Goal: Task Accomplishment & Management: Complete application form

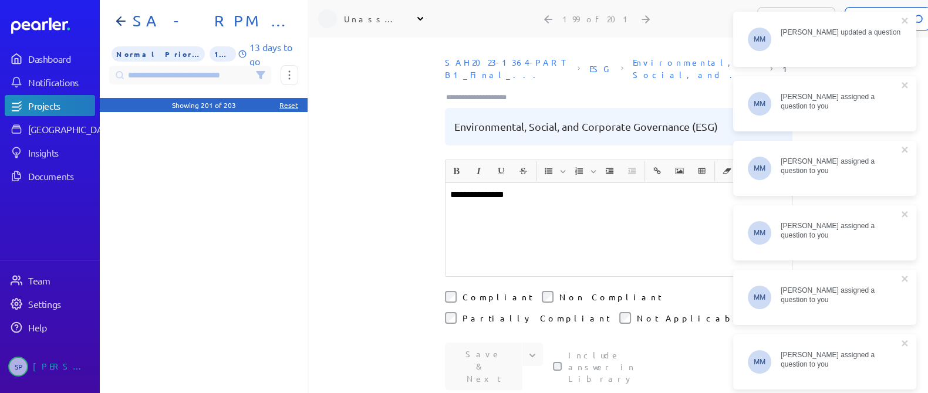
scroll to position [7260, 0]
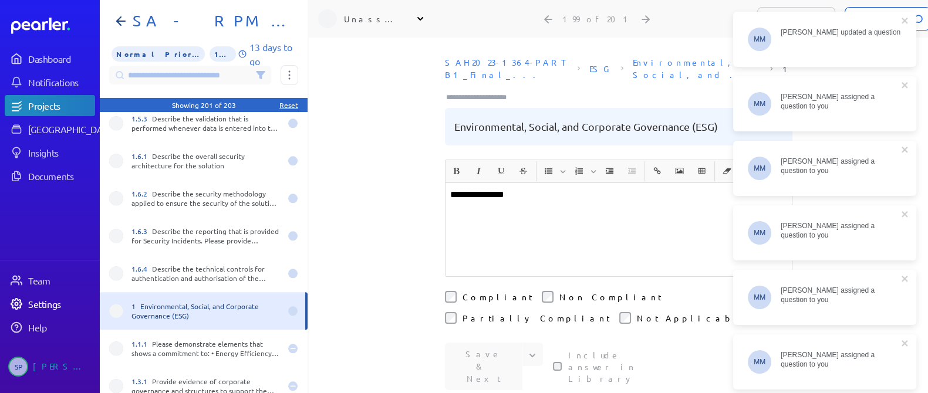
click at [41, 305] on div "Settings" at bounding box center [61, 304] width 66 height 12
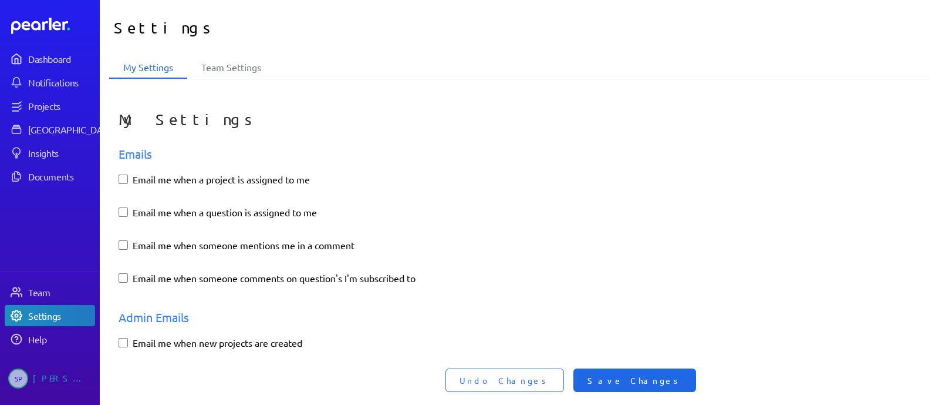
click at [648, 372] on button "Save Changes" at bounding box center [635, 379] width 123 height 23
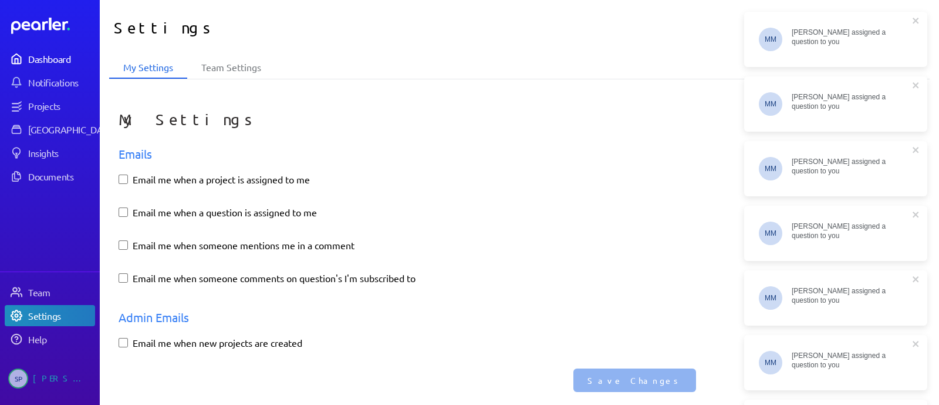
click at [58, 53] on div "Dashboard" at bounding box center [61, 59] width 66 height 12
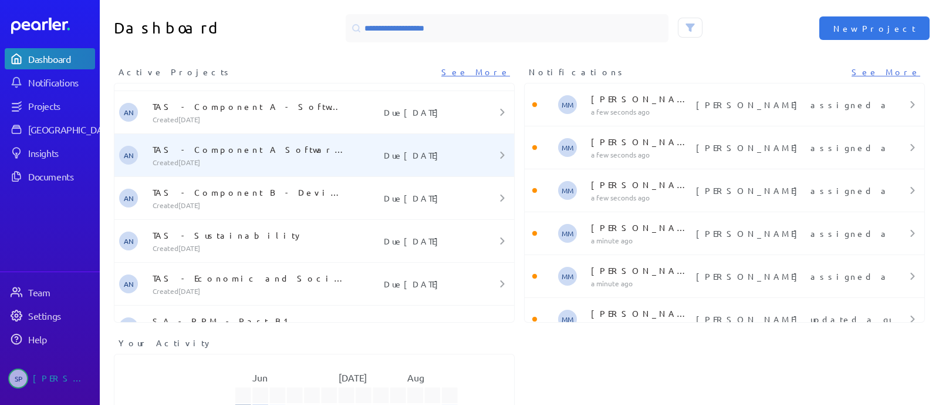
scroll to position [104, 0]
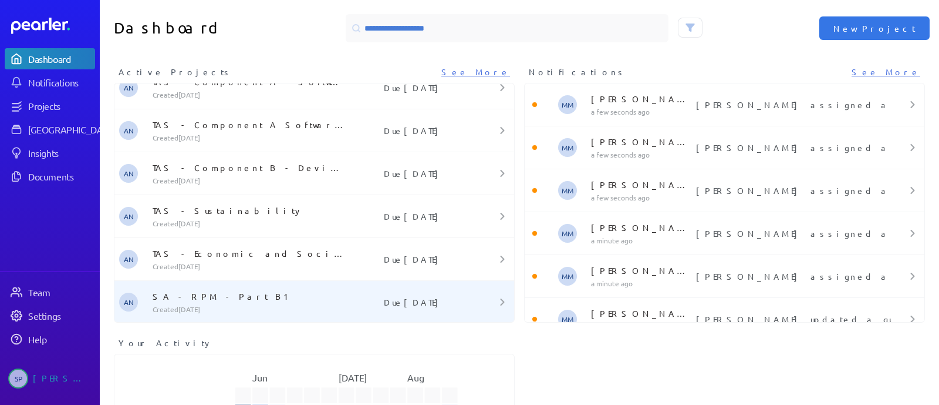
click at [200, 290] on p "SA - RPM - Part B1" at bounding box center [251, 296] width 196 height 12
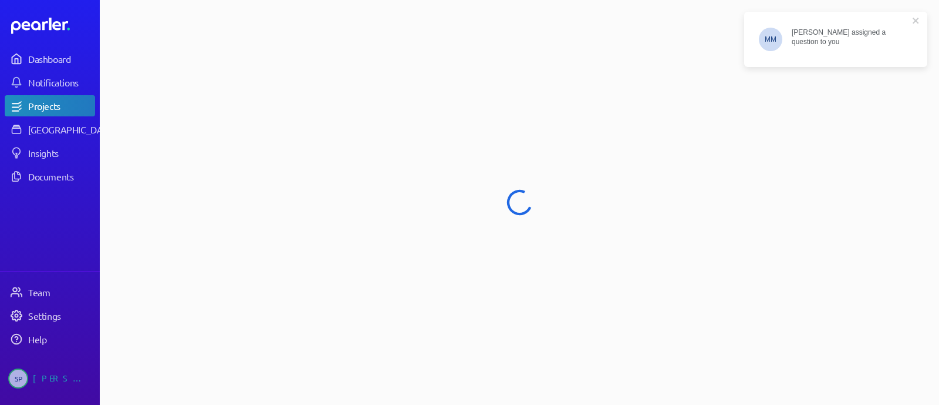
select select "******"
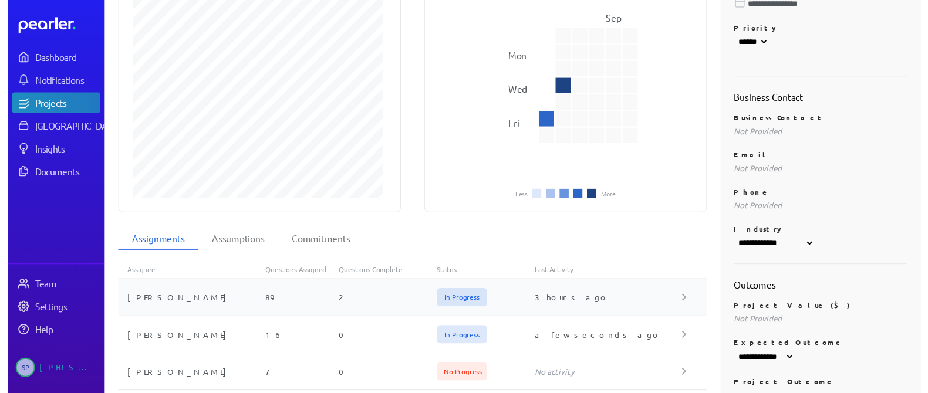
scroll to position [293, 0]
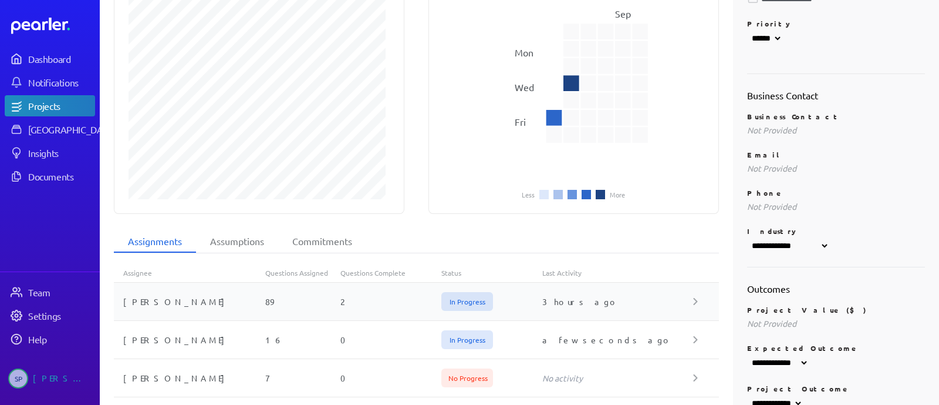
click at [400, 295] on div "2" at bounding box center [391, 301] width 101 height 12
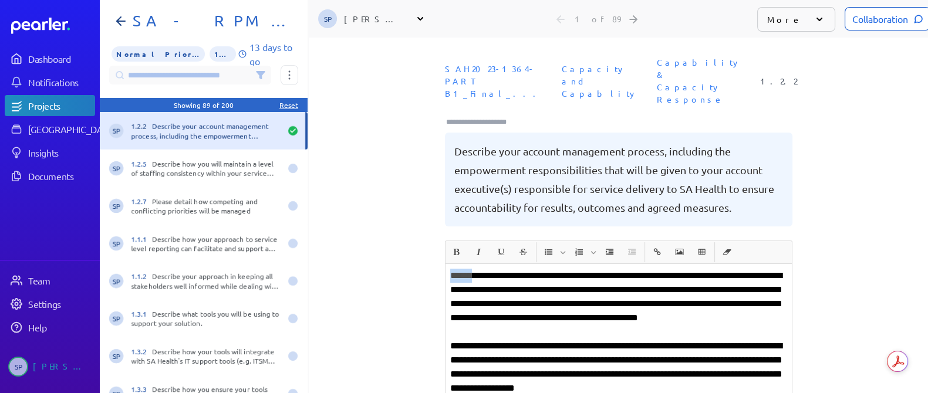
drag, startPoint x: 476, startPoint y: 251, endPoint x: 438, endPoint y: 253, distance: 37.7
click at [438, 253] on div "**********" at bounding box center [618, 216] width 619 height 356
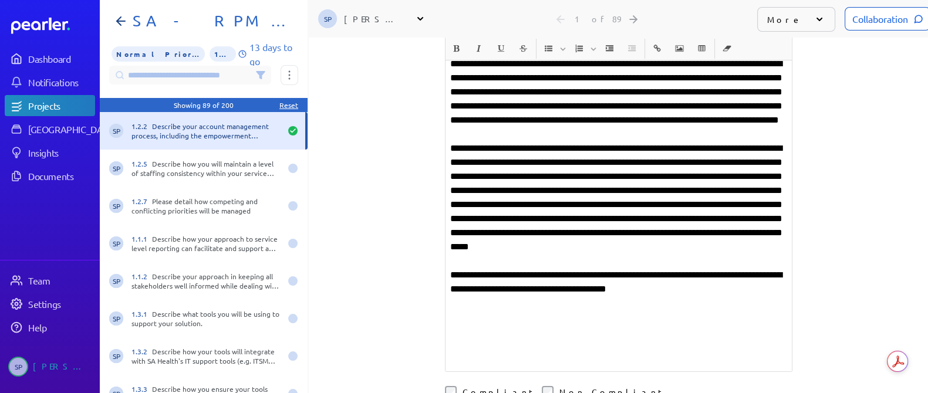
scroll to position [440, 0]
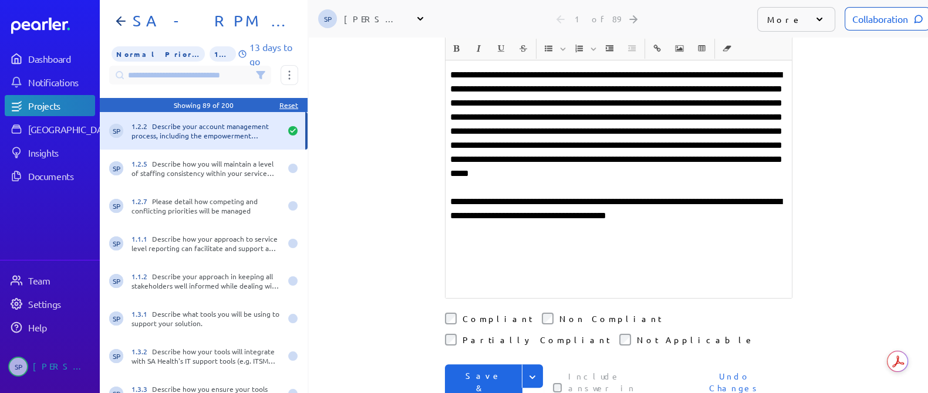
click at [486, 365] on button "Save & Next" at bounding box center [484, 389] width 78 height 48
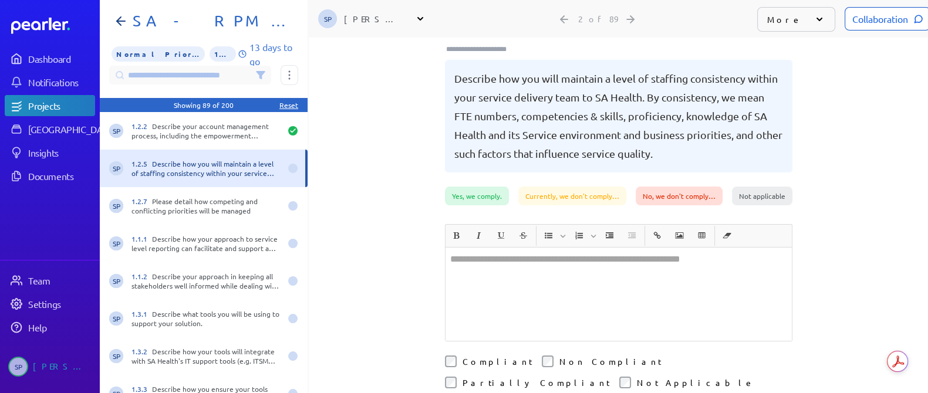
scroll to position [21, 0]
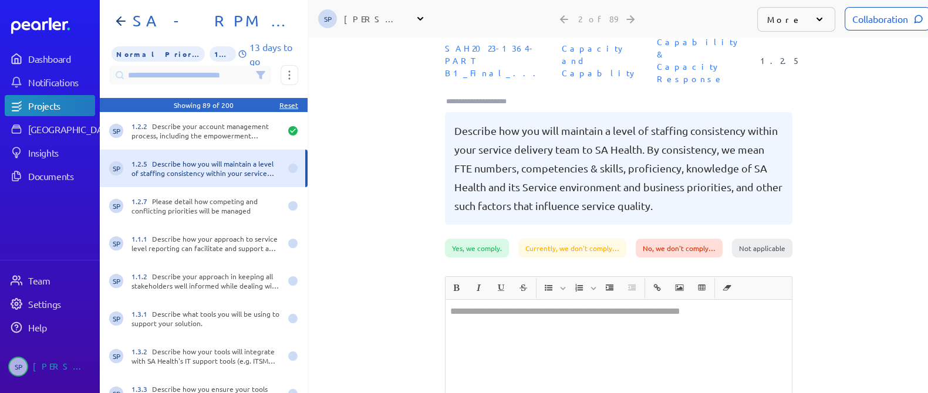
click at [532, 321] on div at bounding box center [619, 346] width 346 height 93
click at [511, 314] on div at bounding box center [619, 346] width 346 height 93
click at [875, 238] on div "**********" at bounding box center [618, 195] width 619 height 356
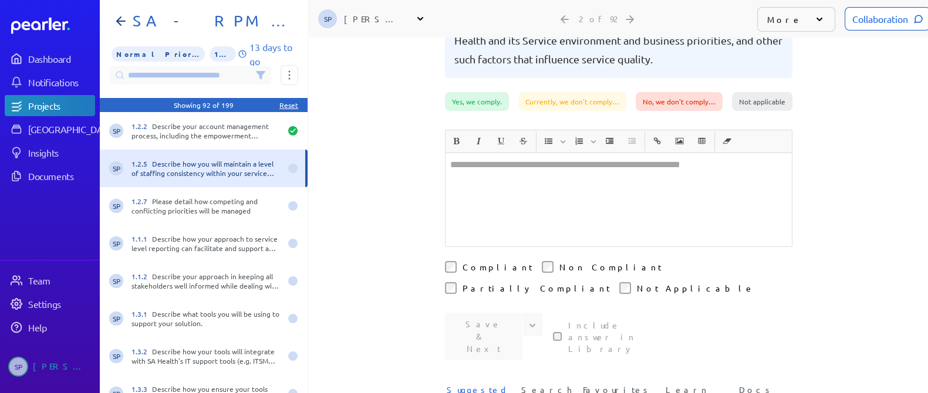
scroll to position [167, 0]
click at [549, 384] on span "Search" at bounding box center [546, 393] width 50 height 19
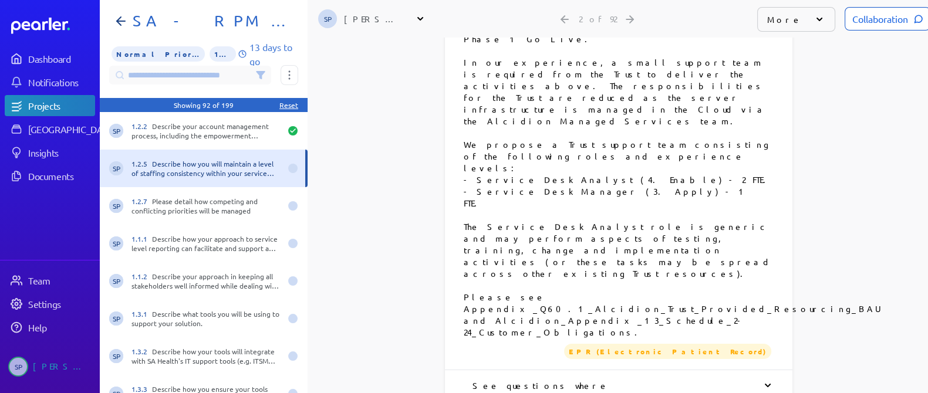
scroll to position [901, 0]
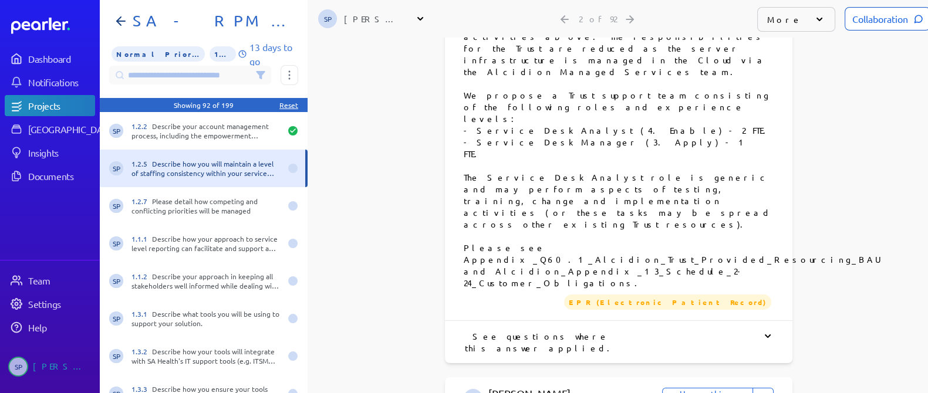
type input "***"
click at [712, 388] on button "Use this Answer" at bounding box center [707, 399] width 91 height 23
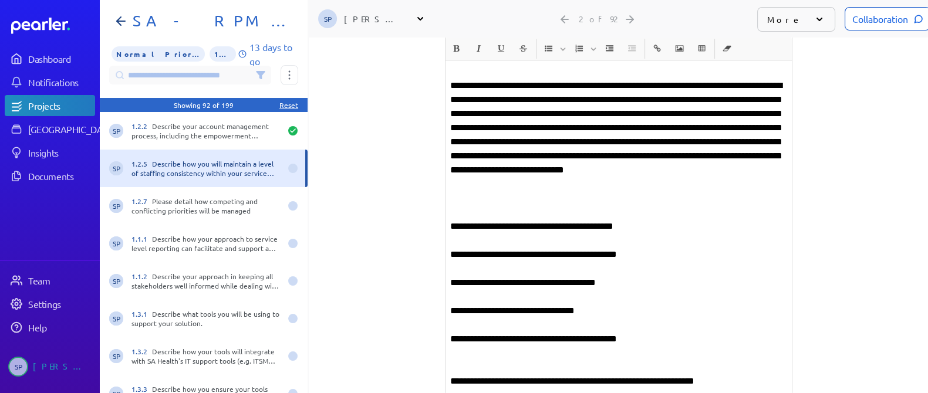
scroll to position [1012, 0]
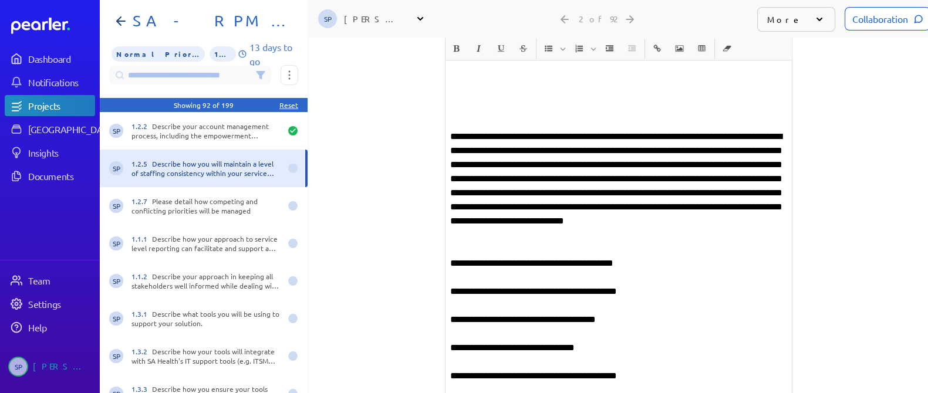
scroll to position [938, 0]
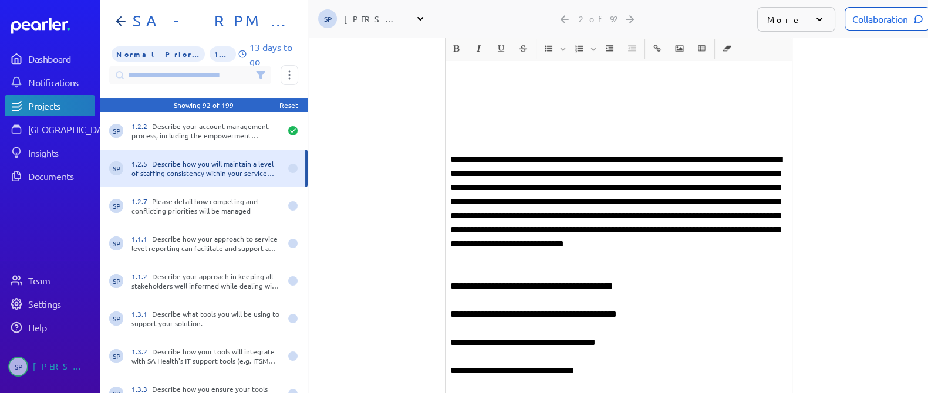
click at [537, 153] on p "**********" at bounding box center [618, 209] width 337 height 113
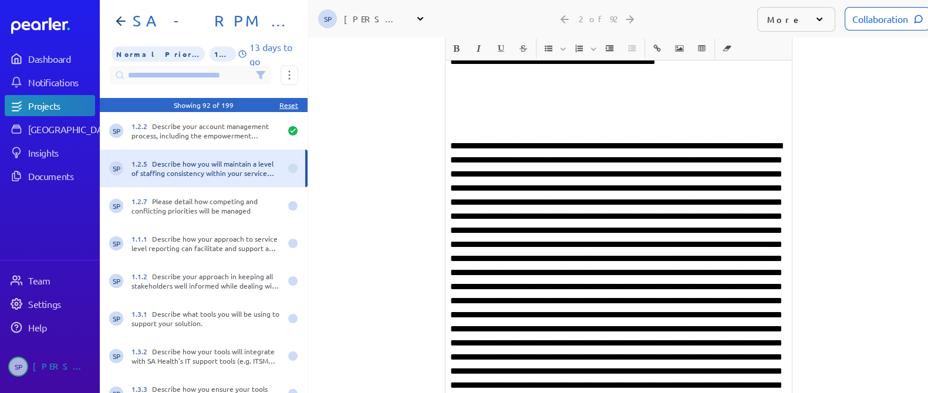
scroll to position [498, 0]
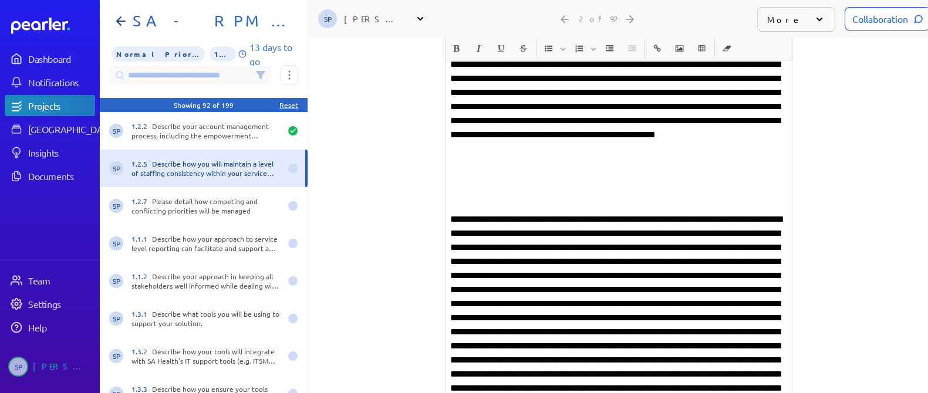
drag, startPoint x: 489, startPoint y: 171, endPoint x: 496, endPoint y: 170, distance: 7.1
click at [489, 171] on div "**********" at bounding box center [619, 332] width 346 height 1094
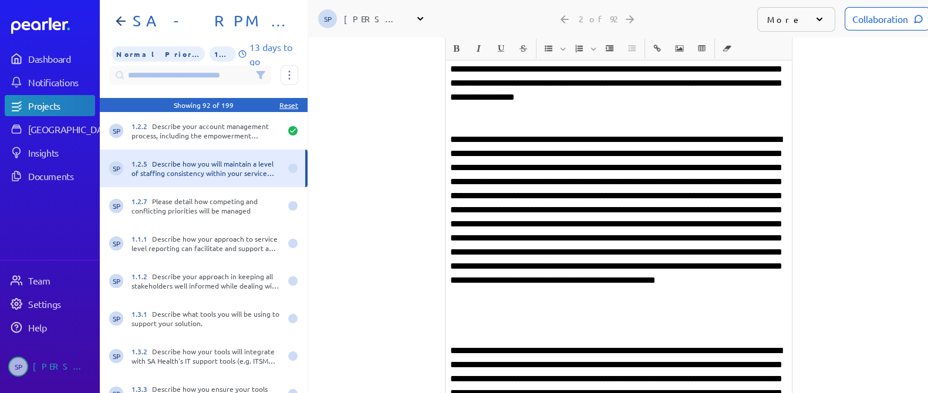
scroll to position [351, 0]
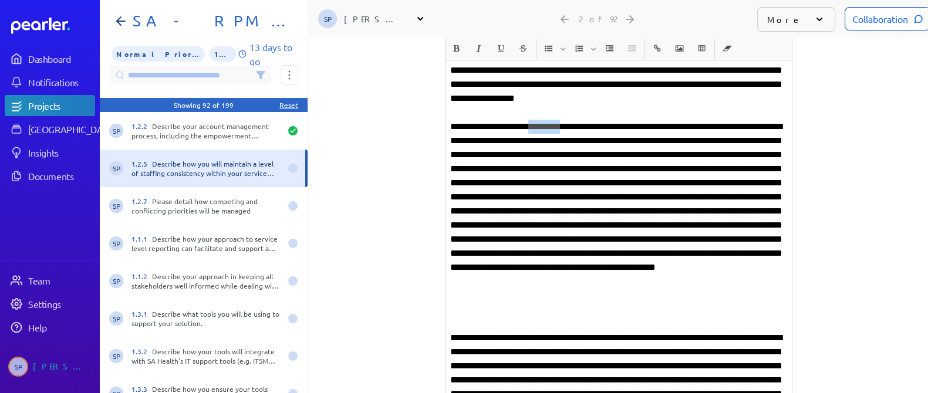
drag, startPoint x: 571, startPoint y: 101, endPoint x: 533, endPoint y: 99, distance: 38.2
click at [533, 120] on p "**********" at bounding box center [618, 218] width 337 height 197
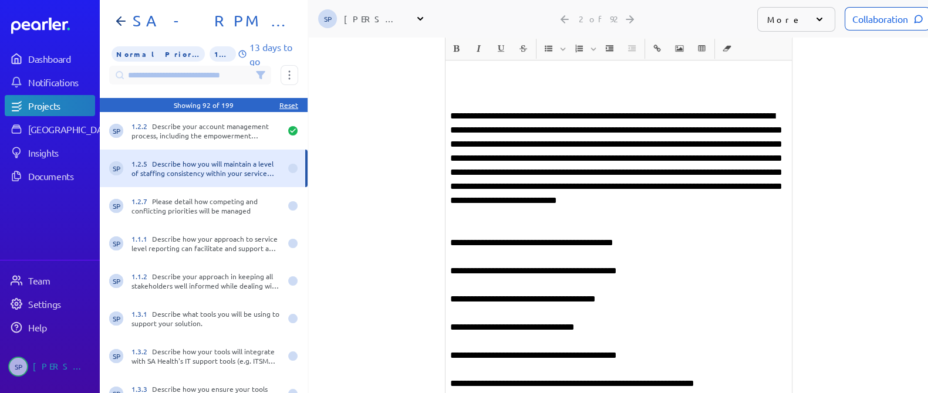
scroll to position [881, 0]
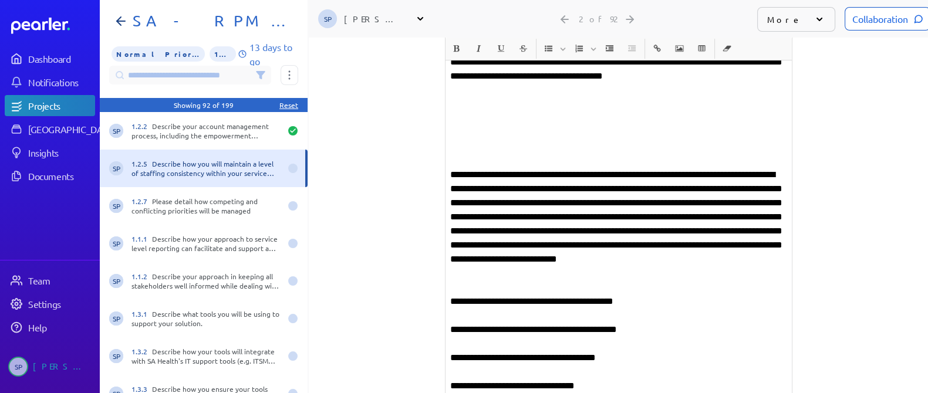
scroll to position [1027, 0]
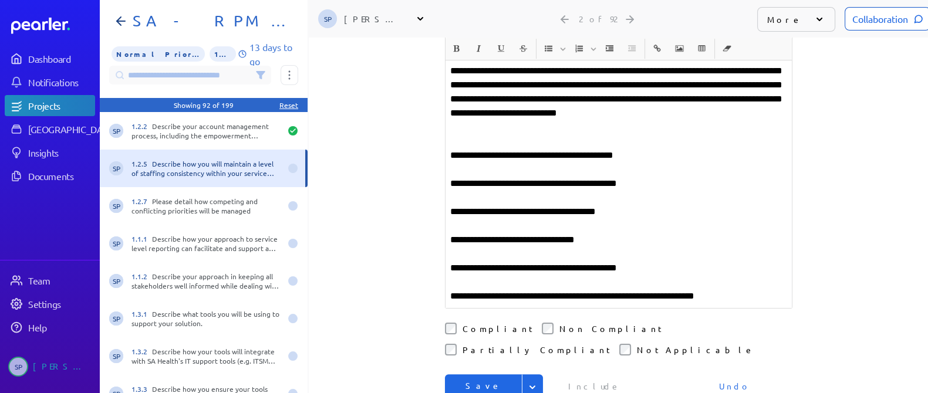
click at [481, 375] on button "Save & Next" at bounding box center [484, 399] width 78 height 48
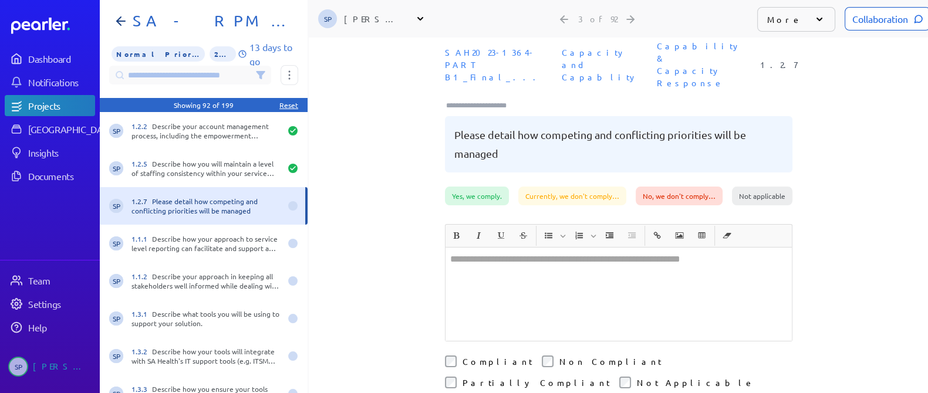
scroll to position [11, 0]
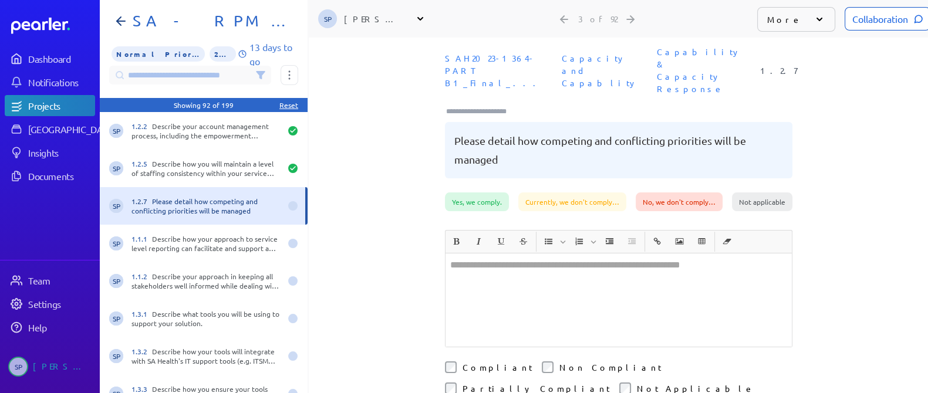
click at [570, 271] on div at bounding box center [619, 300] width 346 height 93
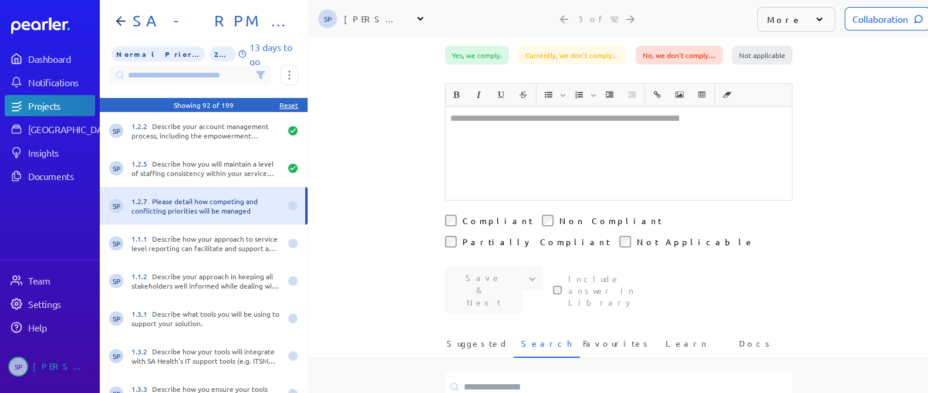
scroll to position [304, 0]
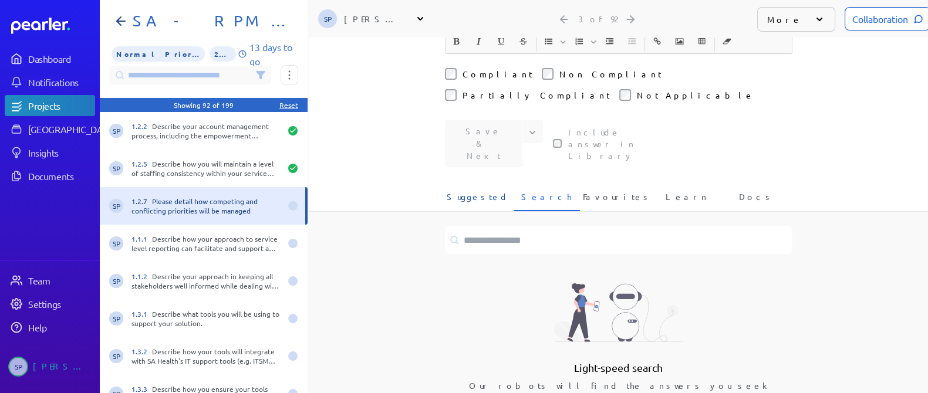
click at [453, 191] on span "Suggested" at bounding box center [478, 200] width 62 height 19
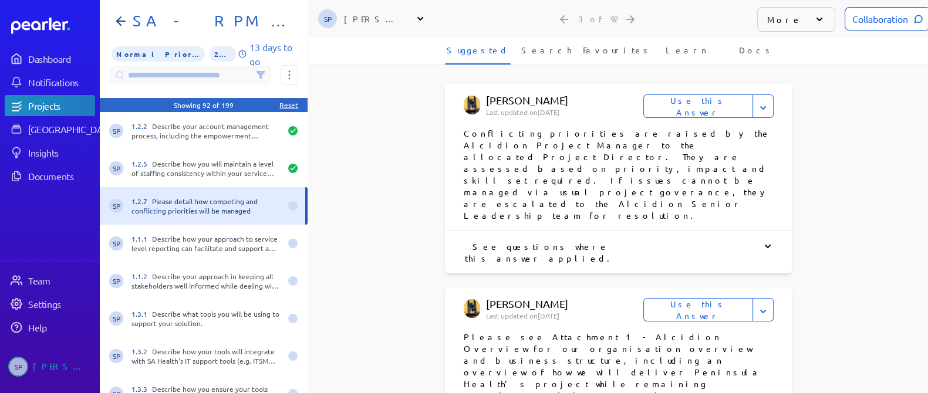
scroll to position [524, 0]
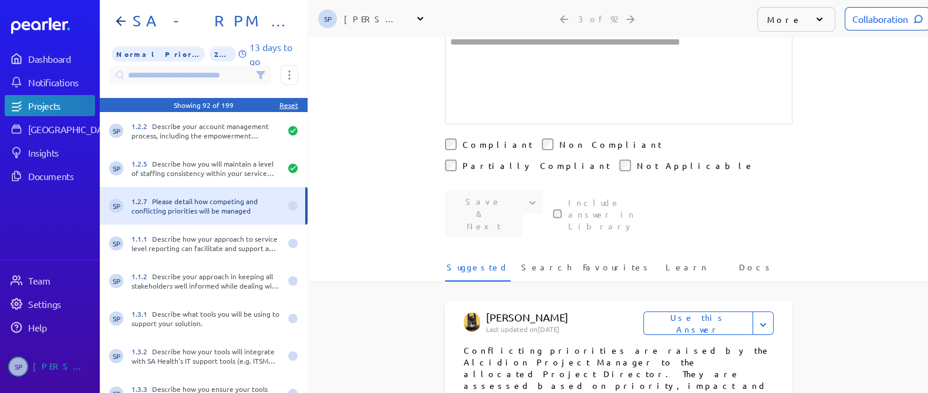
scroll to position [234, 0]
click at [711, 311] on button "Use this Answer" at bounding box center [699, 322] width 110 height 23
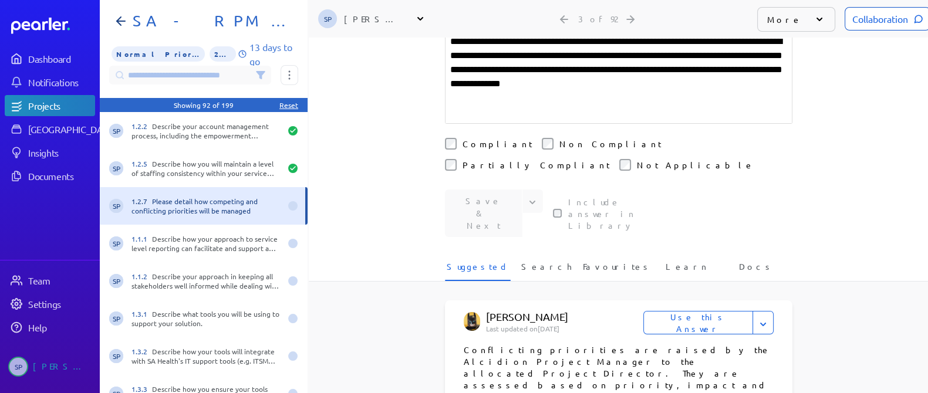
click at [811, 136] on div "**********" at bounding box center [618, 19] width 619 height 356
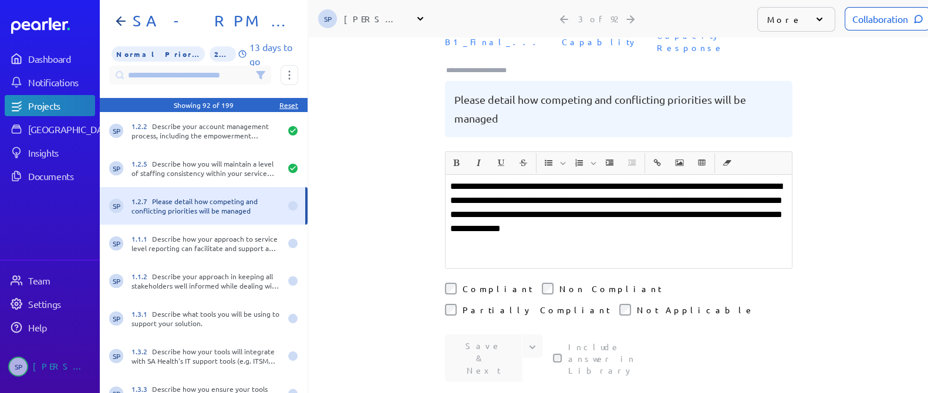
scroll to position [50, 0]
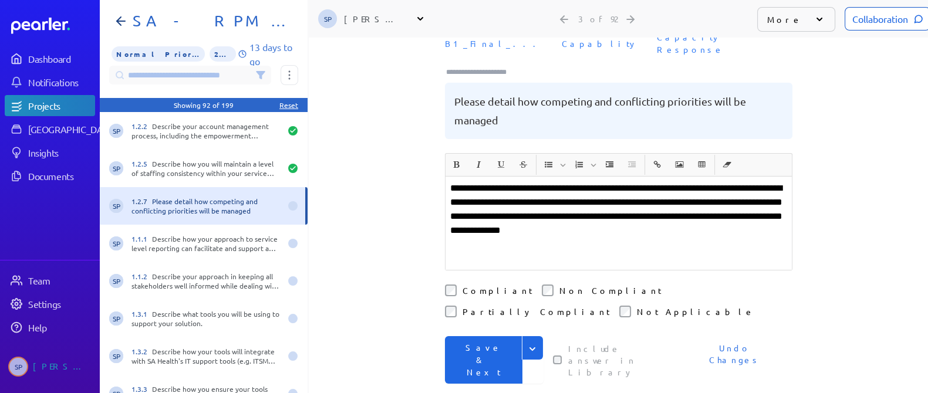
click at [474, 336] on button "Save & Next" at bounding box center [484, 360] width 78 height 48
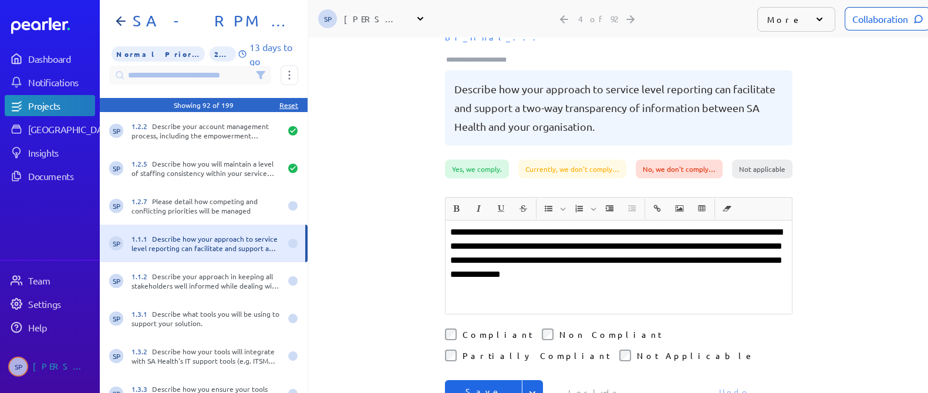
scroll to position [38, 0]
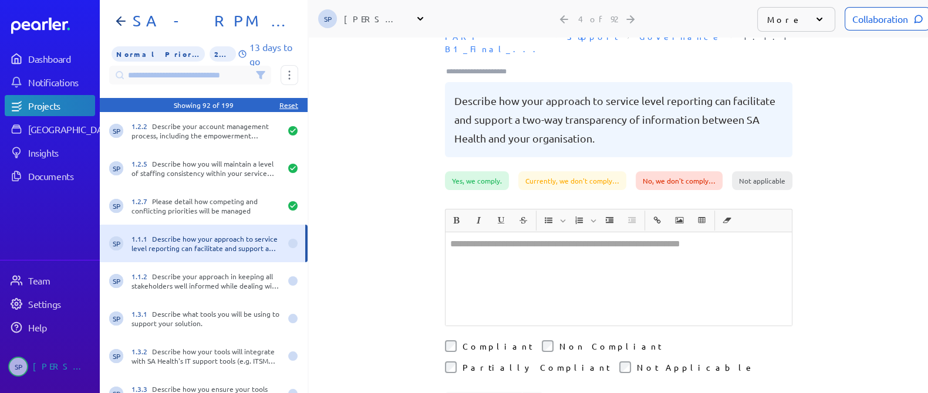
click at [817, 302] on div "**********" at bounding box center [618, 177] width 619 height 356
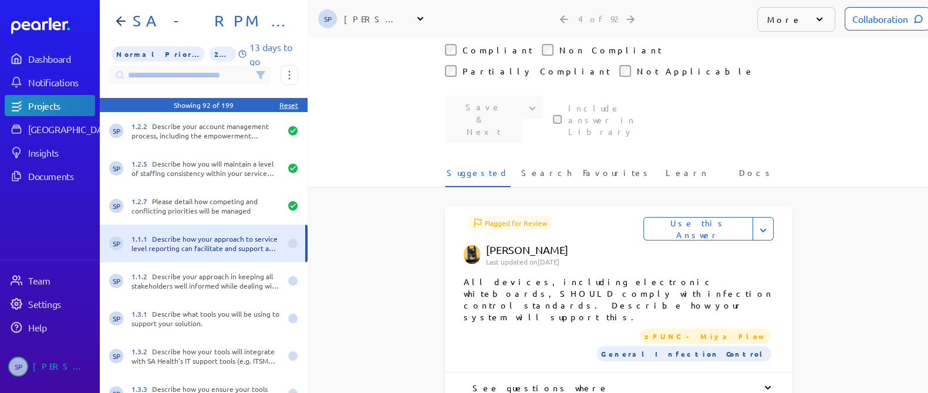
scroll to position [332, 0]
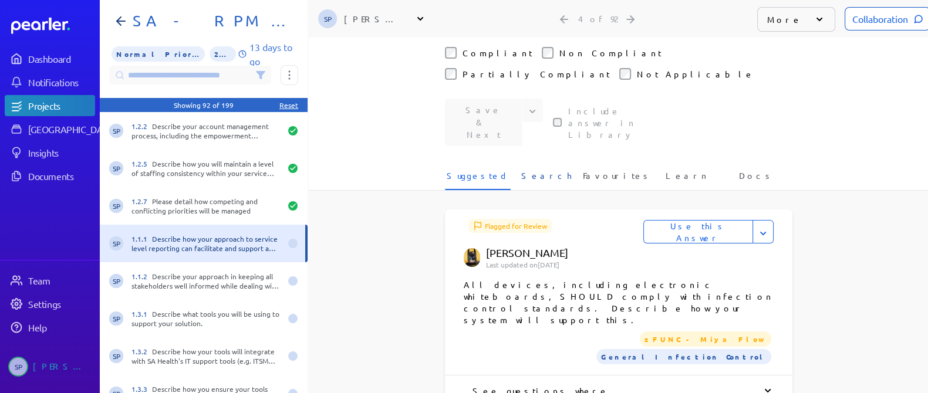
click at [543, 170] on span "Search" at bounding box center [546, 179] width 50 height 19
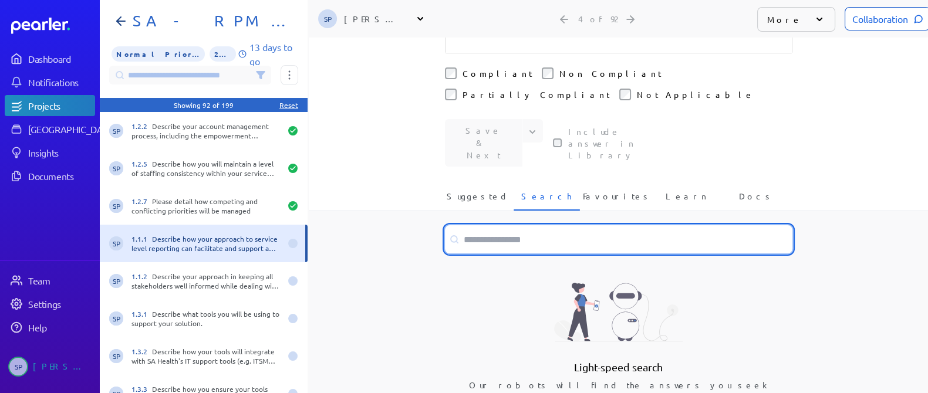
click at [499, 225] on input at bounding box center [619, 239] width 348 height 28
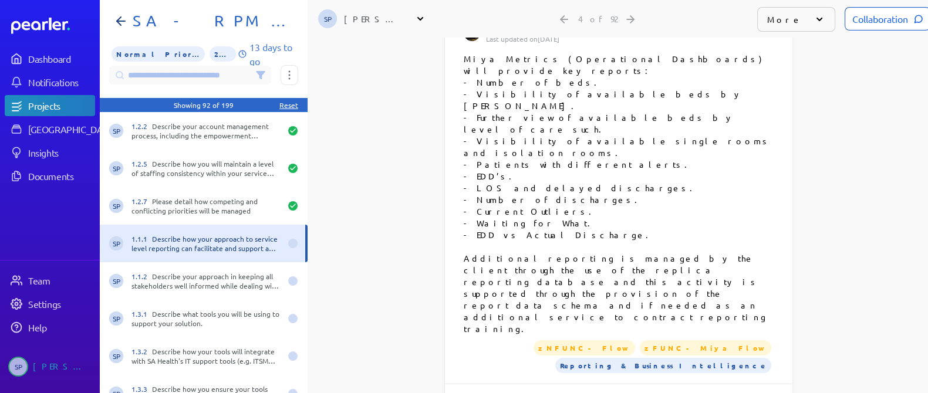
scroll to position [1720, 0]
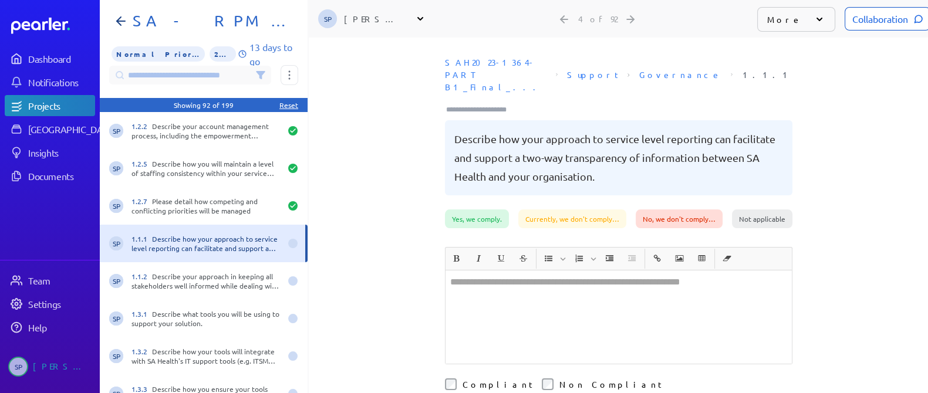
scroll to position [0, 0]
click at [405, 260] on div "**********" at bounding box center [618, 216] width 619 height 356
click at [826, 345] on div "**********" at bounding box center [618, 216] width 619 height 356
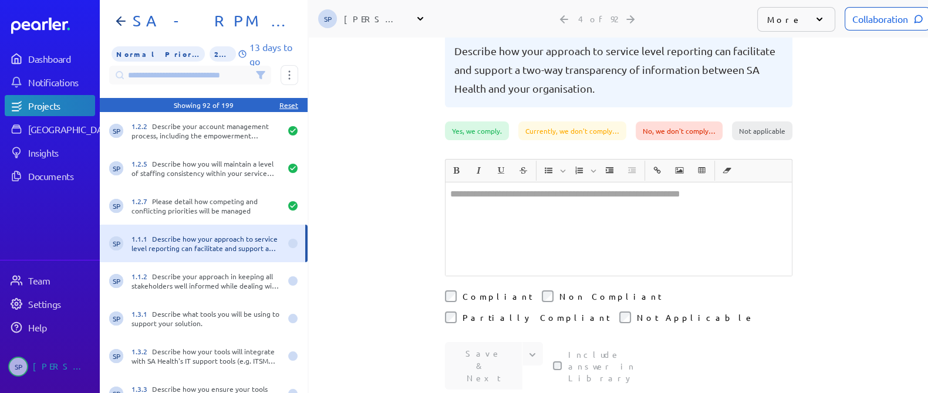
scroll to position [117, 0]
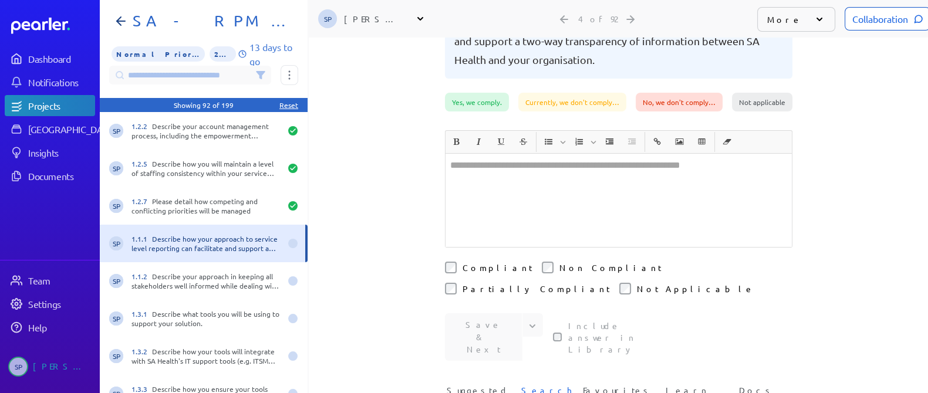
type input "*"
type input "*********"
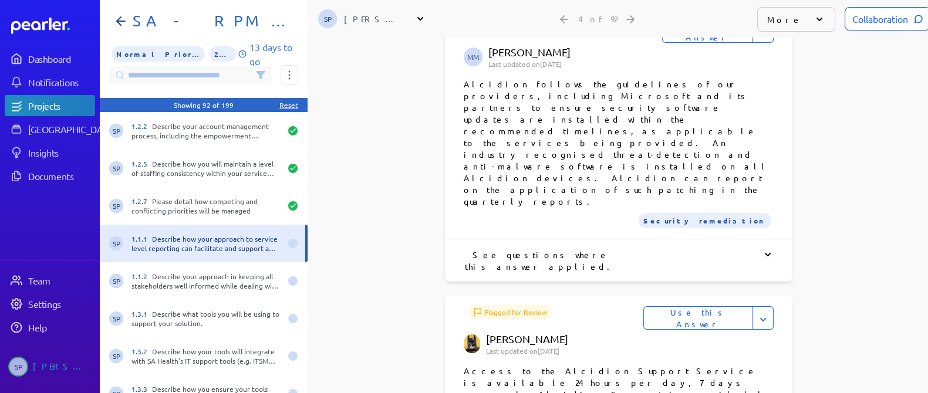
scroll to position [2037, 0]
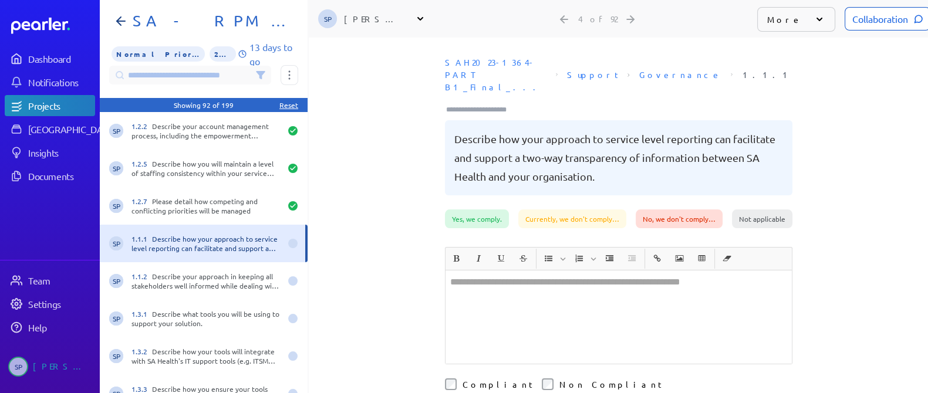
scroll to position [0, 0]
click at [499, 278] on div "﻿ ﻿" at bounding box center [619, 317] width 346 height 93
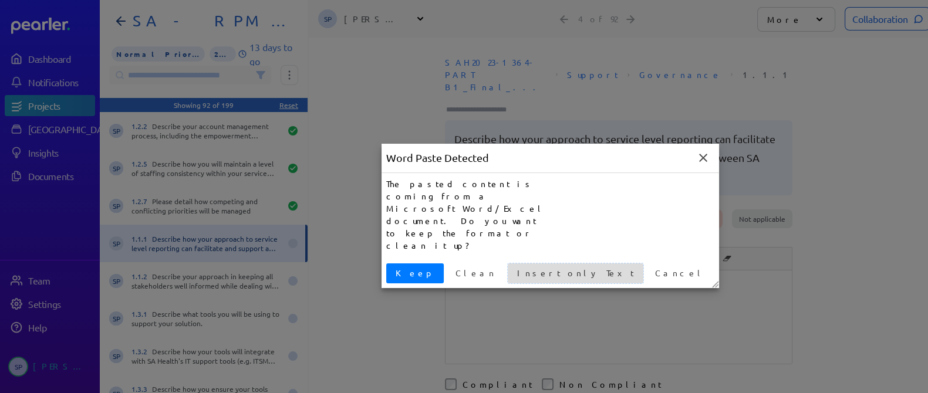
click at [513, 267] on span "Insert only Text" at bounding box center [576, 273] width 126 height 12
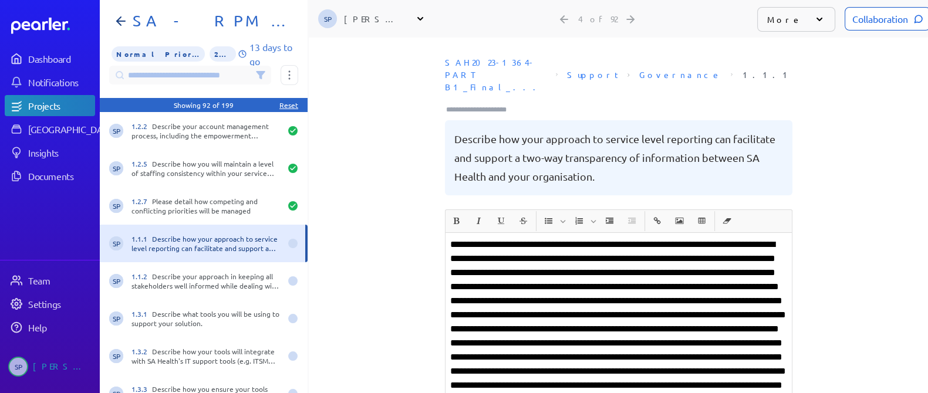
click at [760, 279] on p at bounding box center [618, 343] width 337 height 211
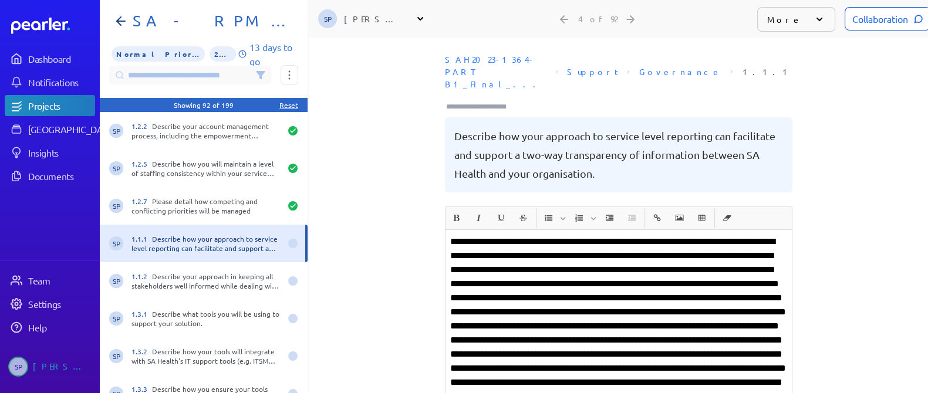
scroll to position [16, 0]
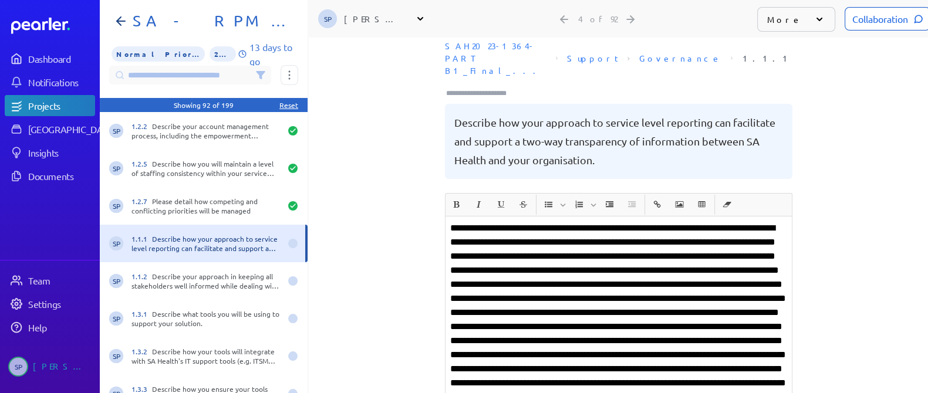
click at [621, 319] on p at bounding box center [618, 326] width 337 height 211
click at [769, 267] on p at bounding box center [618, 326] width 337 height 211
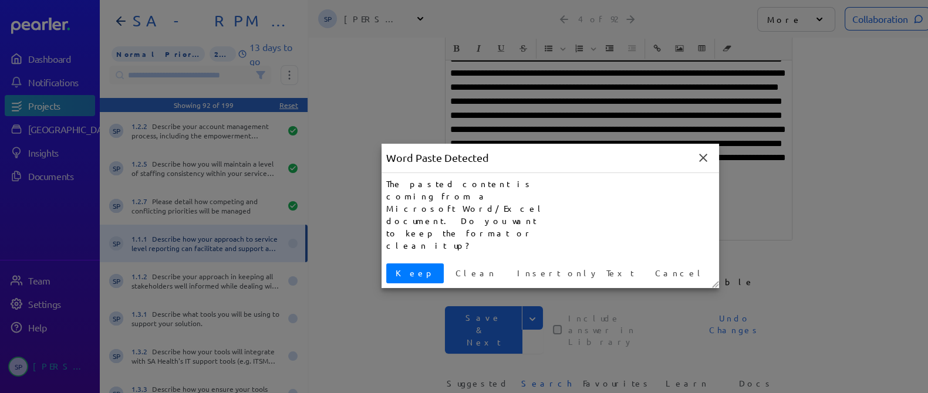
scroll to position [11, 0]
click at [513, 267] on span "Insert only Text" at bounding box center [576, 273] width 126 height 12
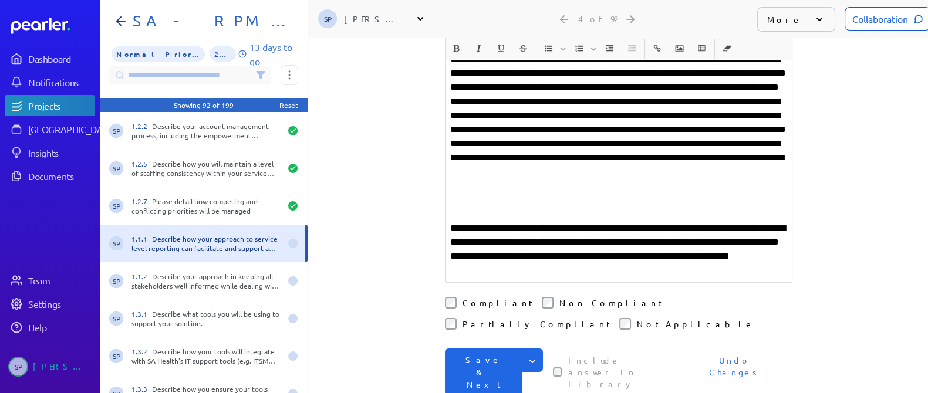
click at [488, 221] on p "**********" at bounding box center [618, 249] width 337 height 56
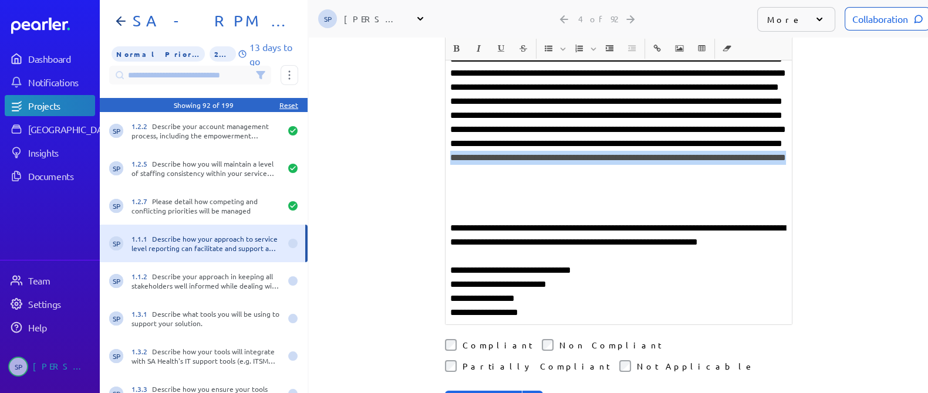
drag, startPoint x: 630, startPoint y: 148, endPoint x: 722, endPoint y: 163, distance: 93.3
click at [722, 163] on p at bounding box center [618, 101] width 337 height 211
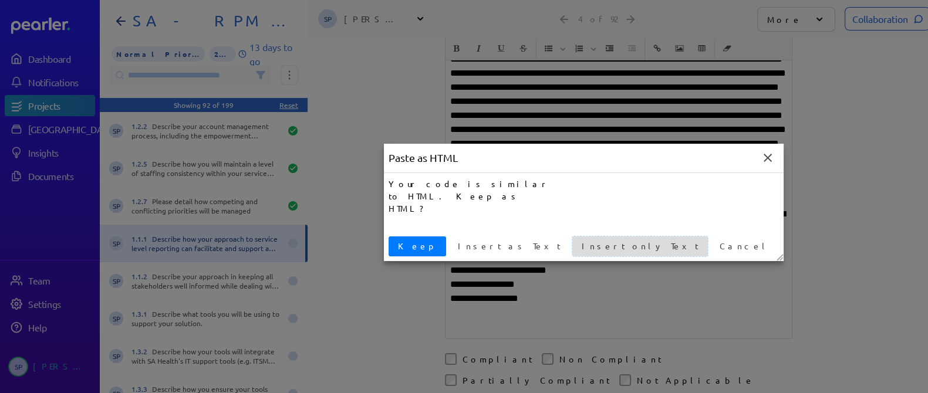
click at [577, 249] on span "Insert only Text" at bounding box center [640, 246] width 126 height 12
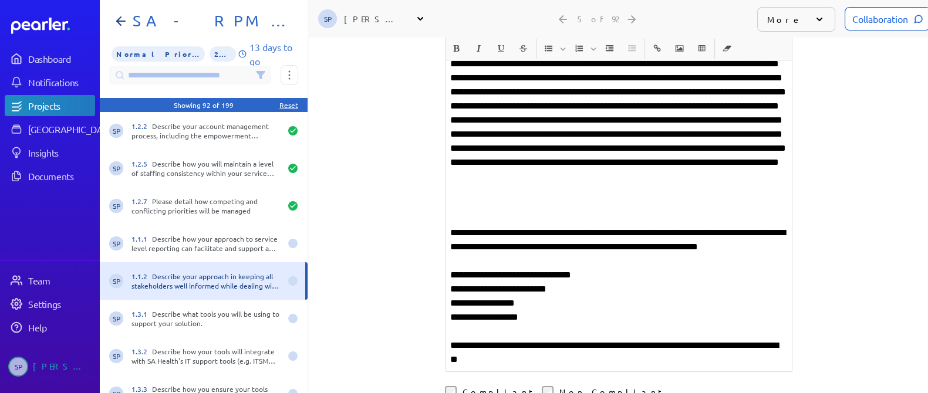
scroll to position [261, 0]
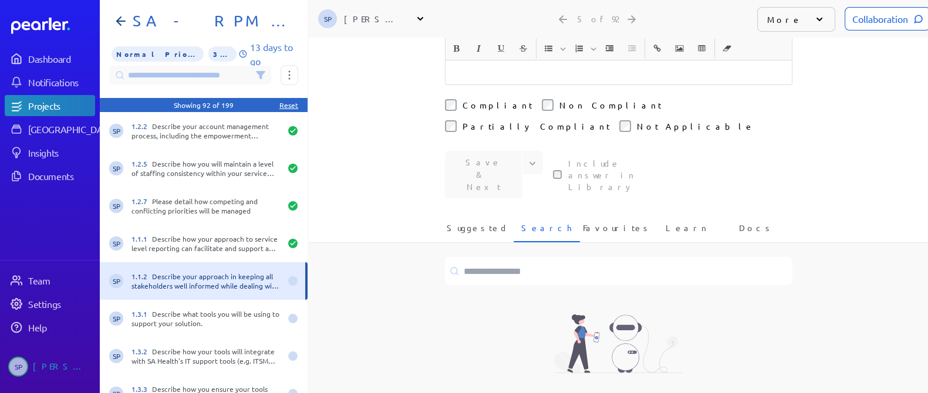
click at [405, 285] on div "Light-speed search Our robots will find the answers you seek" at bounding box center [618, 379] width 619 height 189
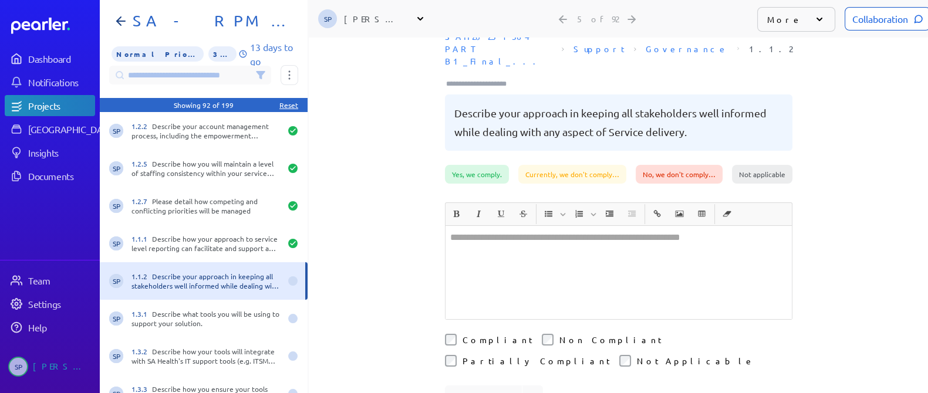
scroll to position [0, 0]
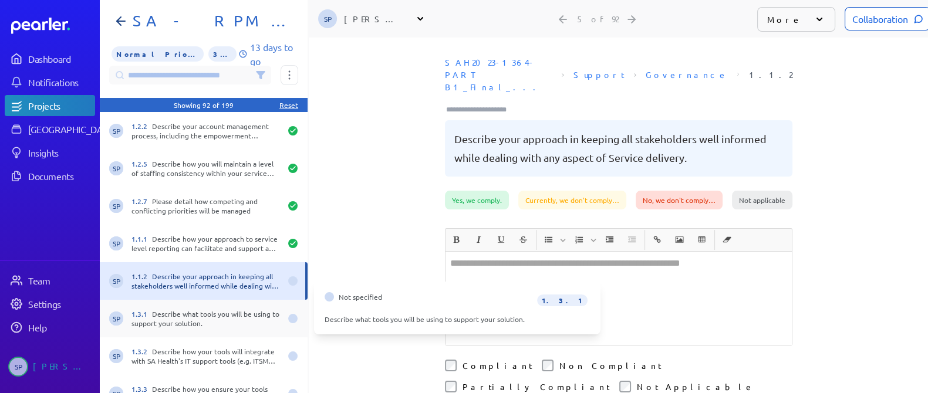
click at [199, 312] on div "1.3.1 Describe what tools you will be using to support your solution." at bounding box center [206, 318] width 149 height 19
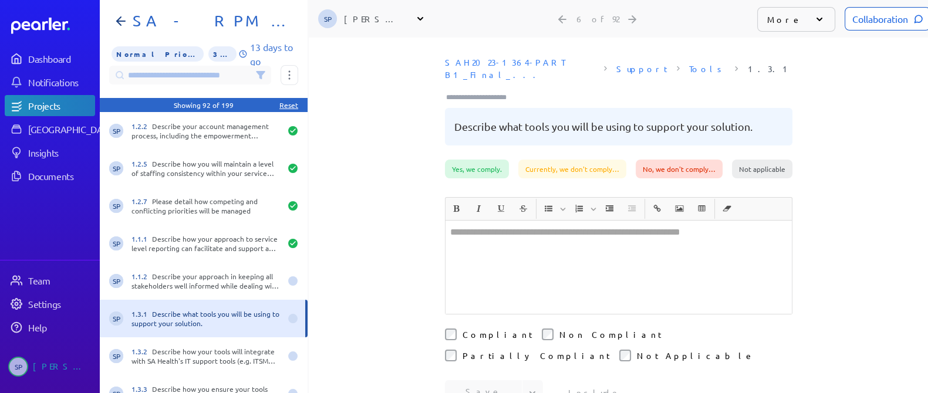
click at [369, 299] on div "**********" at bounding box center [618, 216] width 619 height 356
click at [828, 305] on div "**********" at bounding box center [618, 216] width 619 height 356
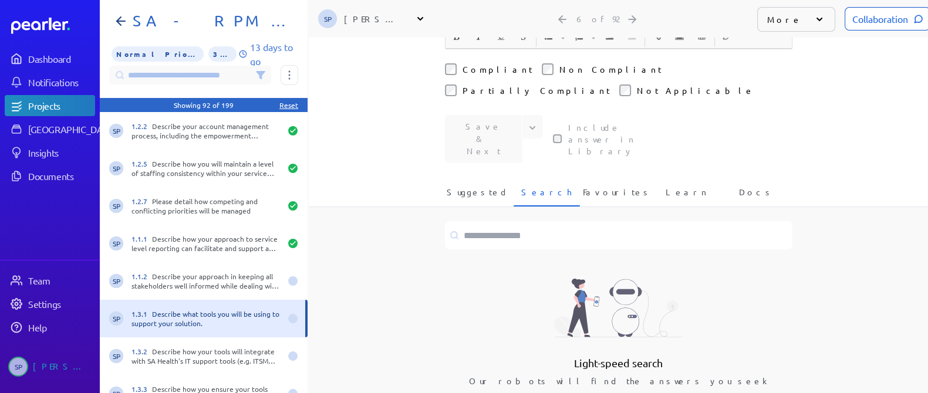
scroll to position [273, 0]
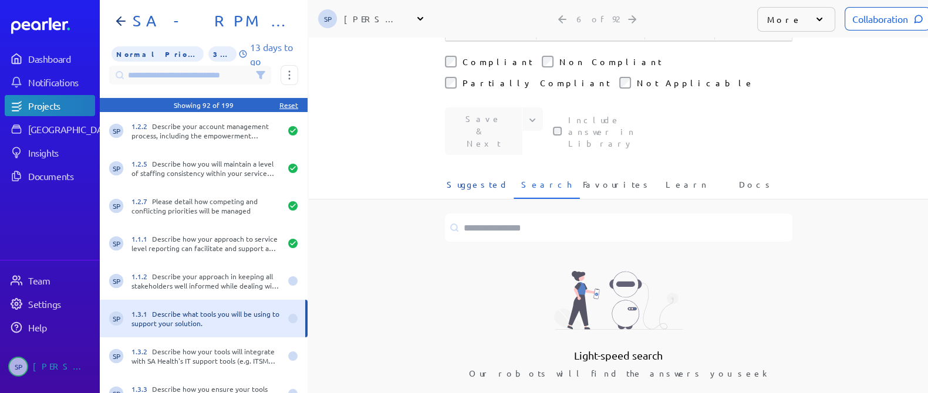
click at [449, 178] on li "Suggested" at bounding box center [478, 188] width 66 height 21
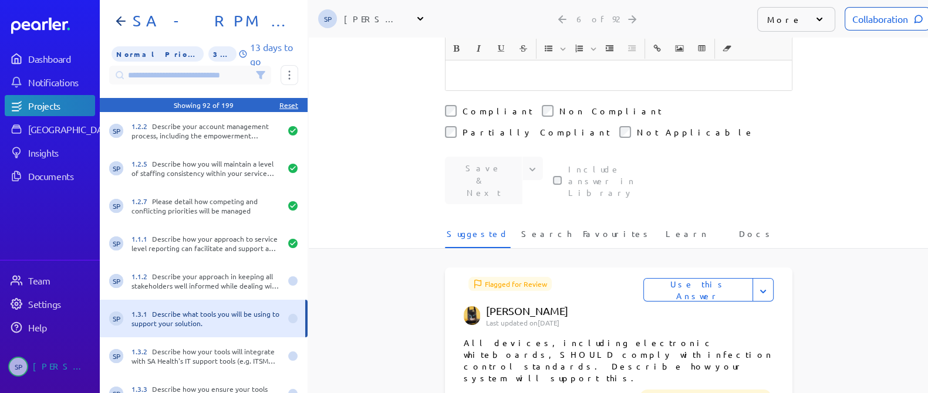
scroll to position [214, 0]
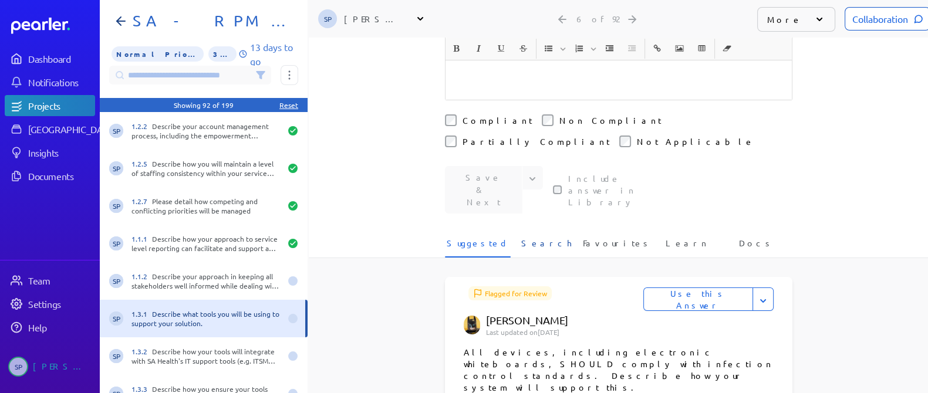
click at [556, 237] on li "Search" at bounding box center [547, 247] width 66 height 21
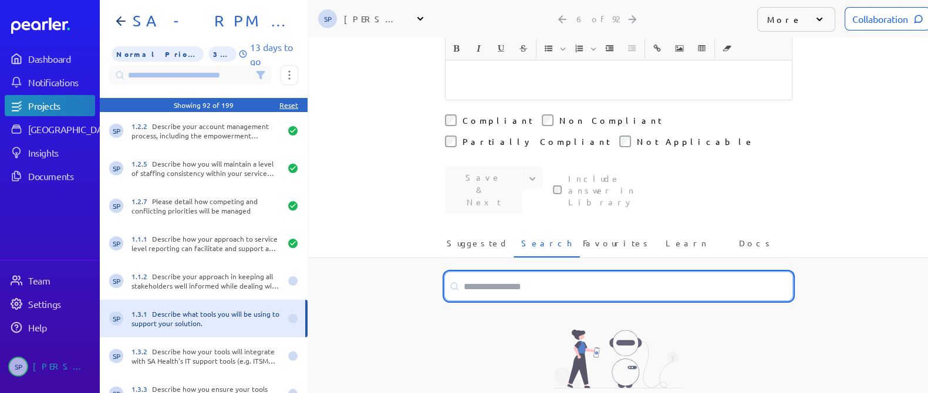
click at [530, 272] on input at bounding box center [619, 286] width 348 height 28
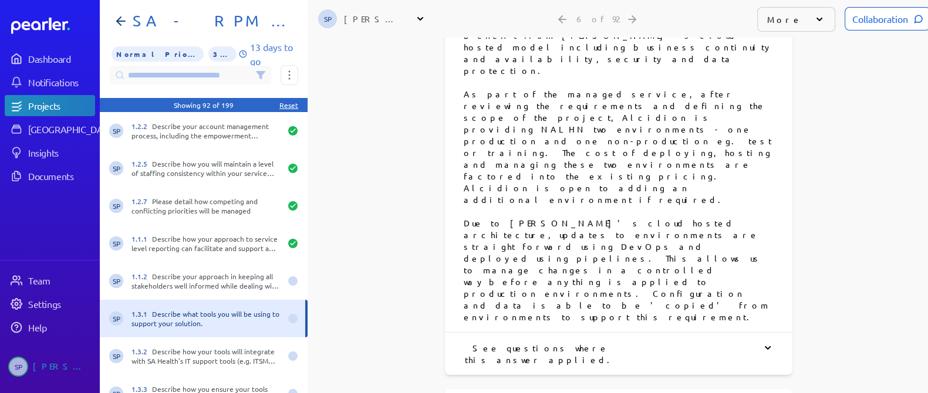
scroll to position [1389, 0]
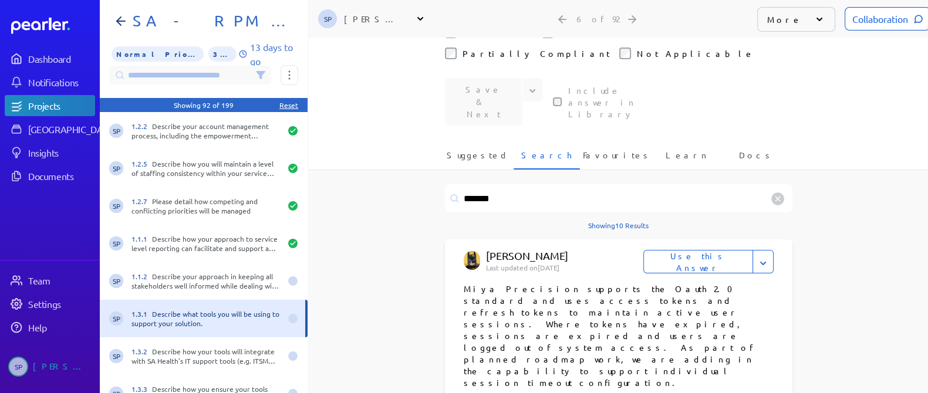
scroll to position [273, 0]
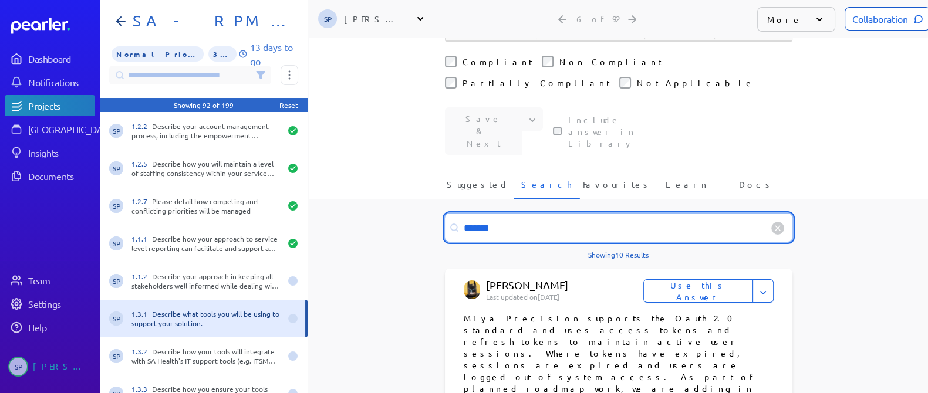
click at [531, 214] on input "*******" at bounding box center [619, 228] width 348 height 28
type input "*"
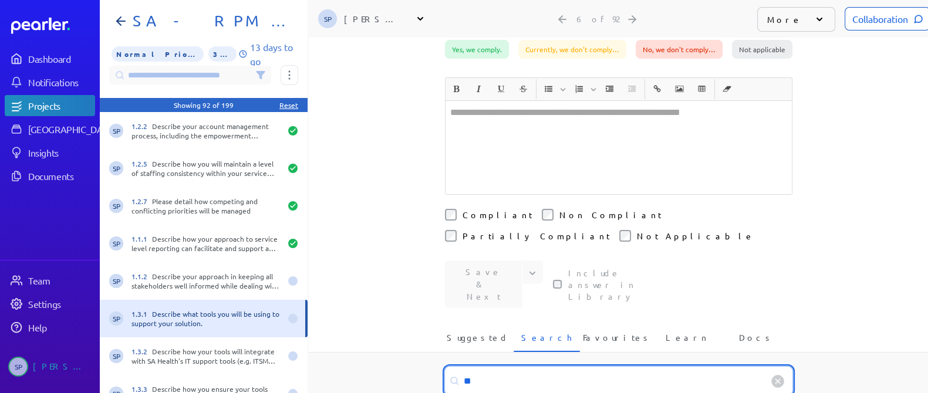
type input "*"
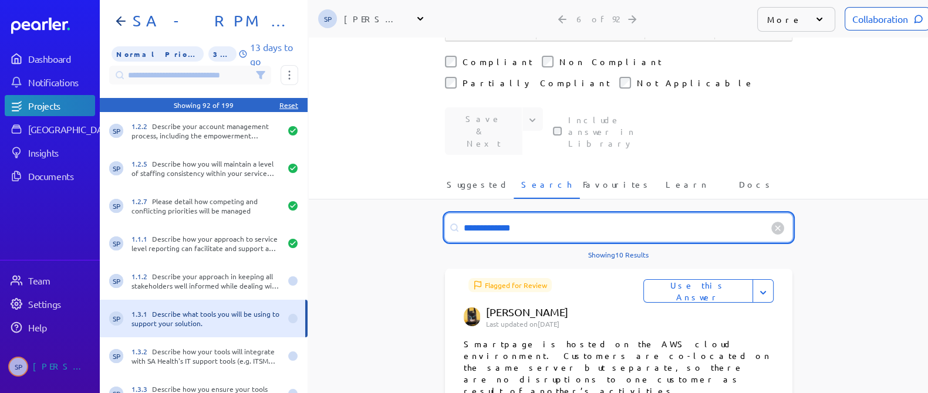
type input "**********"
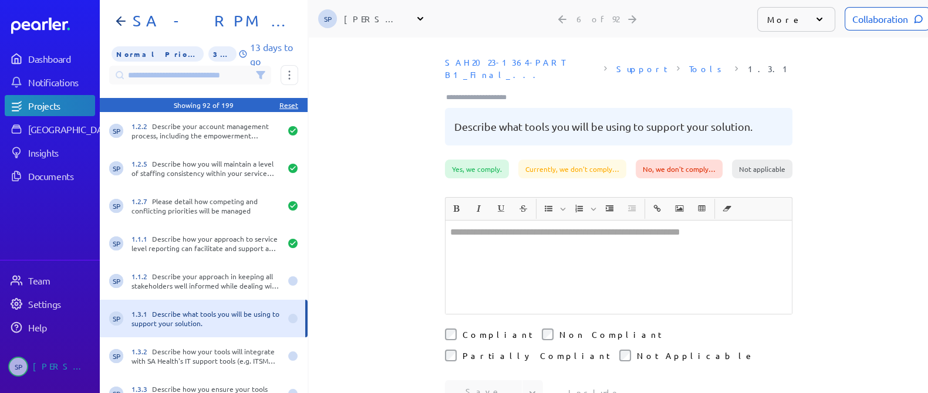
click at [464, 227] on div at bounding box center [619, 267] width 346 height 93
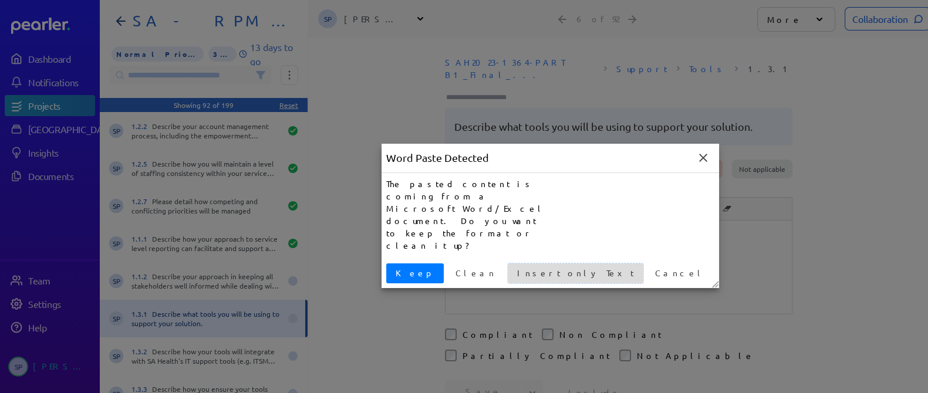
click at [513, 267] on span "Insert only Text" at bounding box center [576, 273] width 126 height 12
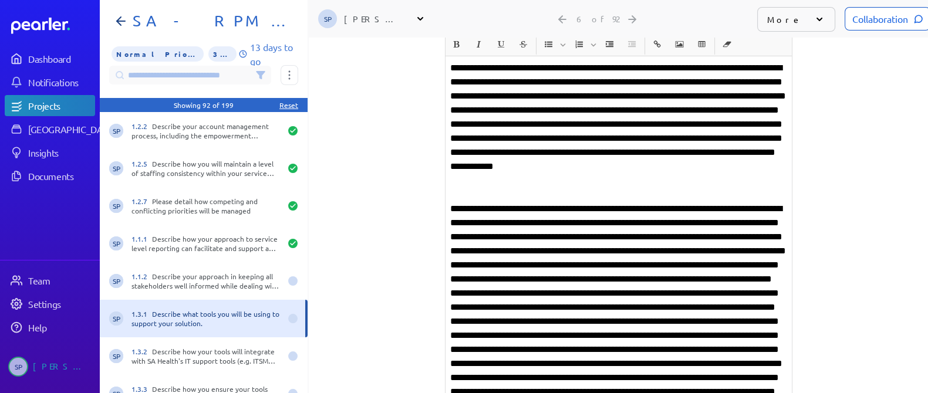
scroll to position [146, 0]
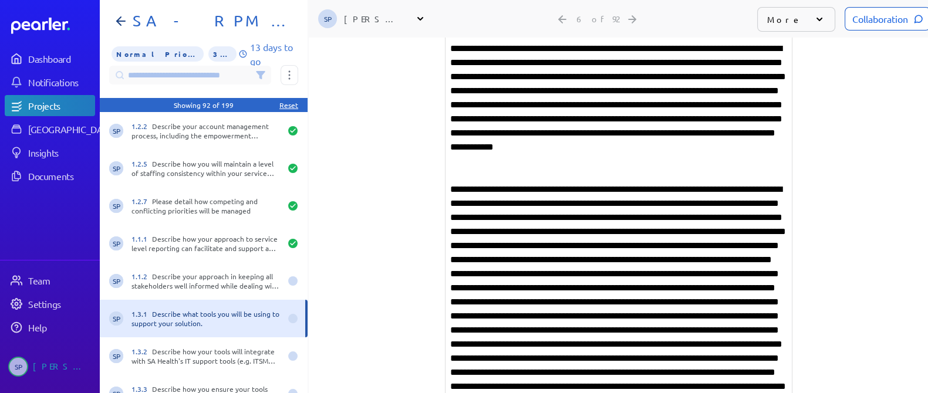
click at [610, 304] on p at bounding box center [618, 394] width 337 height 423
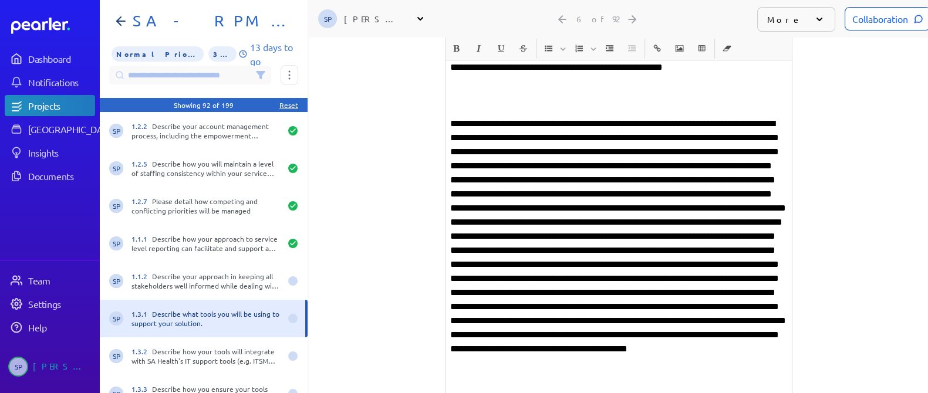
scroll to position [440, 0]
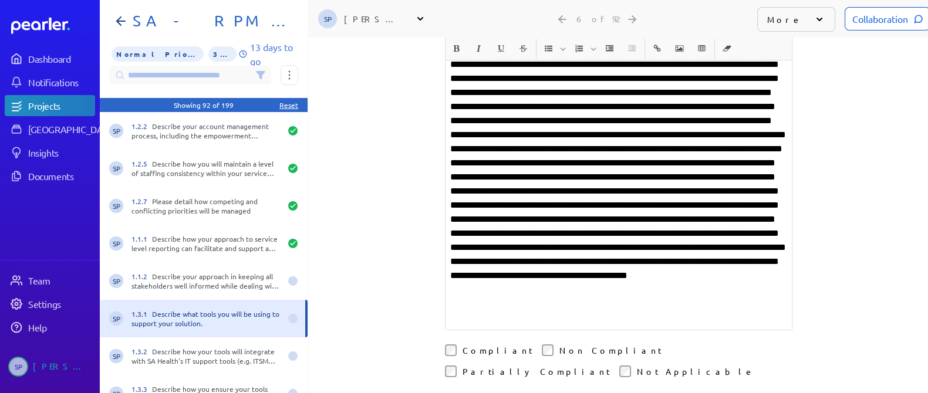
click at [572, 162] on p at bounding box center [618, 184] width 337 height 282
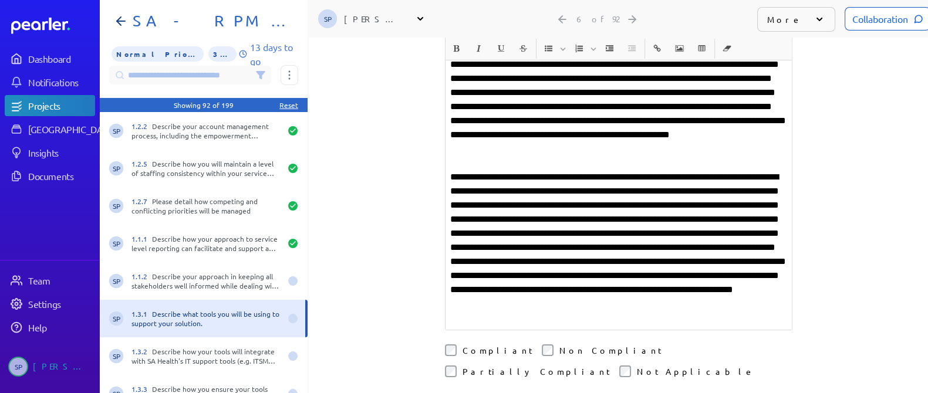
click at [654, 170] on p "**********" at bounding box center [618, 247] width 337 height 155
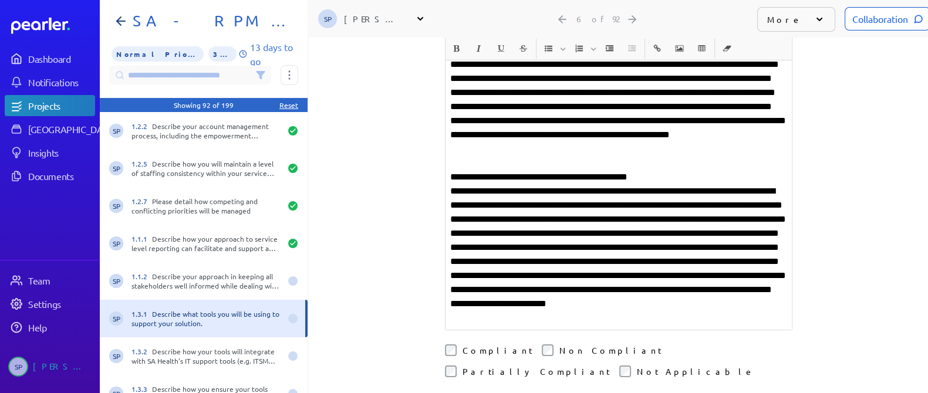
click at [693, 184] on p "**********" at bounding box center [618, 254] width 337 height 141
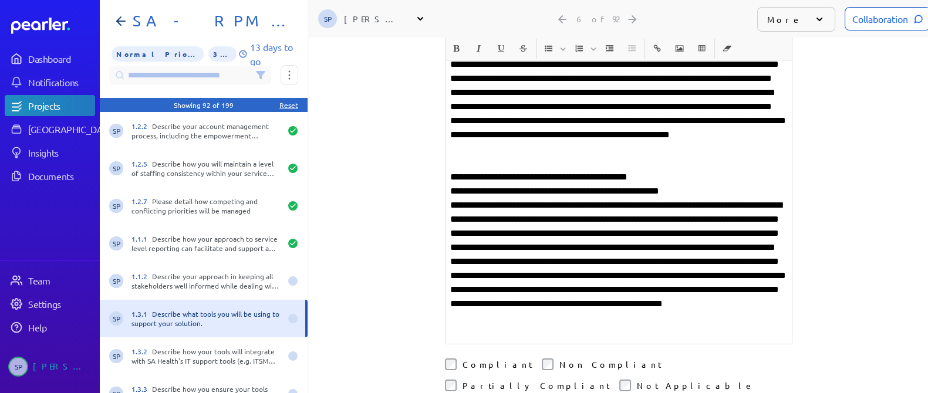
click at [699, 198] on p "**********" at bounding box center [618, 268] width 337 height 141
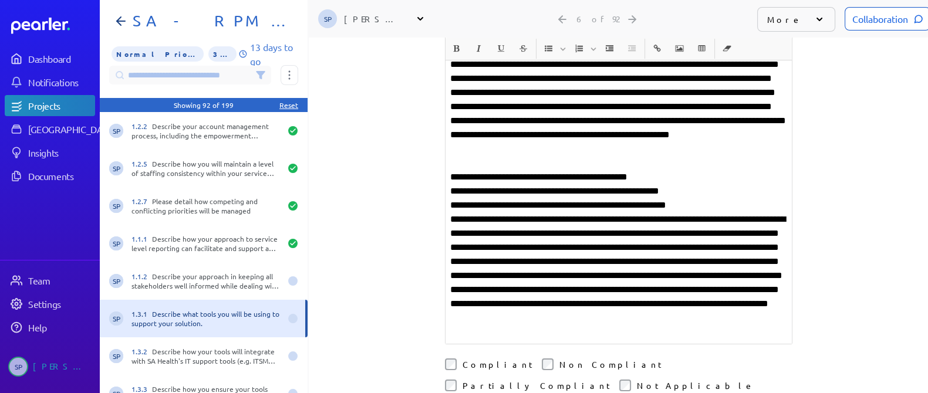
click at [702, 213] on p "**********" at bounding box center [618, 276] width 337 height 127
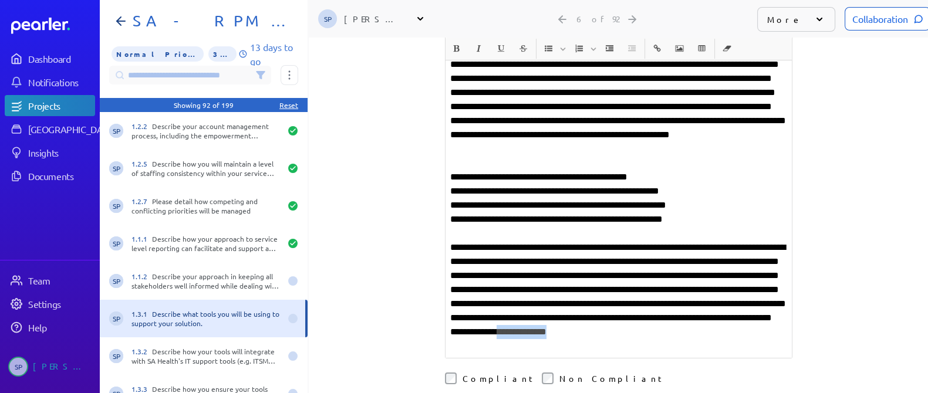
drag, startPoint x: 675, startPoint y: 332, endPoint x: 608, endPoint y: 332, distance: 66.9
click at [608, 332] on p "**********" at bounding box center [618, 297] width 337 height 113
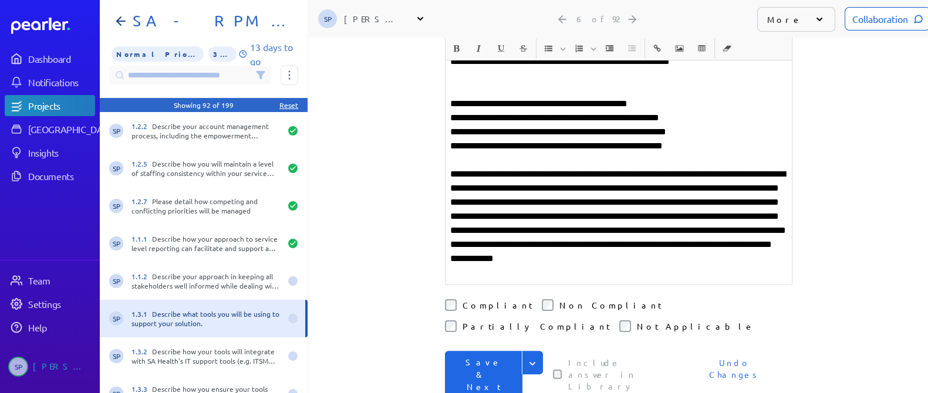
click at [453, 299] on li "Compliant" at bounding box center [488, 305] width 87 height 12
click at [480, 351] on button "Save & Next" at bounding box center [484, 375] width 78 height 48
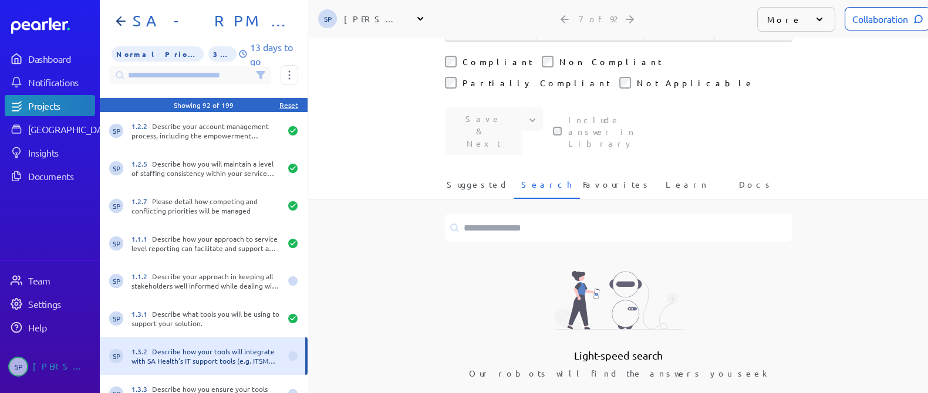
scroll to position [11, 0]
click at [469, 178] on span "Suggested" at bounding box center [478, 187] width 62 height 19
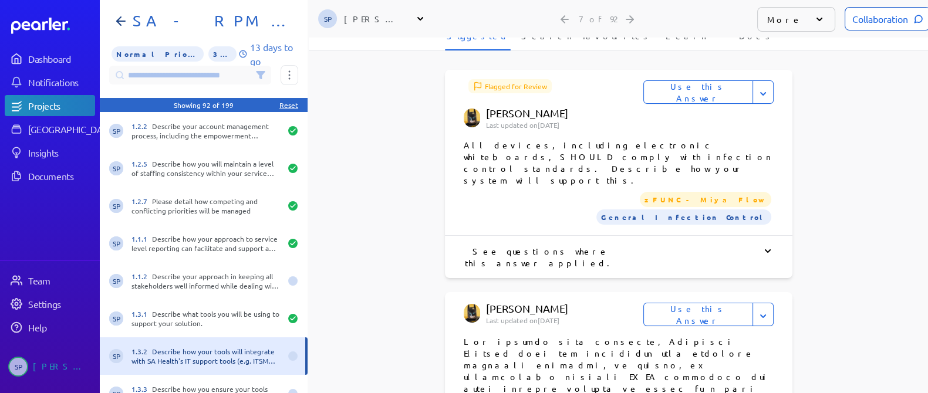
scroll to position [513, 0]
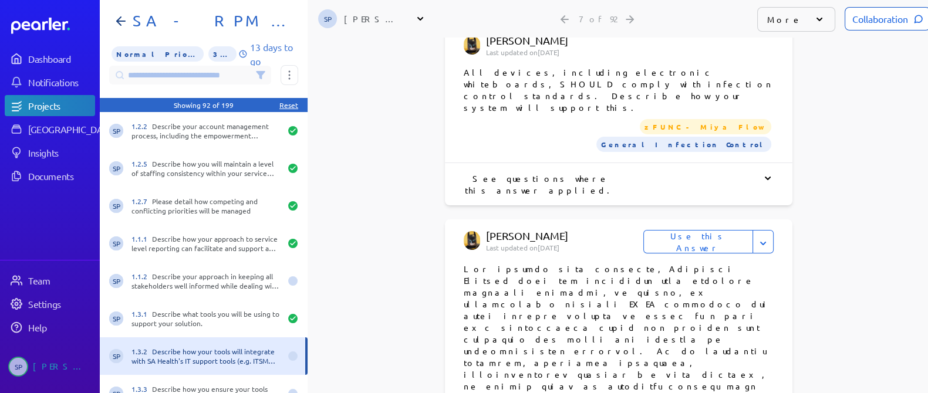
click at [696, 230] on button "Use this Answer" at bounding box center [699, 241] width 110 height 23
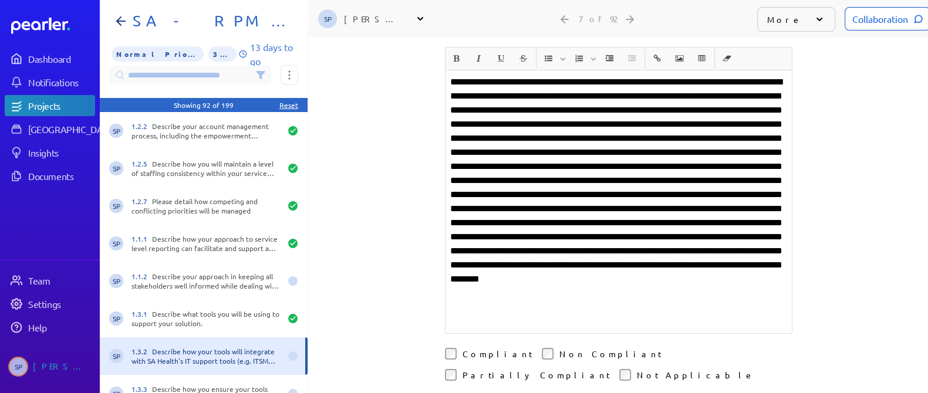
scroll to position [58, 0]
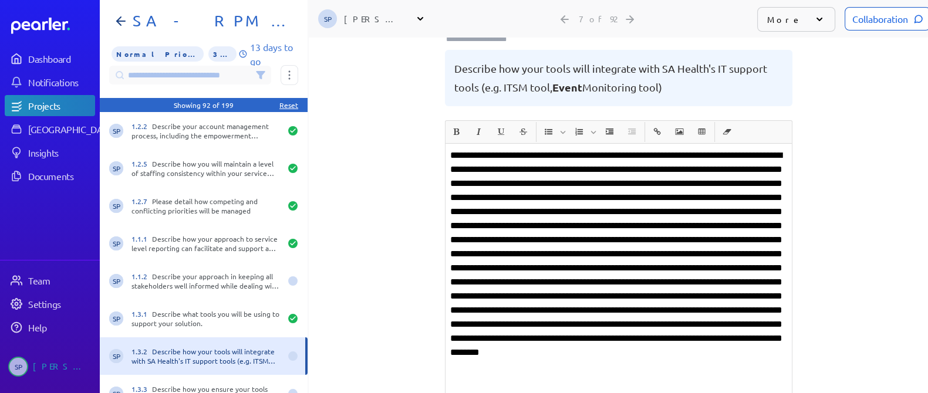
click at [703, 237] on p at bounding box center [618, 276] width 337 height 254
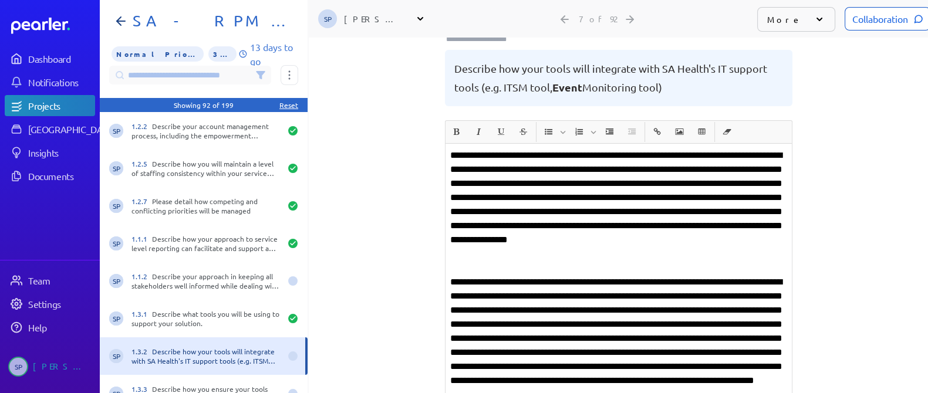
scroll to position [132, 0]
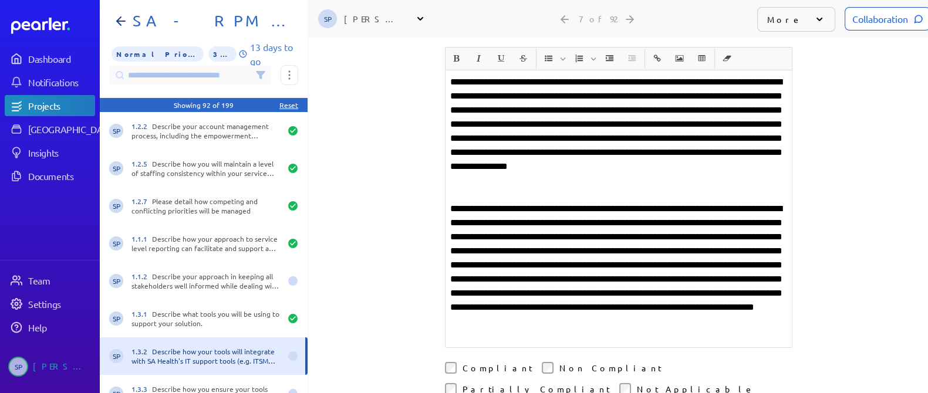
click at [743, 289] on p "**********" at bounding box center [618, 272] width 337 height 141
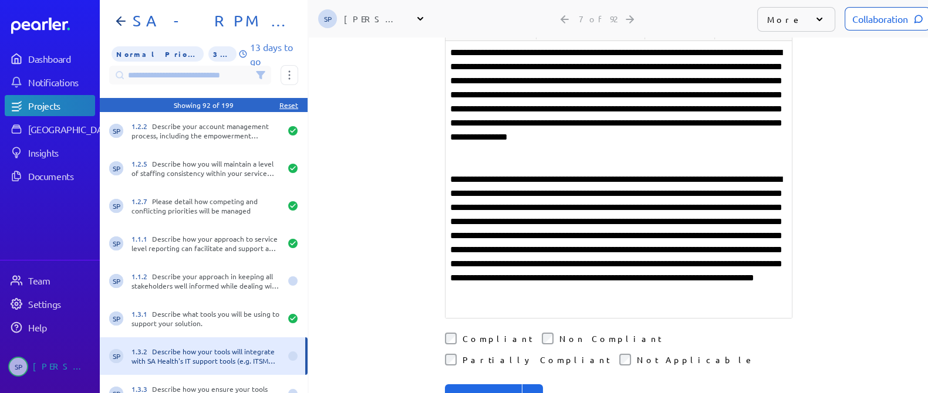
scroll to position [206, 0]
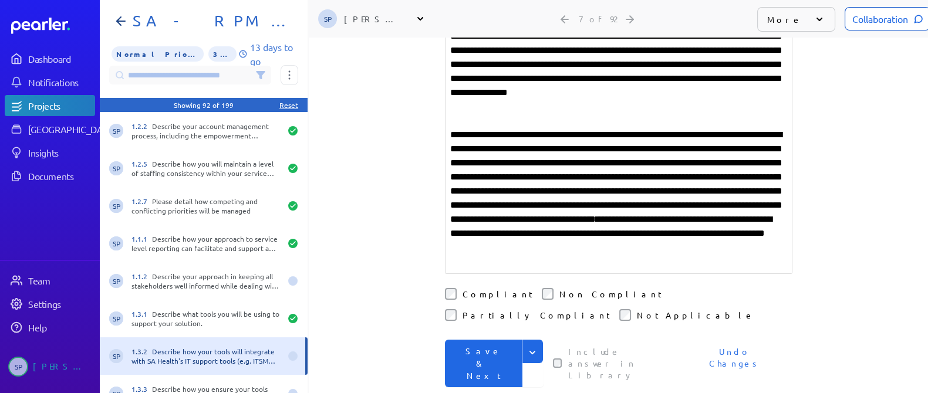
click at [495, 340] on button "Save & Next" at bounding box center [484, 364] width 78 height 48
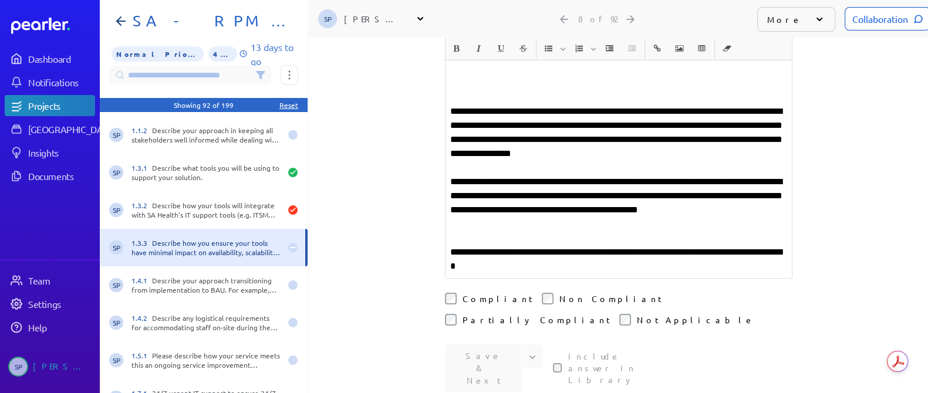
scroll to position [440, 0]
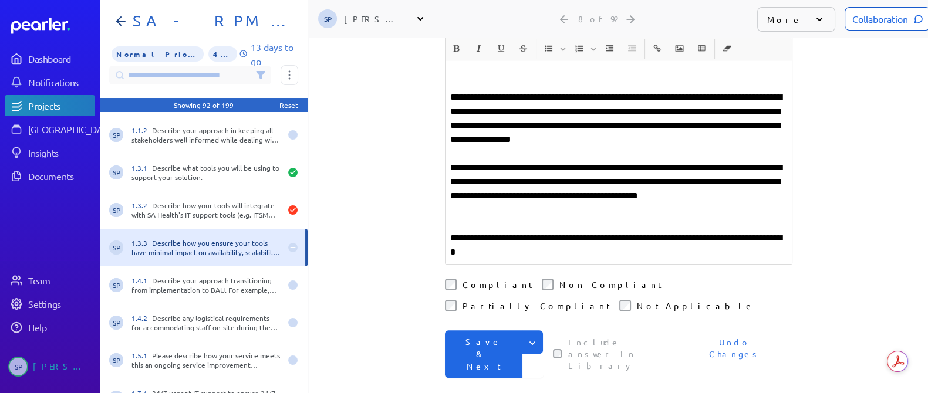
click at [486, 331] on button "Save & Next" at bounding box center [484, 355] width 78 height 48
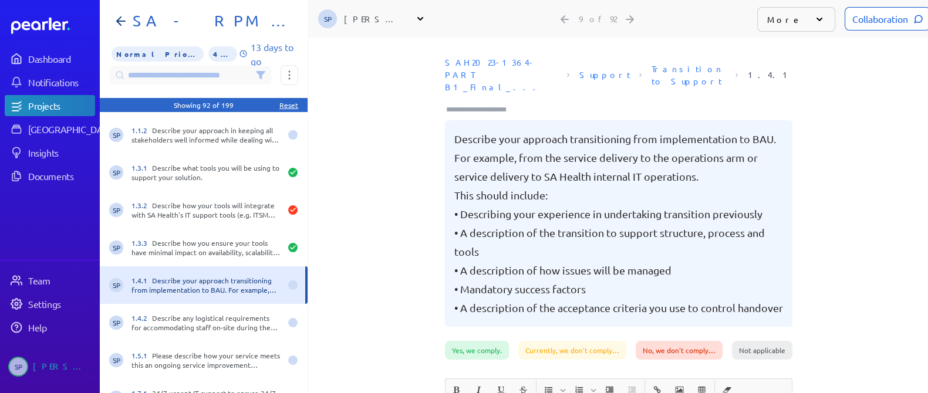
click at [383, 14] on div "[PERSON_NAME]" at bounding box center [373, 19] width 59 height 12
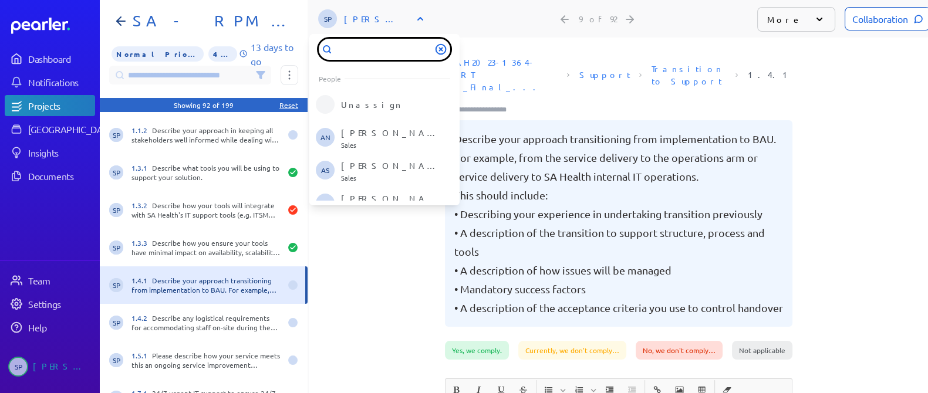
click at [384, 47] on input "text" at bounding box center [385, 49] width 132 height 21
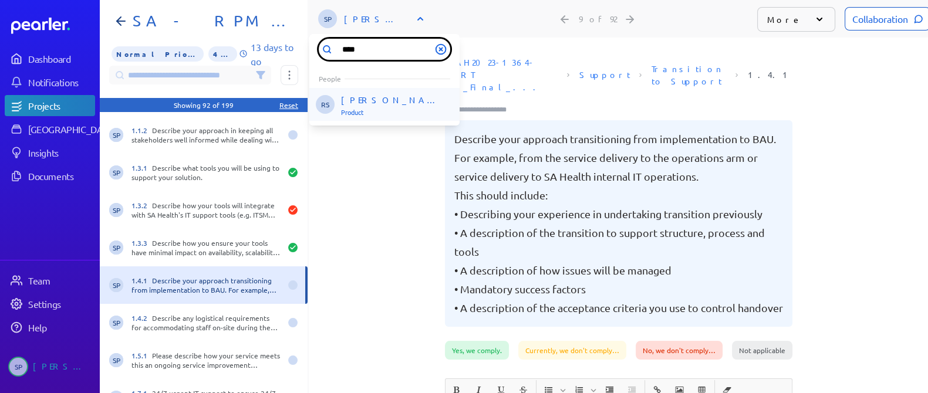
type input "****"
click at [384, 110] on p "Product" at bounding box center [389, 113] width 97 height 7
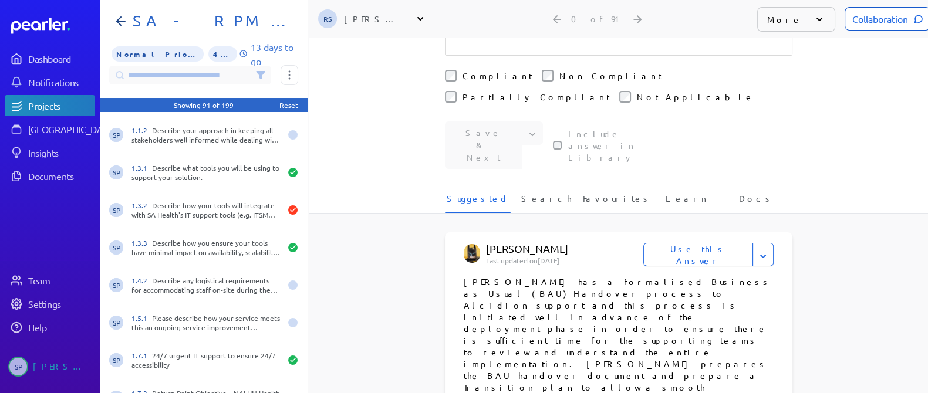
click at [713, 243] on button "Use this Answer" at bounding box center [699, 254] width 110 height 23
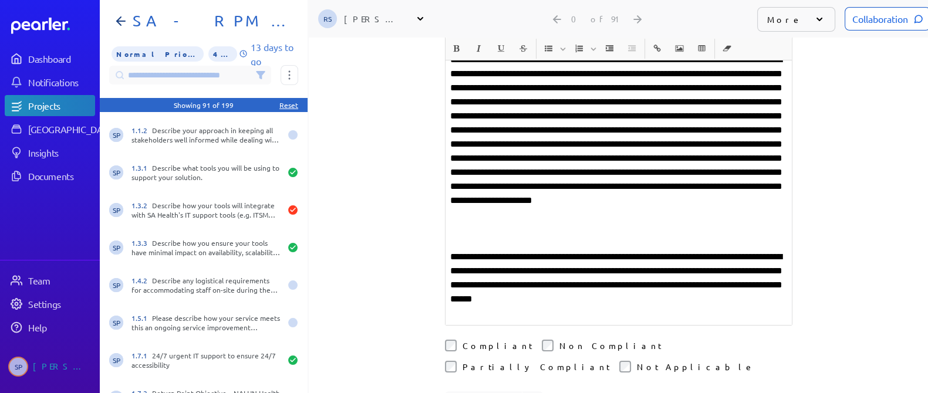
scroll to position [476, 0]
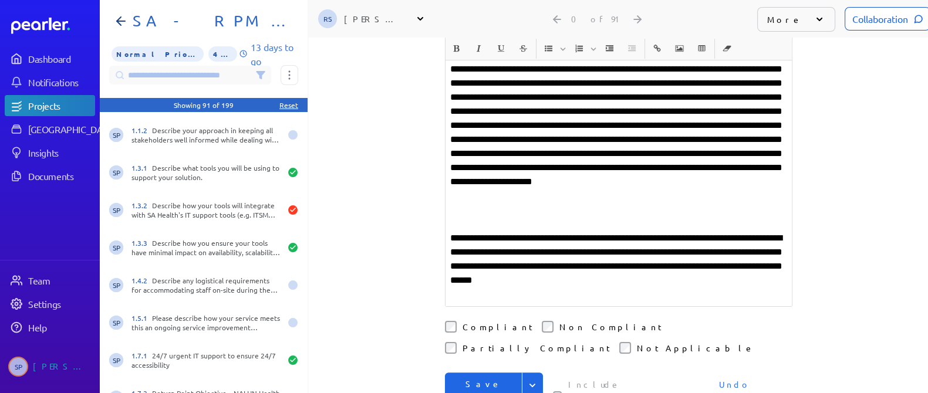
click at [474, 373] on button "Save & Next" at bounding box center [484, 397] width 78 height 48
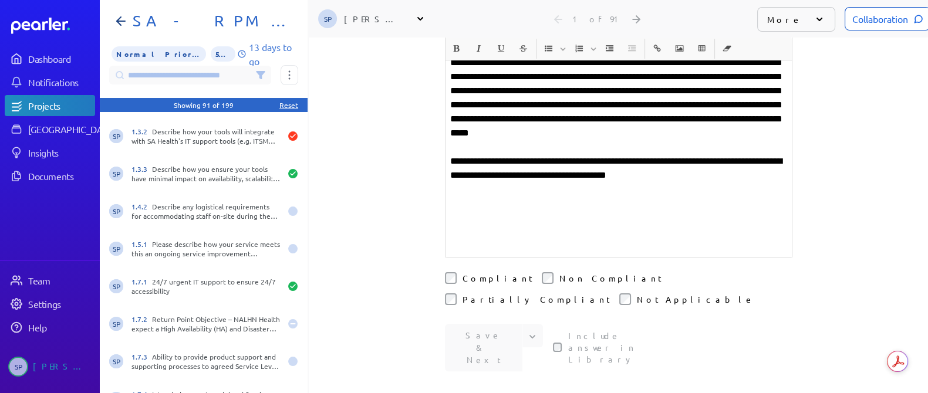
scroll to position [513, 0]
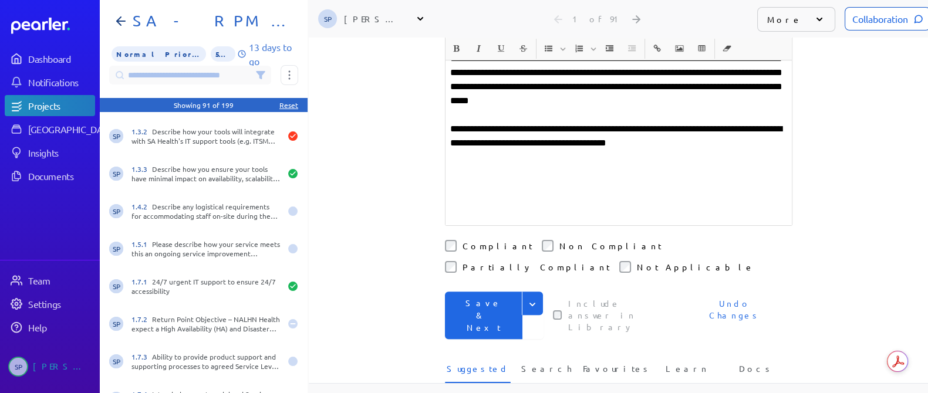
click at [474, 292] on button "Save & Next" at bounding box center [484, 316] width 78 height 48
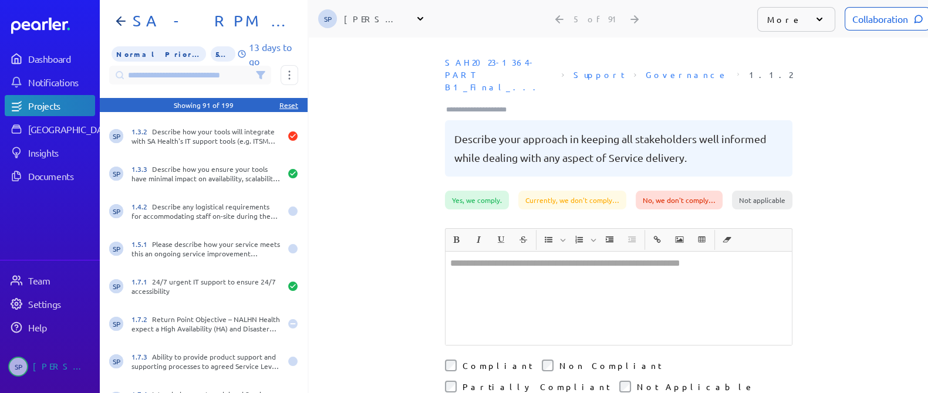
click at [546, 252] on div at bounding box center [619, 298] width 346 height 93
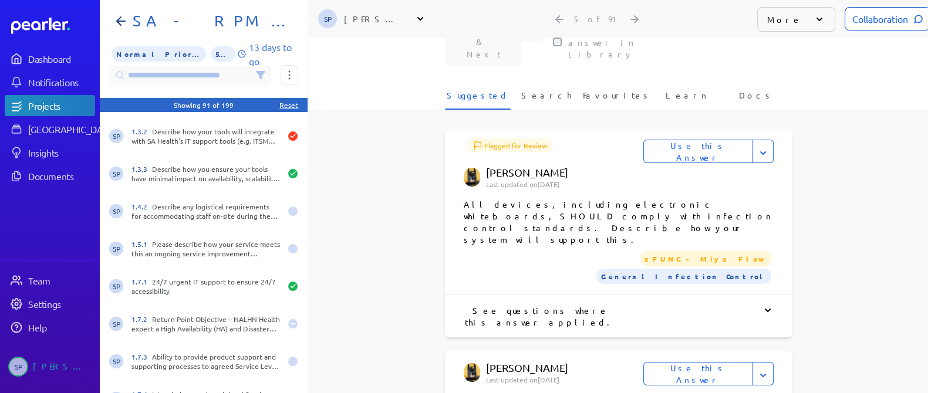
scroll to position [440, 0]
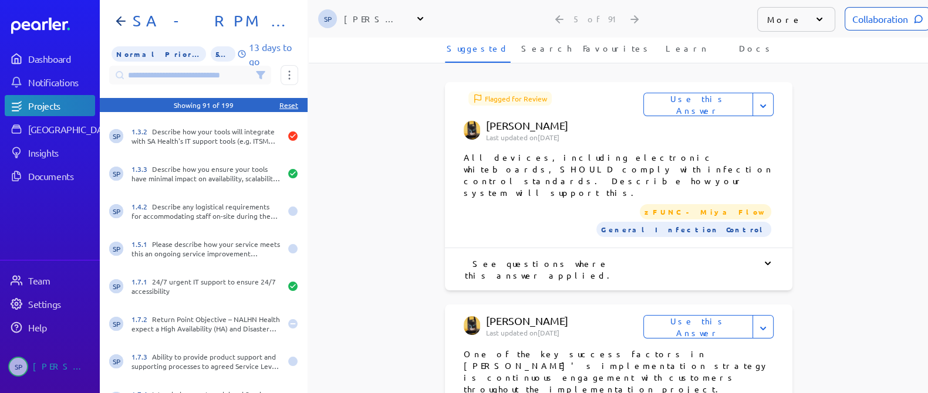
click at [713, 315] on button "Use this Answer" at bounding box center [699, 326] width 110 height 23
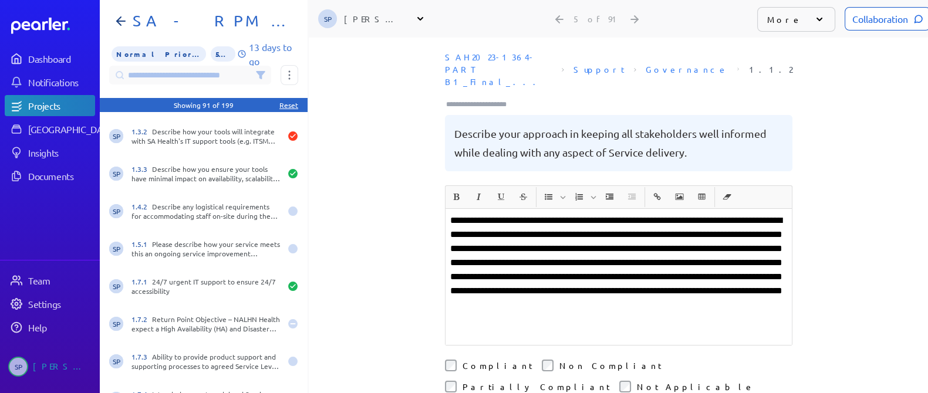
scroll to position [5, 0]
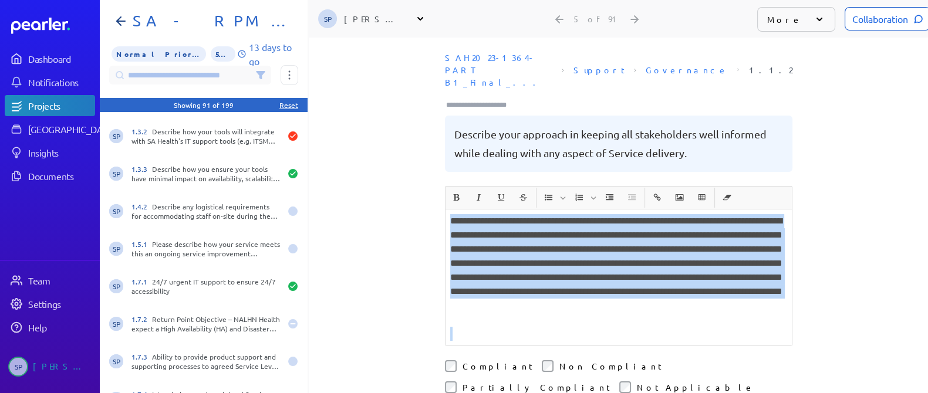
drag, startPoint x: 725, startPoint y: 302, endPoint x: 436, endPoint y: 191, distance: 308.9
click at [436, 191] on div "**********" at bounding box center [618, 211] width 619 height 356
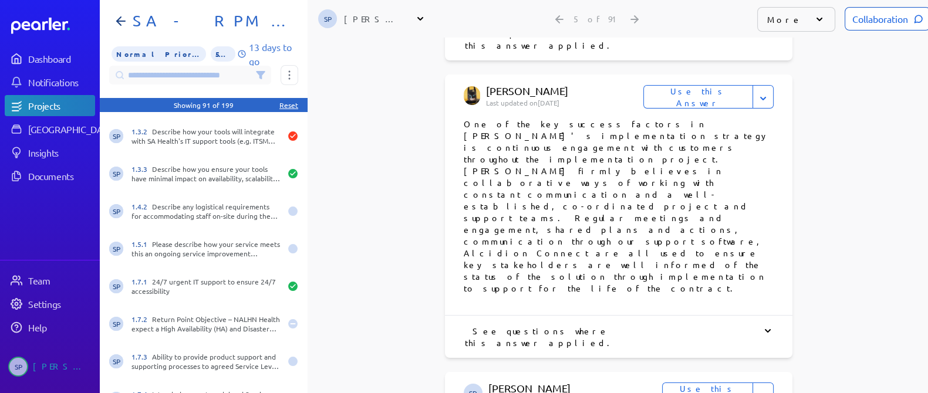
scroll to position [703, 0]
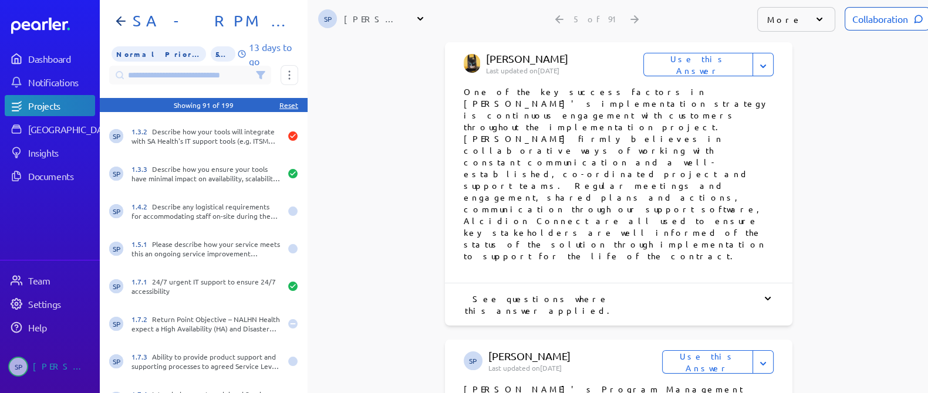
click at [721, 351] on button "Use this Answer" at bounding box center [707, 362] width 91 height 23
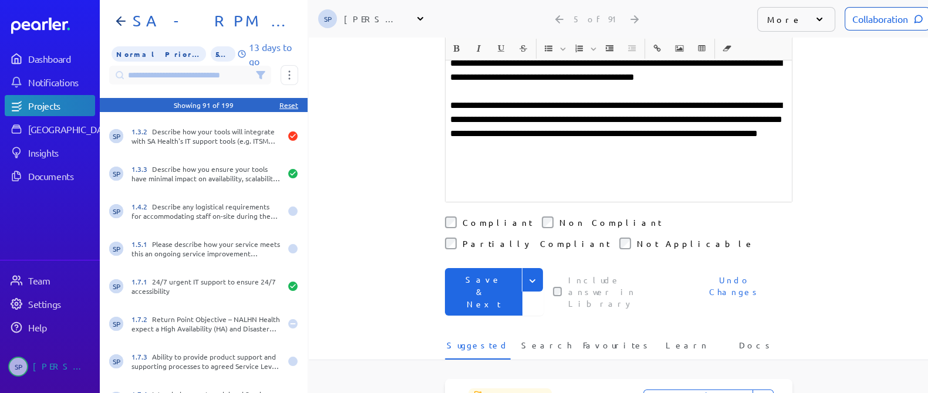
scroll to position [132, 0]
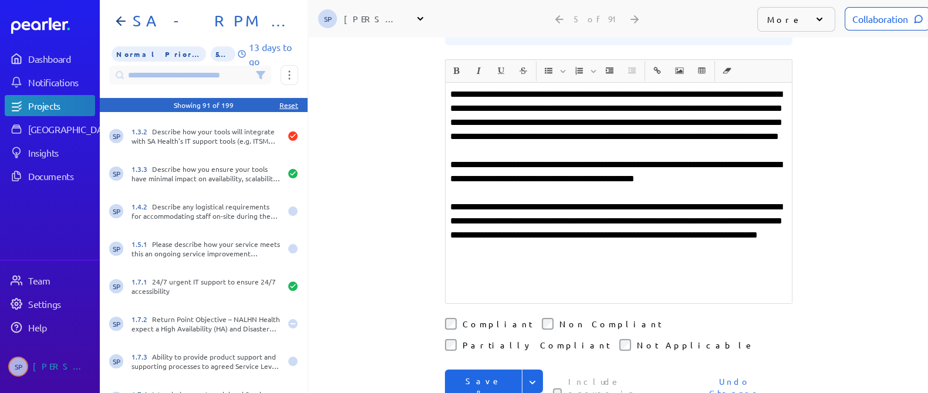
click at [727, 194] on p "**********" at bounding box center [618, 192] width 337 height 211
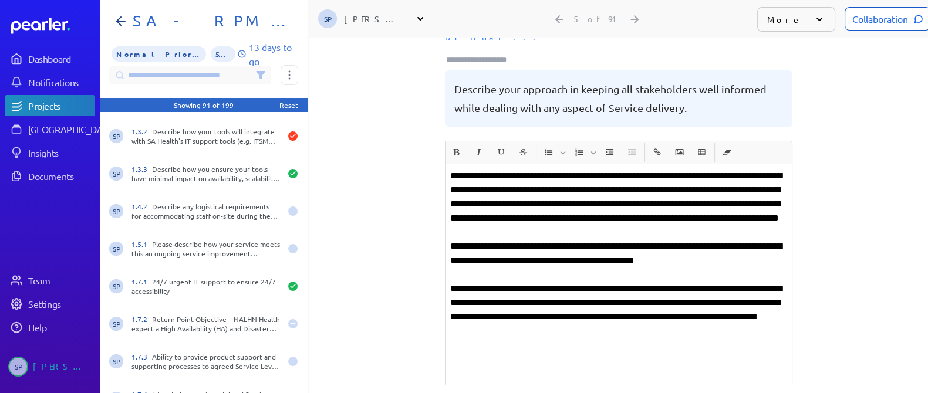
scroll to position [73, 0]
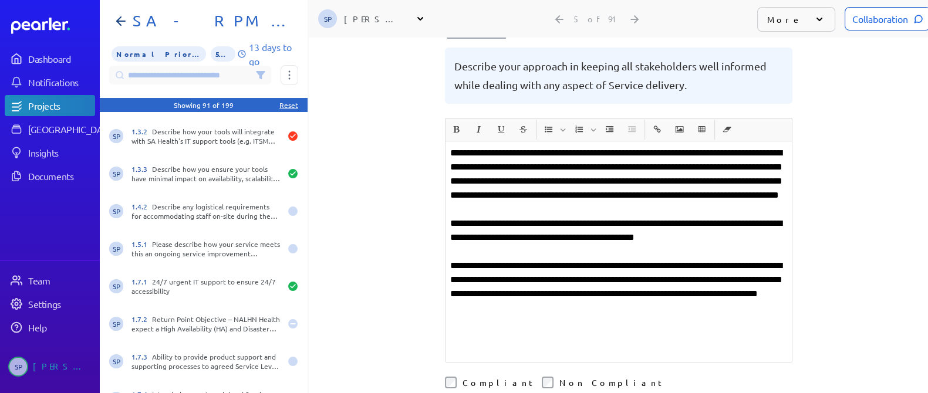
click at [734, 255] on p "**********" at bounding box center [618, 251] width 337 height 211
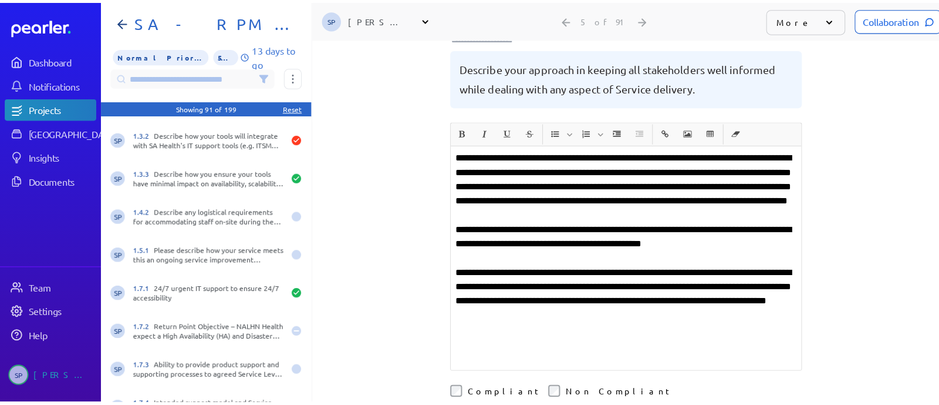
scroll to position [146, 0]
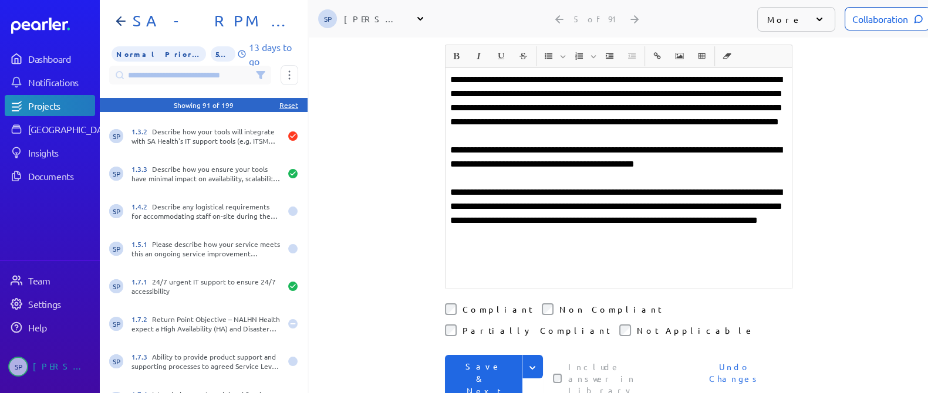
click at [865, 16] on div "Collaboration" at bounding box center [888, 18] width 86 height 23
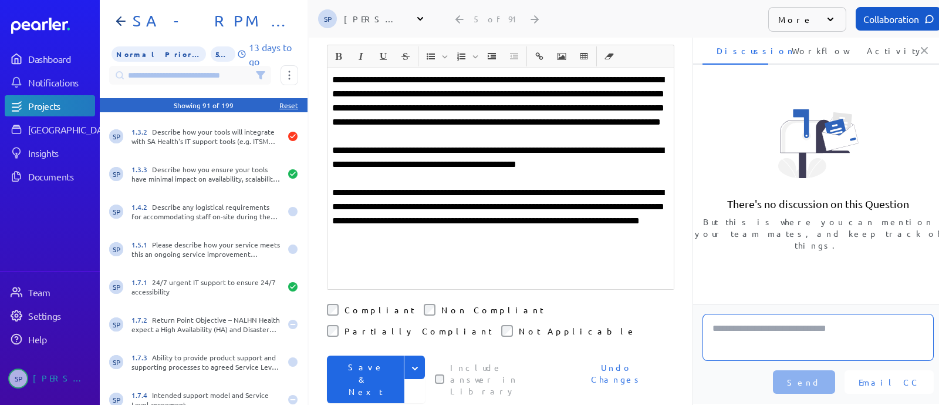
click at [748, 341] on textarea at bounding box center [818, 337] width 231 height 47
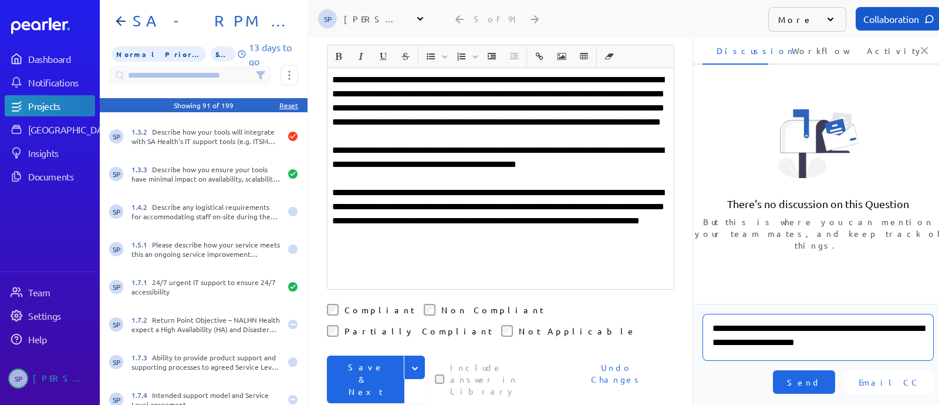
type textarea "**********"
click at [836, 375] on button "Send" at bounding box center [804, 381] width 62 height 23
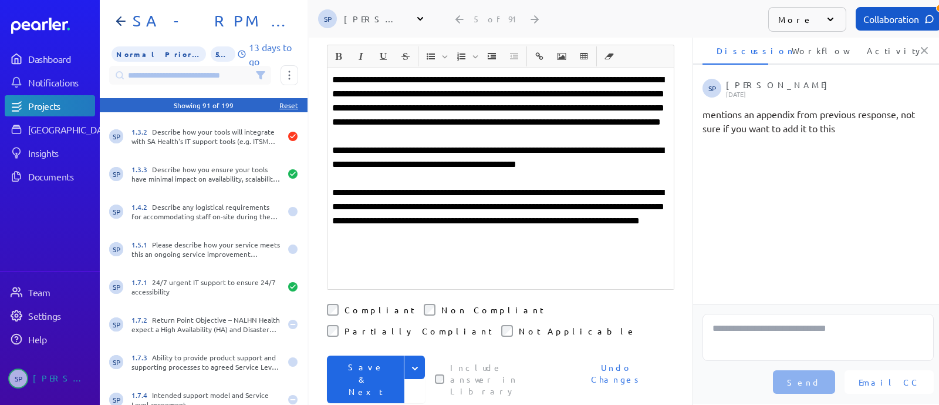
click at [362, 355] on button "Save & Next" at bounding box center [366, 379] width 78 height 48
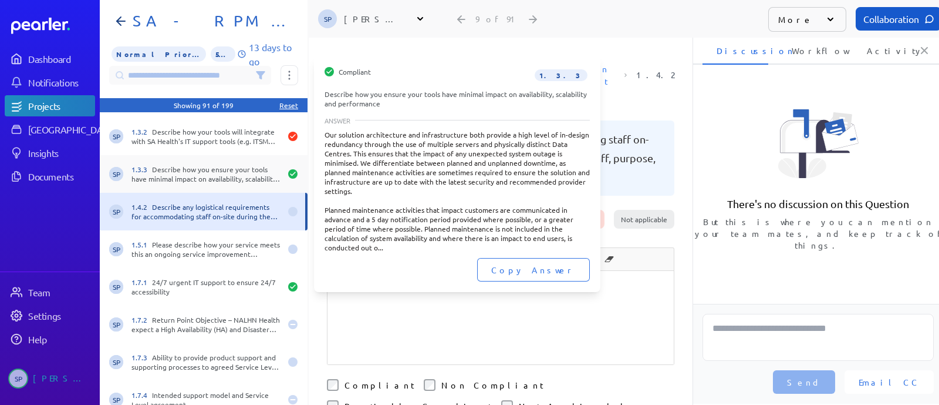
click at [209, 172] on div "1.3.3 Describe how you ensure your tools have minimal impact on availability, s…" at bounding box center [206, 173] width 149 height 19
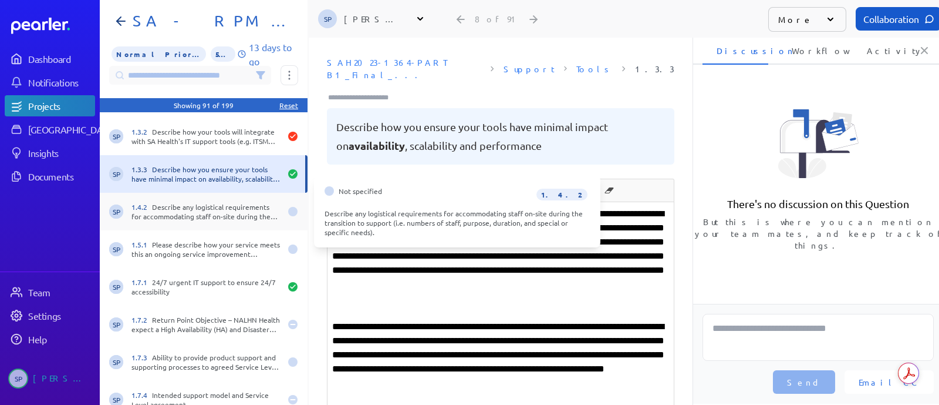
click at [220, 220] on div "1.4.2 Describe any logistical requirements for accommodating staff on-site duri…" at bounding box center [206, 211] width 149 height 19
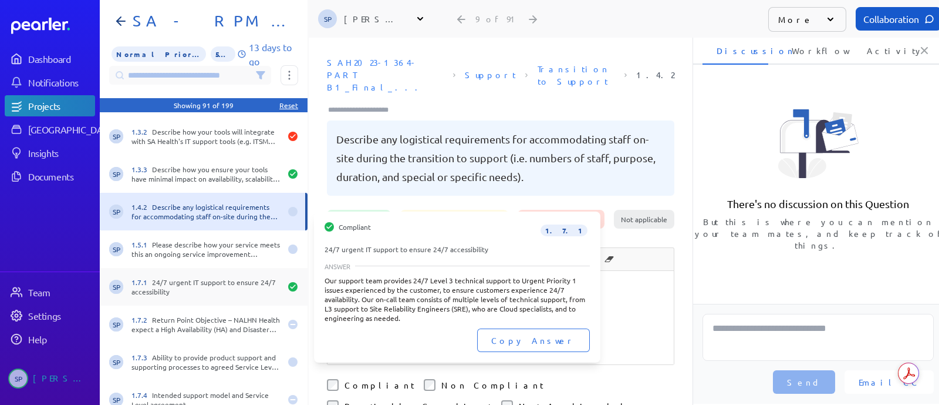
click at [220, 280] on div "1.7.1 24/7 urgent IT support to ensure 24/7 accessibility" at bounding box center [206, 286] width 149 height 19
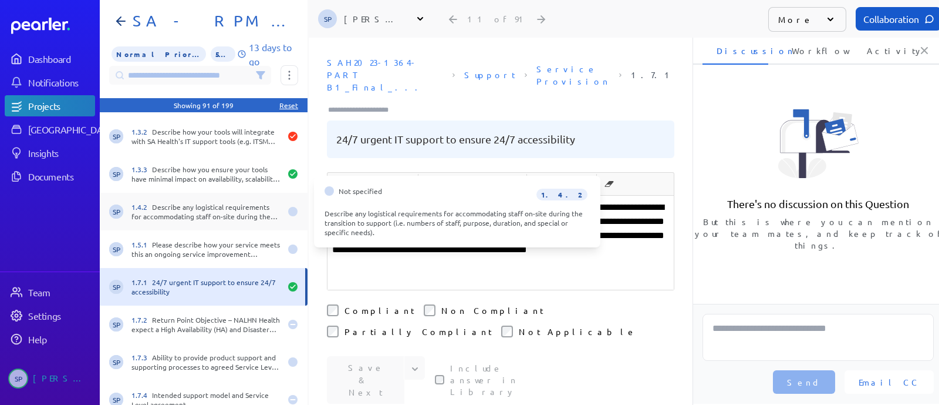
click at [218, 210] on div "1.4.2 Describe any logistical requirements for accommodating staff on-site duri…" at bounding box center [206, 211] width 149 height 19
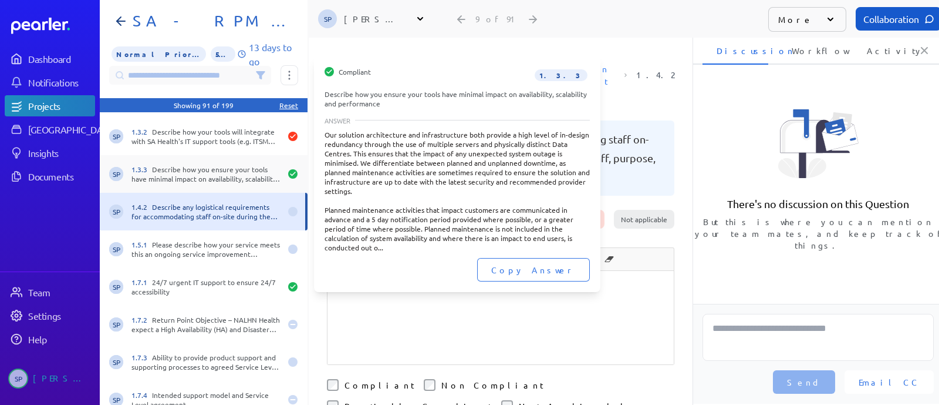
click at [221, 171] on div "1.3.3 Describe how you ensure your tools have minimal impact on availability, s…" at bounding box center [206, 173] width 149 height 19
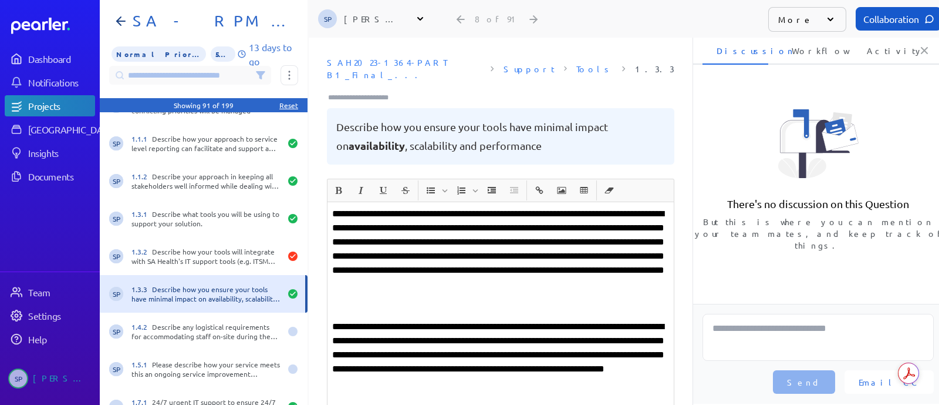
scroll to position [146, 0]
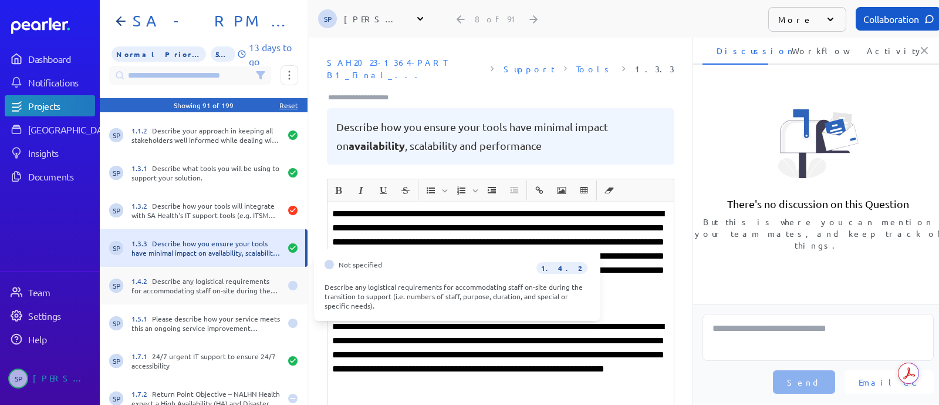
click at [207, 280] on div "1.4.2 Describe any logistical requirements for accommodating staff on-site duri…" at bounding box center [206, 285] width 149 height 19
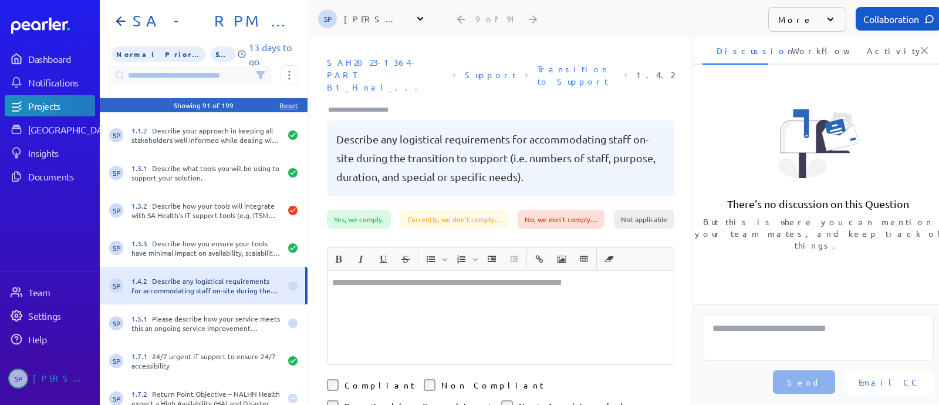
click at [376, 15] on div "[PERSON_NAME]" at bounding box center [373, 19] width 59 height 12
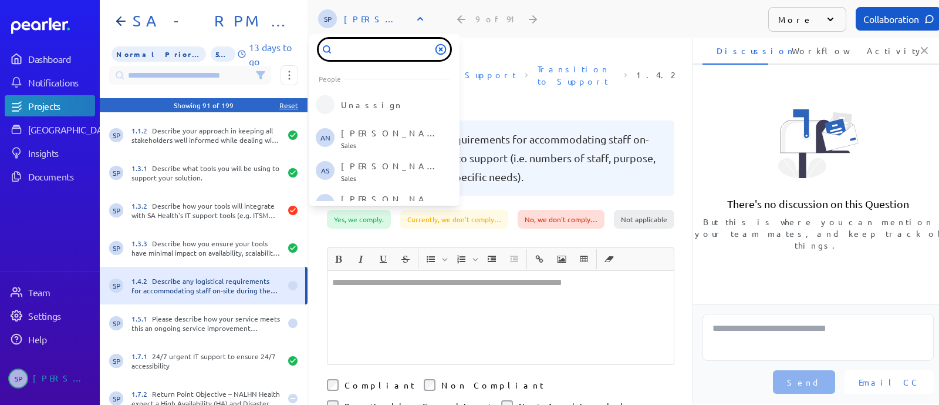
click at [378, 45] on input "text" at bounding box center [385, 49] width 132 height 21
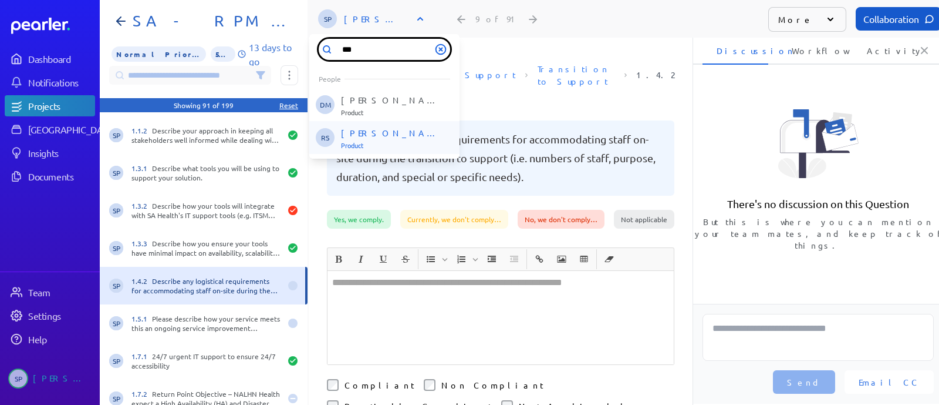
type input "***"
click at [384, 136] on p "[PERSON_NAME]" at bounding box center [389, 134] width 97 height 12
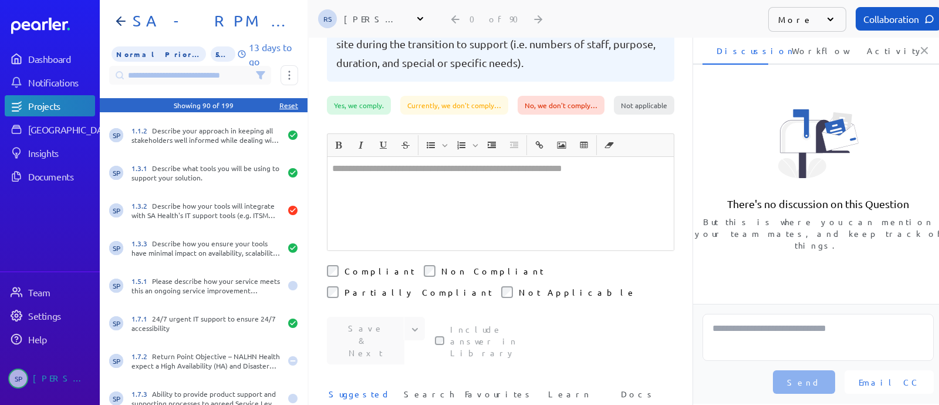
scroll to position [146, 0]
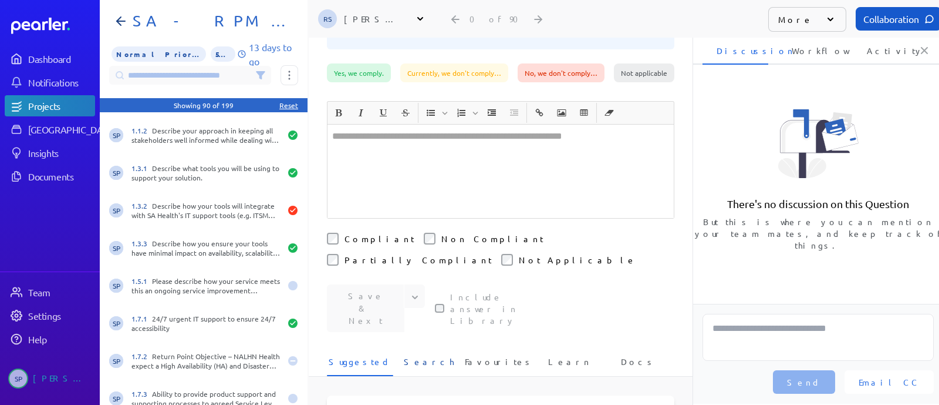
click at [417, 355] on span "Search" at bounding box center [429, 364] width 50 height 19
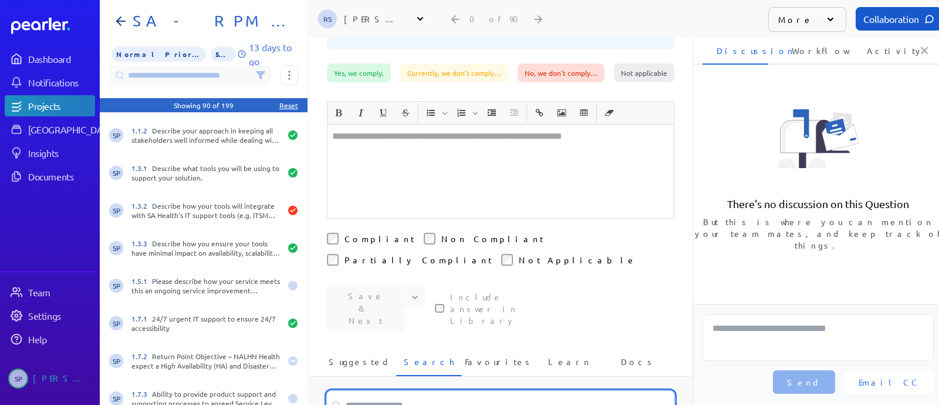
click at [381, 390] on input at bounding box center [501, 404] width 348 height 28
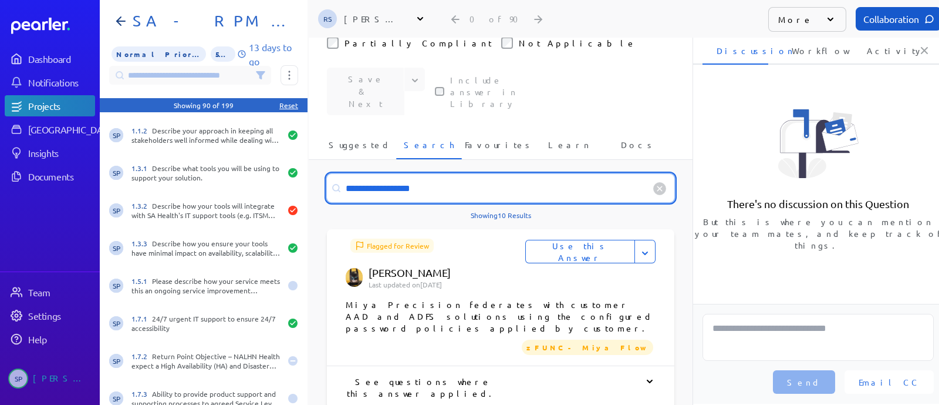
scroll to position [281, 0]
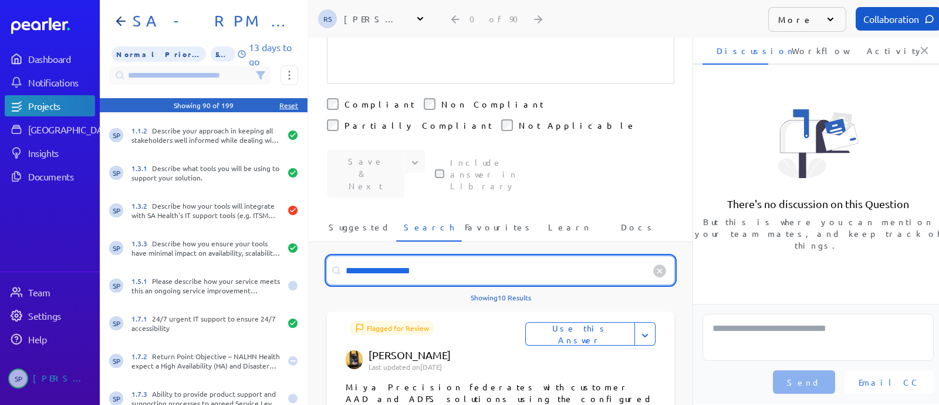
drag, startPoint x: 432, startPoint y: 198, endPoint x: 308, endPoint y: 198, distance: 123.9
click at [308, 198] on section "Not specified 1.5.1 Please describe how your service meets this an ongoing serv…" at bounding box center [520, 202] width 840 height 405
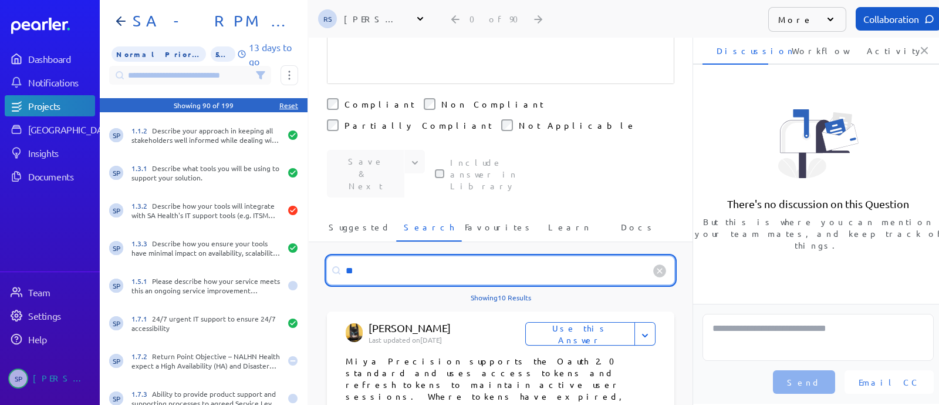
type input "*"
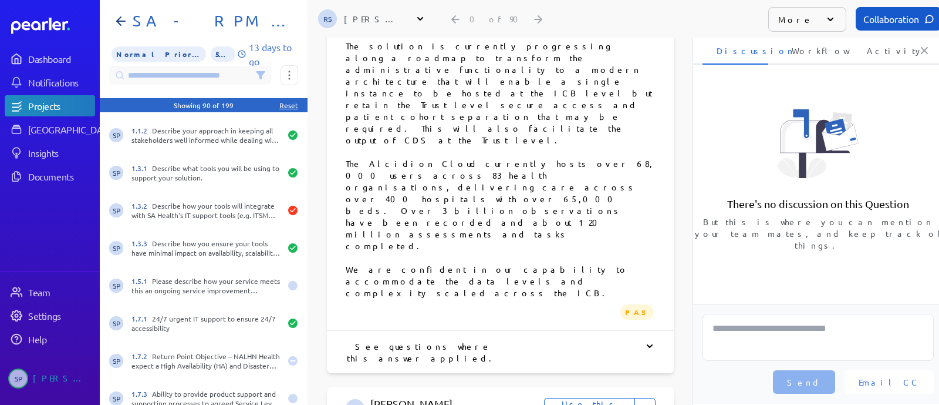
scroll to position [3156, 0]
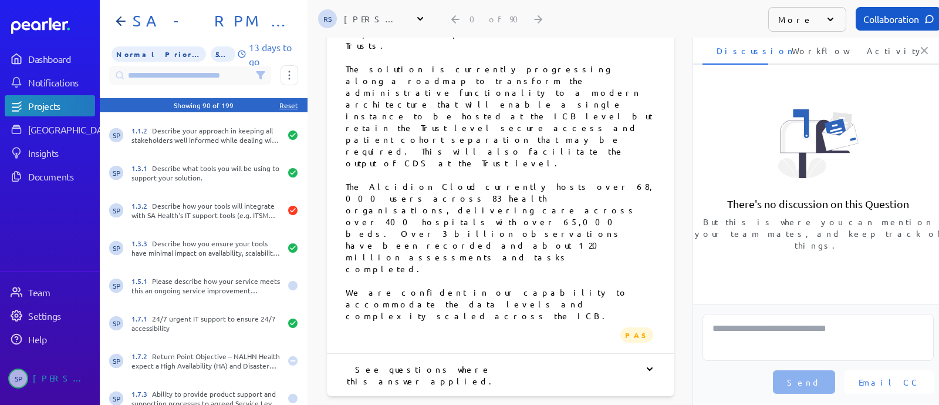
type input "**********"
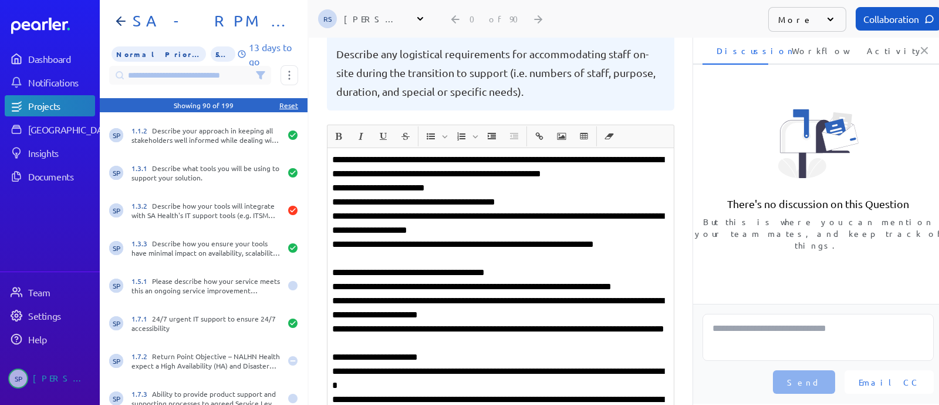
scroll to position [0, 0]
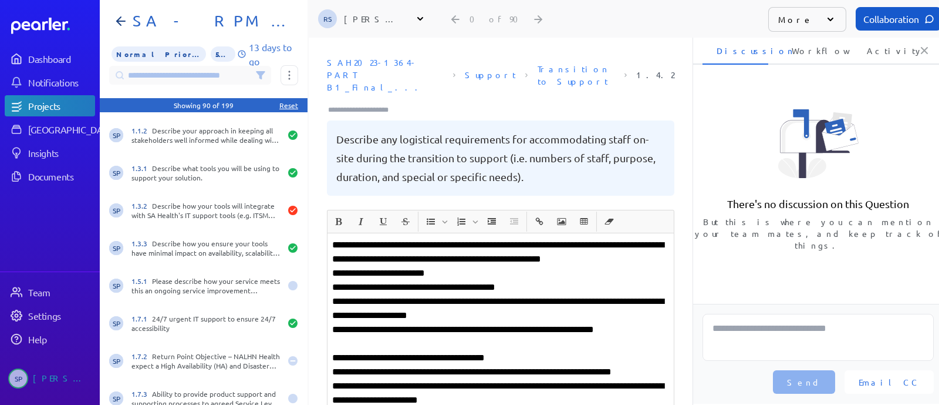
drag, startPoint x: 522, startPoint y: 245, endPoint x: 386, endPoint y: 236, distance: 136.0
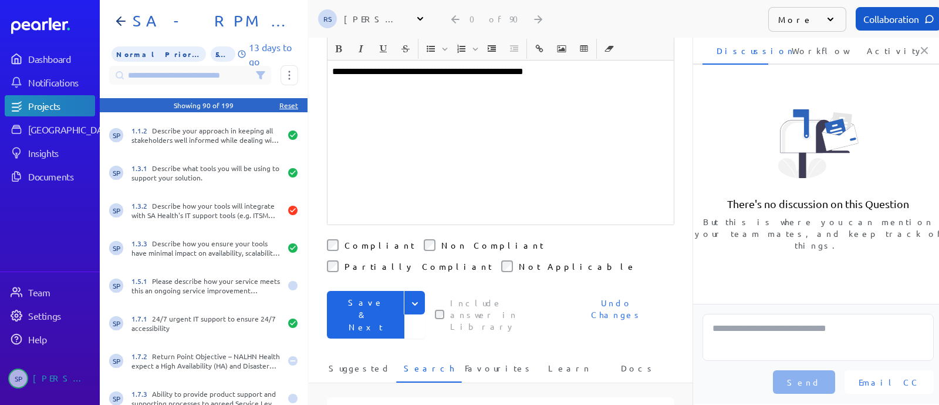
scroll to position [1027, 0]
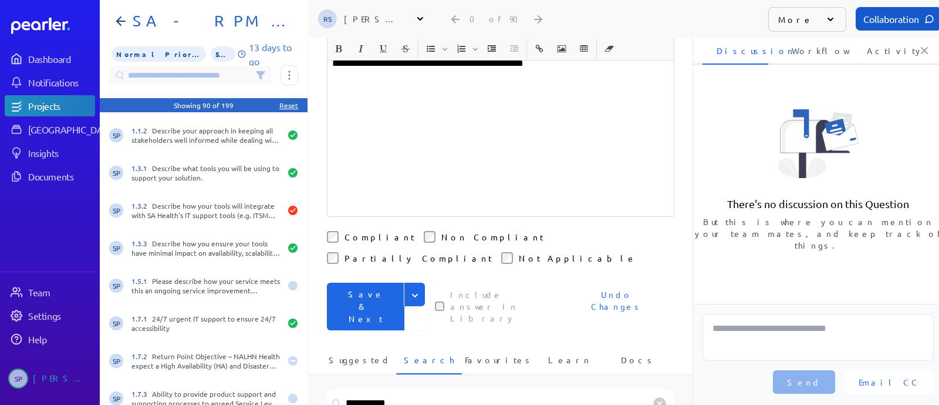
click at [372, 282] on button "Save & Next" at bounding box center [366, 306] width 78 height 48
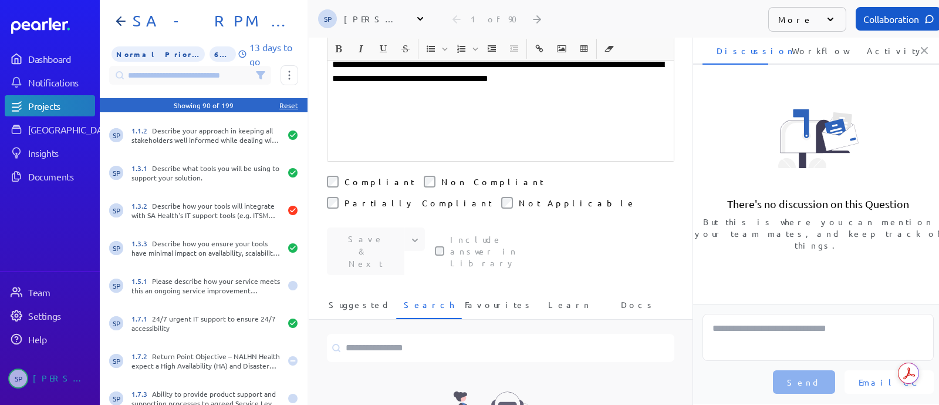
scroll to position [513, 0]
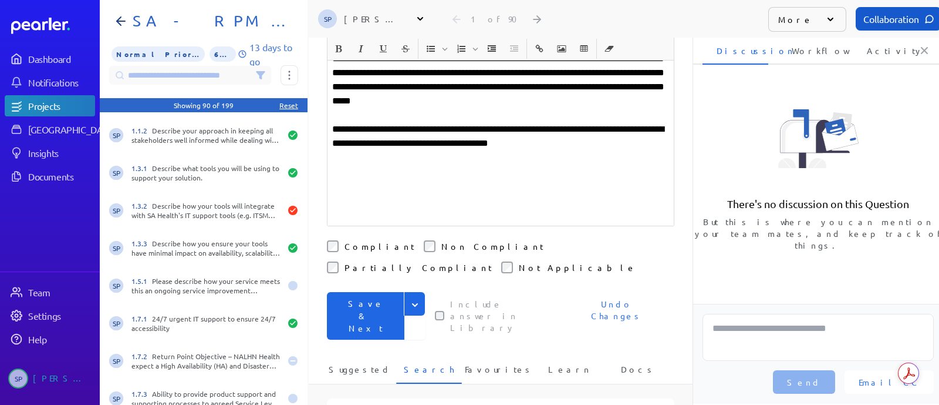
click at [356, 292] on button "Save & Next" at bounding box center [366, 316] width 78 height 48
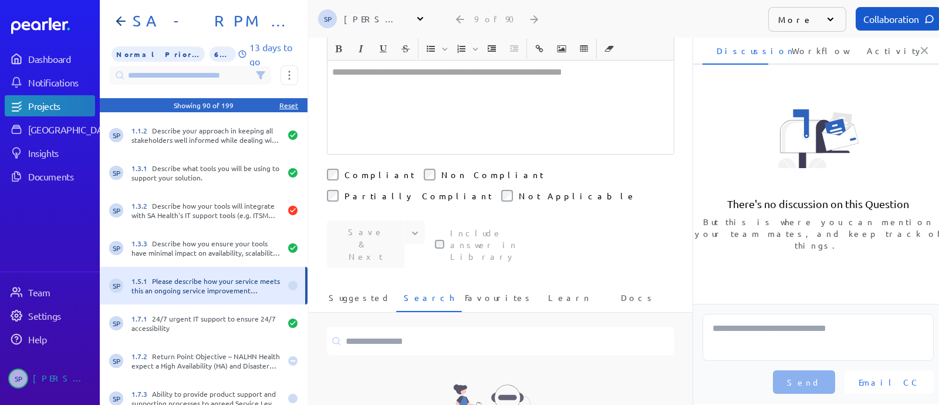
scroll to position [293, 0]
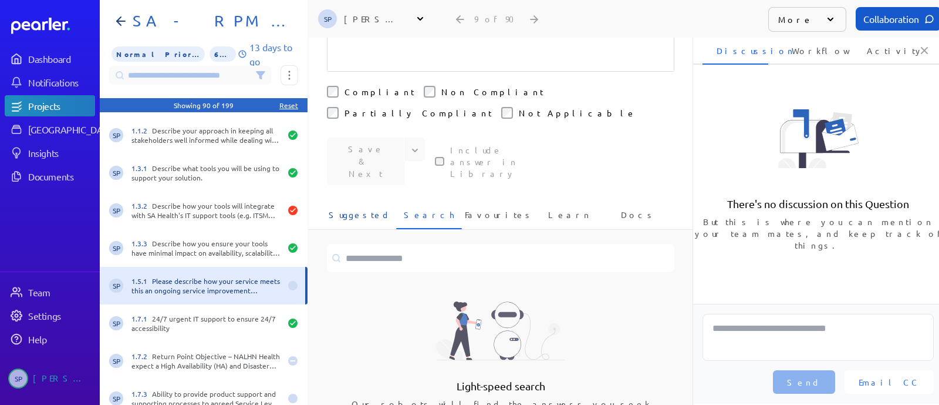
click at [350, 208] on span "Suggested" at bounding box center [360, 217] width 62 height 19
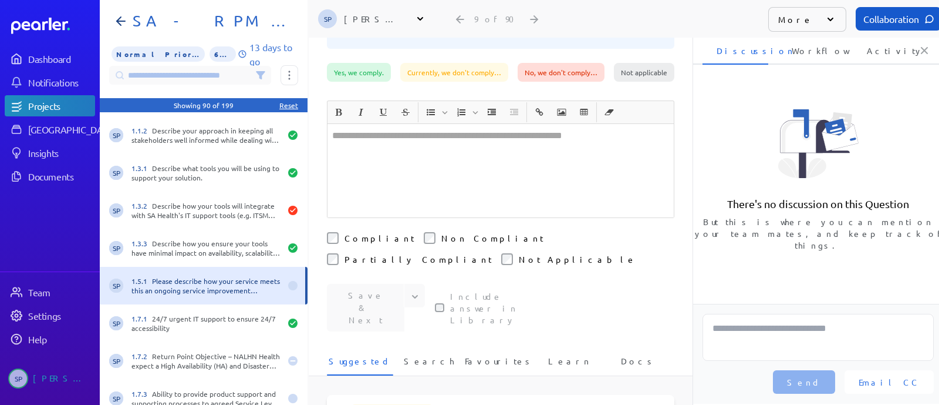
scroll to position [146, 0]
click at [425, 355] on span "Search" at bounding box center [429, 364] width 50 height 19
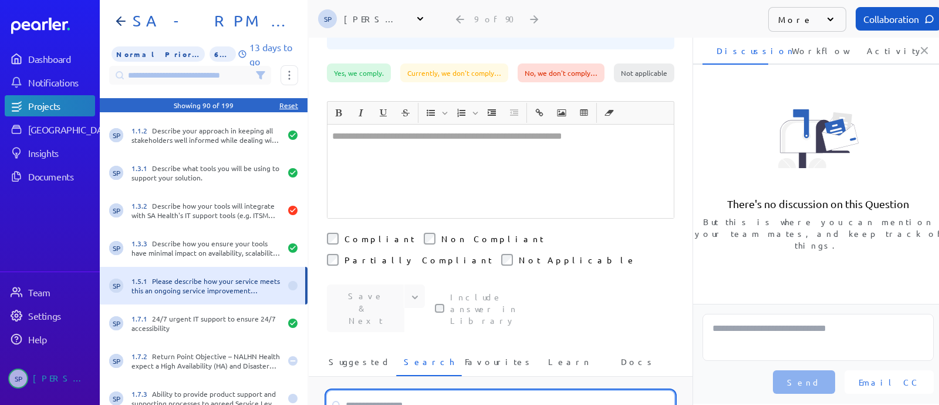
click at [406, 390] on input at bounding box center [501, 404] width 348 height 28
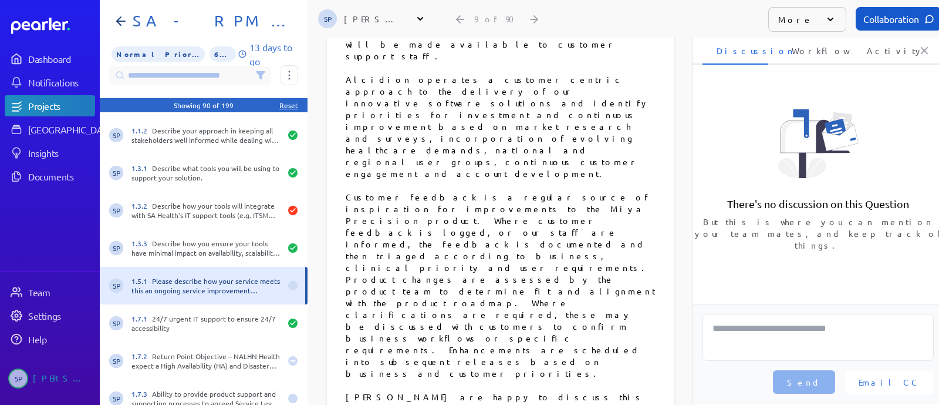
scroll to position [3156, 0]
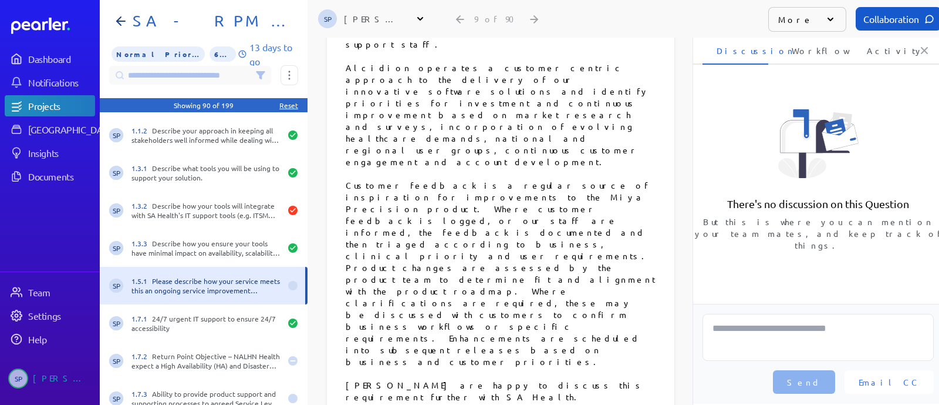
type input "**********"
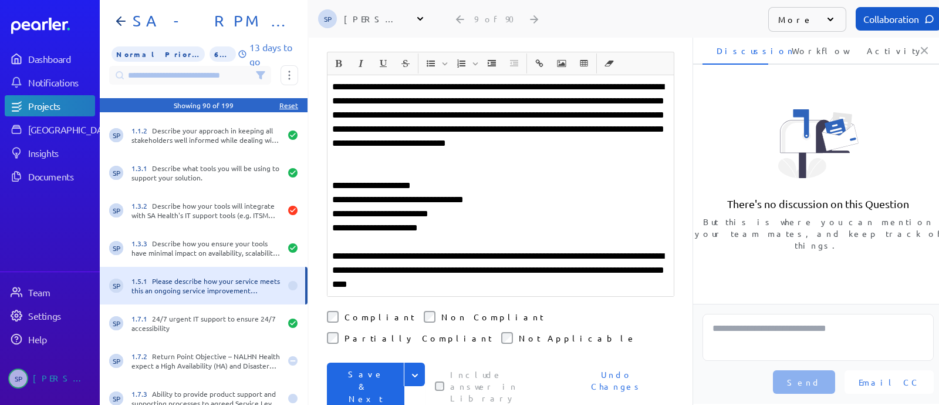
scroll to position [236, 0]
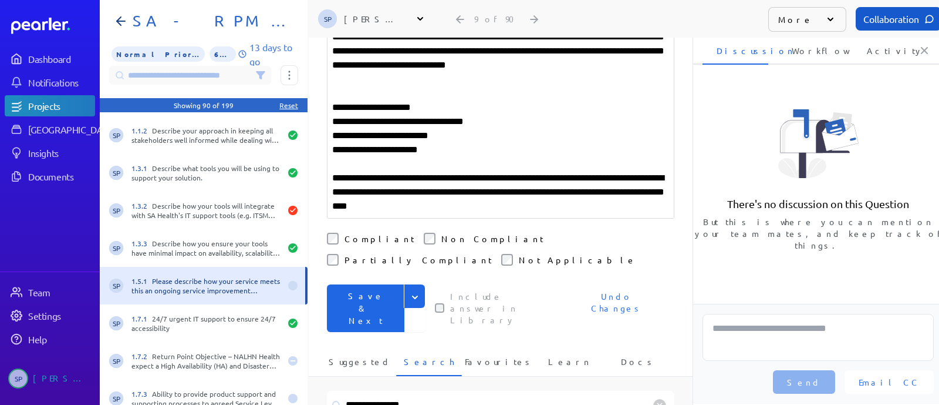
click at [365, 284] on button "Save & Next" at bounding box center [366, 308] width 78 height 48
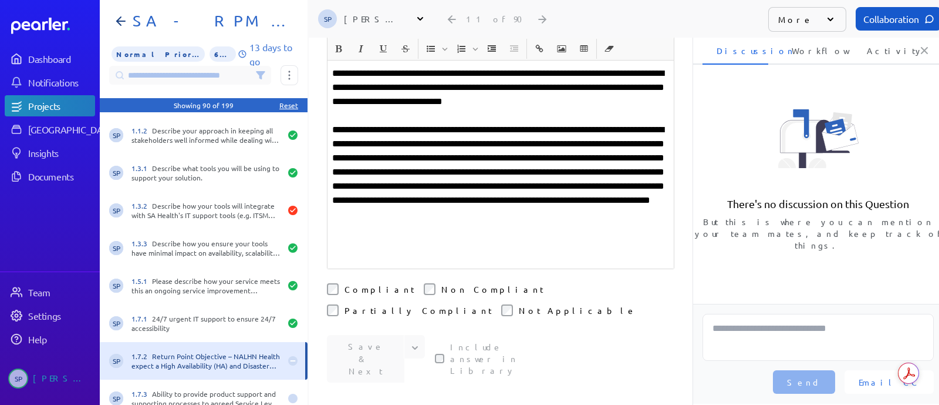
scroll to position [309, 0]
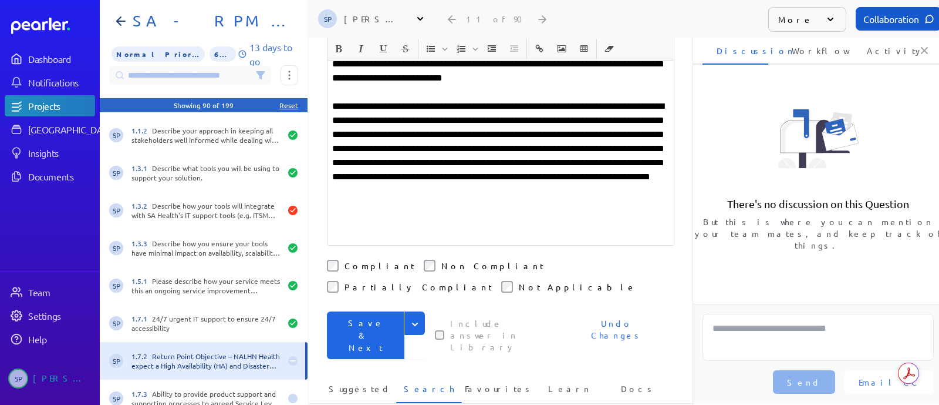
click at [361, 311] on button "Save & Next" at bounding box center [366, 335] width 78 height 48
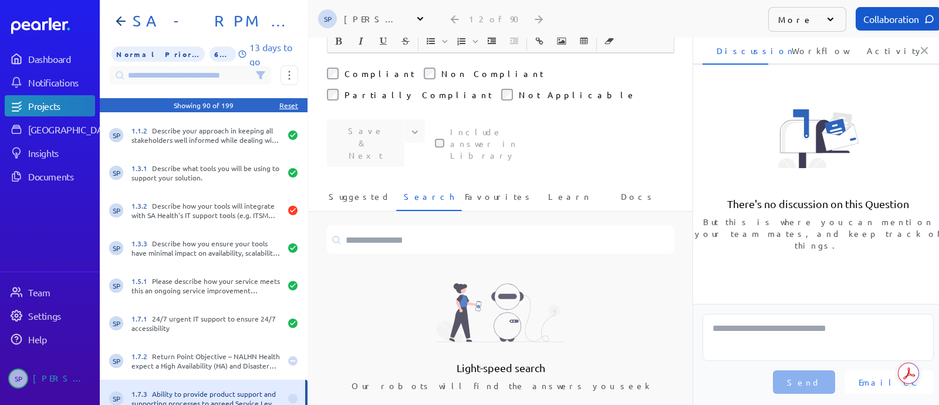
scroll to position [164, 0]
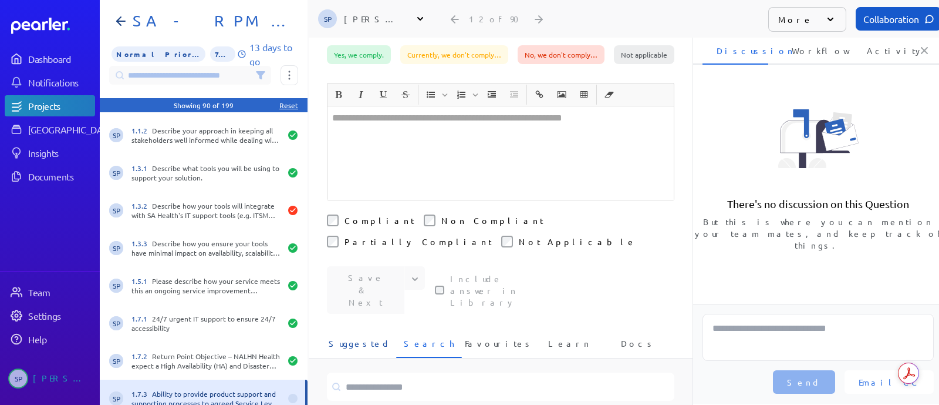
click at [364, 337] on span "Suggested" at bounding box center [360, 346] width 62 height 19
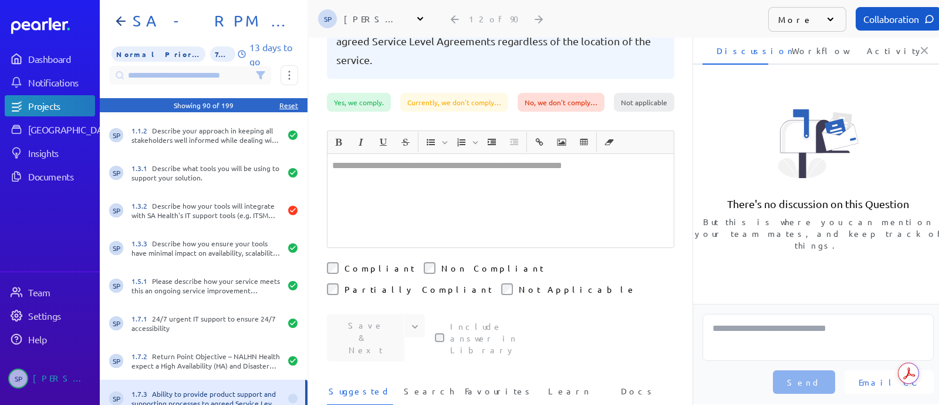
scroll to position [0, 0]
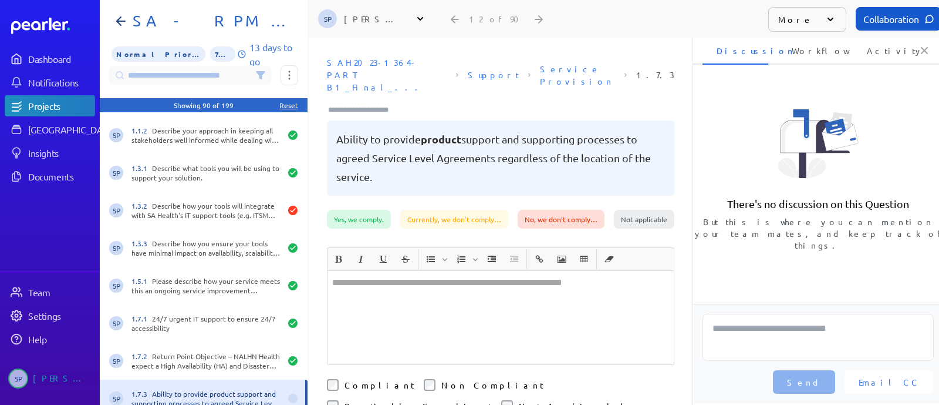
click at [543, 279] on div at bounding box center [501, 317] width 346 height 93
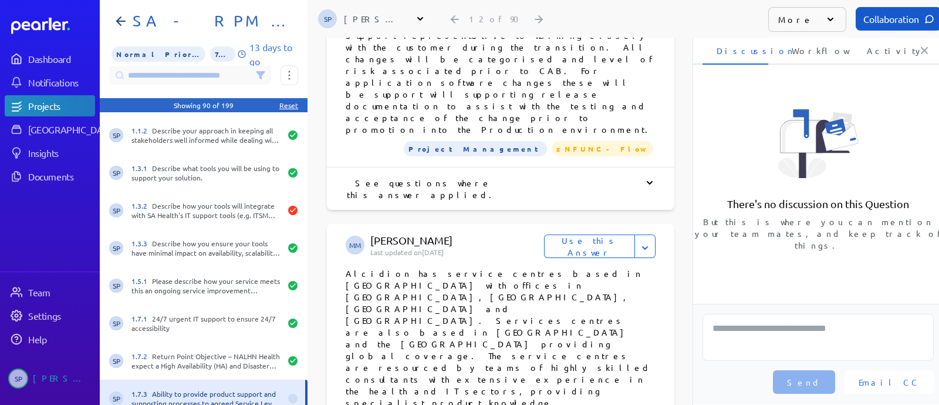
scroll to position [587, 0]
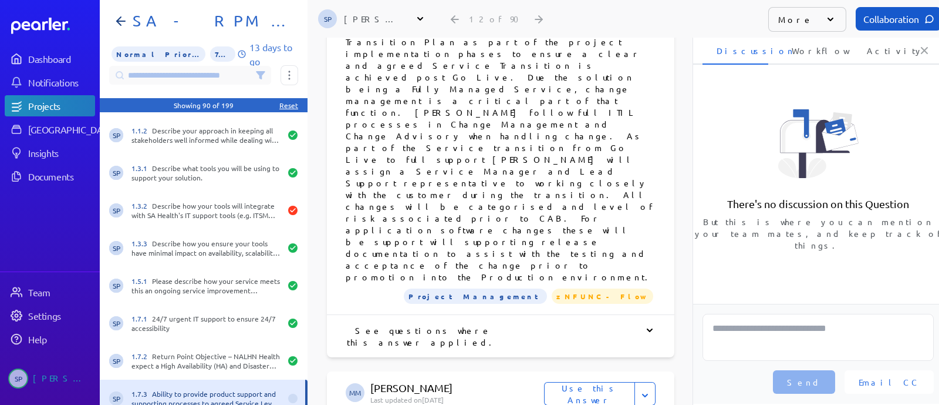
click at [583, 382] on button "Use this Answer" at bounding box center [589, 393] width 91 height 23
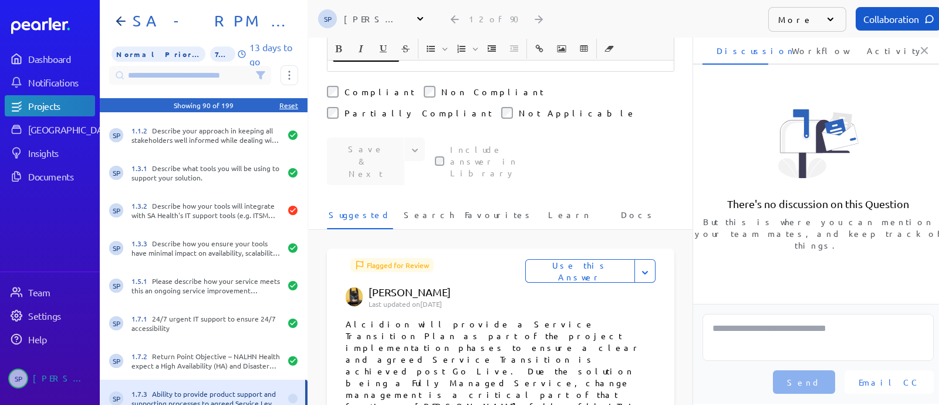
scroll to position [560, 0]
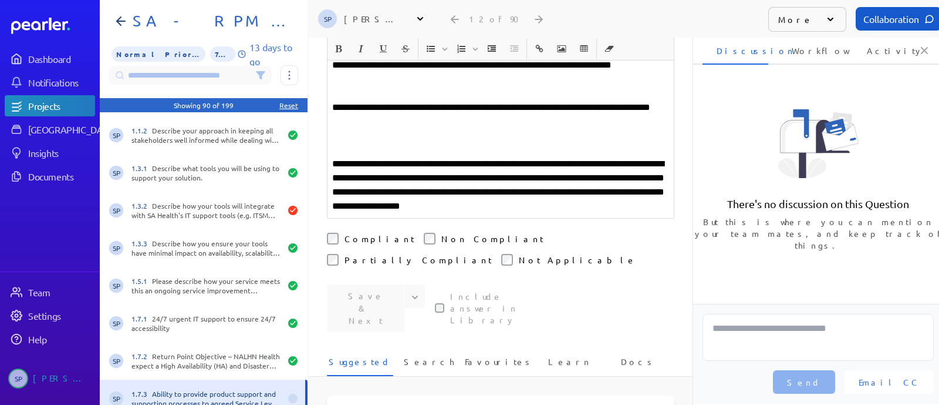
click at [763, 310] on div "Email CC Send" at bounding box center [818, 354] width 250 height 100
click at [762, 324] on textarea at bounding box center [818, 337] width 231 height 47
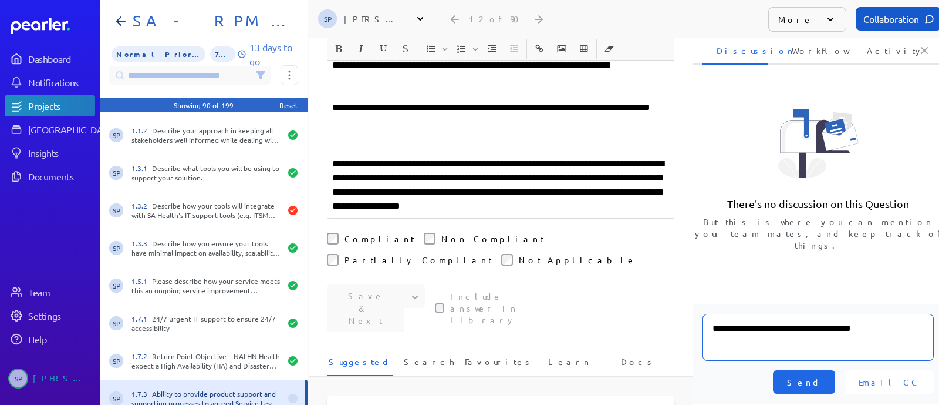
type textarea "**********"
click at [821, 376] on span "Send" at bounding box center [804, 382] width 34 height 12
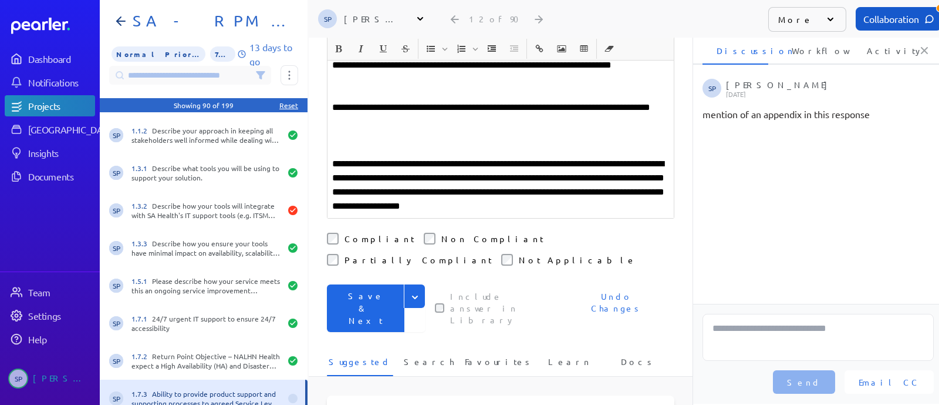
click at [362, 284] on button "Save & Next" at bounding box center [366, 308] width 78 height 48
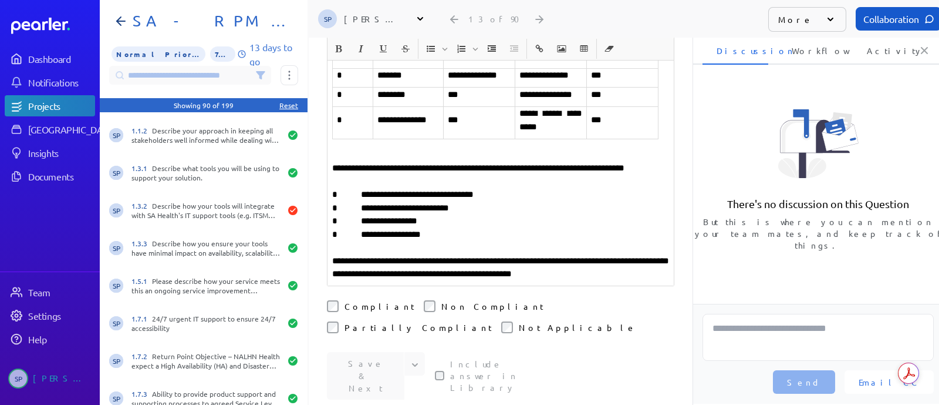
scroll to position [954, 0]
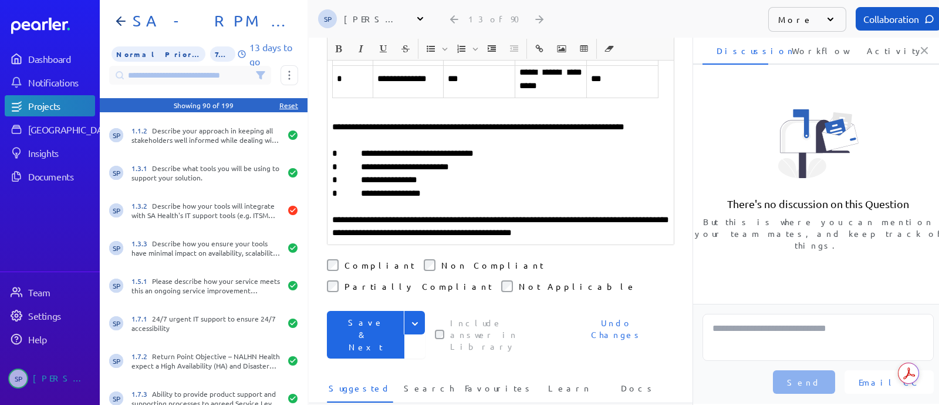
click at [371, 311] on button "Save & Next" at bounding box center [366, 335] width 78 height 48
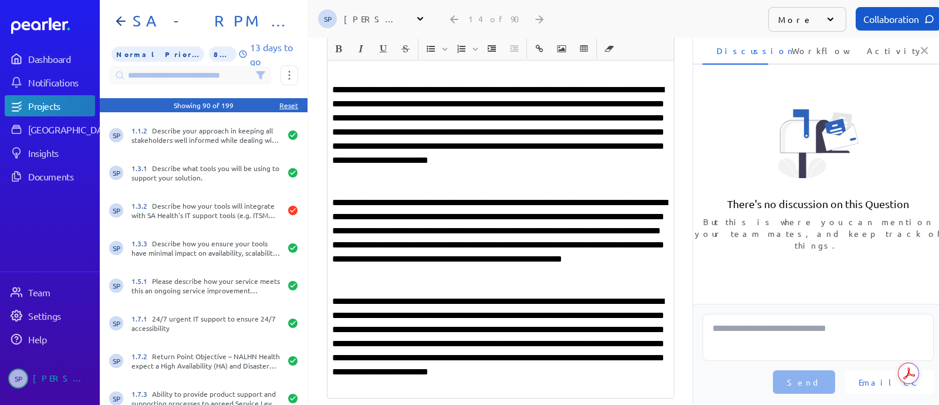
scroll to position [455, 0]
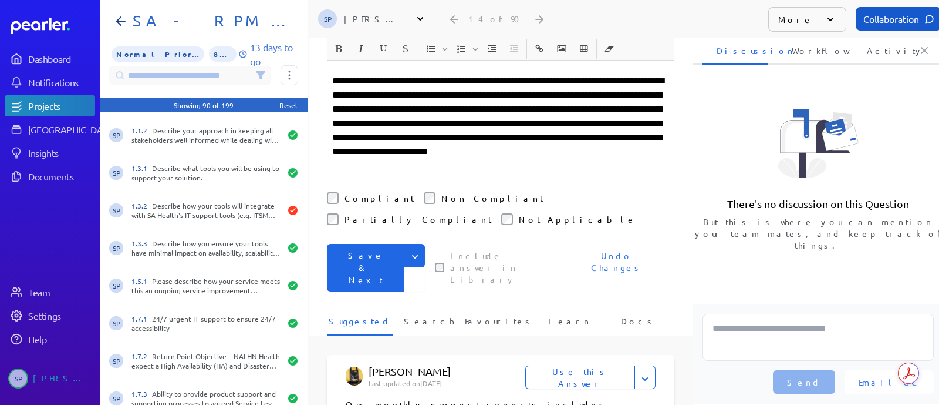
click at [362, 244] on button "Save & Next" at bounding box center [366, 268] width 78 height 48
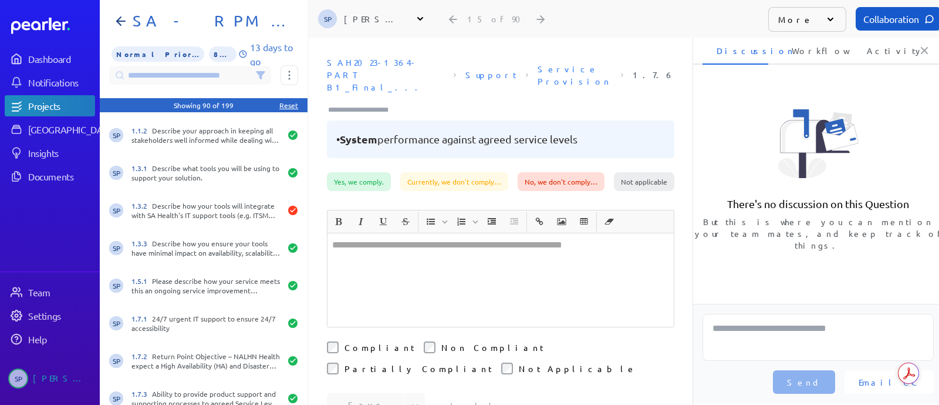
click at [419, 233] on div at bounding box center [501, 279] width 346 height 93
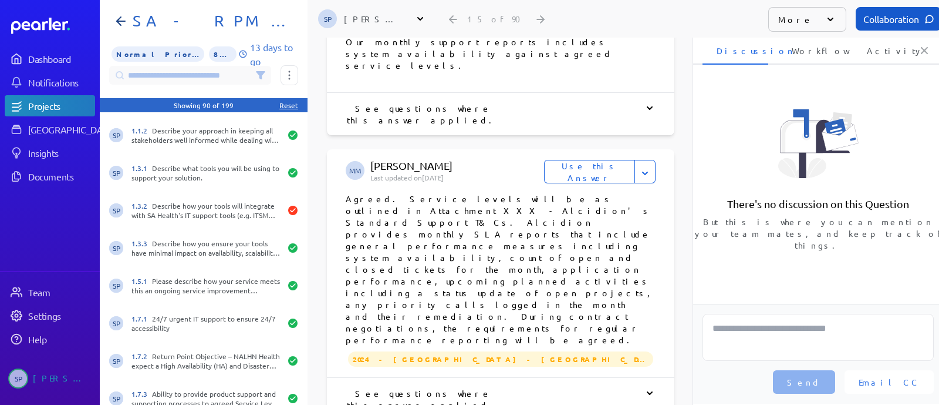
scroll to position [587, 0]
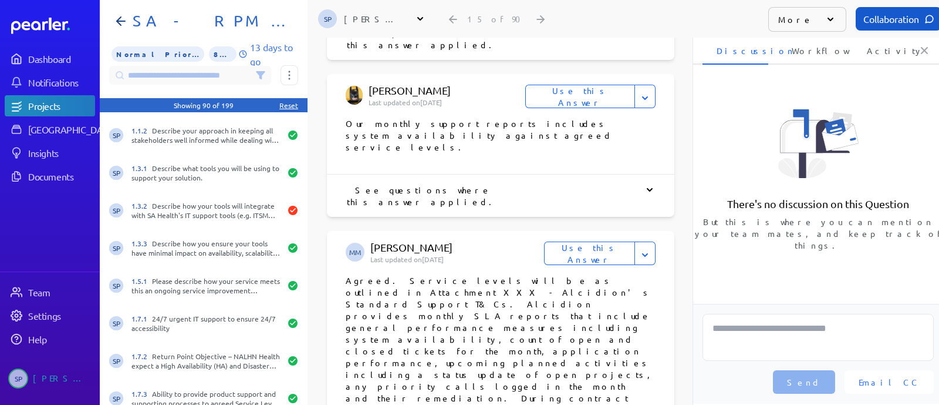
click at [584, 241] on button "Use this Answer" at bounding box center [589, 252] width 91 height 23
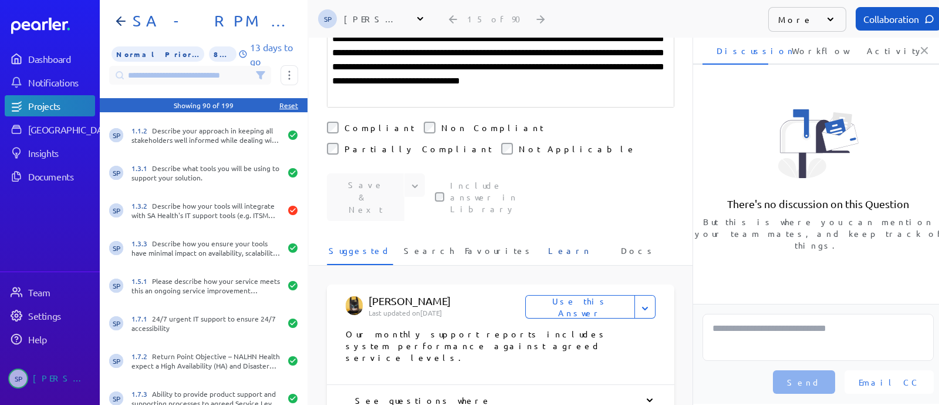
scroll to position [50, 0]
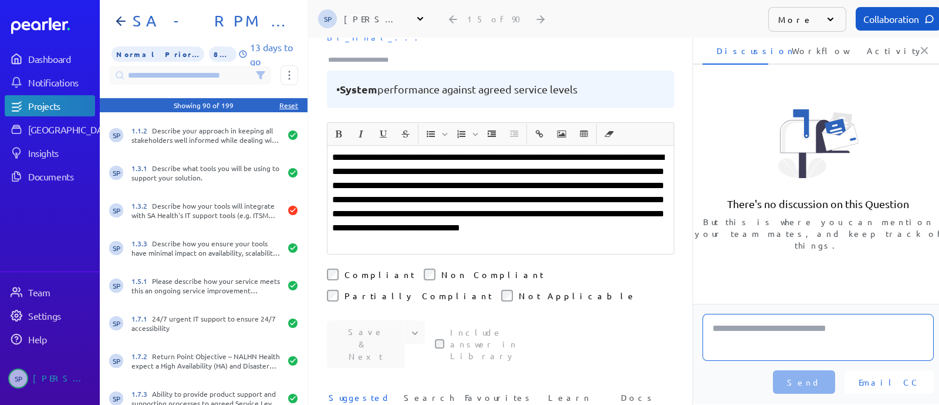
click at [785, 320] on textarea at bounding box center [818, 337] width 231 height 47
type textarea "**********"
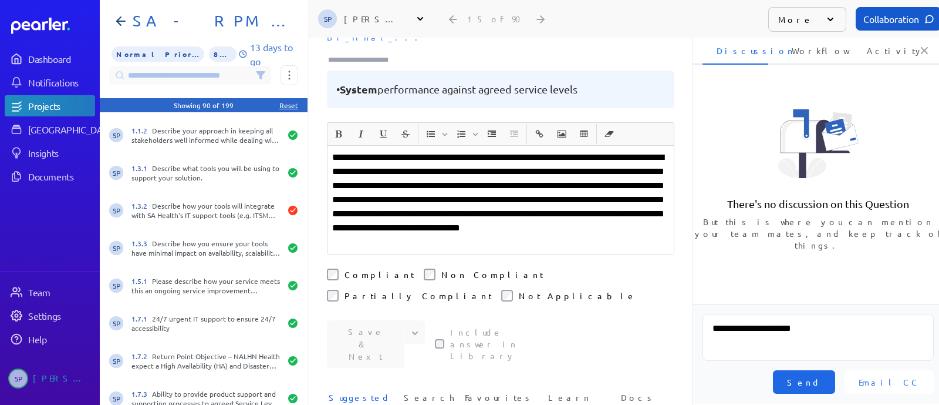
click at [821, 380] on span "Send" at bounding box center [804, 382] width 34 height 12
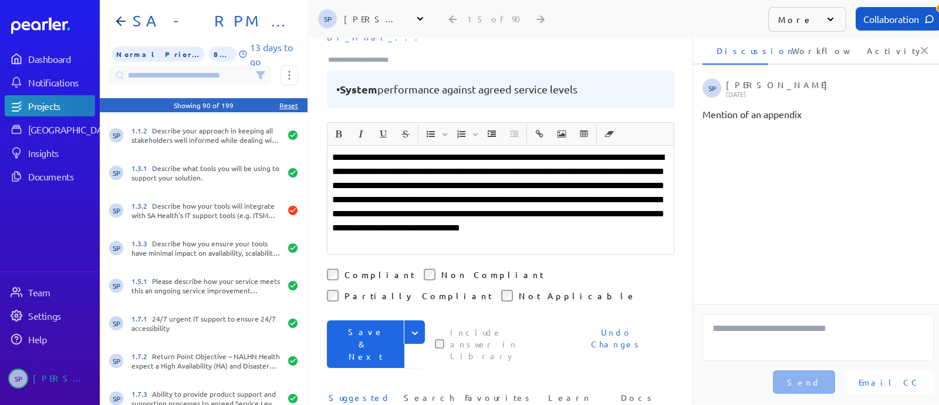
click at [374, 320] on button "Save & Next" at bounding box center [366, 344] width 78 height 48
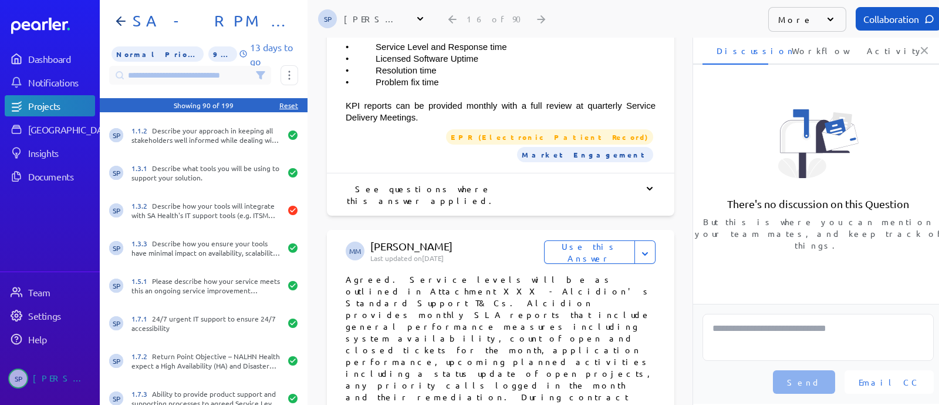
scroll to position [1958, 0]
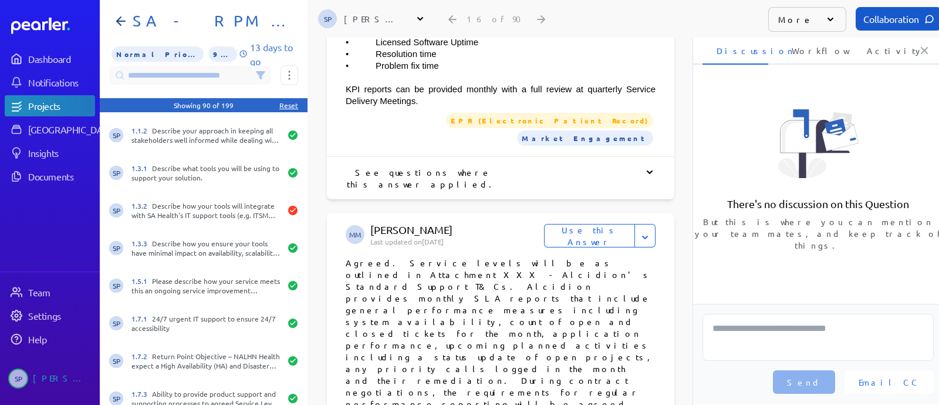
click at [586, 224] on button "Use this Answer" at bounding box center [589, 235] width 91 height 23
drag, startPoint x: 754, startPoint y: 330, endPoint x: 757, endPoint y: 325, distance: 6.4
click at [754, 327] on textarea at bounding box center [818, 337] width 231 height 47
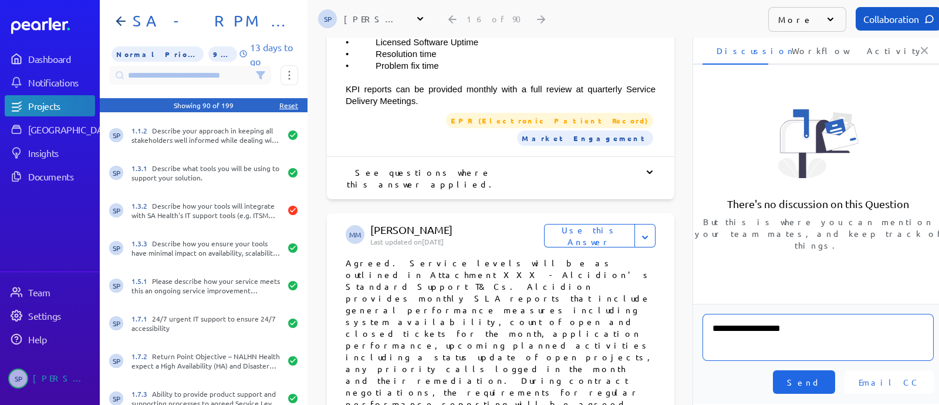
type textarea "**********"
click at [821, 379] on span "Send" at bounding box center [804, 382] width 34 height 12
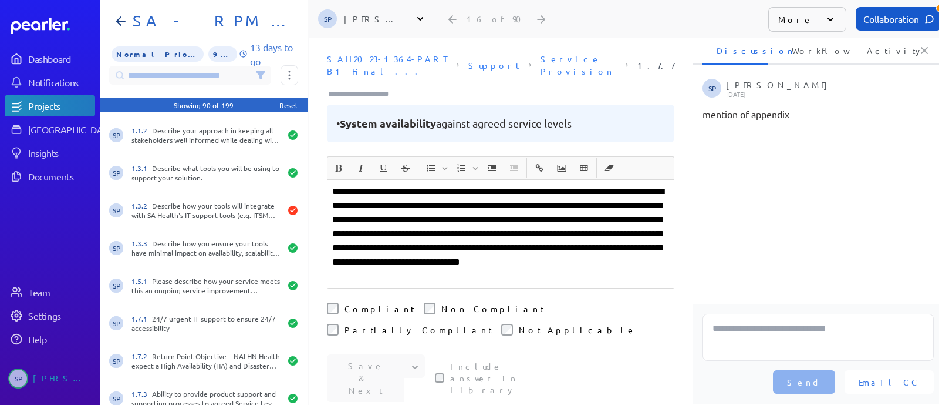
scroll to position [0, 0]
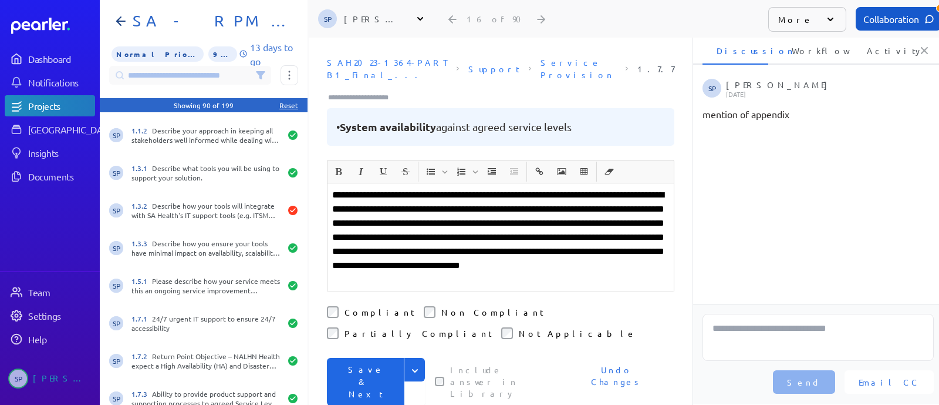
click at [364, 358] on button "Save & Next" at bounding box center [366, 382] width 78 height 48
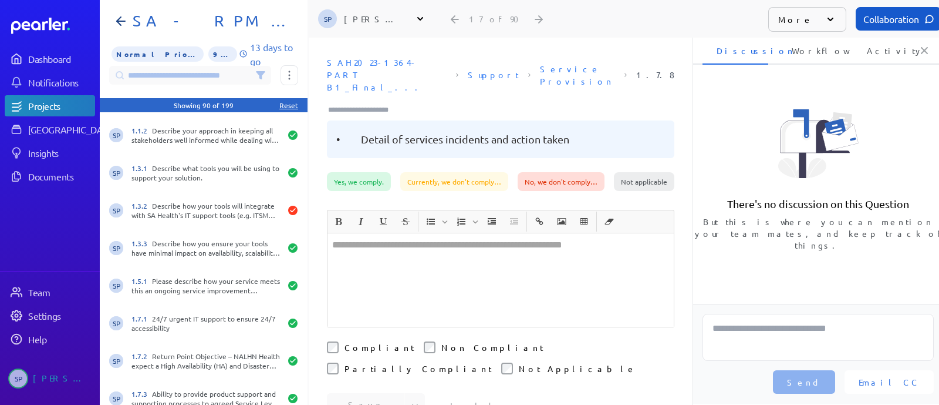
click at [416, 265] on div at bounding box center [501, 279] width 346 height 93
click at [412, 251] on div at bounding box center [501, 279] width 346 height 93
click at [434, 248] on div "﻿" at bounding box center [501, 279] width 346 height 93
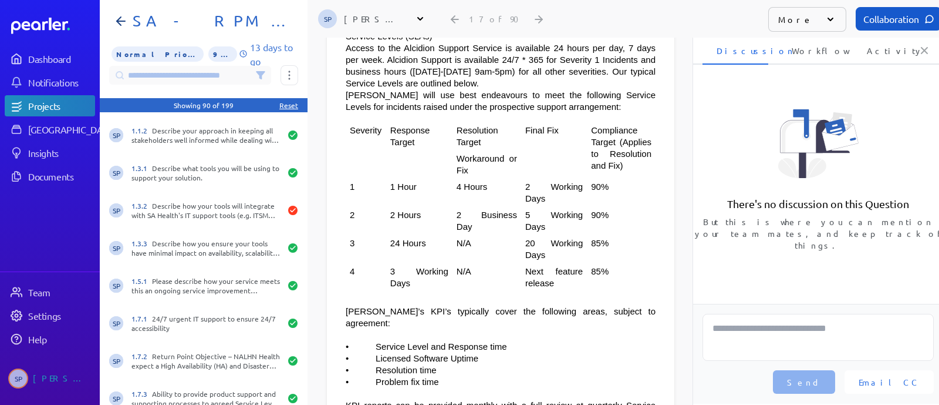
scroll to position [2422, 0]
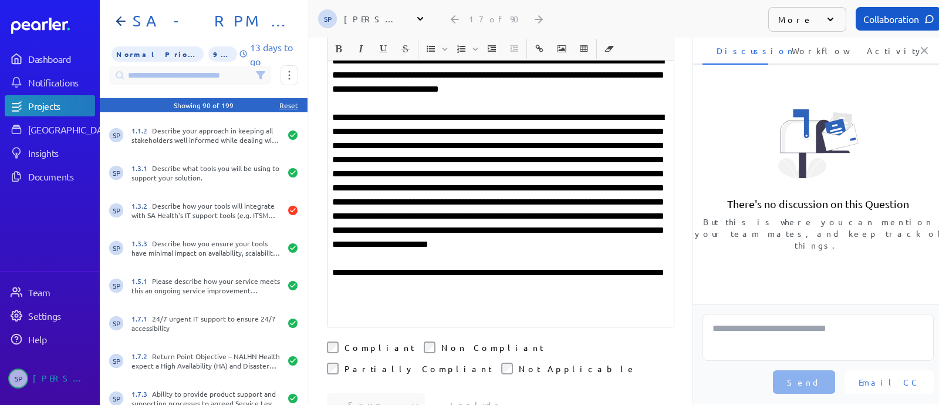
scroll to position [146, 0]
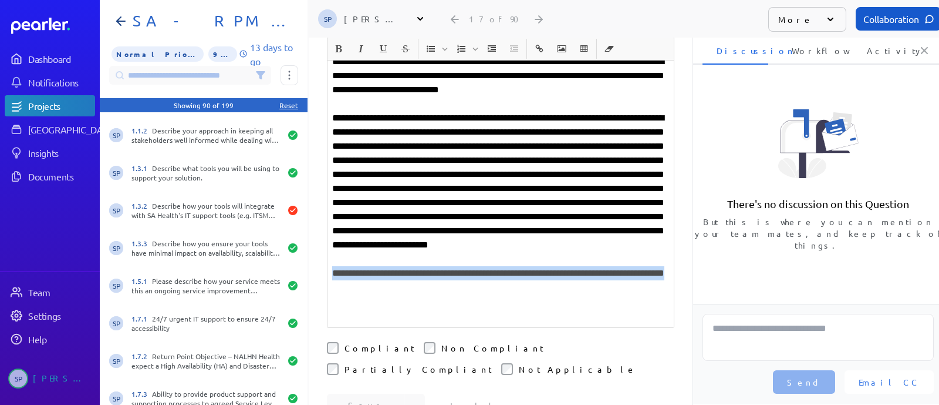
drag, startPoint x: 455, startPoint y: 291, endPoint x: 325, endPoint y: 275, distance: 130.7
click at [328, 275] on div "**********" at bounding box center [501, 188] width 346 height 277
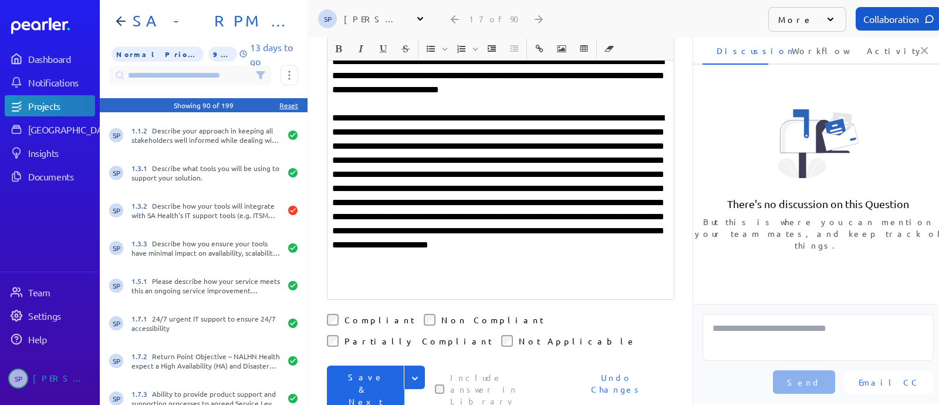
click at [345, 365] on button "Save & Next" at bounding box center [366, 389] width 78 height 48
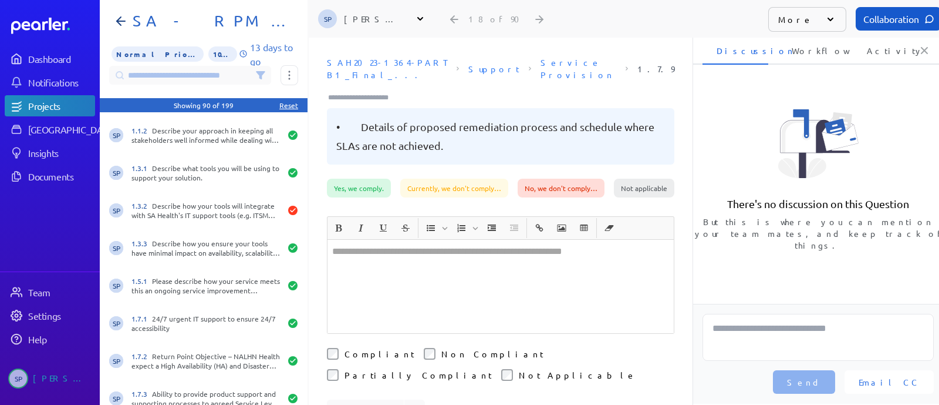
click at [420, 261] on div at bounding box center [501, 286] width 346 height 93
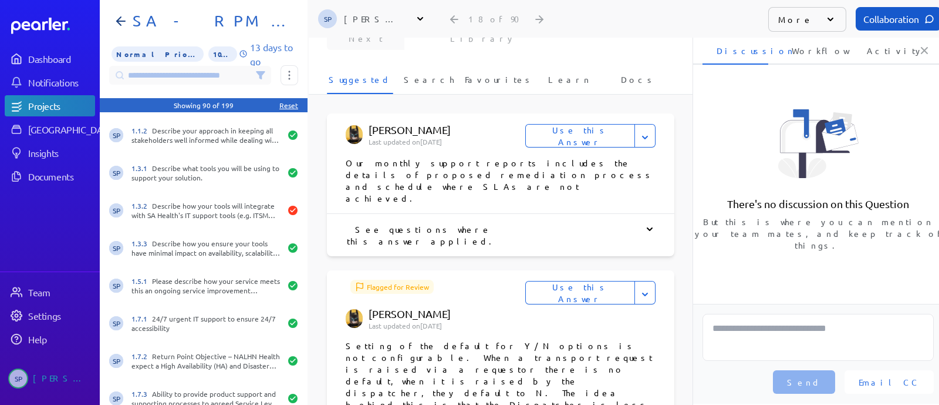
scroll to position [367, 0]
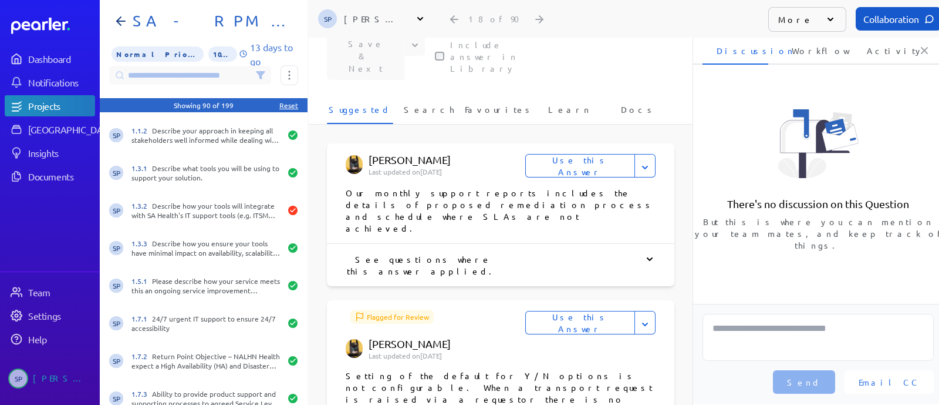
click at [580, 154] on button "Use this Answer" at bounding box center [581, 165] width 110 height 23
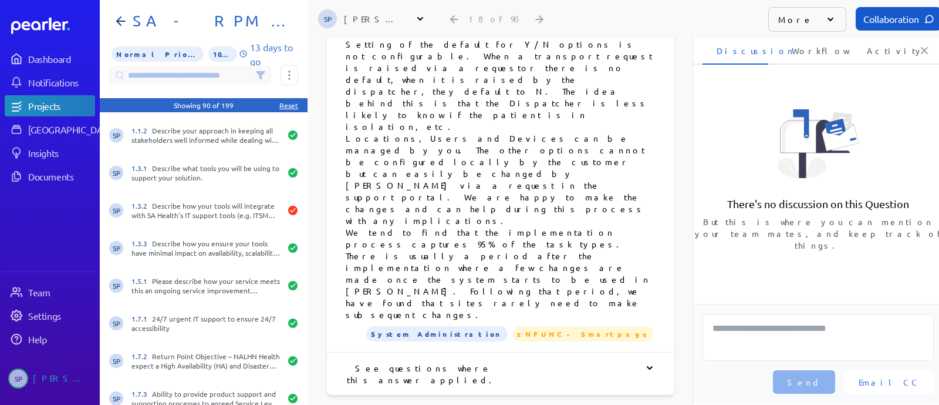
scroll to position [696, 0]
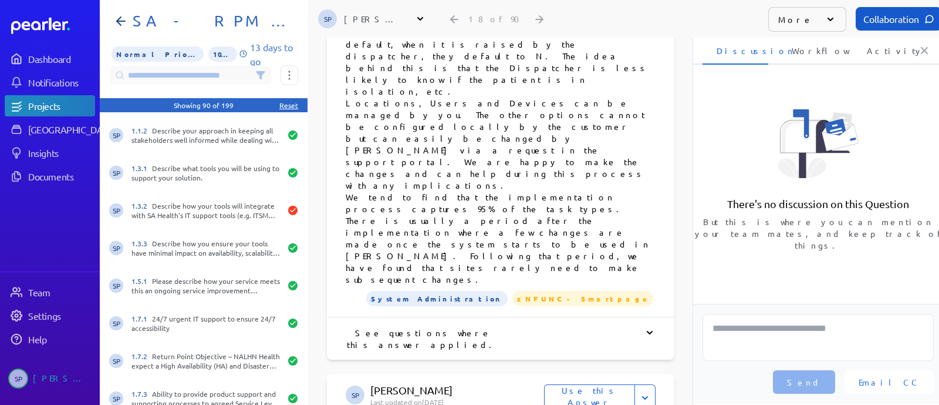
click at [579, 384] on button "Use this Answer" at bounding box center [589, 395] width 91 height 23
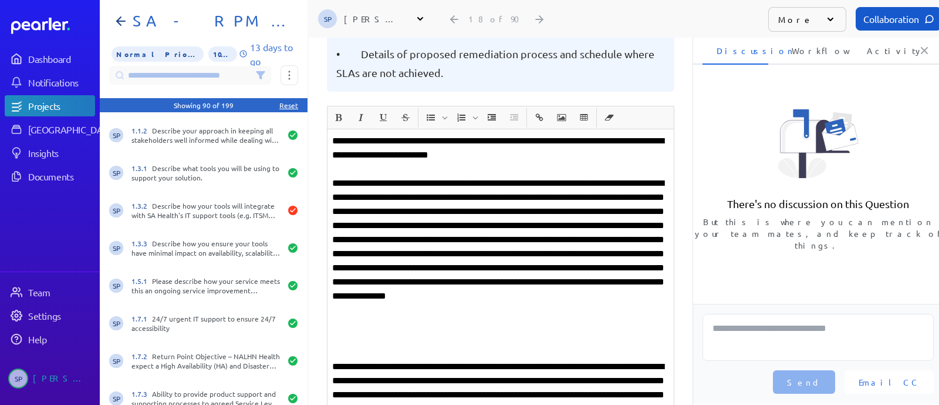
scroll to position [146, 0]
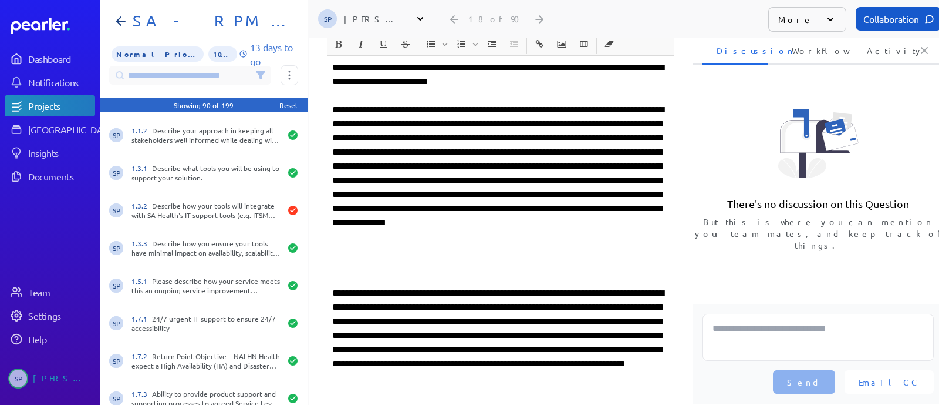
click at [383, 255] on div "**********" at bounding box center [501, 230] width 346 height 348
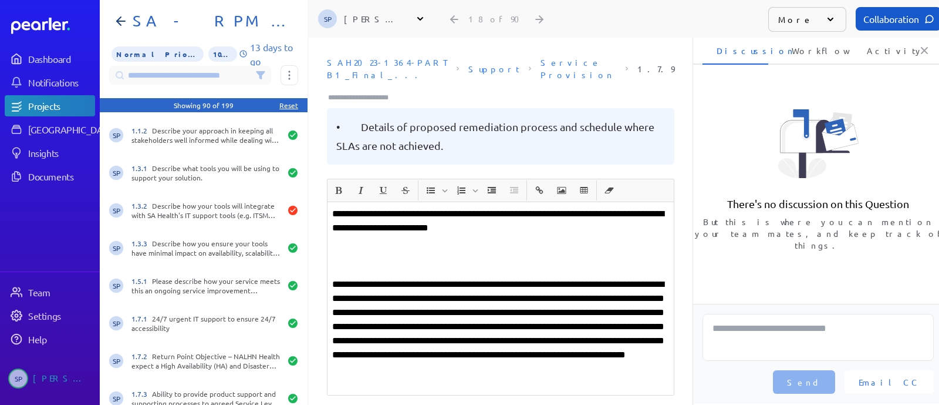
scroll to position [0, 0]
click at [343, 235] on div "**********" at bounding box center [501, 298] width 346 height 193
click at [336, 237] on div "**********" at bounding box center [501, 298] width 346 height 193
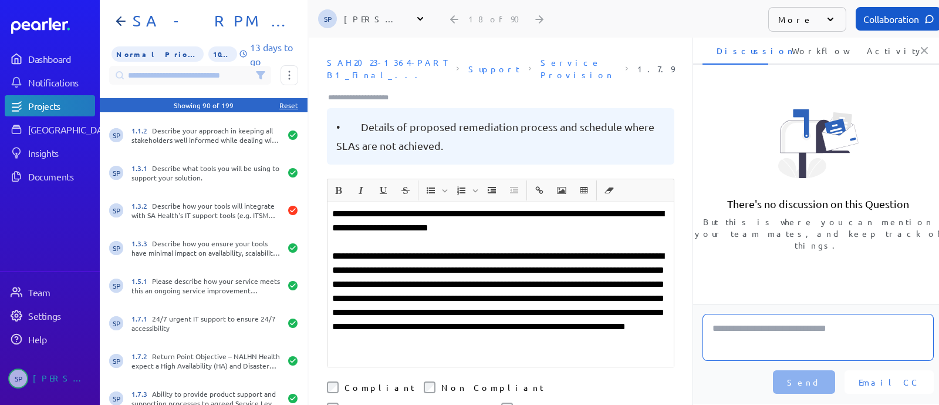
click at [754, 334] on textarea at bounding box center [818, 337] width 231 height 47
type textarea "**********"
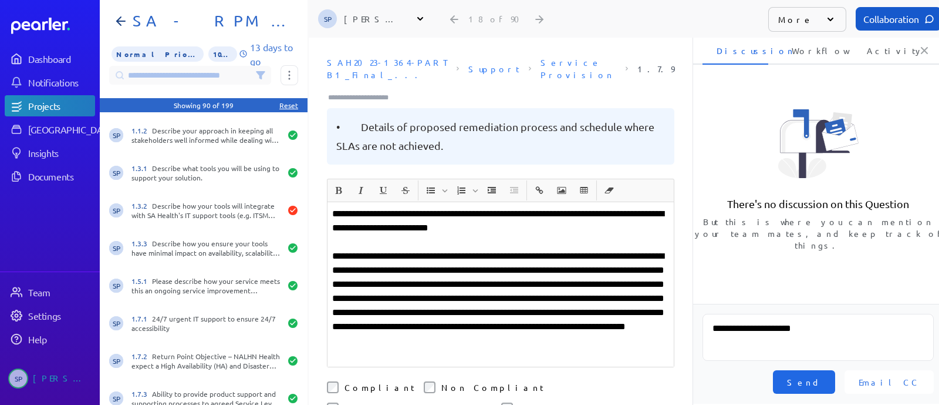
click at [821, 377] on span "Send" at bounding box center [804, 382] width 34 height 12
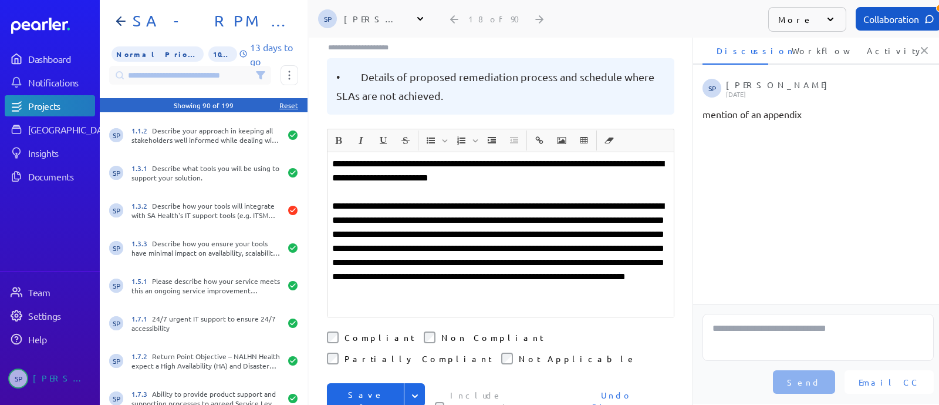
scroll to position [73, 0]
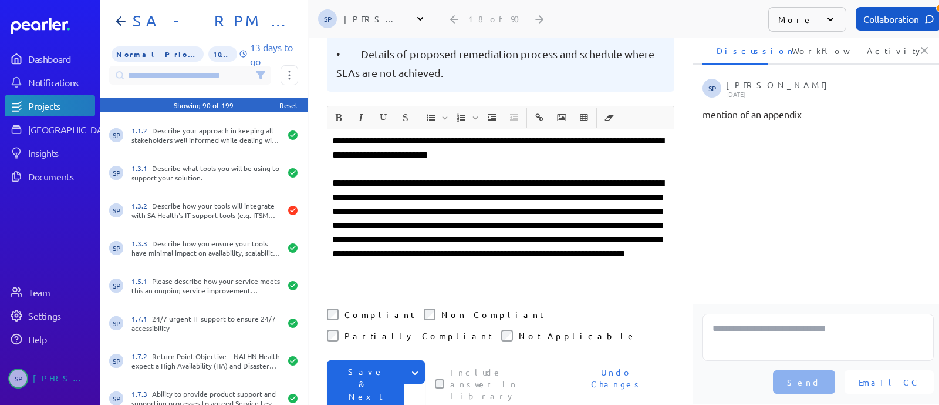
click at [368, 360] on button "Save & Next" at bounding box center [366, 384] width 78 height 48
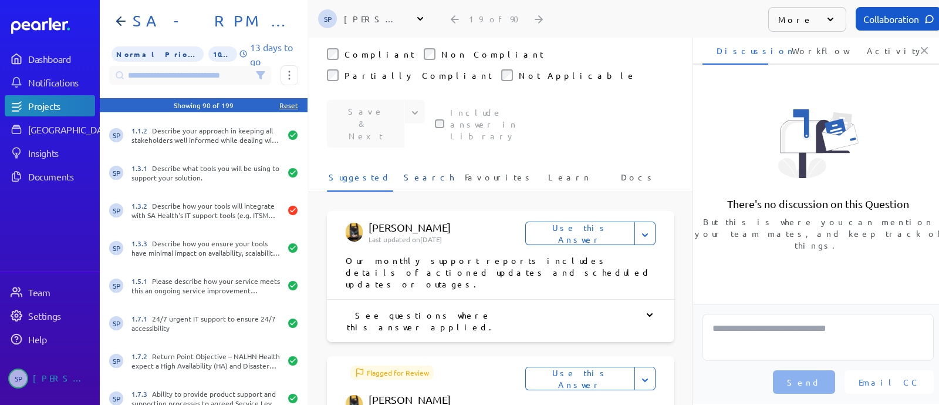
click at [426, 171] on span "Search" at bounding box center [429, 180] width 50 height 19
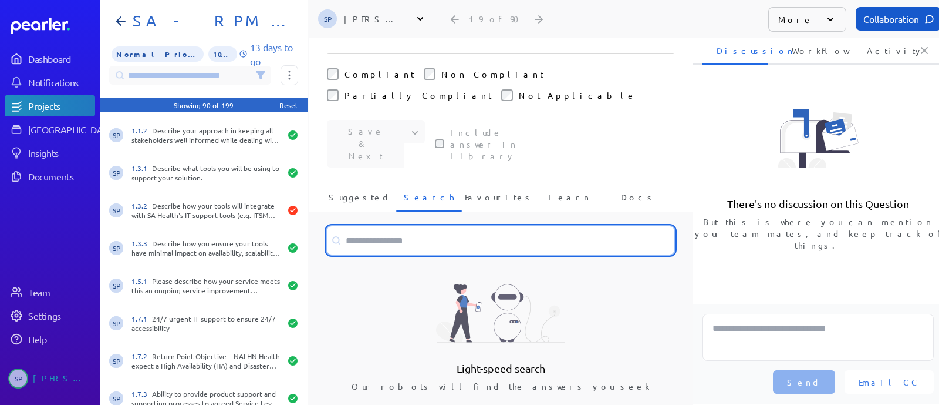
click at [373, 226] on input at bounding box center [501, 240] width 348 height 28
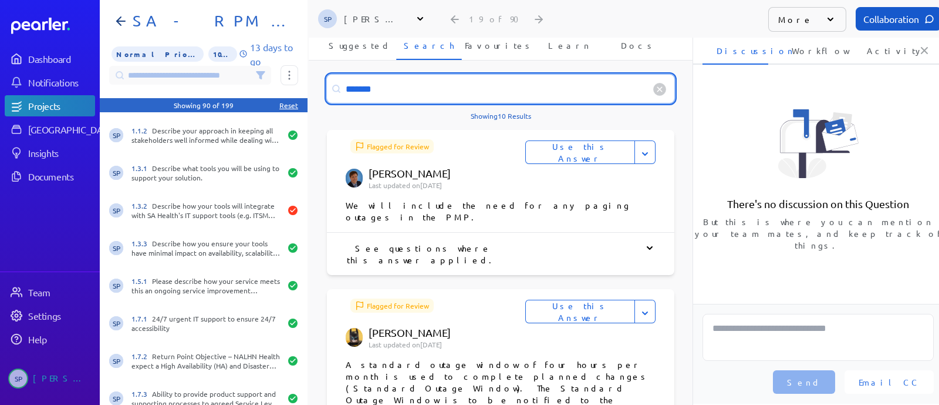
scroll to position [567, 0]
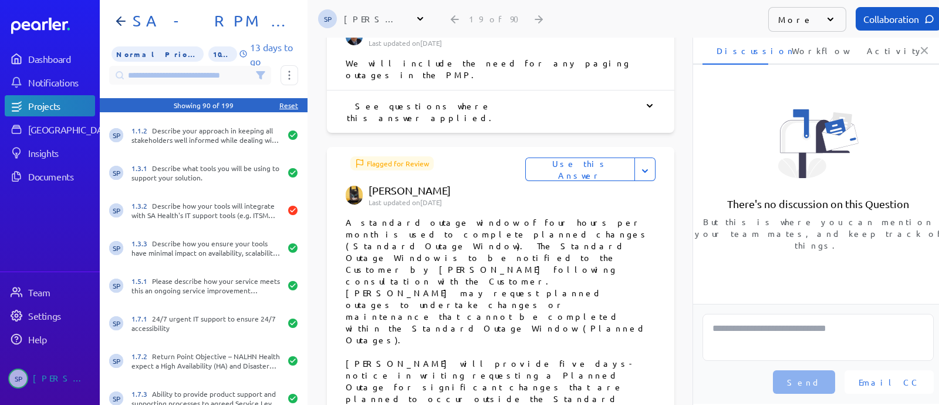
click at [581, 157] on button "Use this Answer" at bounding box center [581, 168] width 110 height 23
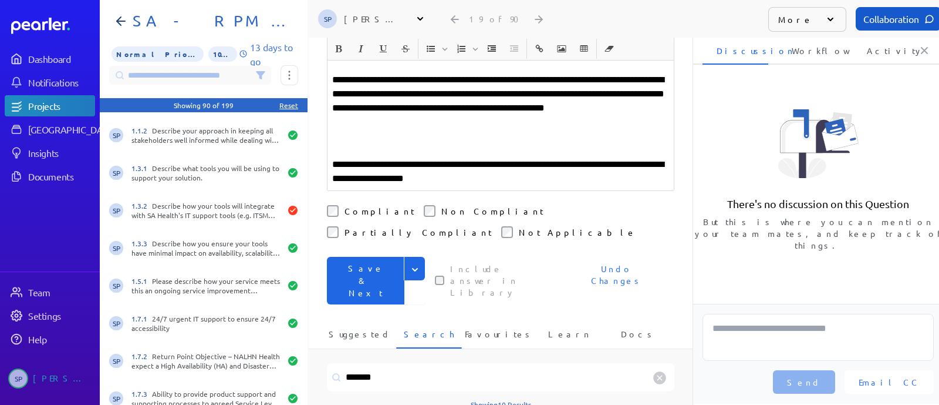
scroll to position [230, 0]
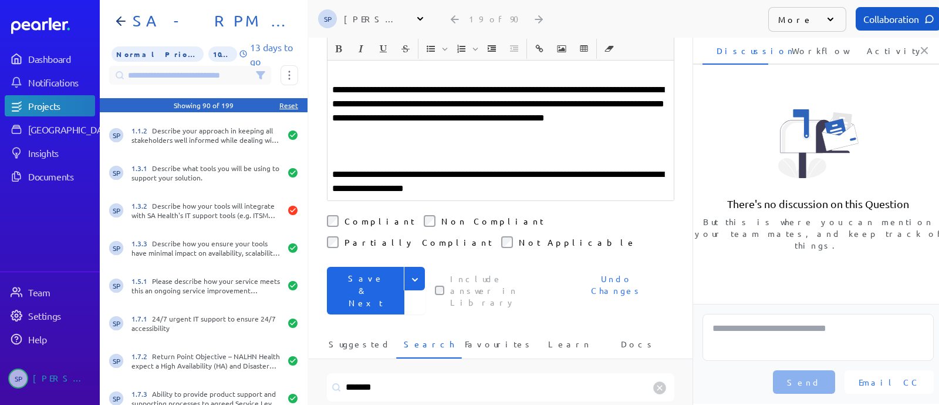
click at [349, 126] on div "**********" at bounding box center [501, 82] width 346 height 235
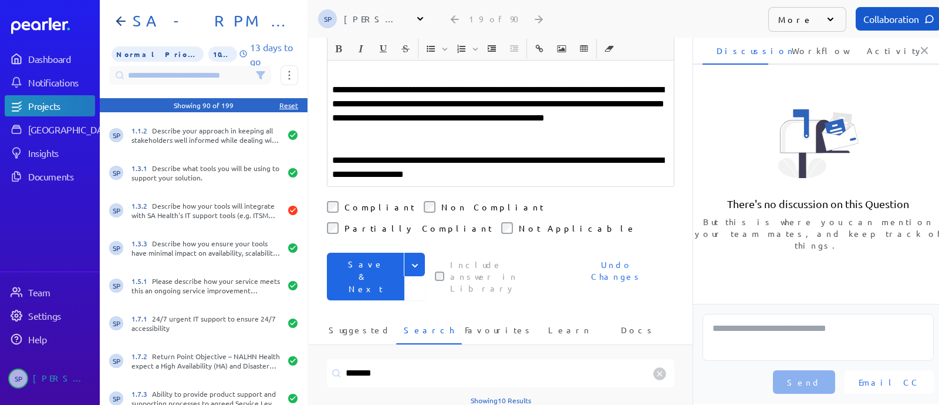
scroll to position [83, 0]
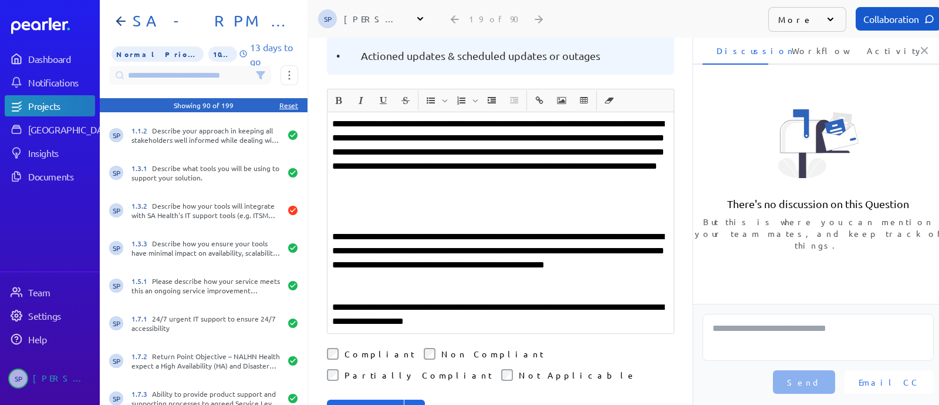
click at [335, 186] on div "**********" at bounding box center [501, 222] width 346 height 221
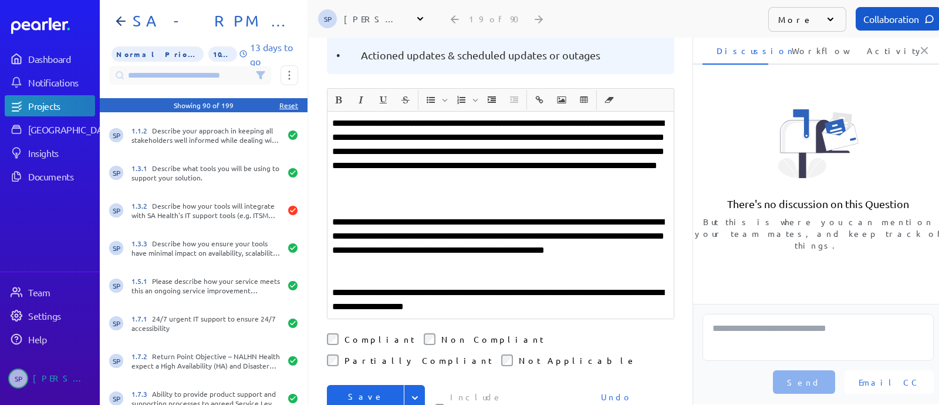
scroll to position [220, 0]
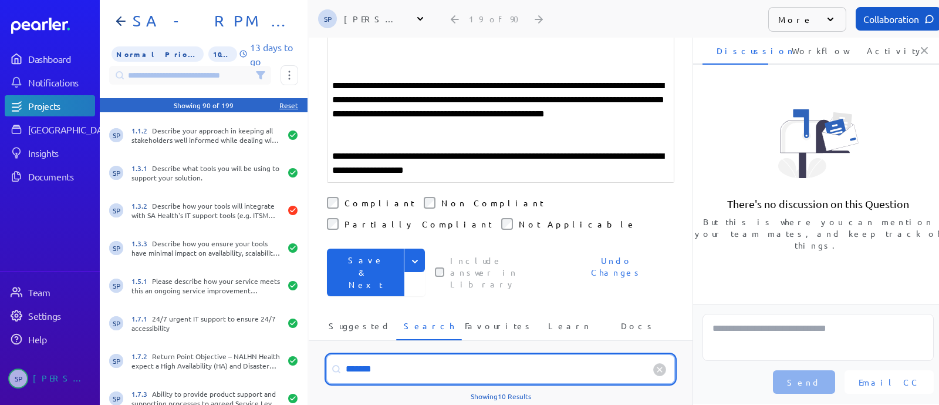
drag, startPoint x: 395, startPoint y: 294, endPoint x: 329, endPoint y: 295, distance: 65.2
click at [329, 355] on input "*******" at bounding box center [501, 369] width 348 height 28
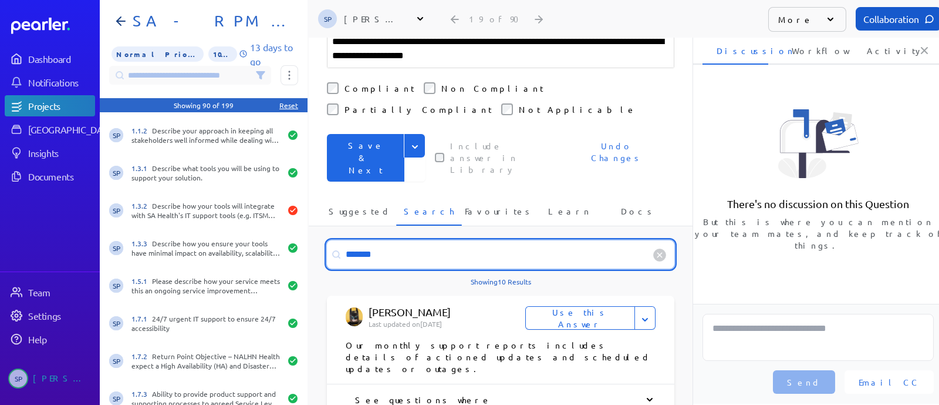
scroll to position [173, 0]
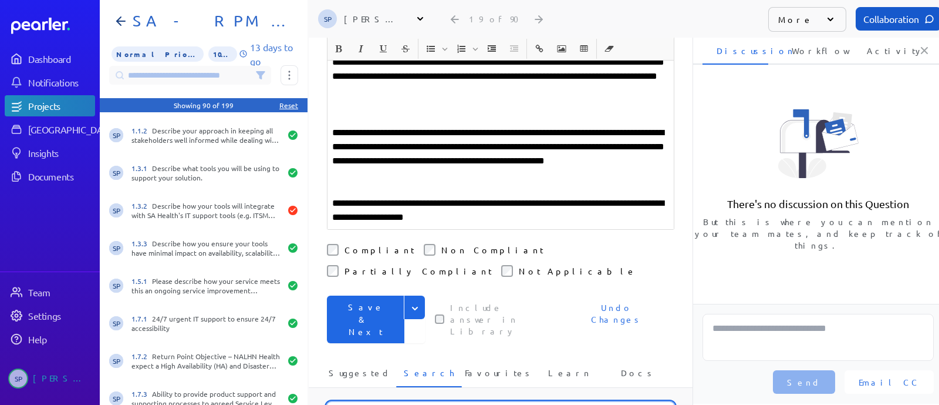
type input "*******"
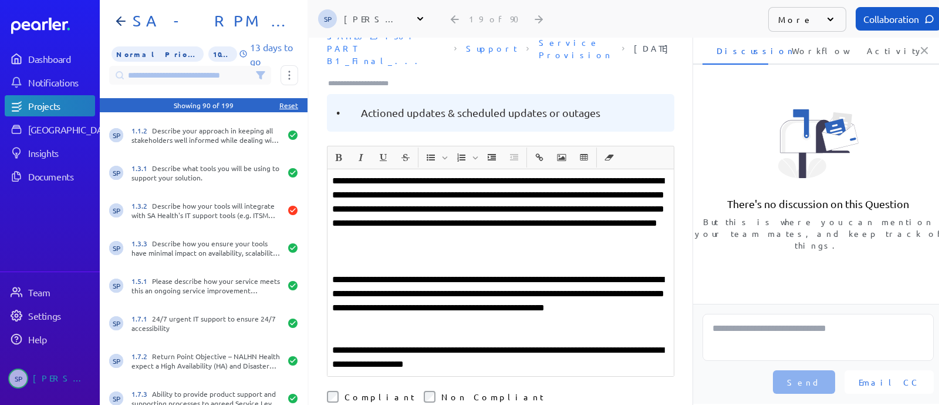
click at [328, 169] on div "**********" at bounding box center [501, 272] width 346 height 207
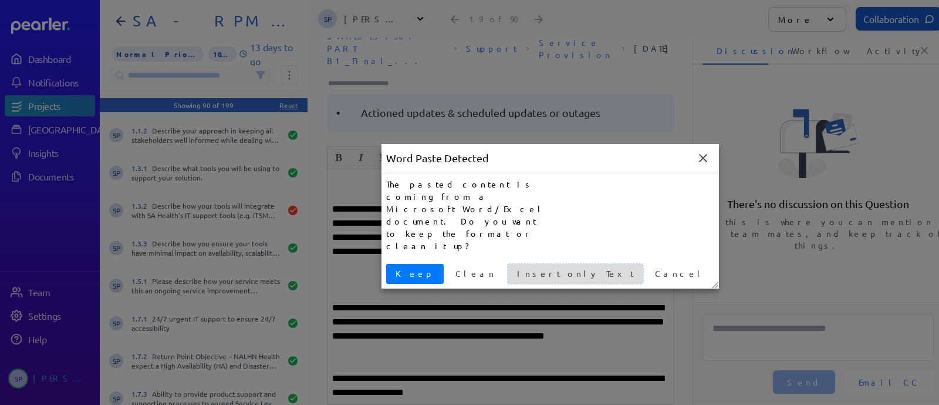
click at [513, 267] on span "Insert only Text" at bounding box center [576, 273] width 126 height 12
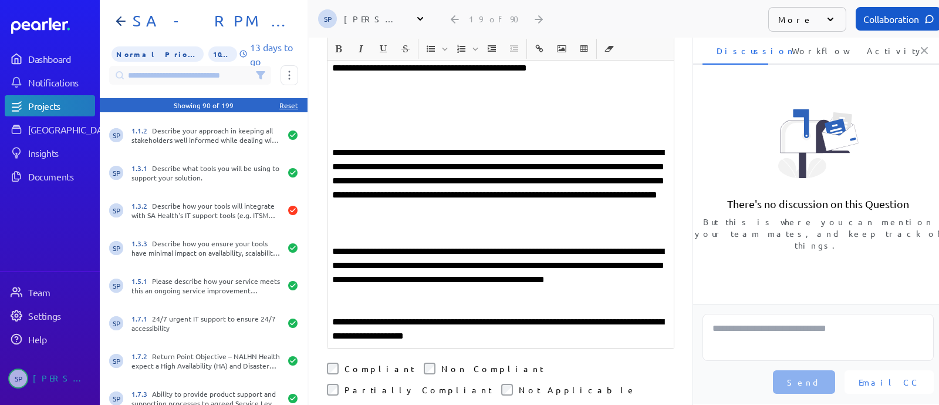
scroll to position [367, 0]
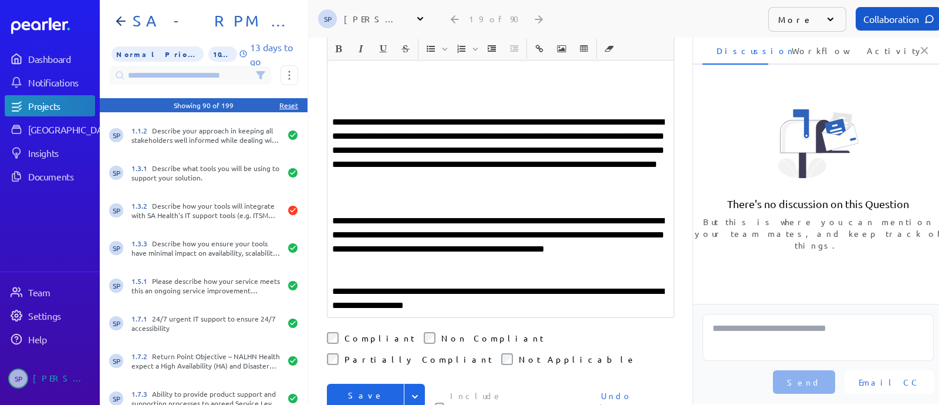
click at [367, 383] on button "Save & Next" at bounding box center [366, 407] width 78 height 48
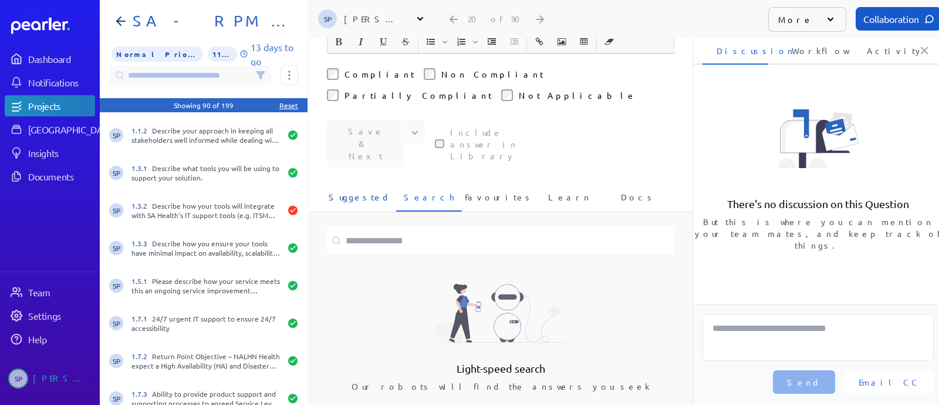
click at [367, 191] on span "Suggested" at bounding box center [360, 200] width 62 height 19
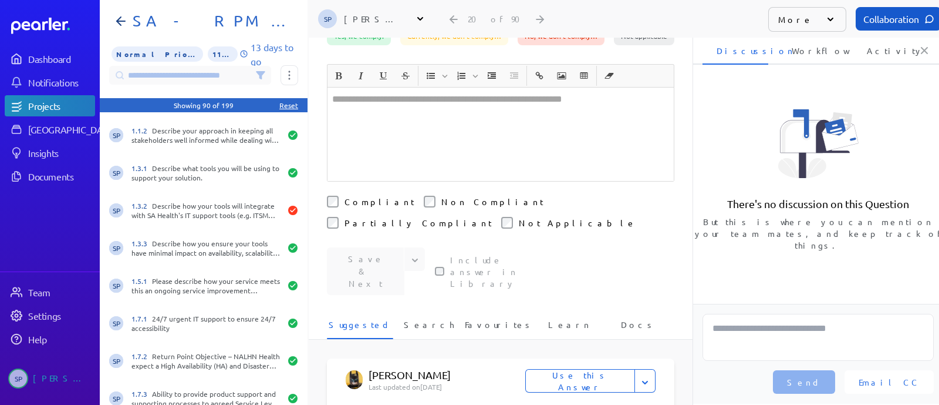
scroll to position [146, 0]
click at [422, 318] on span "Search" at bounding box center [429, 327] width 50 height 19
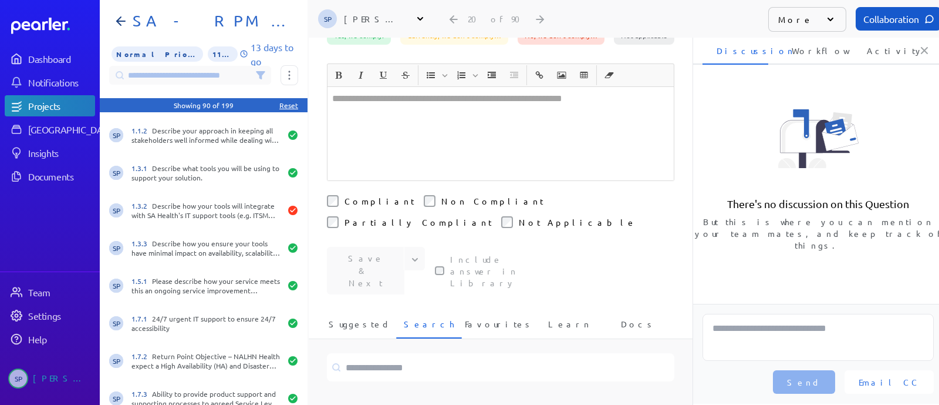
scroll to position [273, 0]
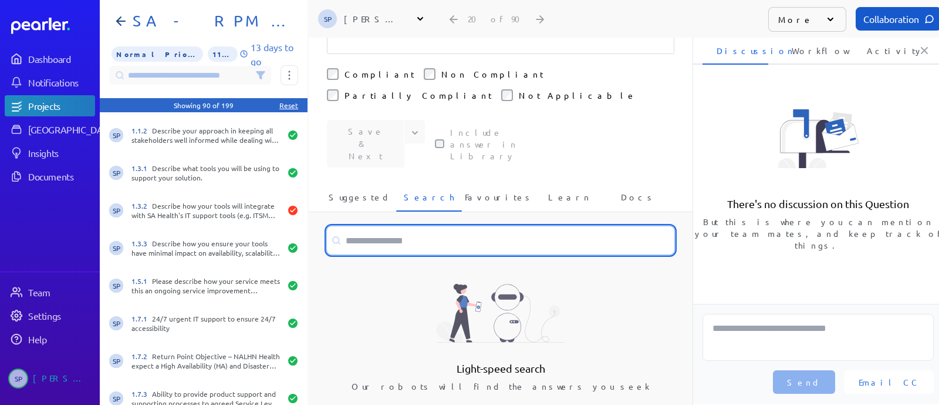
click at [399, 226] on input at bounding box center [501, 240] width 348 height 28
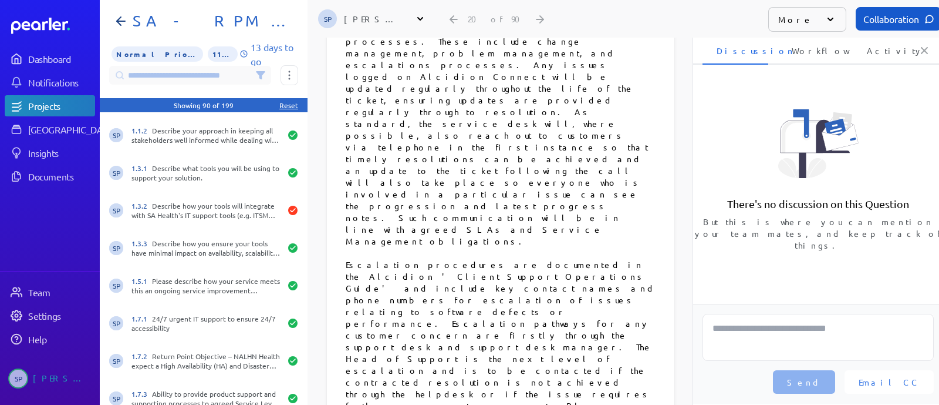
scroll to position [1594, 0]
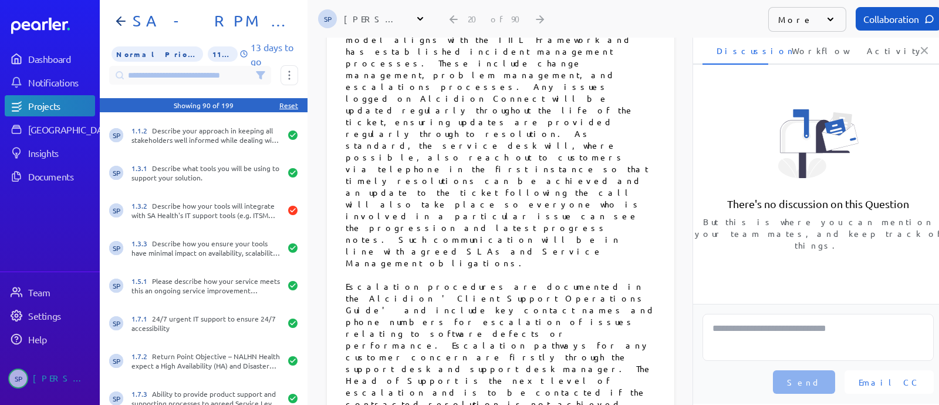
type input "**********"
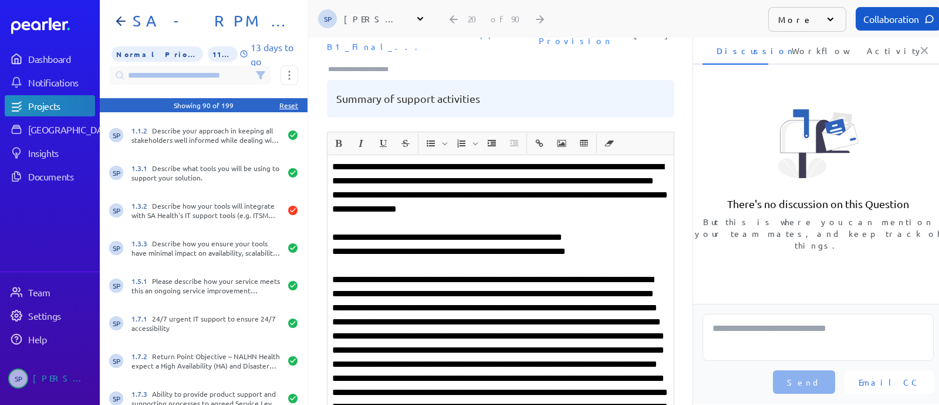
scroll to position [0, 0]
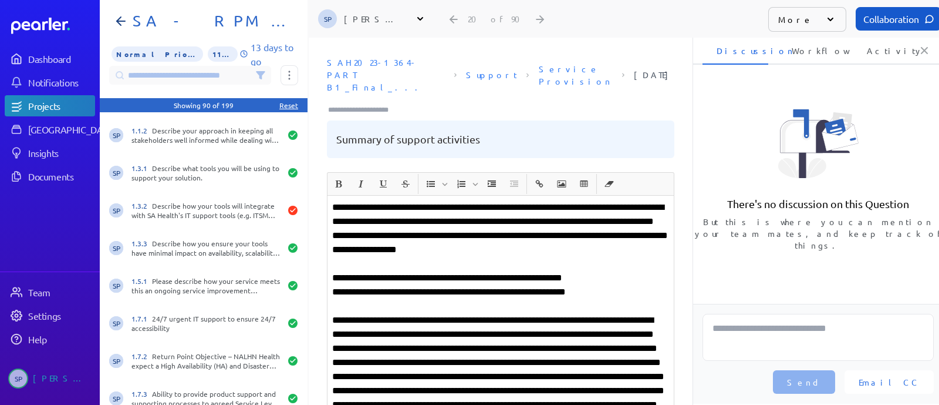
click at [520, 200] on p "**********" at bounding box center [500, 235] width 337 height 70
click at [507, 200] on p "**********" at bounding box center [500, 235] width 337 height 70
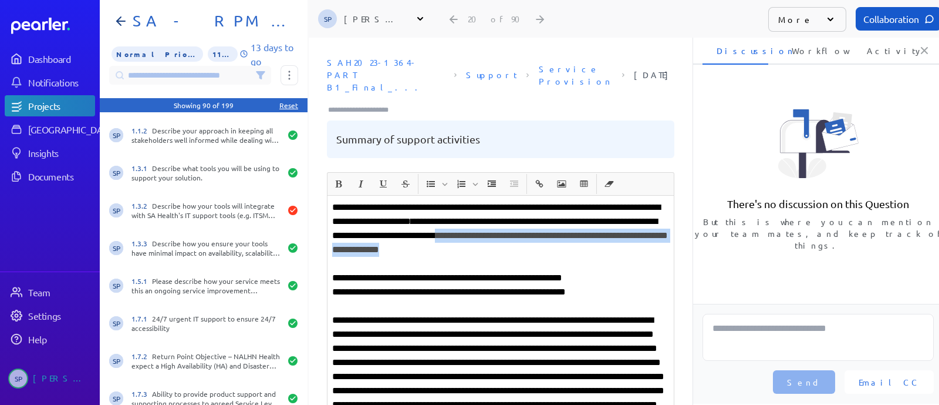
drag, startPoint x: 523, startPoint y: 237, endPoint x: 581, endPoint y: 211, distance: 63.4
click at [581, 211] on p "**********" at bounding box center [500, 235] width 337 height 70
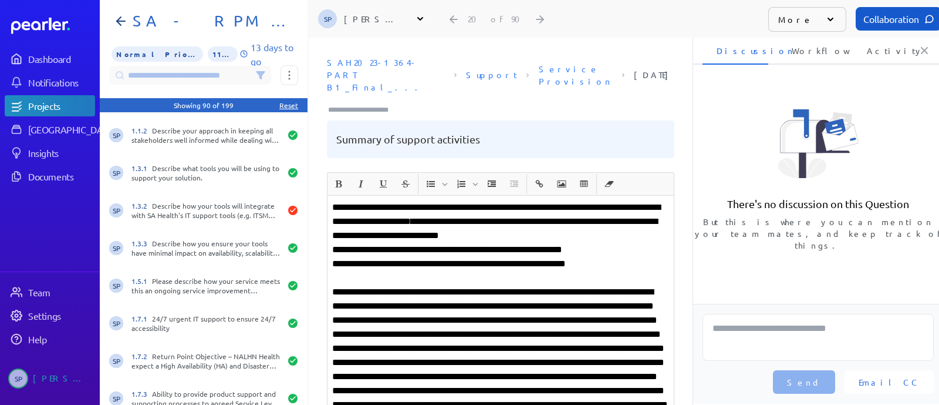
scroll to position [73, 0]
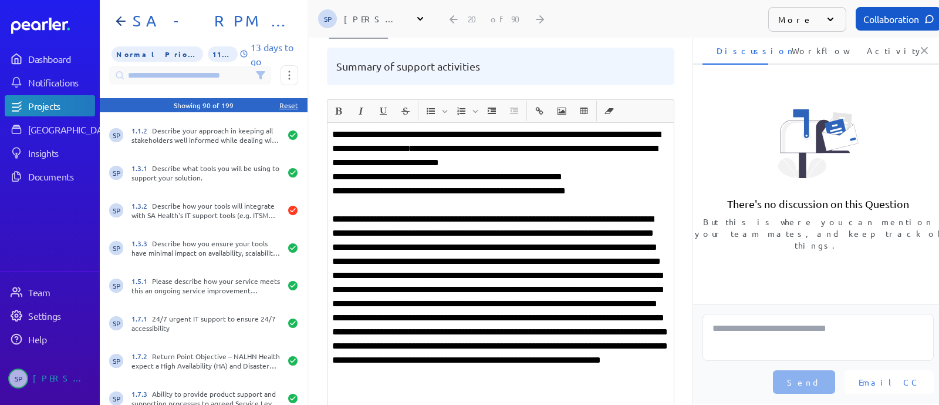
click at [634, 289] on p "**********" at bounding box center [500, 303] width 337 height 183
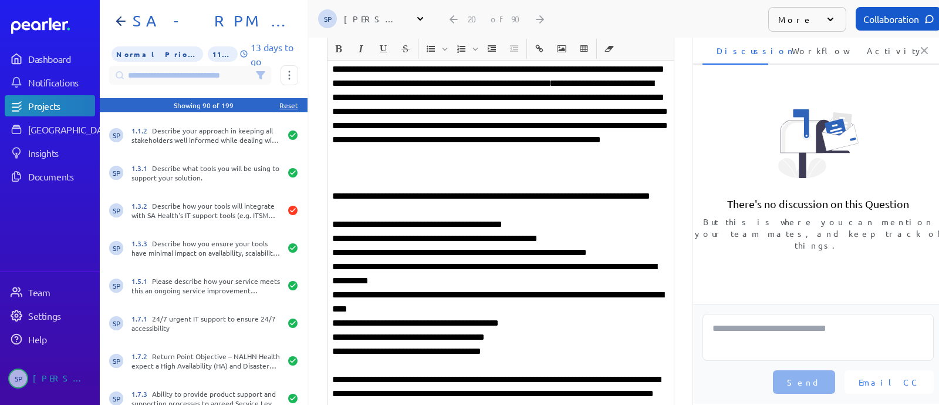
scroll to position [367, 0]
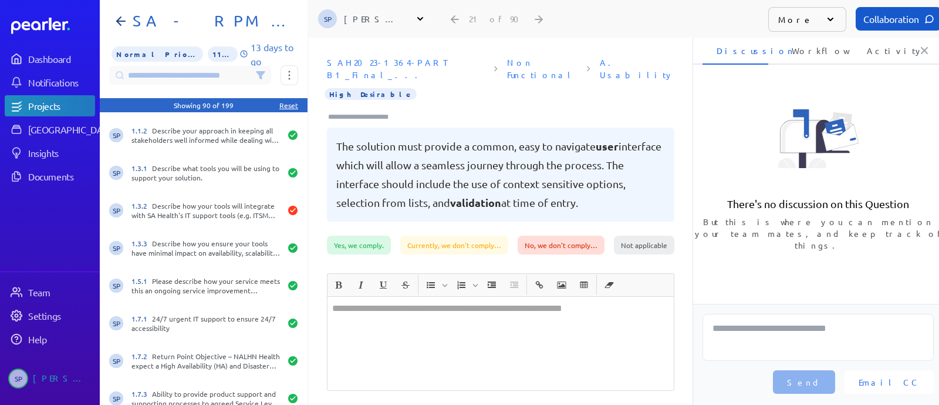
click at [379, 311] on div at bounding box center [501, 343] width 346 height 93
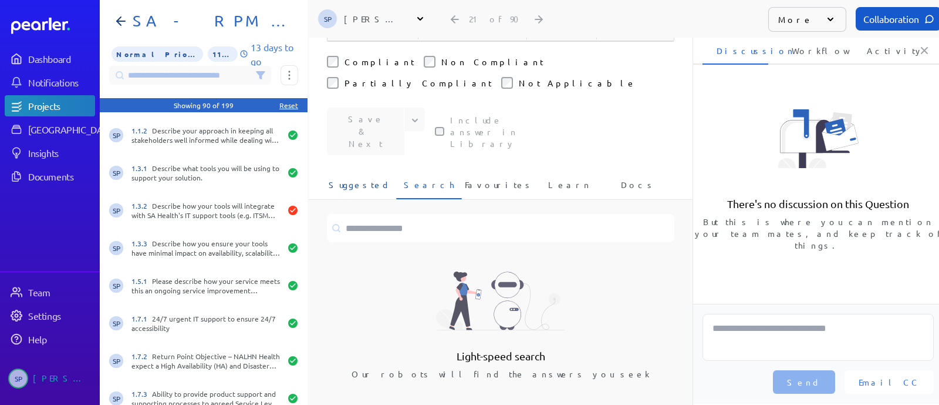
click at [371, 178] on span "Suggested" at bounding box center [360, 187] width 62 height 19
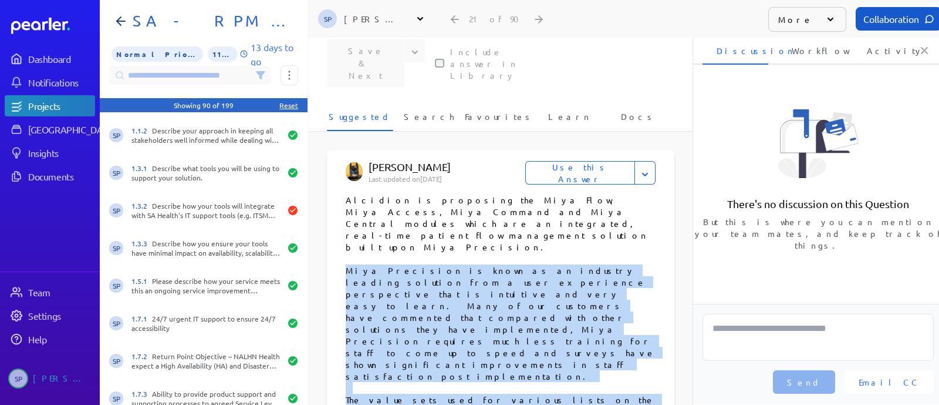
scroll to position [496, 0]
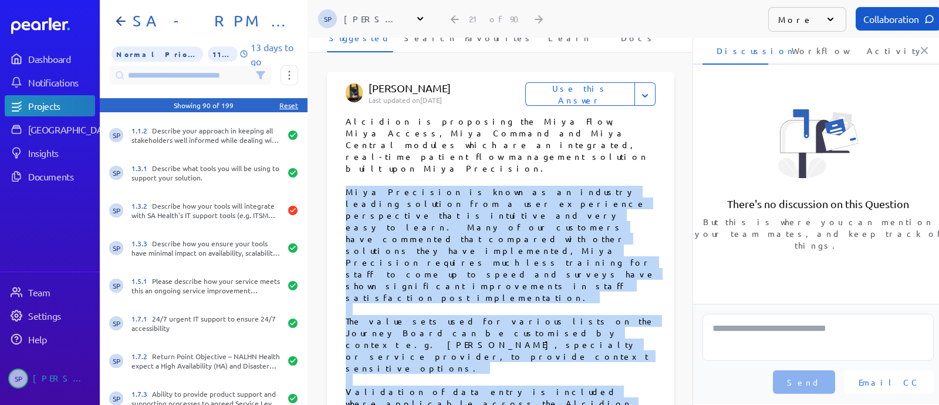
drag, startPoint x: 338, startPoint y: 254, endPoint x: 480, endPoint y: 255, distance: 142.1
click at [480, 255] on div "[PERSON_NAME] Last updated on [DATE] Use this Answer Flag for Review Don't show…" at bounding box center [501, 274] width 348 height 405
copy p "Miya Precision is known as an industry leading solution from a user experience …"
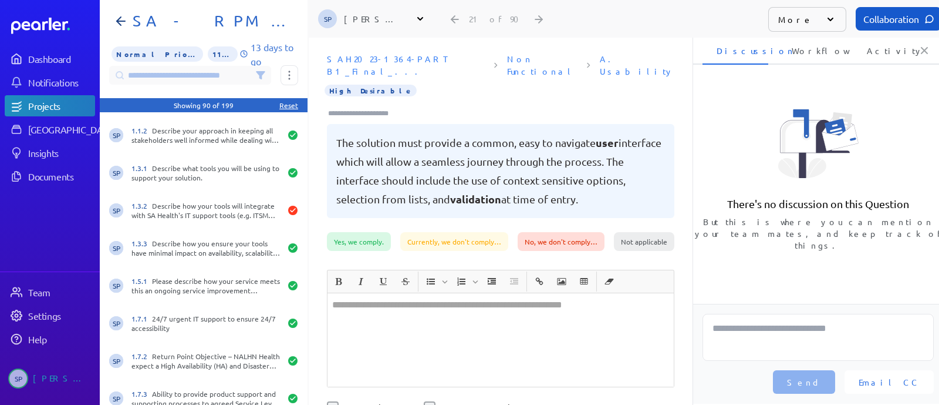
scroll to position [0, 0]
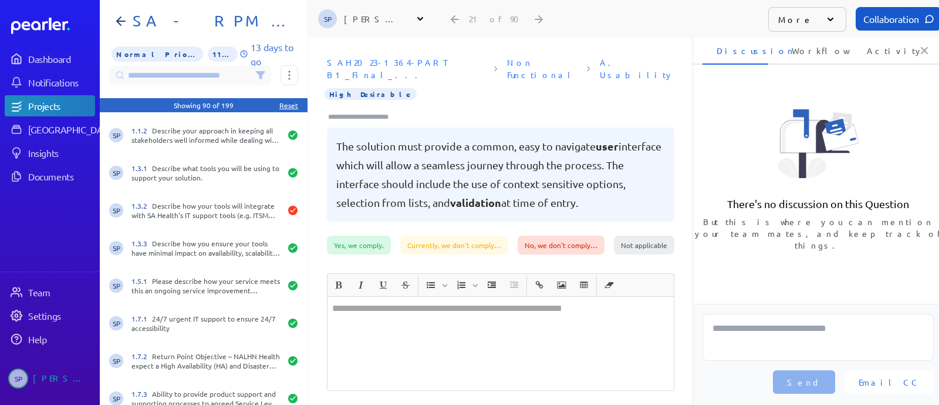
click at [384, 301] on p at bounding box center [500, 308] width 337 height 14
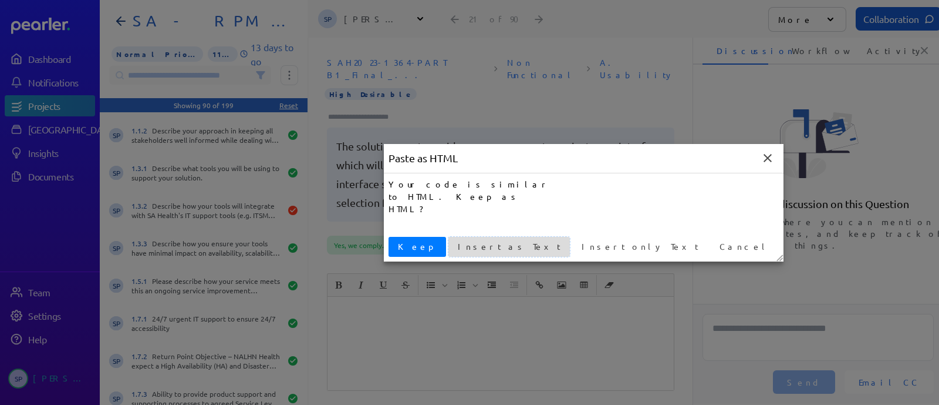
click at [475, 251] on span "Insert as Text" at bounding box center [509, 246] width 112 height 12
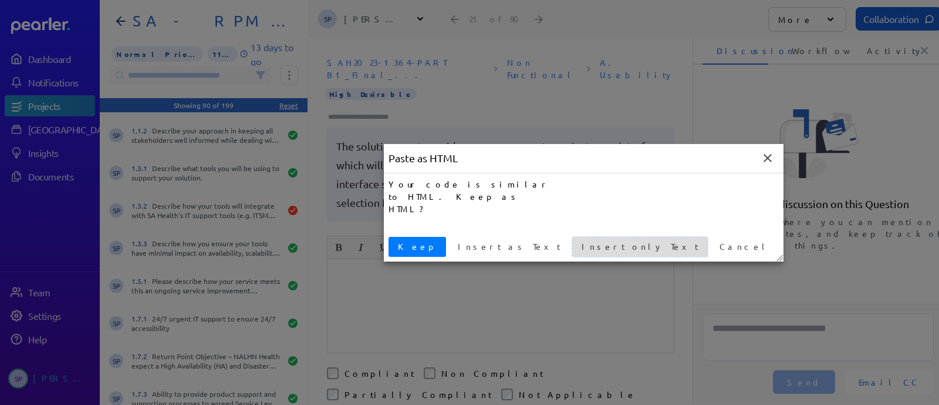
click at [577, 245] on span "Insert only Text" at bounding box center [640, 246] width 126 height 12
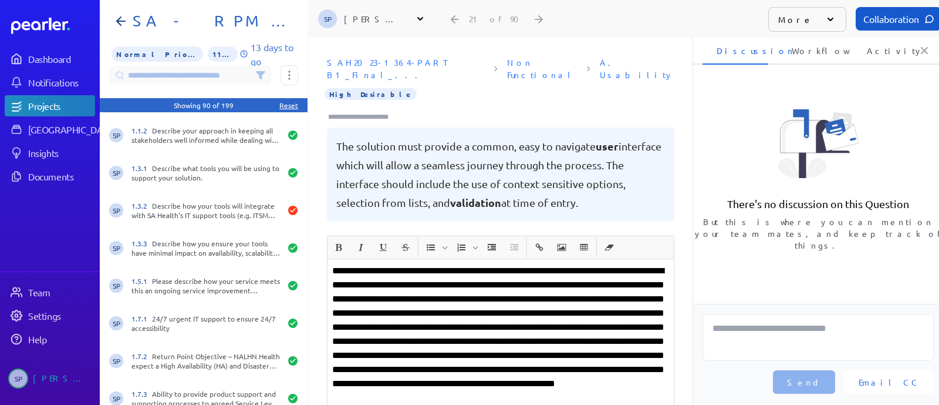
click at [602, 312] on p "**********" at bounding box center [500, 341] width 337 height 155
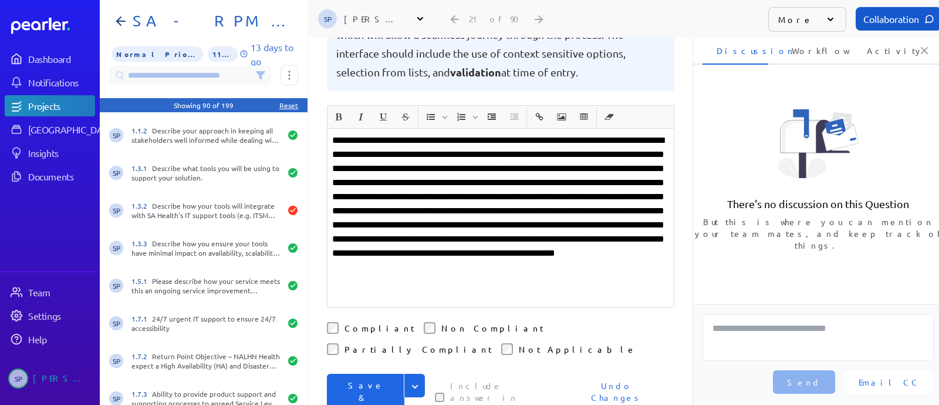
scroll to position [146, 0]
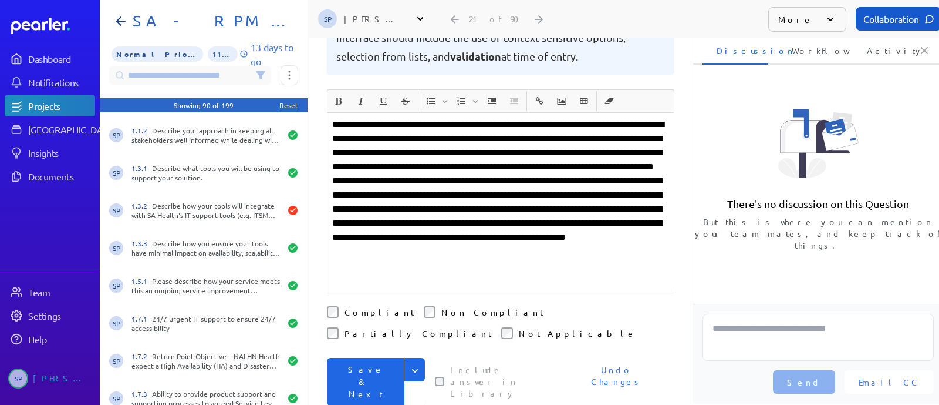
click at [362, 358] on button "Save & Next" at bounding box center [366, 382] width 78 height 48
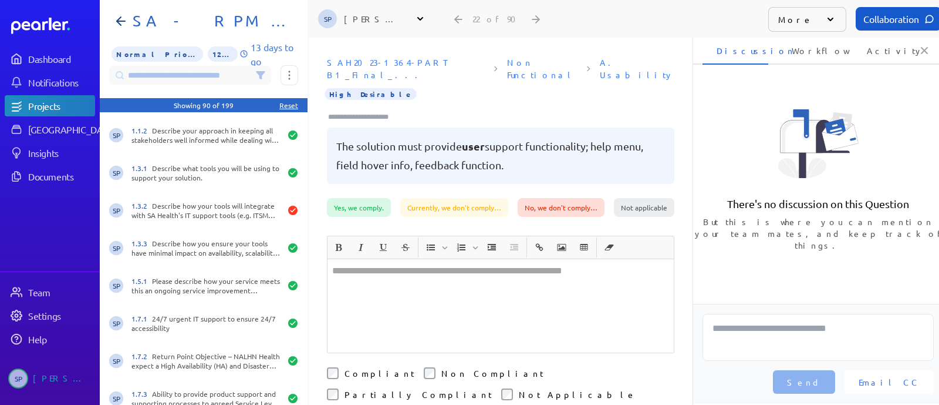
click at [368, 274] on div at bounding box center [501, 305] width 346 height 93
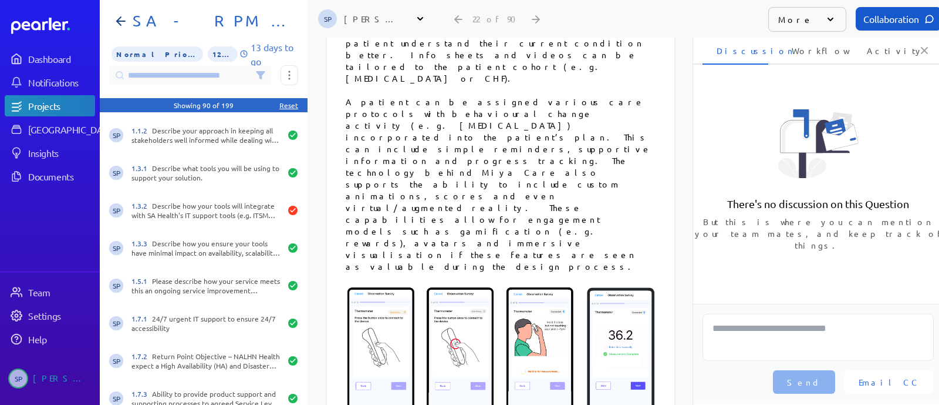
scroll to position [954, 0]
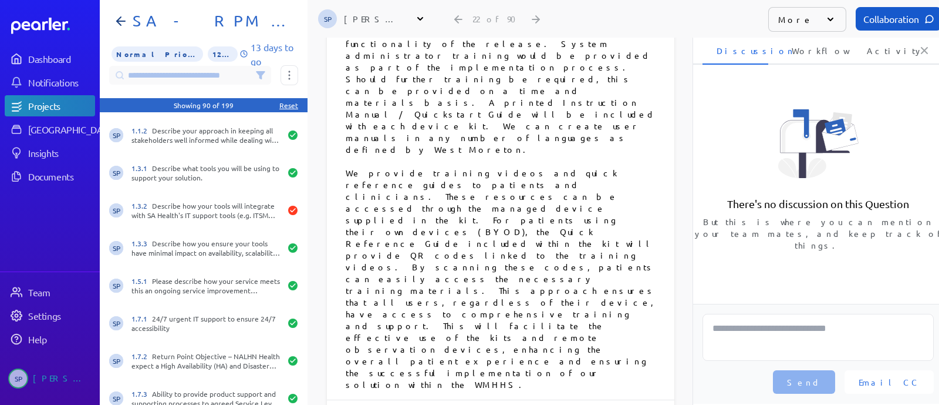
scroll to position [1174, 0]
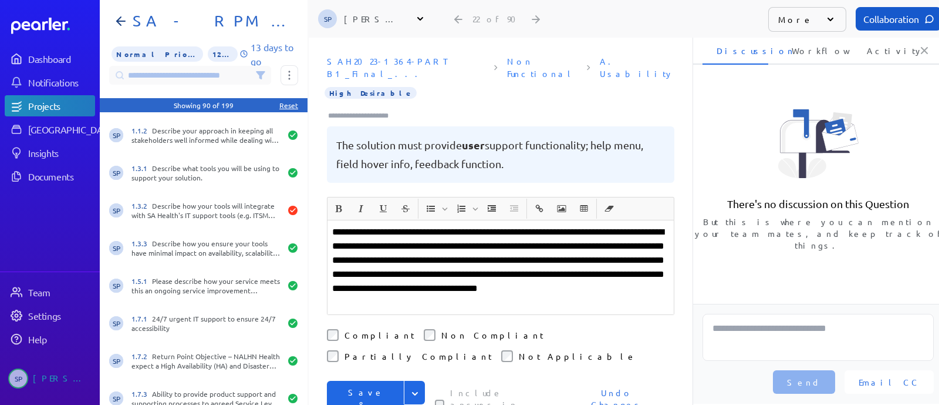
scroll to position [0, 0]
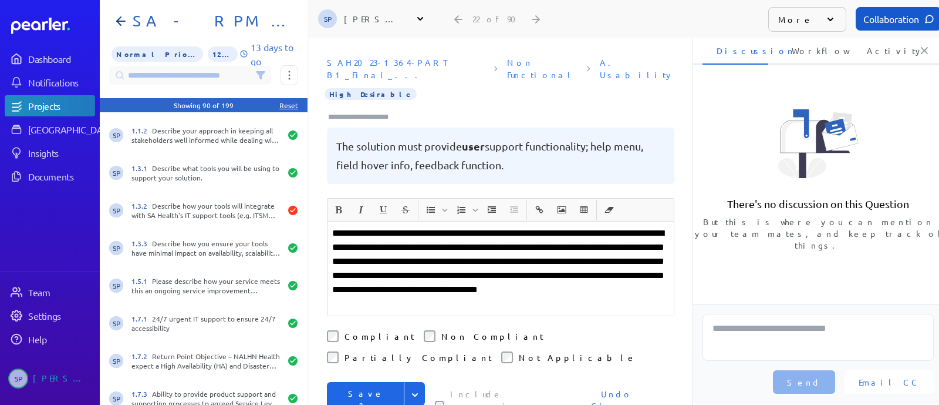
drag, startPoint x: 366, startPoint y: 353, endPoint x: 324, endPoint y: 313, distance: 58.6
click at [327, 313] on div "**********" at bounding box center [501, 313] width 348 height 231
click at [327, 312] on div "**********" at bounding box center [501, 313] width 348 height 231
click at [361, 382] on button "Save & Next" at bounding box center [366, 406] width 78 height 48
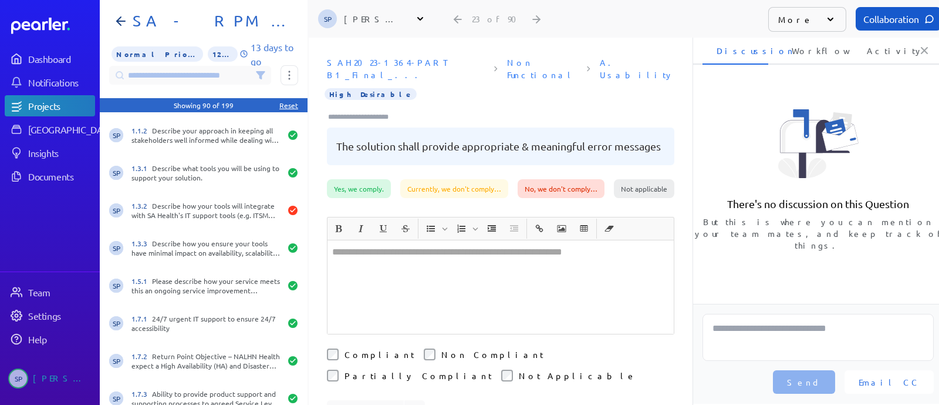
click at [433, 277] on div at bounding box center [501, 286] width 346 height 93
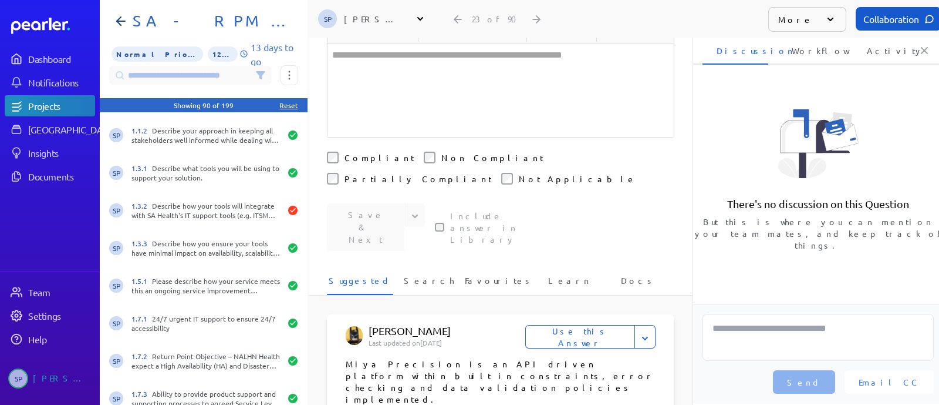
scroll to position [220, 0]
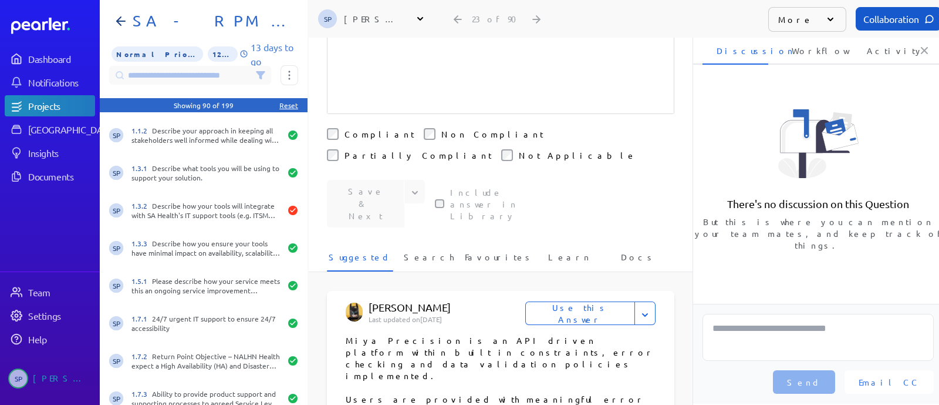
click at [587, 301] on button "Use this Answer" at bounding box center [581, 312] width 110 height 23
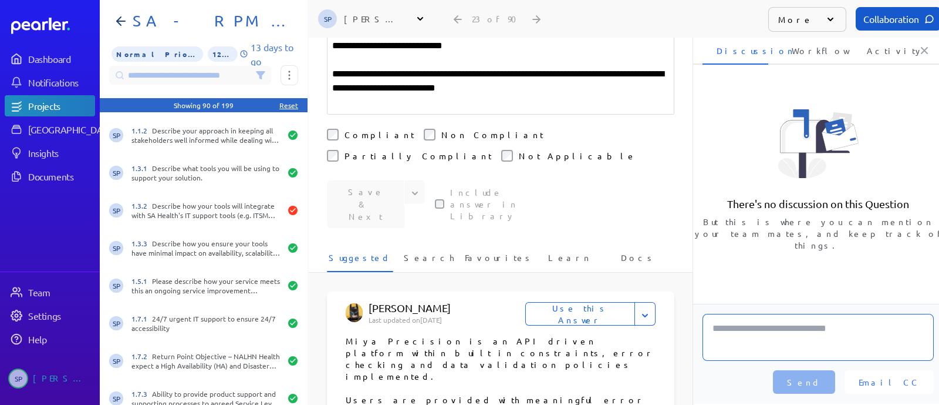
click at [758, 334] on textarea at bounding box center [818, 337] width 231 height 47
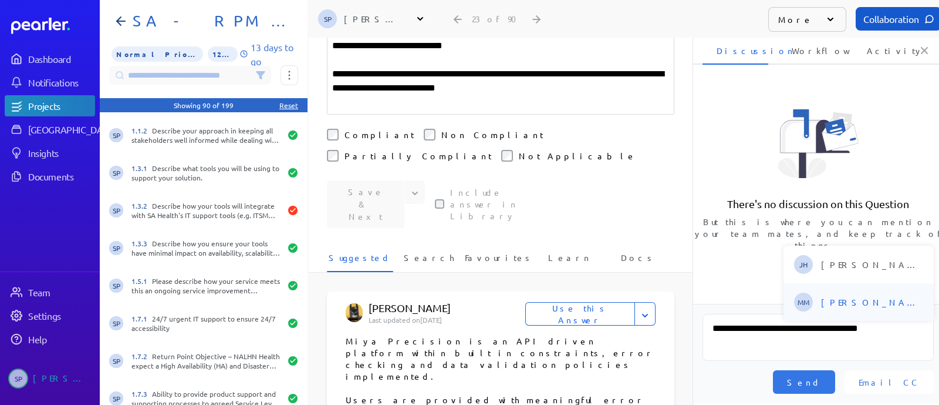
click at [821, 306] on span "[PERSON_NAME]" at bounding box center [872, 302] width 103 height 12
type textarea "**********"
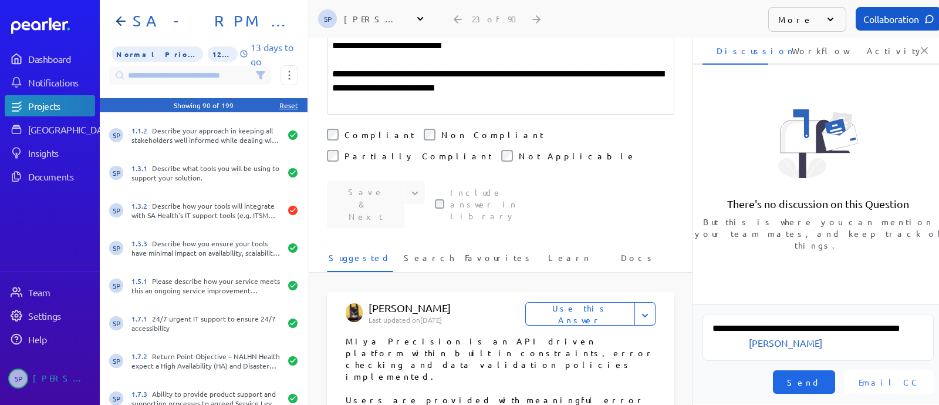
click at [836, 373] on button "Send" at bounding box center [804, 381] width 62 height 23
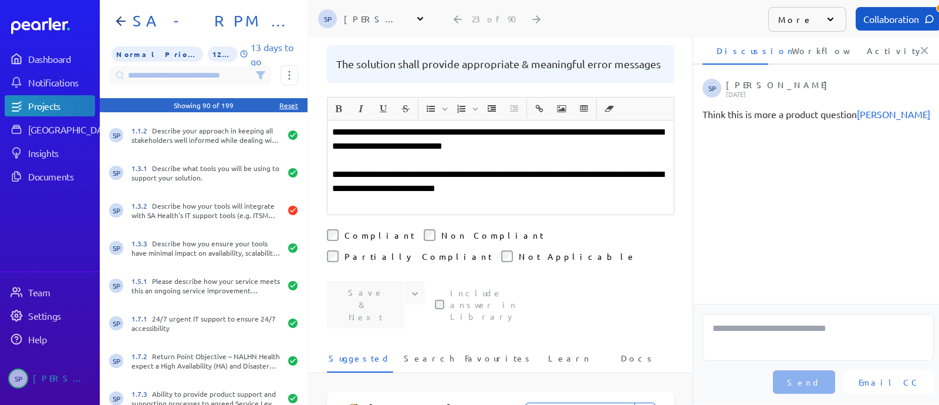
scroll to position [36, 0]
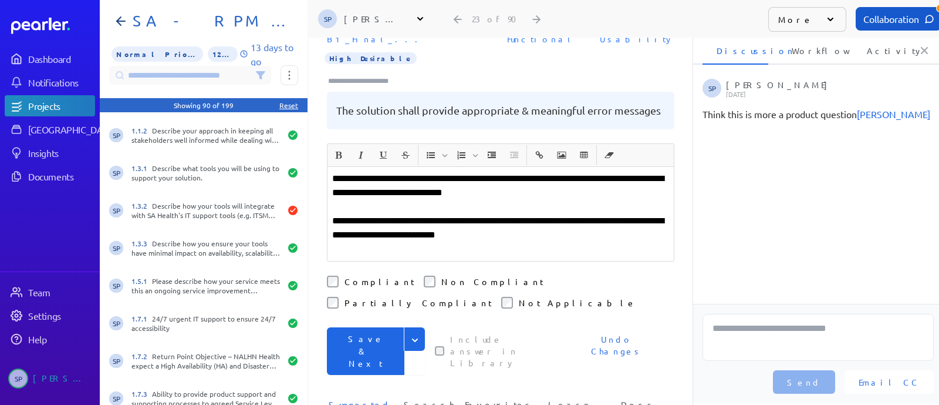
click at [364, 327] on button "Save & Next" at bounding box center [366, 351] width 78 height 48
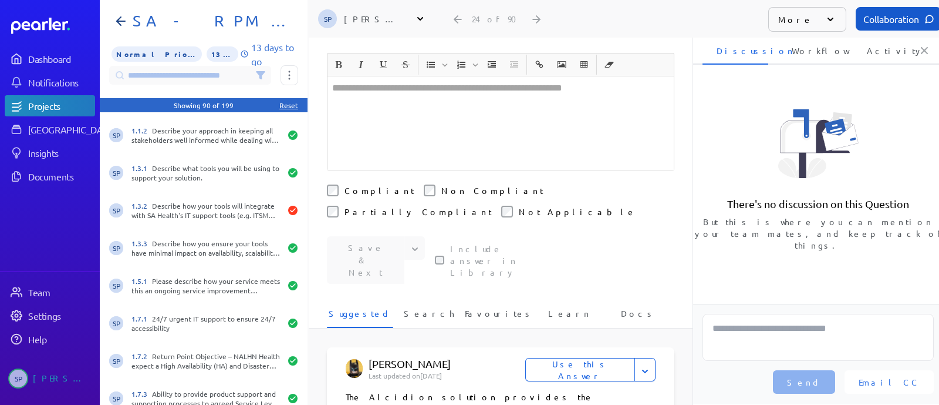
scroll to position [256, 0]
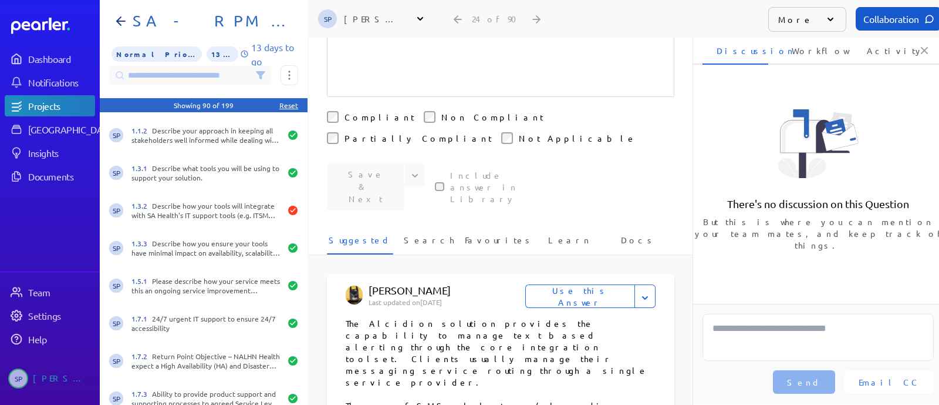
click at [592, 284] on button "Use this Answer" at bounding box center [581, 295] width 110 height 23
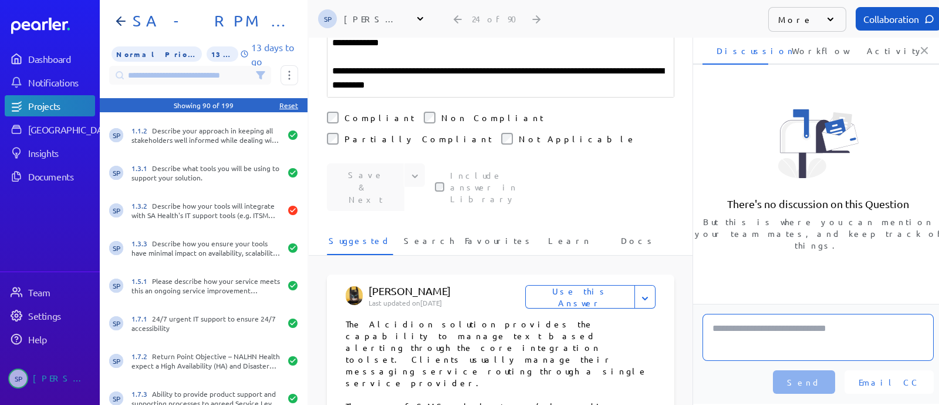
click at [791, 336] on textarea at bounding box center [818, 337] width 231 height 47
type textarea "**********"
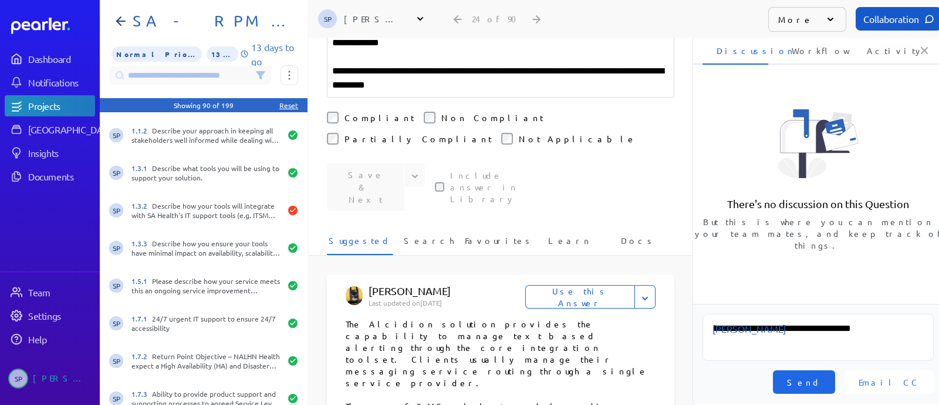
click at [825, 380] on button "Send" at bounding box center [804, 381] width 62 height 23
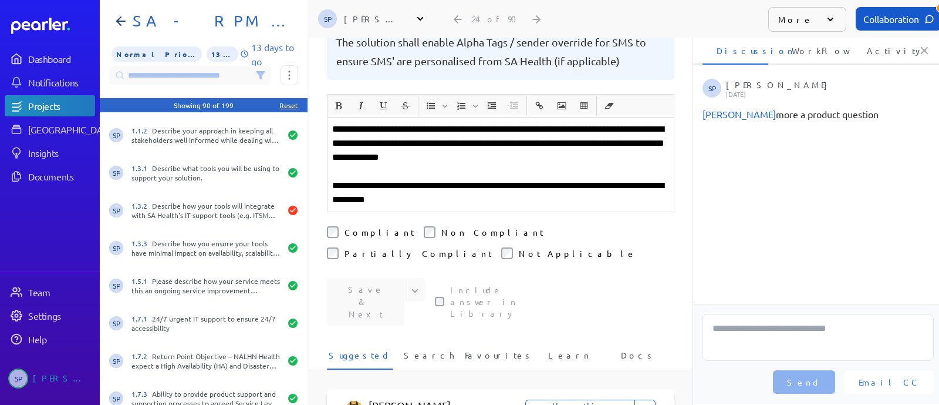
scroll to position [0, 0]
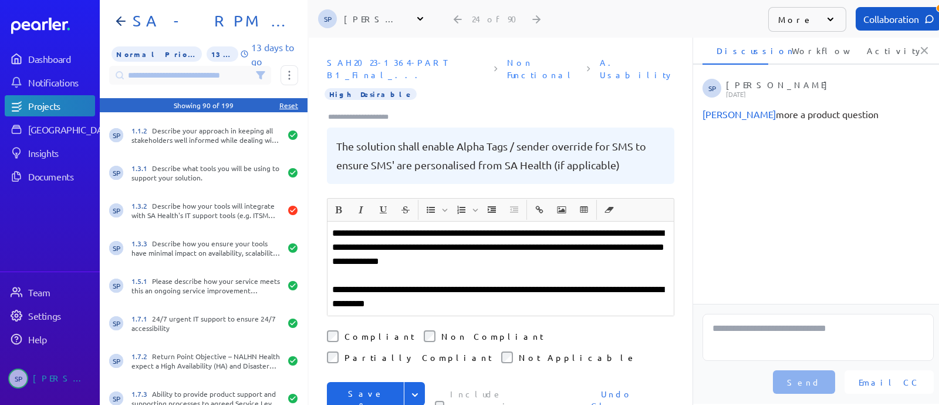
click at [374, 382] on button "Save & Next" at bounding box center [366, 406] width 78 height 48
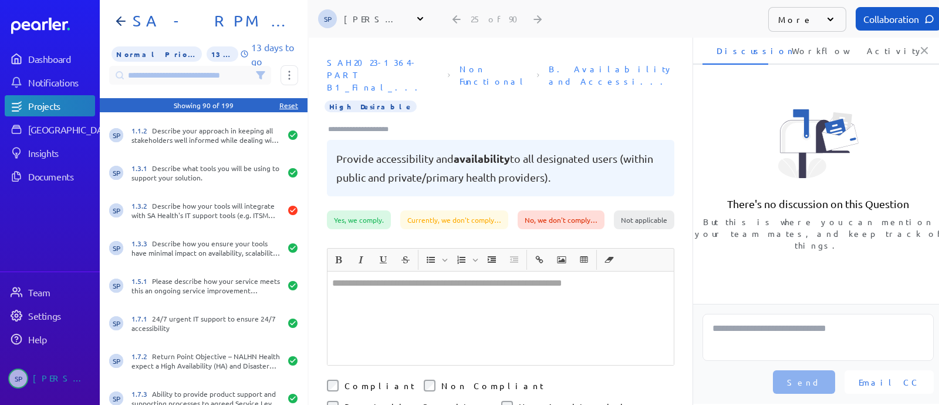
click at [538, 291] on div at bounding box center [501, 317] width 346 height 93
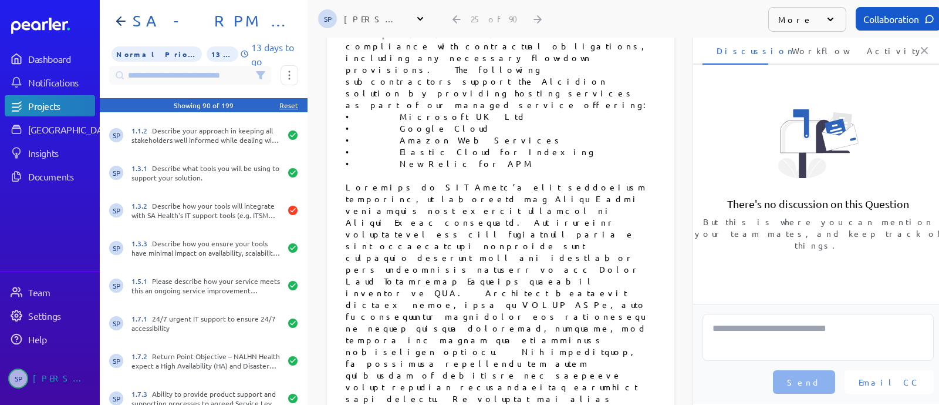
scroll to position [1981, 0]
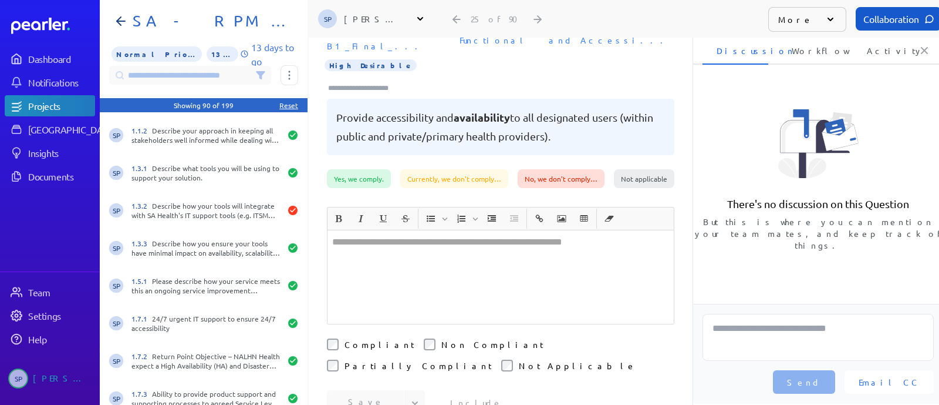
scroll to position [73, 0]
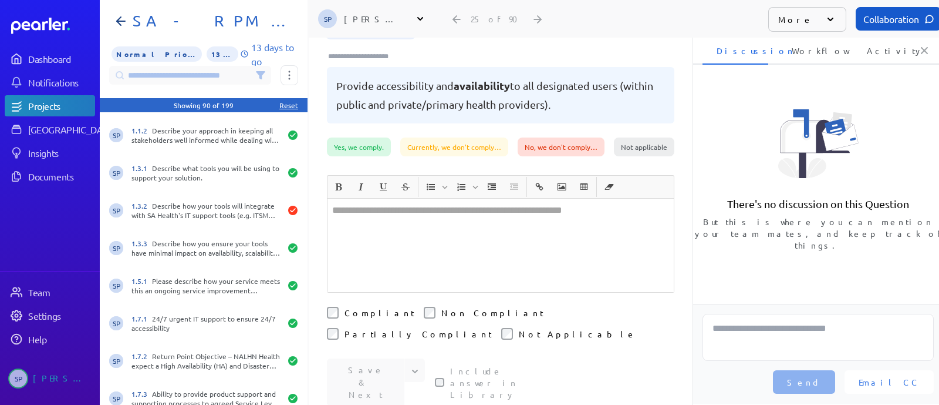
click at [412, 358] on div "Save & Next Save Save & Copy Include answer in Library" at bounding box center [501, 382] width 348 height 48
click at [411, 358] on div "Save & Next Save Save & Copy Include answer in Library" at bounding box center [501, 382] width 348 height 48
click at [410, 358] on div "Save & Next Save Save & Copy Include answer in Library" at bounding box center [501, 382] width 348 height 48
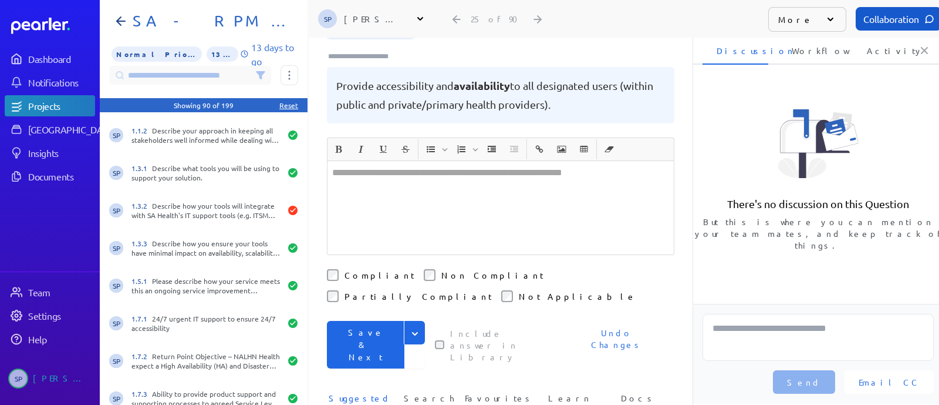
scroll to position [146, 0]
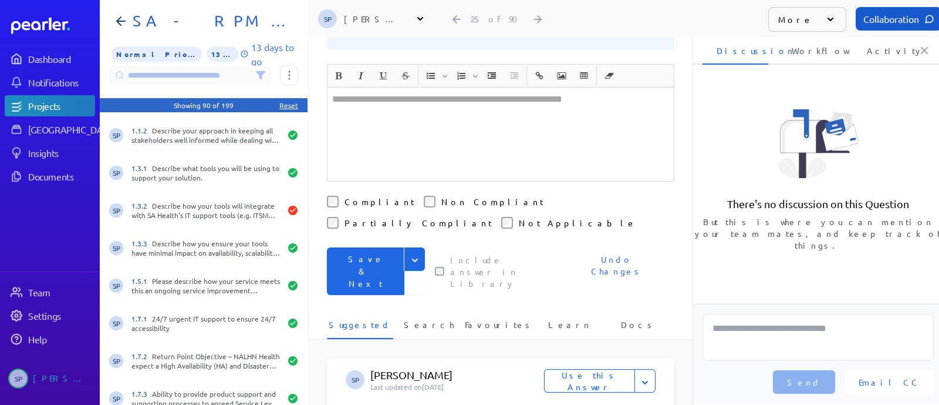
click at [365, 247] on button "Save & Next" at bounding box center [366, 271] width 78 height 48
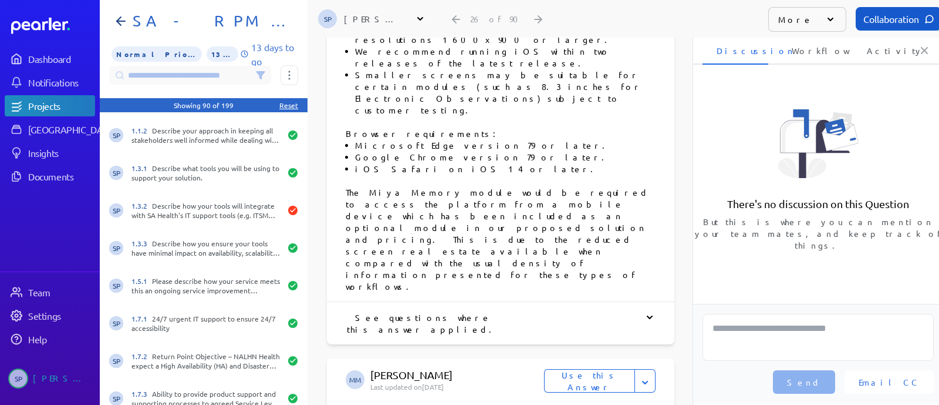
scroll to position [1394, 0]
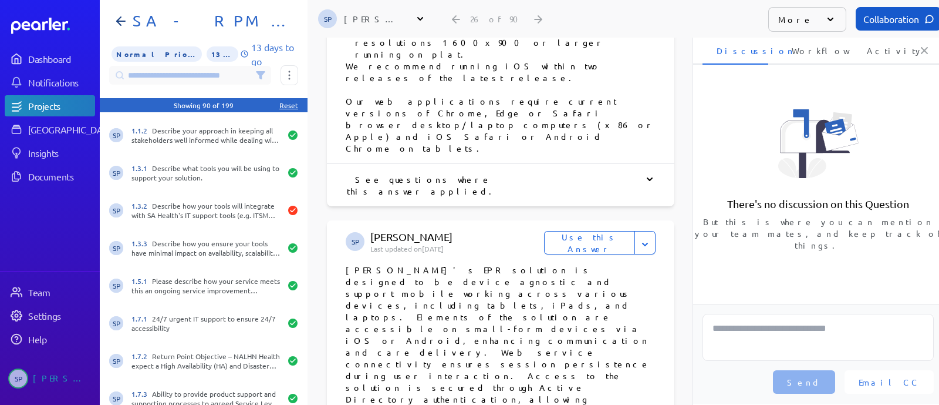
scroll to position [2791, 0]
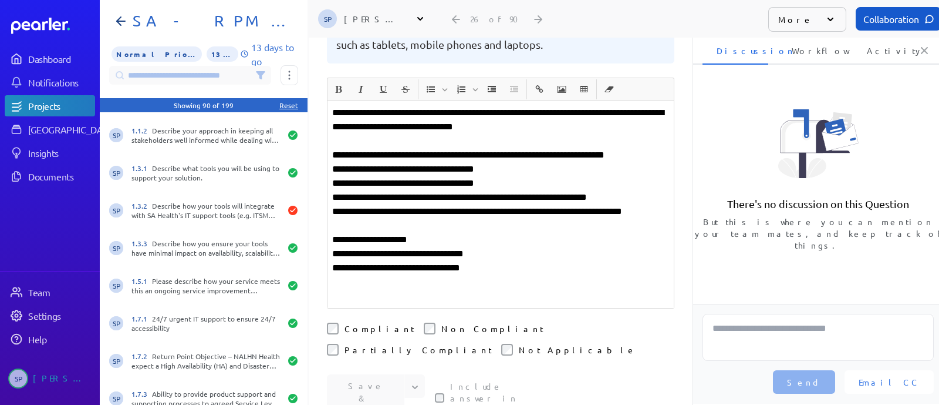
scroll to position [146, 0]
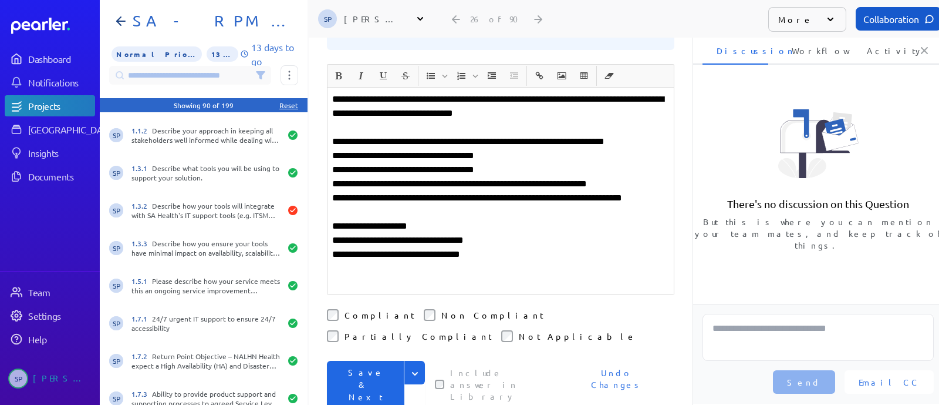
click at [355, 361] on button "Save & Next" at bounding box center [366, 385] width 78 height 48
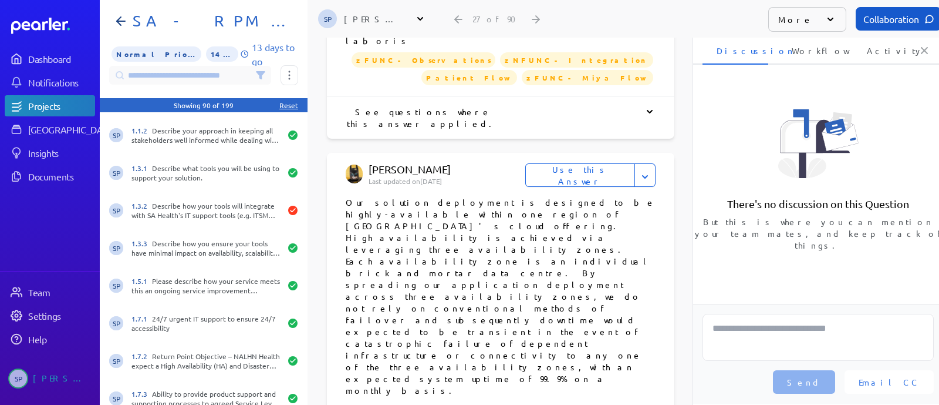
scroll to position [3021, 0]
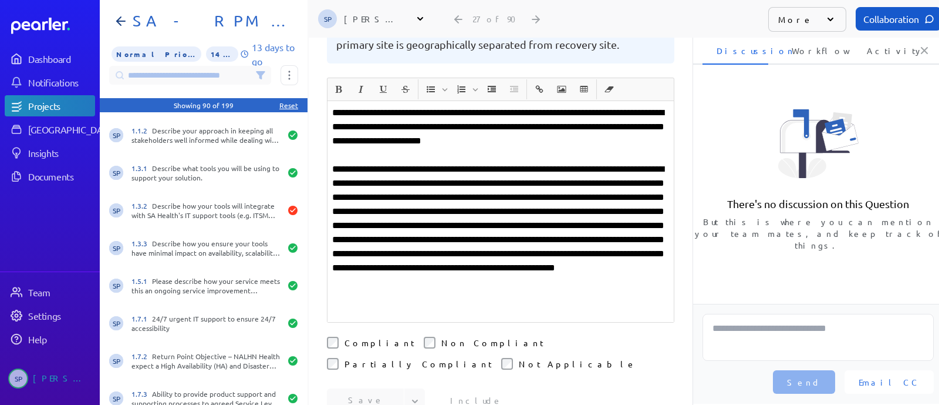
scroll to position [321, 0]
click at [361, 388] on button "Save & Next" at bounding box center [366, 412] width 78 height 48
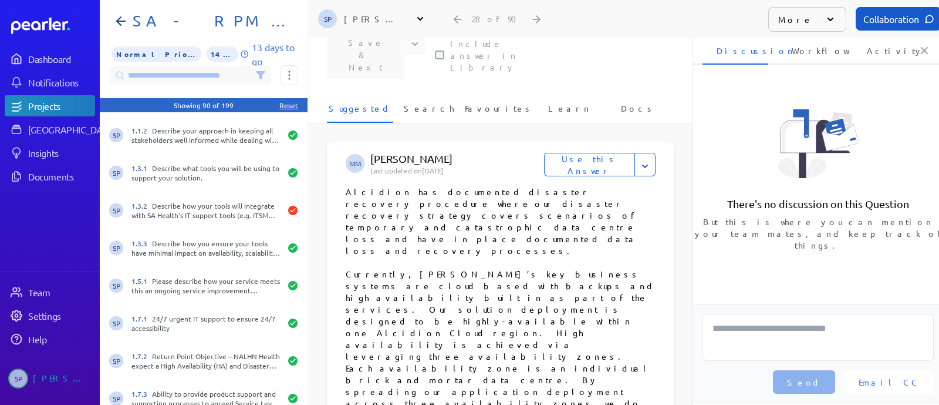
scroll to position [106, 0]
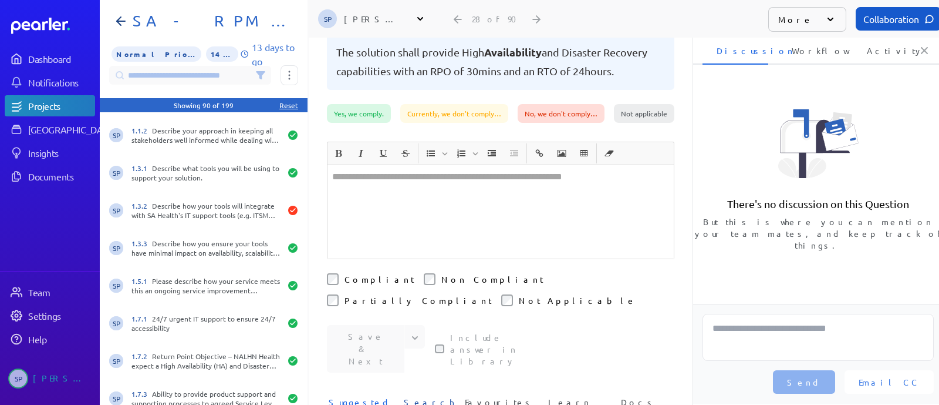
click at [423, 393] on span "Search" at bounding box center [429, 405] width 50 height 19
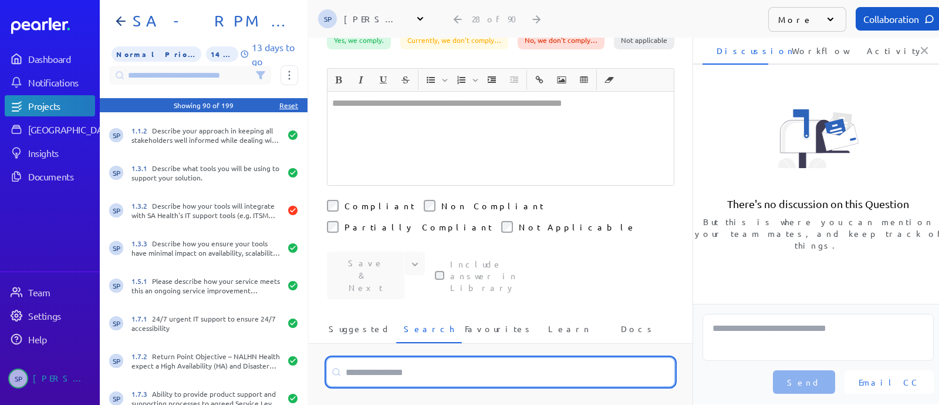
click at [403, 358] on input at bounding box center [501, 372] width 348 height 28
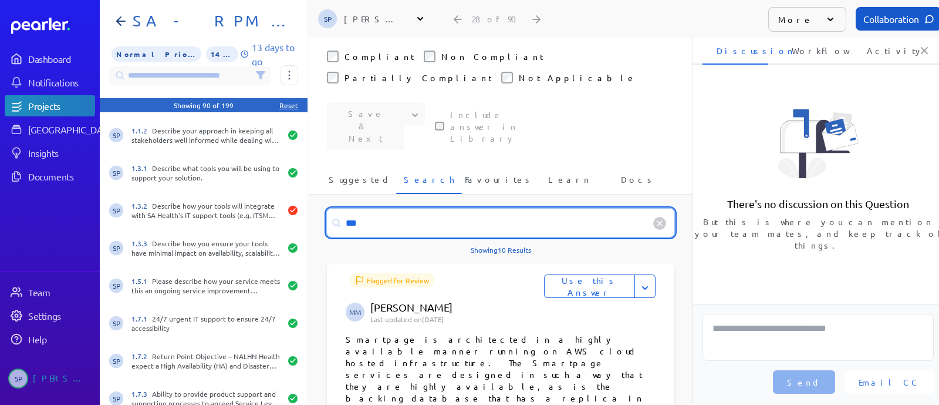
scroll to position [397, 0]
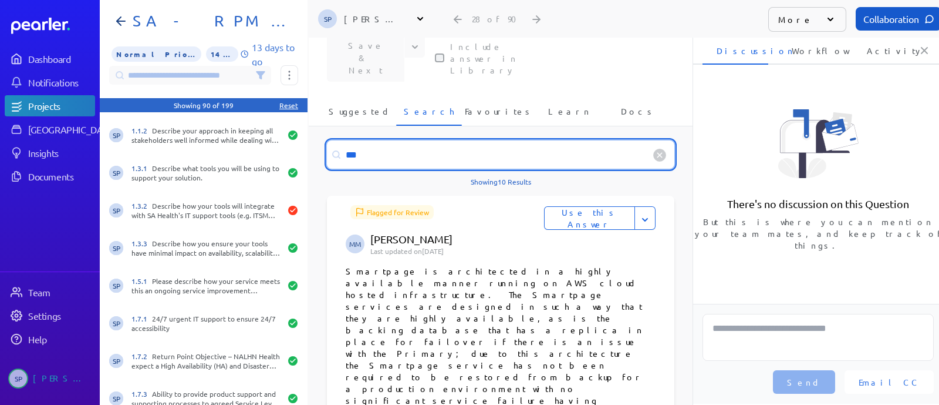
type input "***"
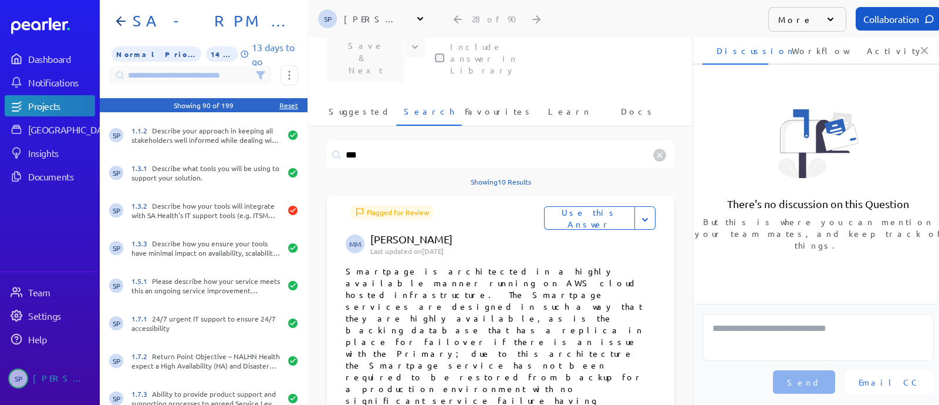
click at [595, 206] on button "Use this Answer" at bounding box center [589, 217] width 91 height 23
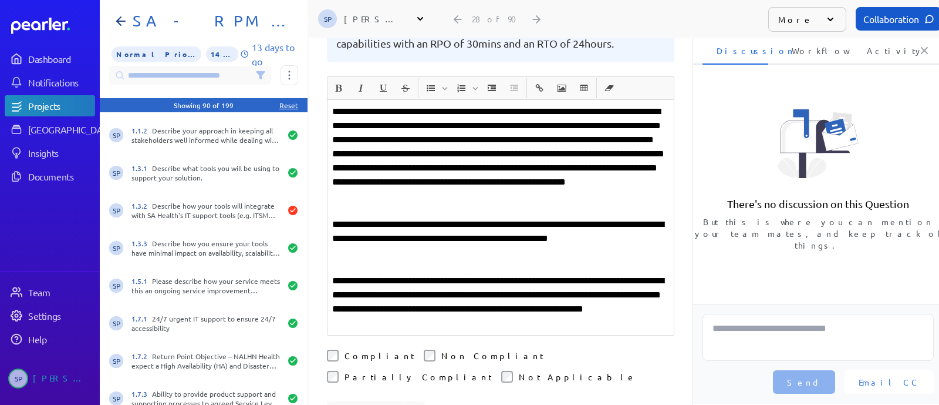
scroll to position [60, 0]
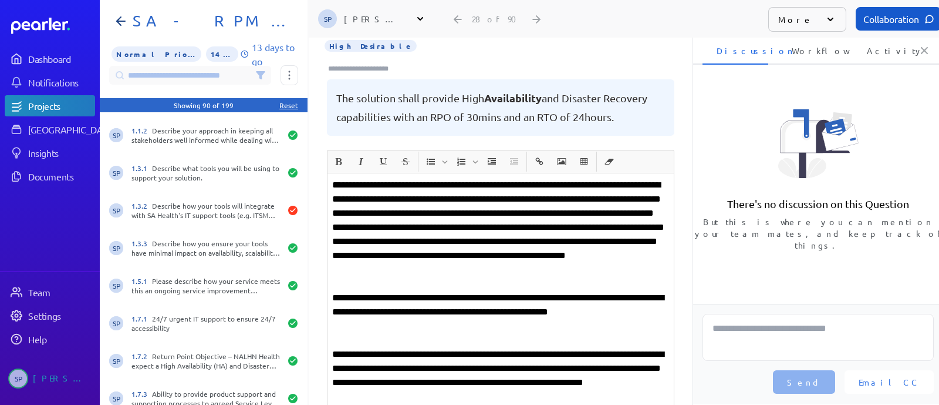
click at [349, 333] on p at bounding box center [500, 340] width 337 height 14
drag, startPoint x: 373, startPoint y: 154, endPoint x: 326, endPoint y: 160, distance: 47.9
click at [328, 173] on div "**********" at bounding box center [501, 290] width 346 height 235
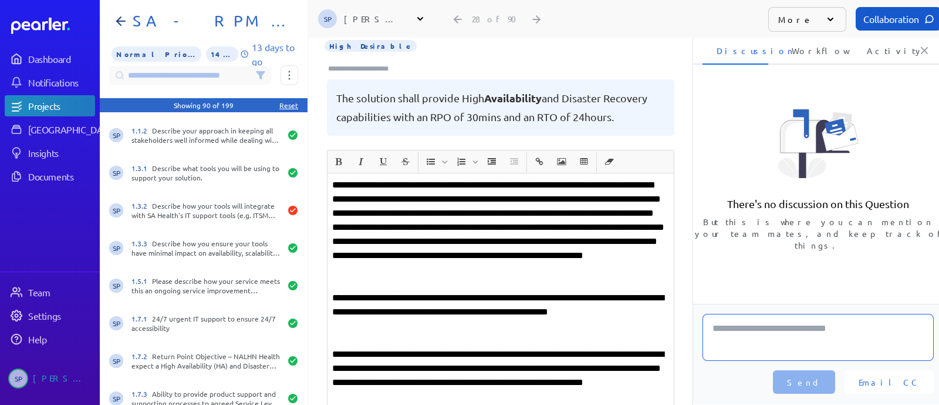
click at [750, 327] on textarea at bounding box center [818, 337] width 231 height 47
click at [348, 304] on p "**********" at bounding box center [500, 312] width 337 height 42
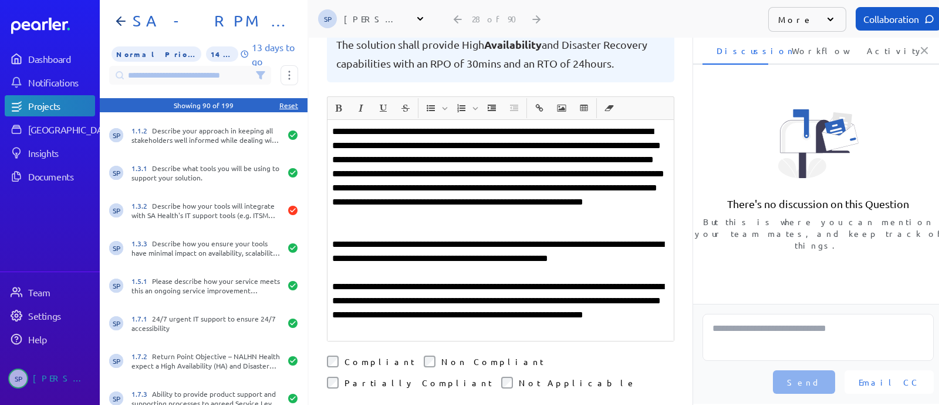
scroll to position [134, 0]
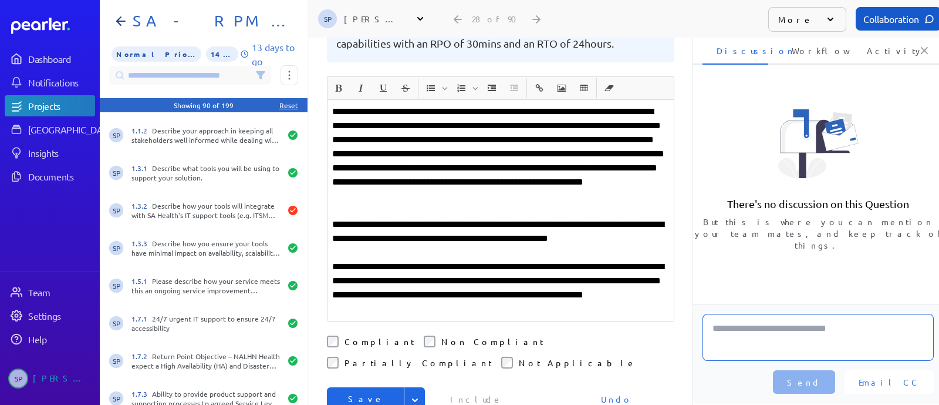
click at [748, 343] on textarea at bounding box center [818, 337] width 231 height 47
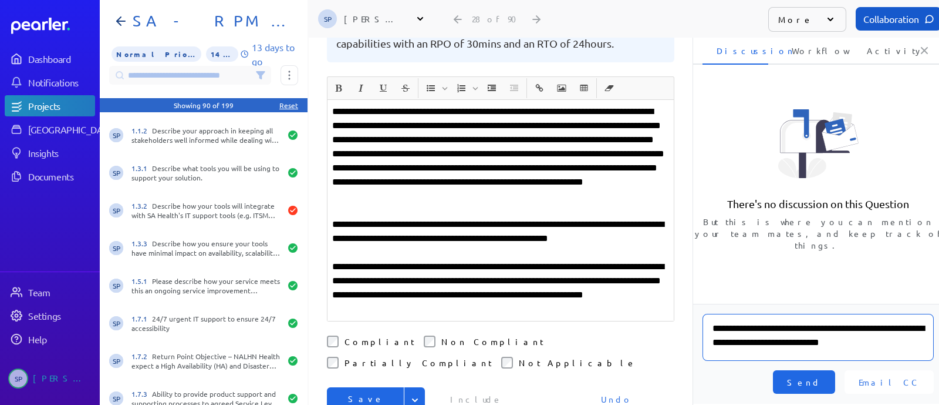
type textarea "**********"
click at [821, 376] on span "Send" at bounding box center [804, 382] width 34 height 12
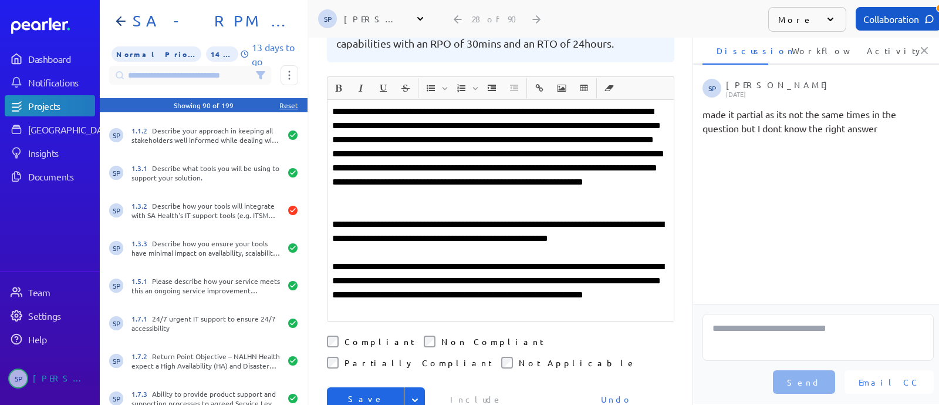
click at [367, 387] on button "Save & Next" at bounding box center [366, 411] width 78 height 48
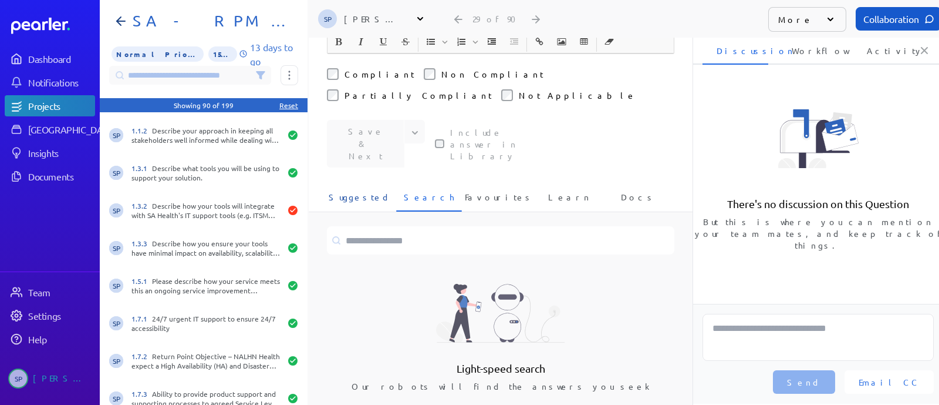
click at [373, 191] on span "Suggested" at bounding box center [360, 200] width 62 height 19
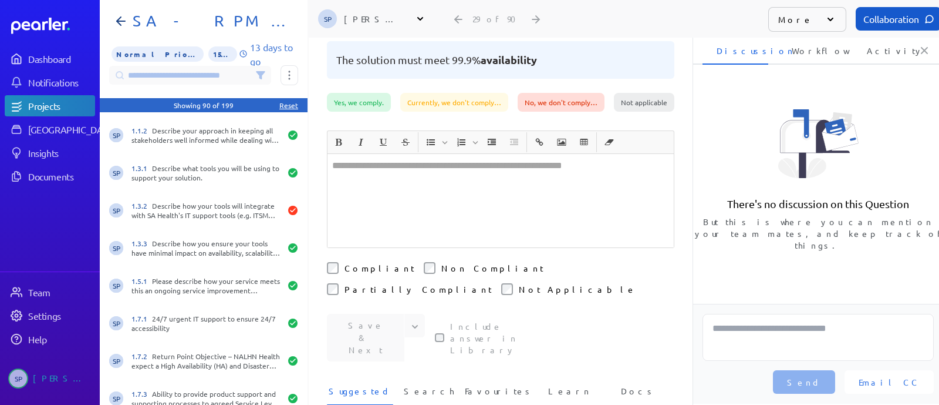
scroll to position [292, 0]
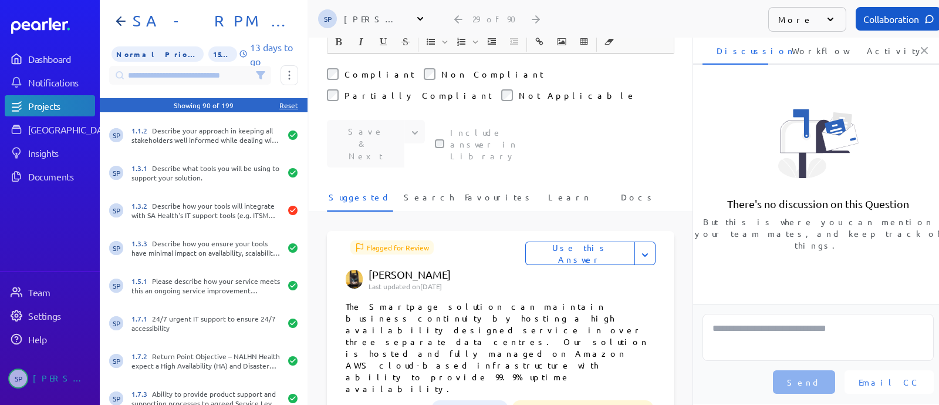
click at [291, 103] on div "Reset" at bounding box center [288, 104] width 19 height 9
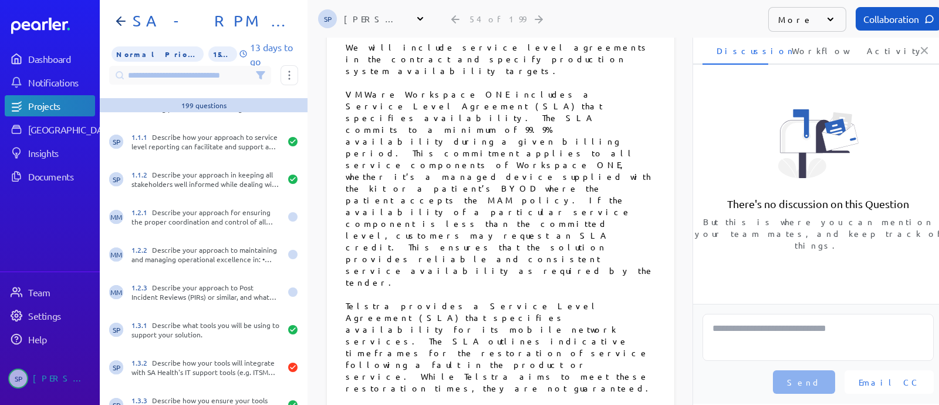
scroll to position [807, 0]
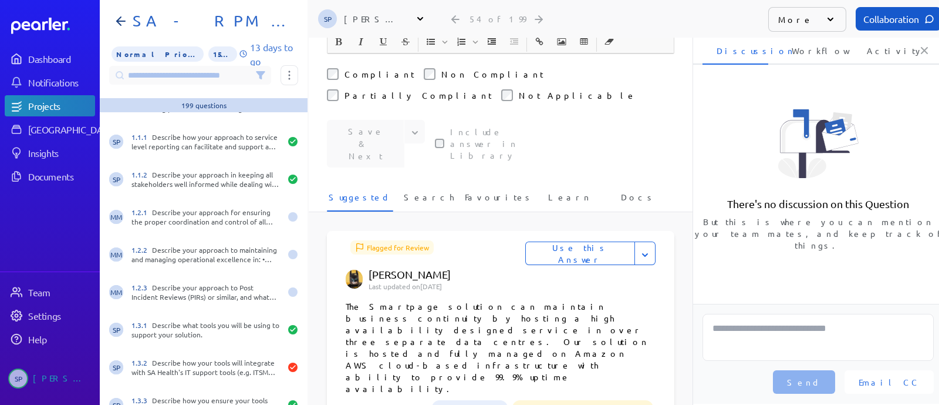
scroll to position [106, 0]
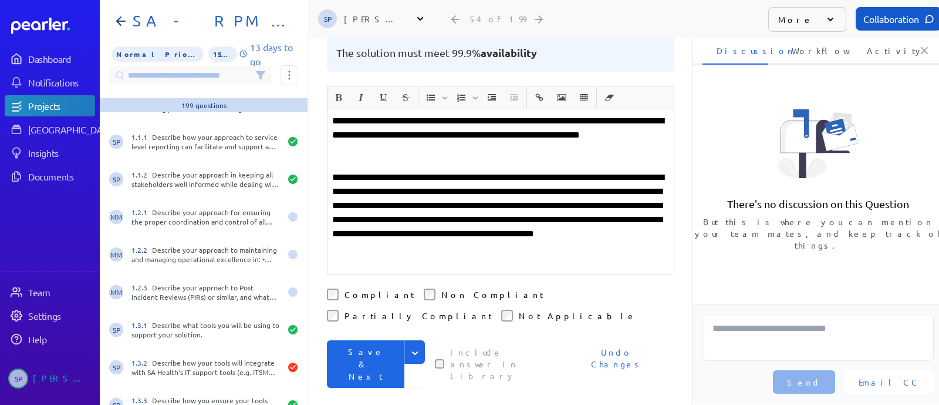
click at [368, 340] on button "Save & Next" at bounding box center [366, 364] width 78 height 48
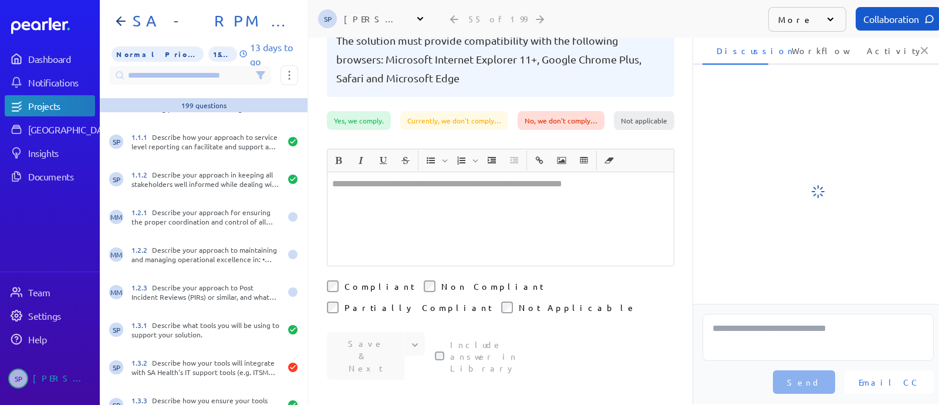
scroll to position [32, 0]
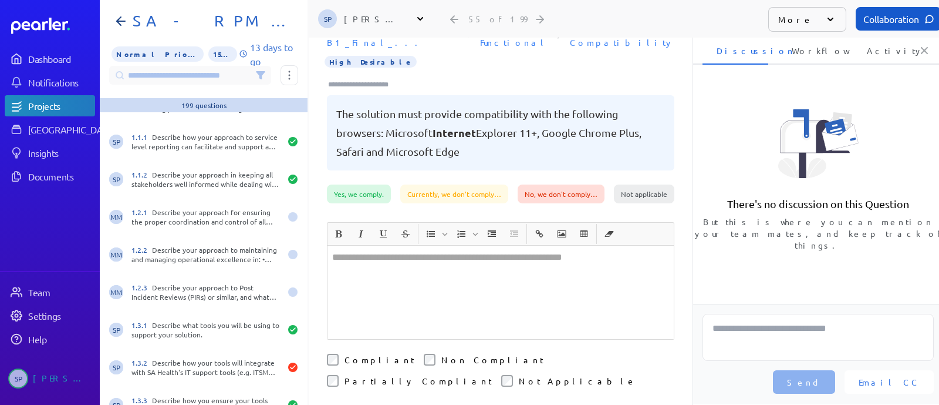
click at [407, 252] on div at bounding box center [501, 291] width 346 height 93
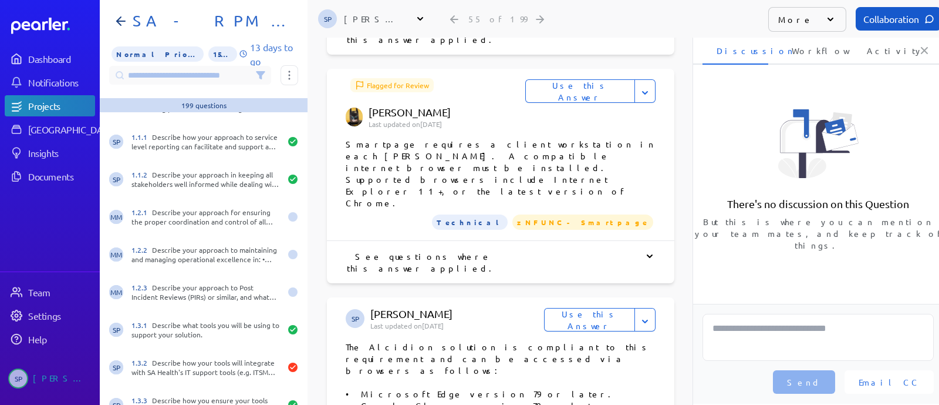
scroll to position [1060, 0]
click at [598, 308] on button "Use this Answer" at bounding box center [589, 319] width 91 height 23
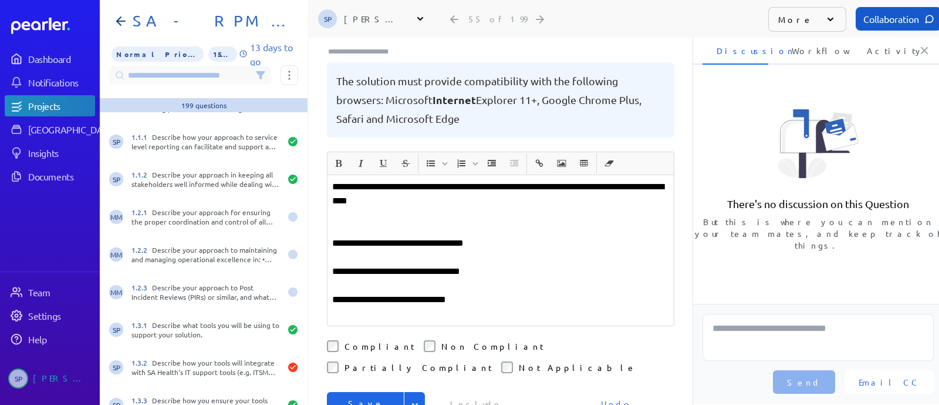
scroll to position [52, 0]
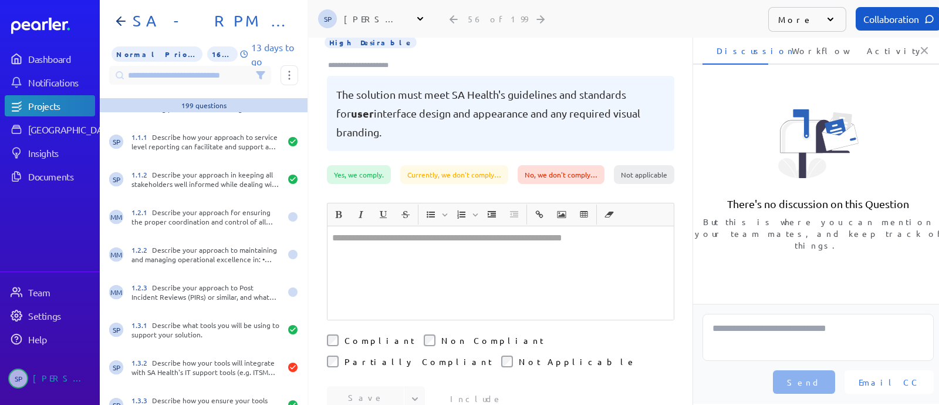
click at [427, 237] on div at bounding box center [501, 272] width 346 height 93
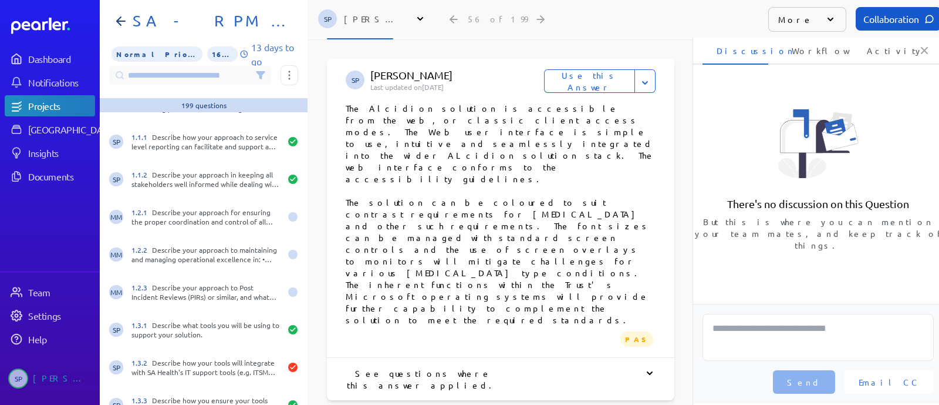
scroll to position [513, 0]
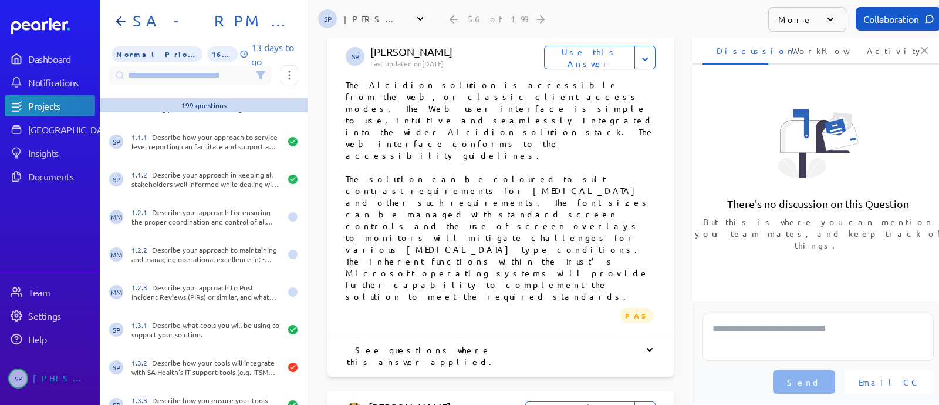
click at [520, 343] on div at bounding box center [578, 354] width 156 height 23
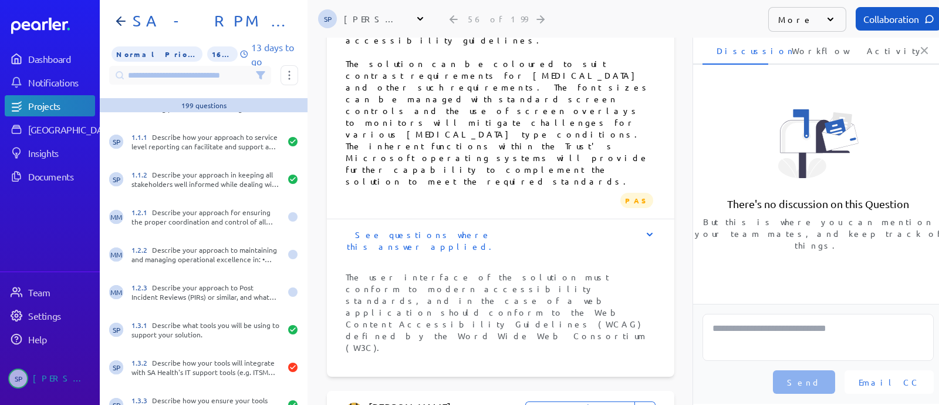
scroll to position [661, 0]
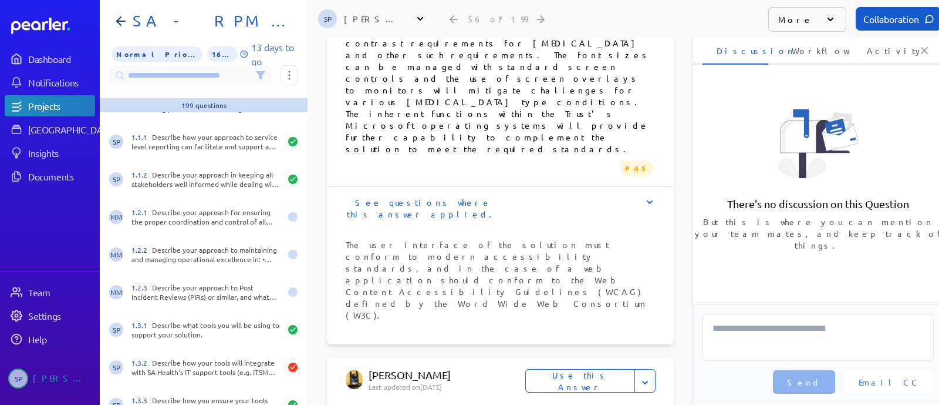
drag, startPoint x: 581, startPoint y: 167, endPoint x: 611, endPoint y: 266, distance: 103.1
click at [602, 369] on button "Use this Answer" at bounding box center [581, 380] width 110 height 23
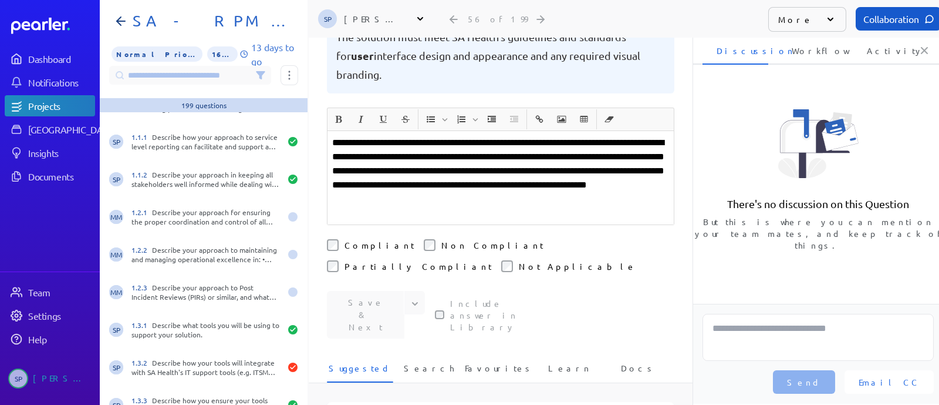
scroll to position [36, 0]
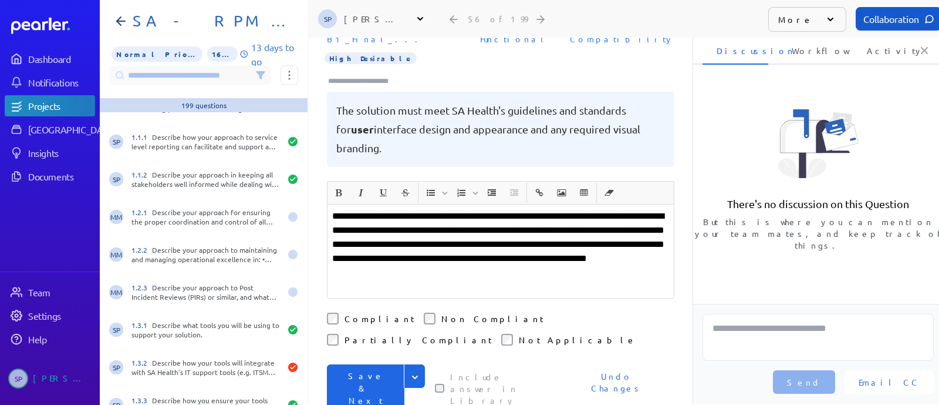
click at [364, 364] on button "Save & Next" at bounding box center [366, 388] width 78 height 48
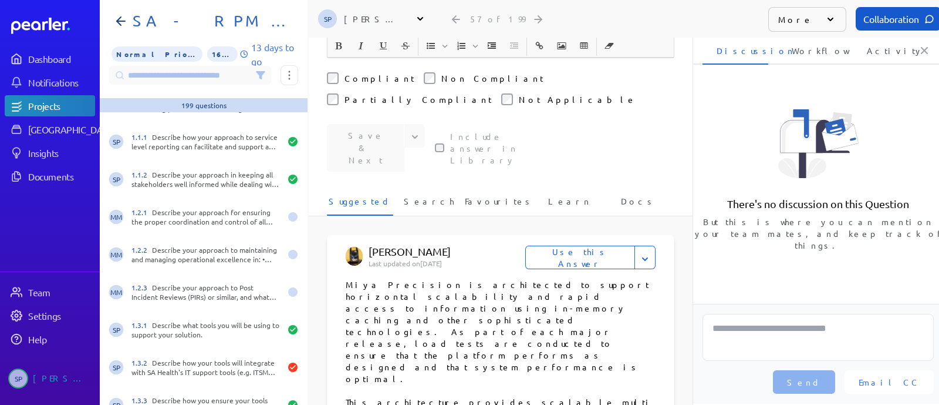
scroll to position [329, 0]
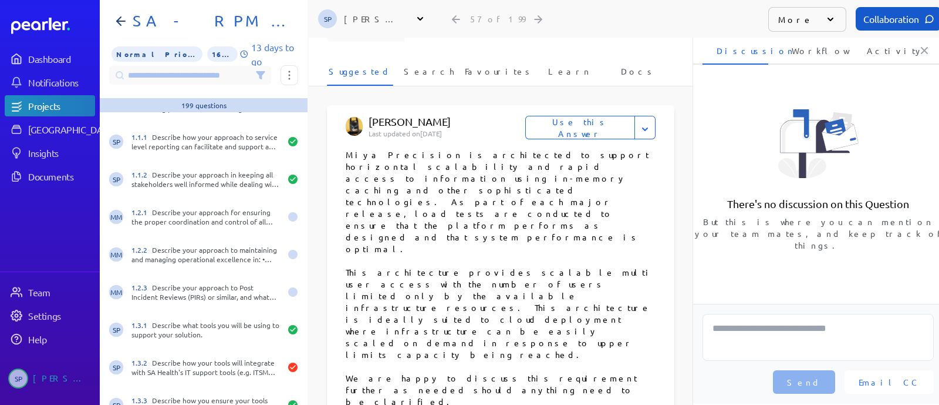
scroll to position [476, 0]
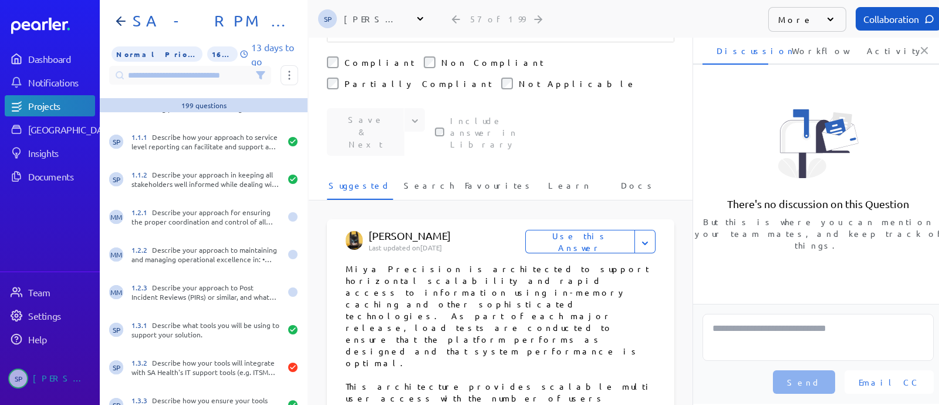
click at [587, 230] on button "Use this Answer" at bounding box center [581, 241] width 110 height 23
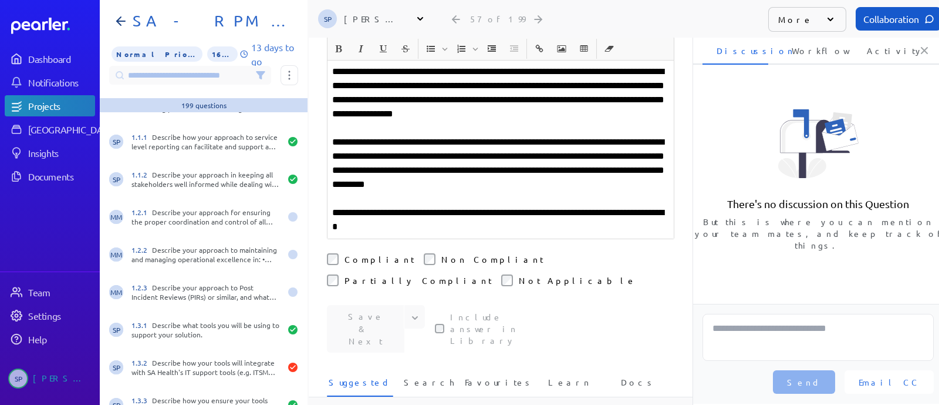
scroll to position [83, 0]
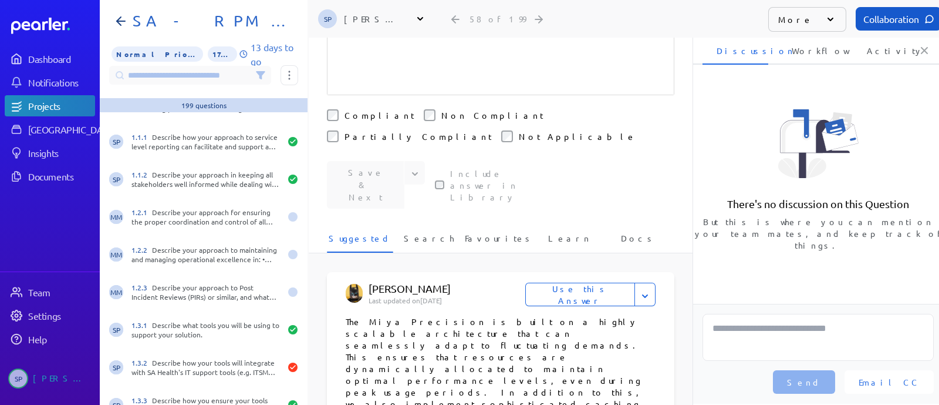
scroll to position [304, 0]
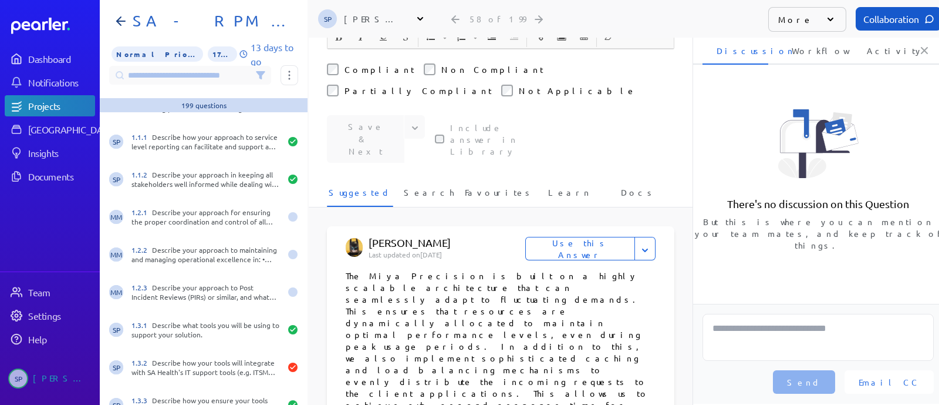
click at [584, 237] on button "Use this Answer" at bounding box center [581, 248] width 110 height 23
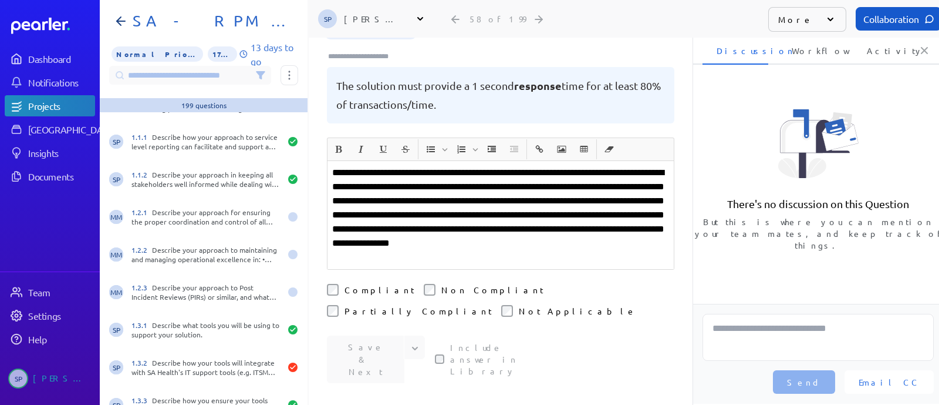
scroll to position [60, 0]
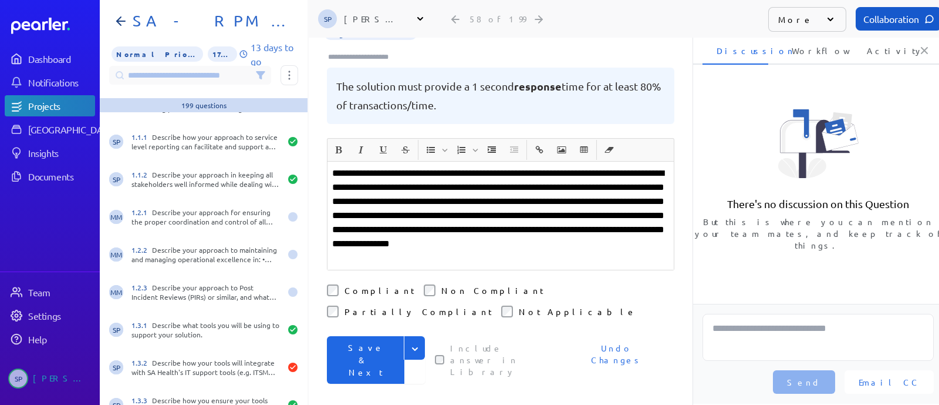
click at [365, 336] on button "Save & Next" at bounding box center [366, 360] width 78 height 48
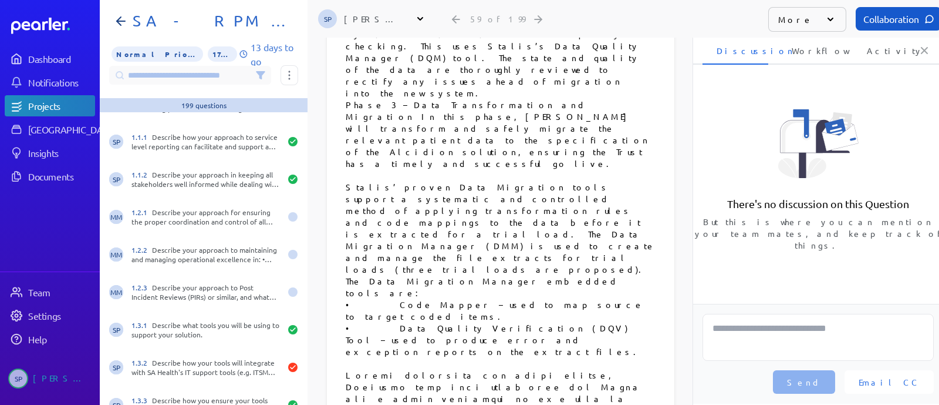
scroll to position [1467, 0]
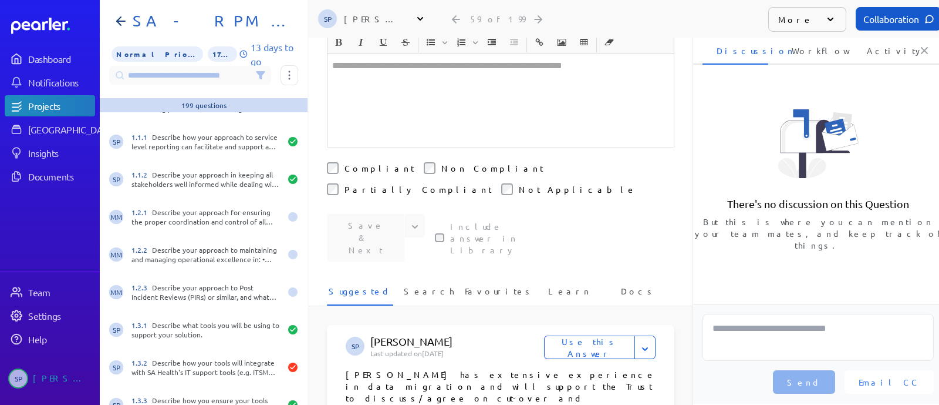
scroll to position [220, 0]
click at [427, 282] on span "Search" at bounding box center [429, 291] width 50 height 19
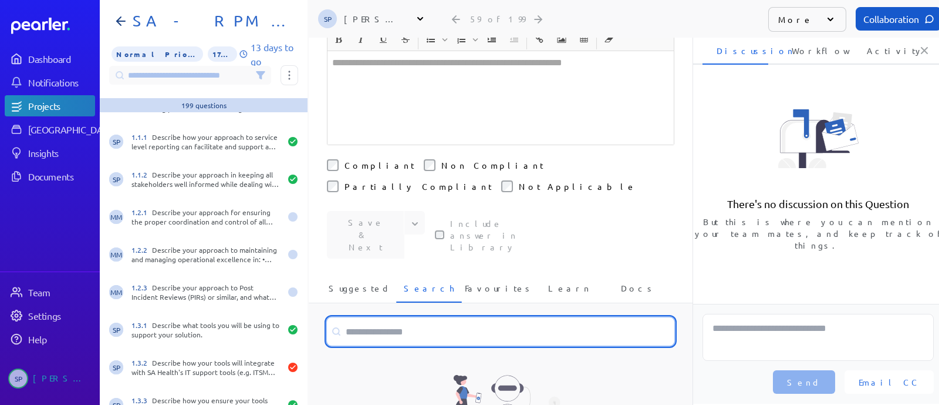
click at [377, 317] on input at bounding box center [501, 331] width 348 height 28
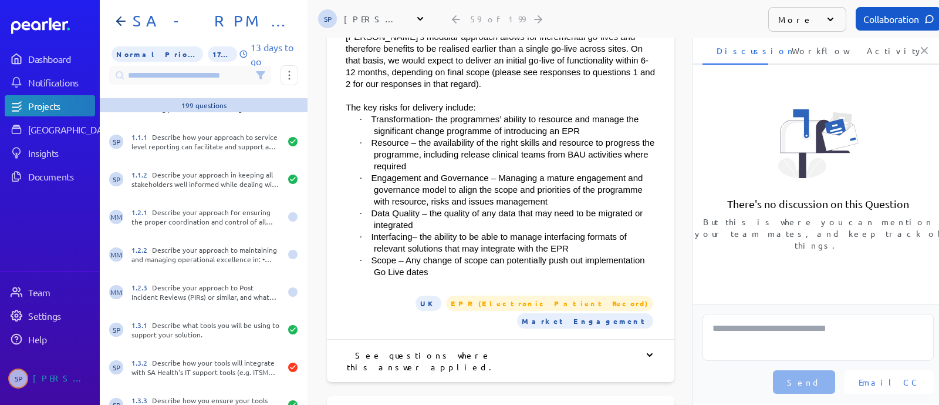
scroll to position [3743, 0]
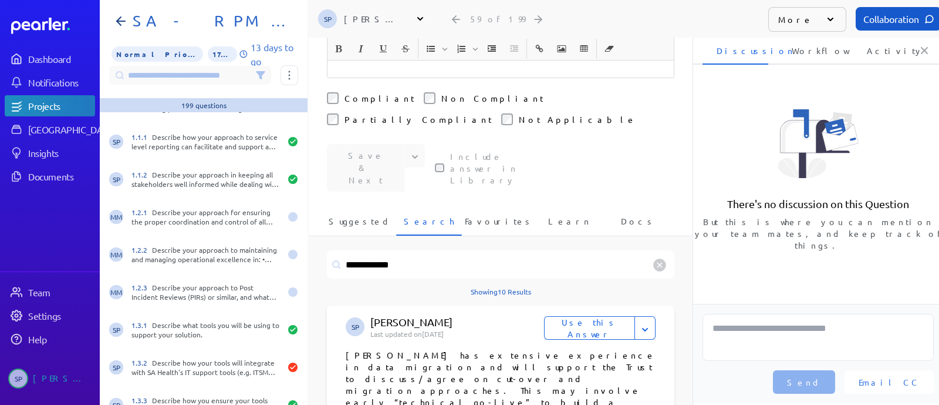
scroll to position [190, 0]
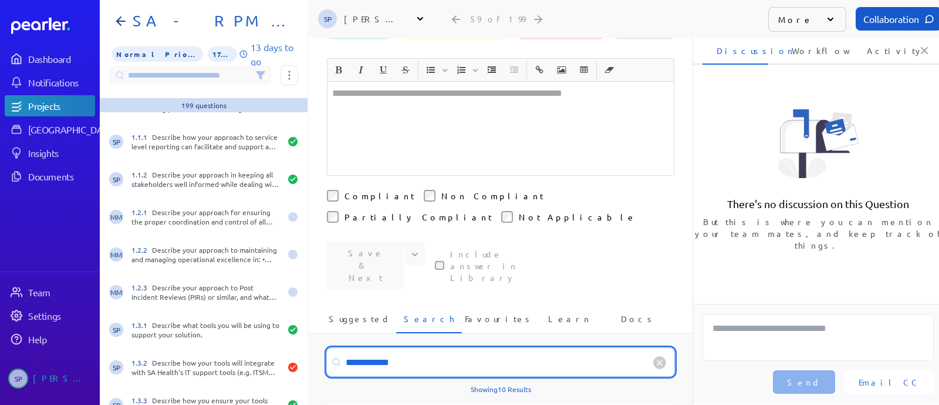
click at [412, 348] on input "**********" at bounding box center [501, 362] width 348 height 28
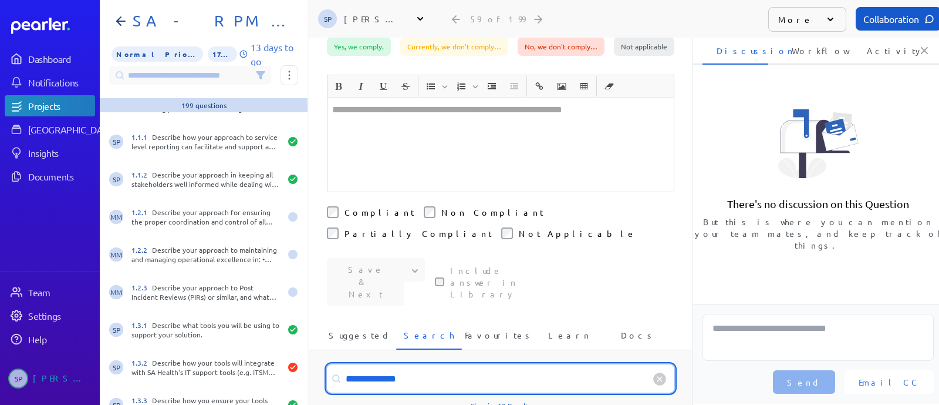
scroll to position [0, 0]
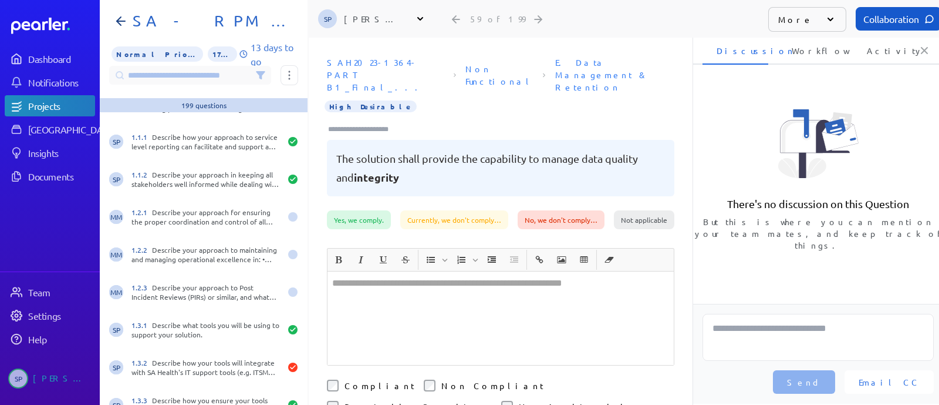
type input "**********"
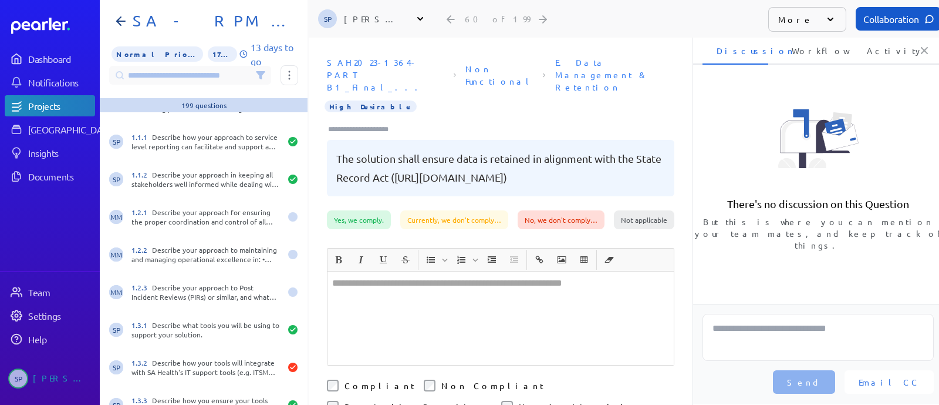
click at [420, 333] on div at bounding box center [501, 317] width 346 height 93
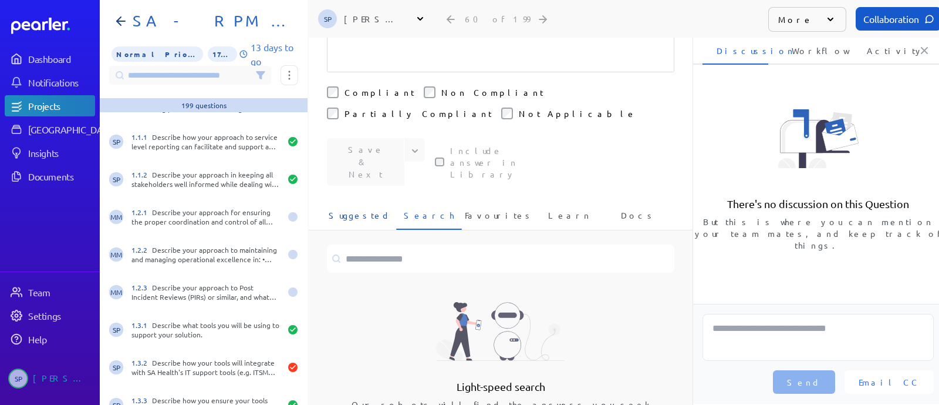
click at [367, 209] on span "Suggested" at bounding box center [360, 218] width 62 height 19
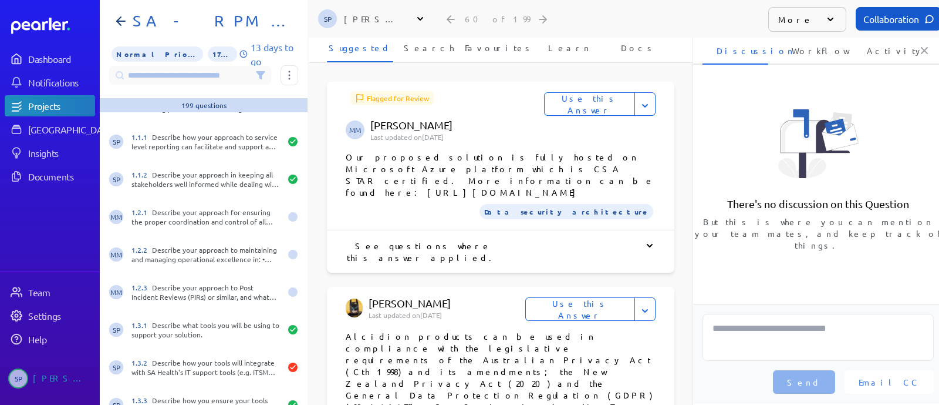
scroll to position [513, 0]
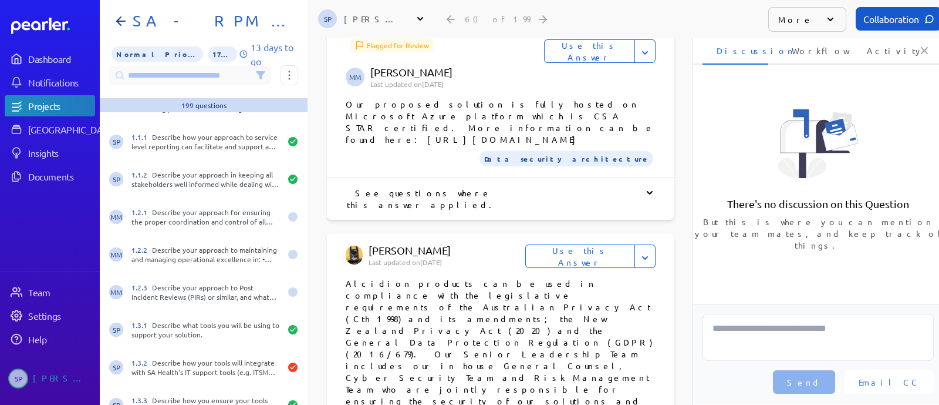
click at [481, 177] on div "See questions where this answer applied. Flag Suggested Answer Why should this …" at bounding box center [501, 198] width 348 height 42
click at [507, 187] on div at bounding box center [578, 198] width 156 height 23
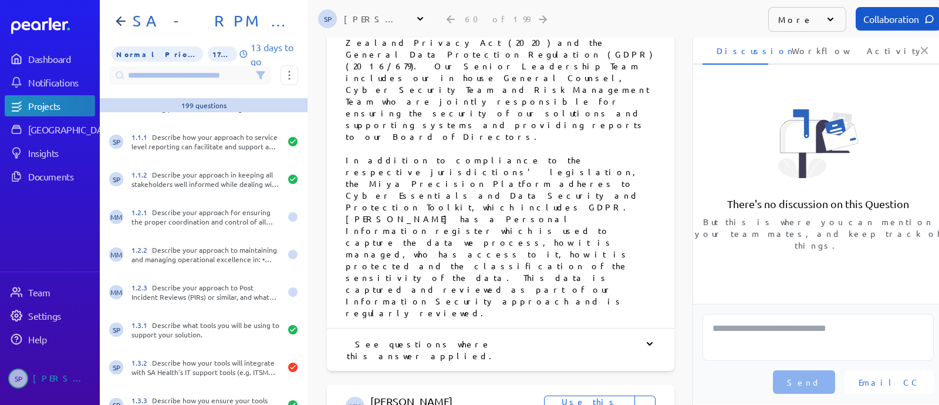
scroll to position [954, 0]
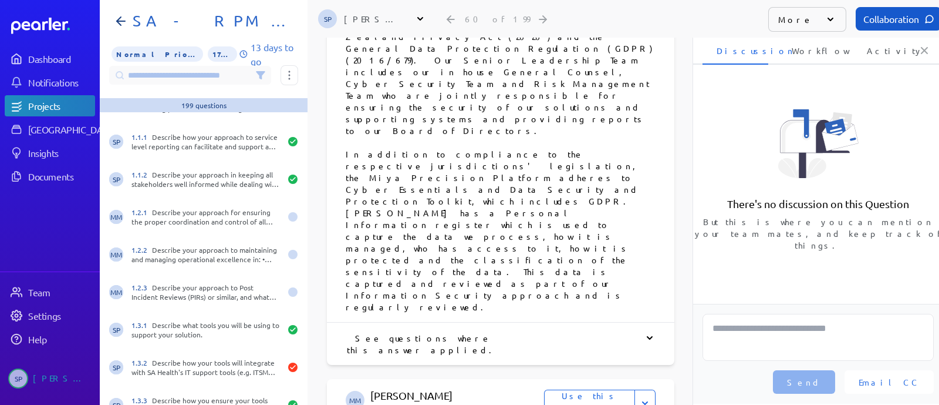
scroll to position [881, 0]
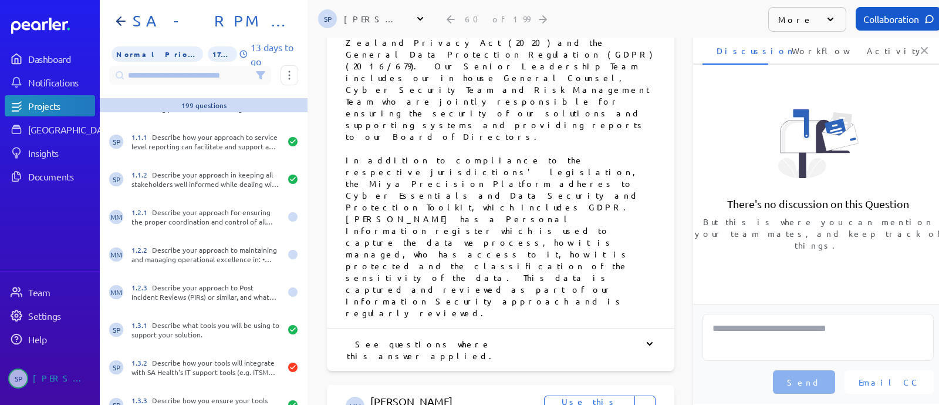
click at [584, 393] on button "Use this Answer" at bounding box center [589, 406] width 91 height 23
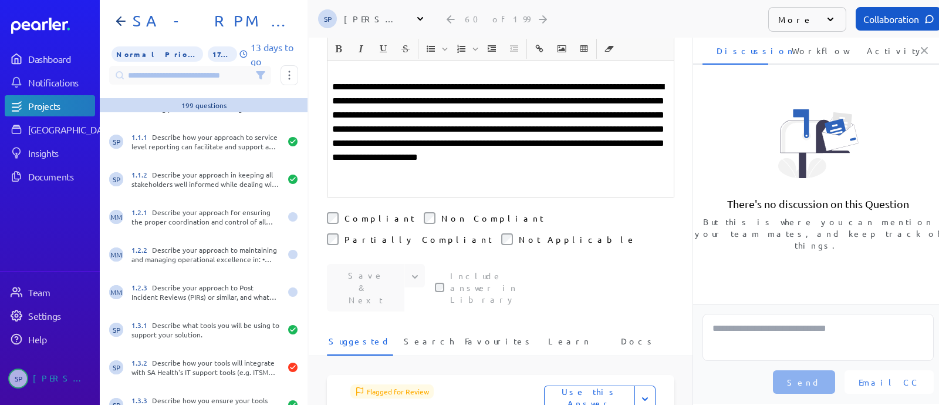
scroll to position [250, 0]
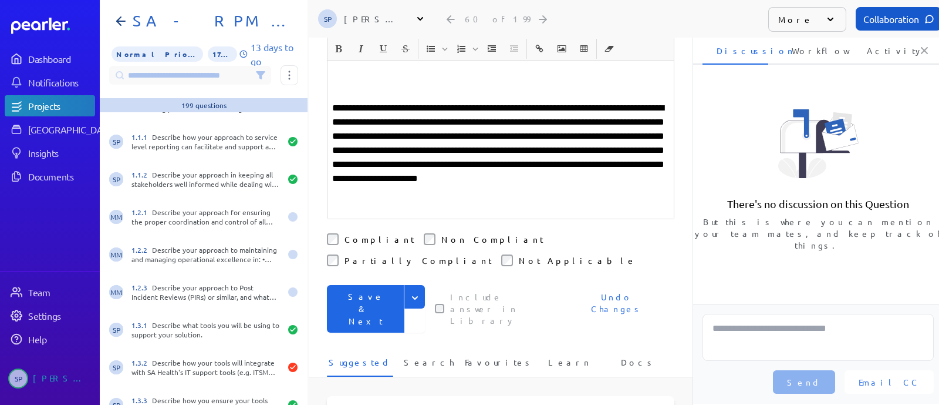
click at [376, 285] on button "Save & Next" at bounding box center [366, 309] width 78 height 48
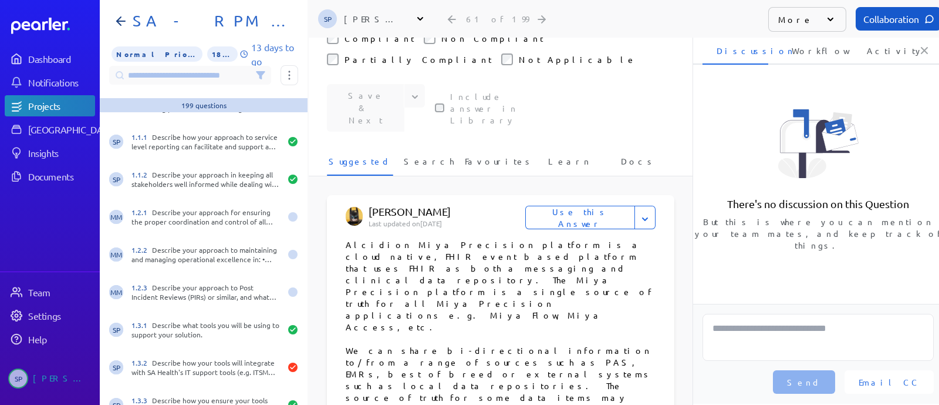
scroll to position [367, 0]
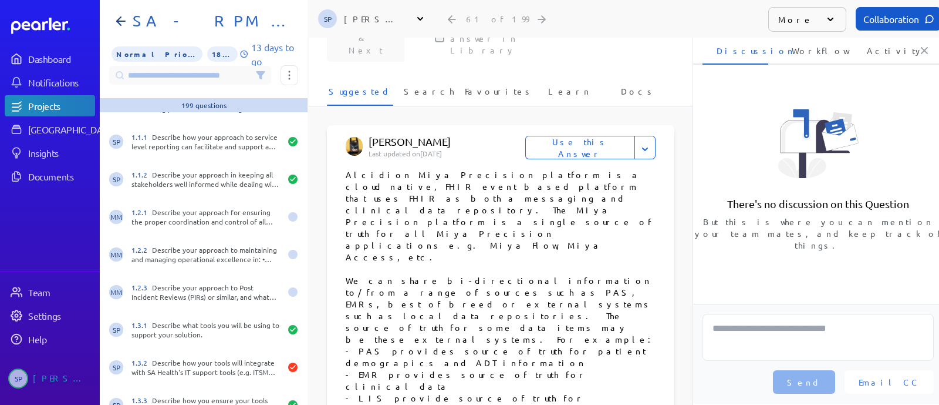
scroll to position [440, 0]
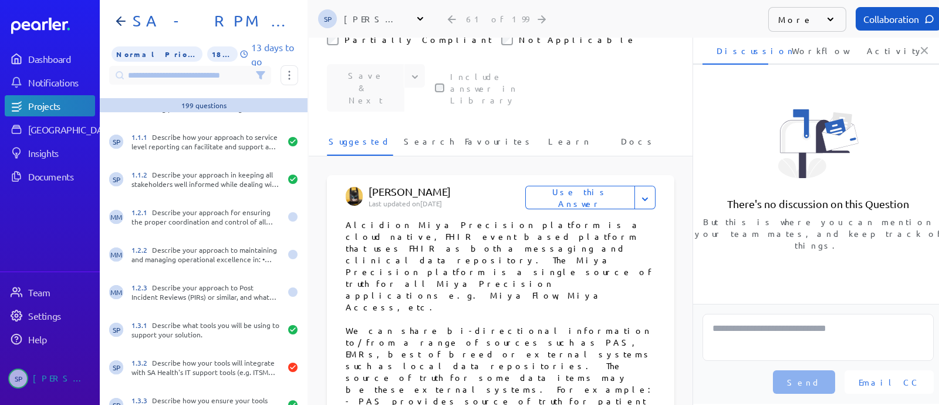
click at [599, 186] on button "Use this Answer" at bounding box center [581, 197] width 110 height 23
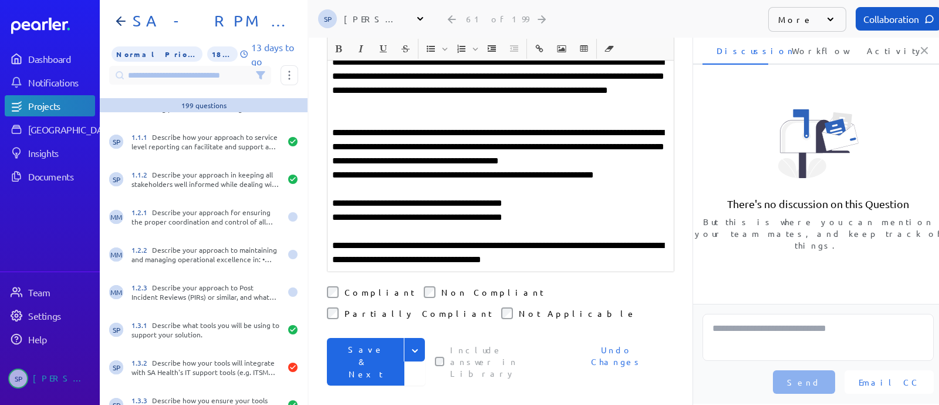
scroll to position [163, 0]
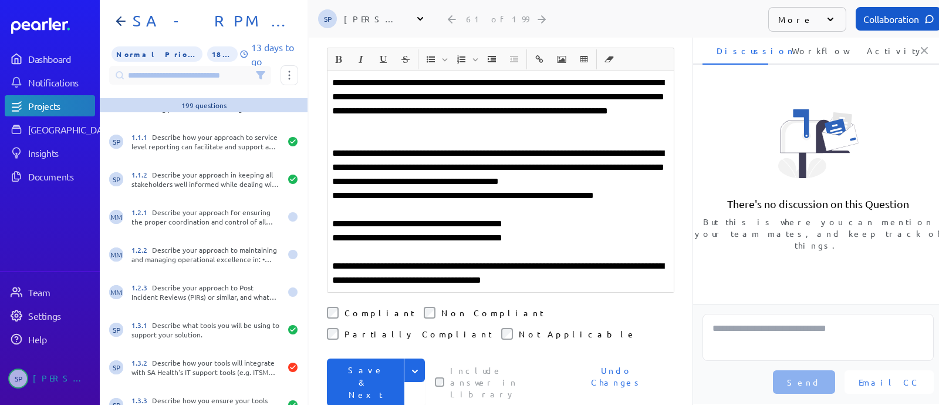
click at [379, 358] on button "Save & Next" at bounding box center [366, 382] width 78 height 48
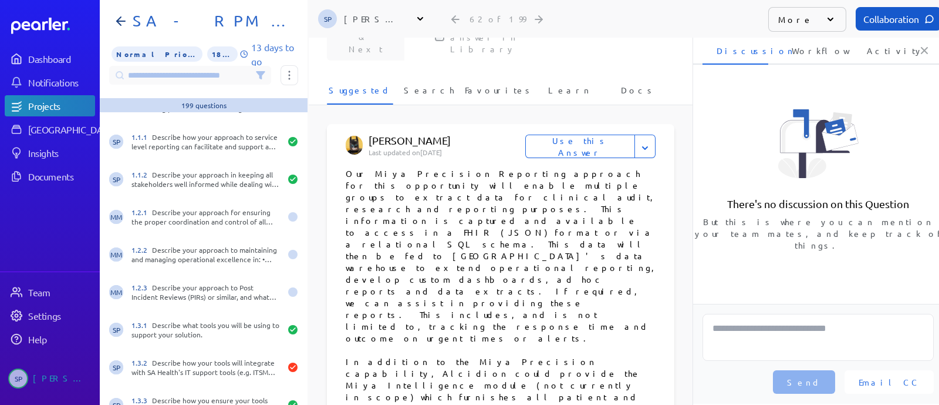
scroll to position [440, 0]
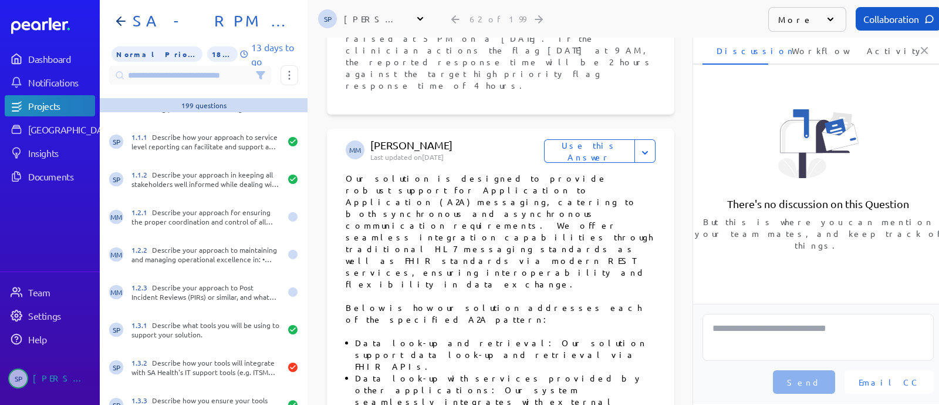
scroll to position [1100, 0]
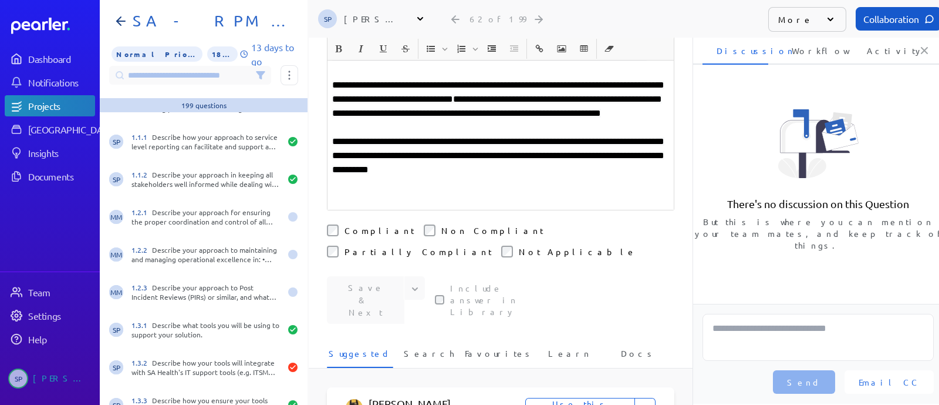
scroll to position [120, 0]
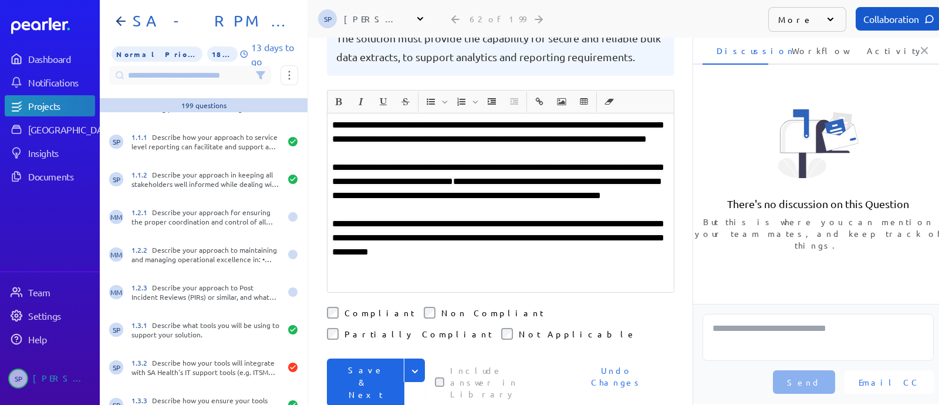
click at [370, 358] on button "Save & Next" at bounding box center [366, 382] width 78 height 48
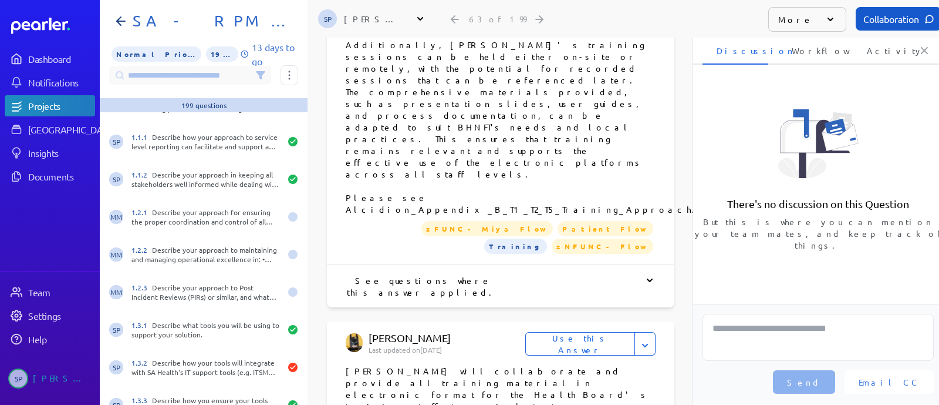
scroll to position [915, 0]
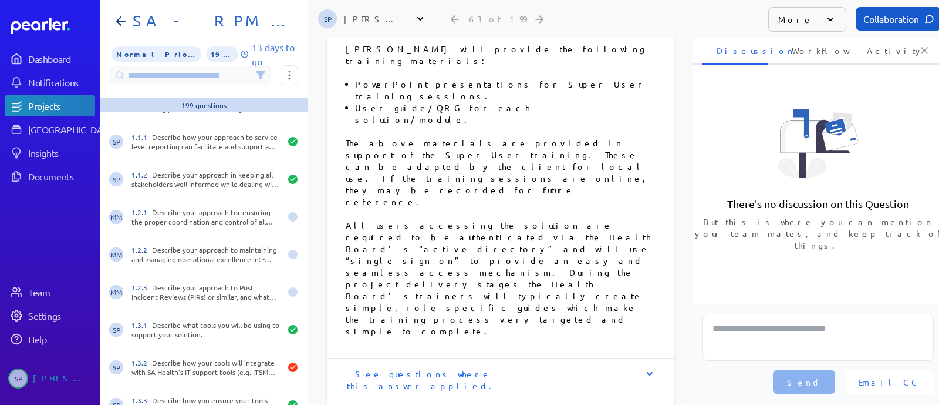
scroll to position [1430, 0]
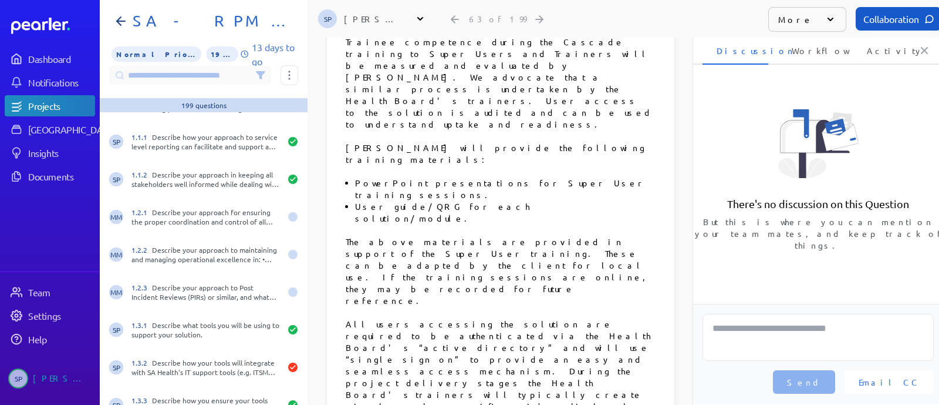
scroll to position [1283, 0]
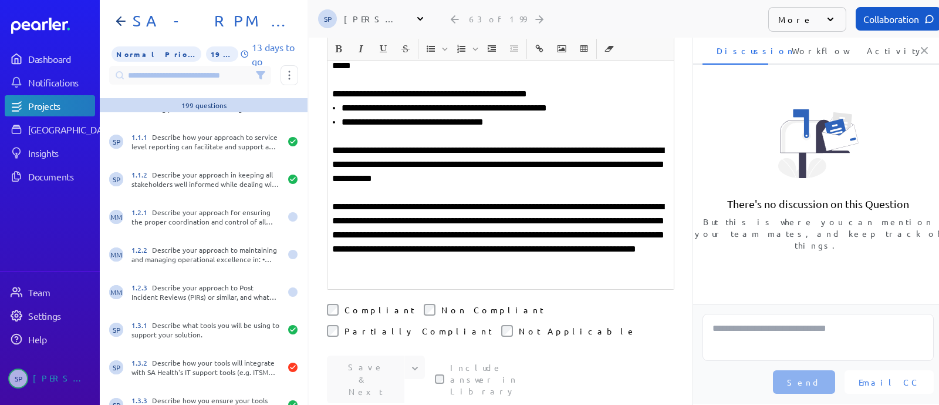
scroll to position [325, 0]
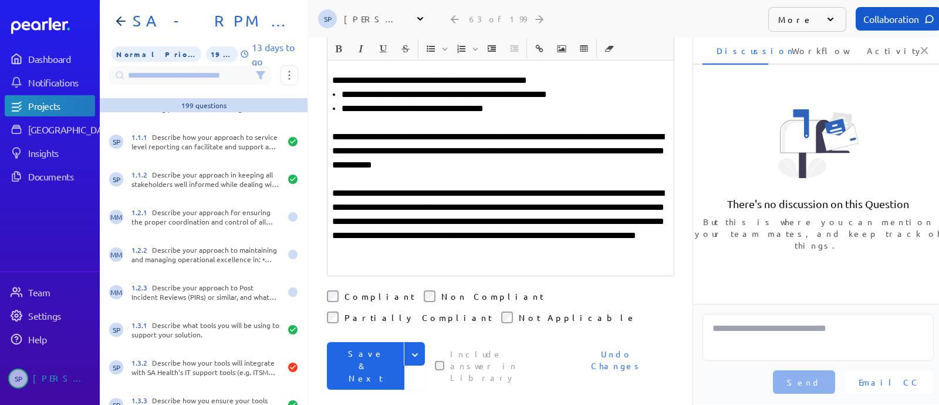
click at [357, 342] on button "Save & Next" at bounding box center [366, 366] width 78 height 48
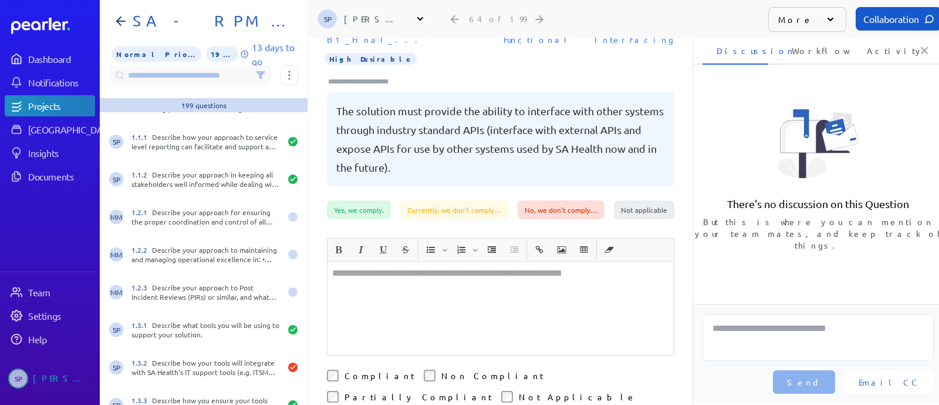
scroll to position [8, 0]
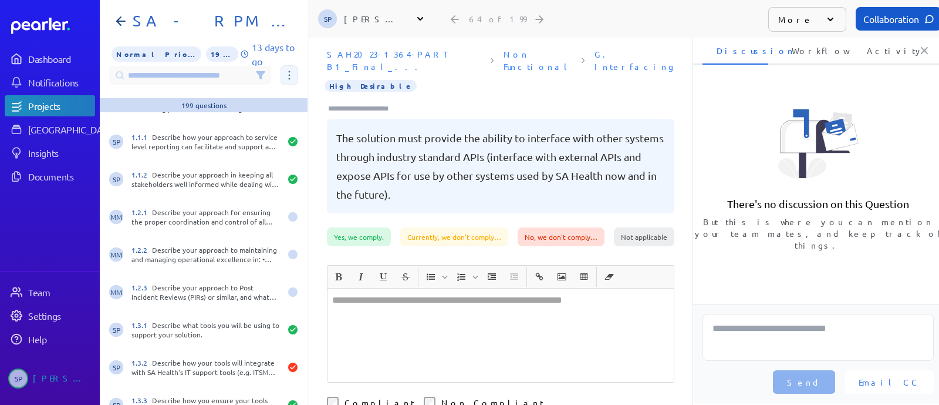
click at [289, 75] on icon at bounding box center [290, 75] width 2 height 9
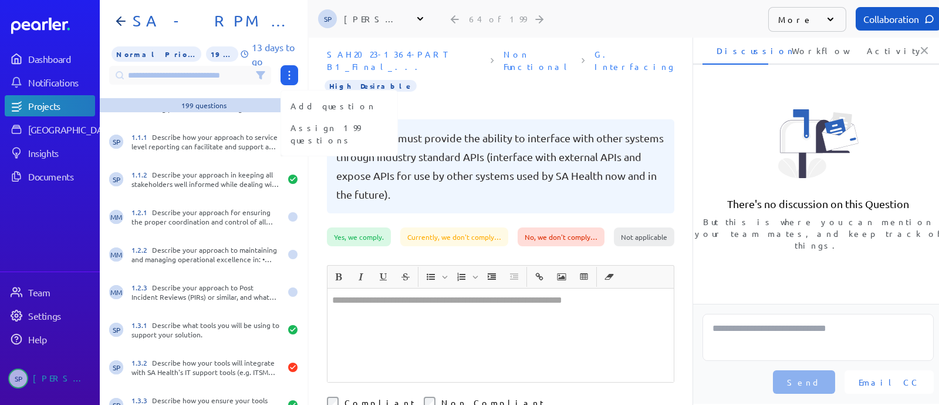
click at [464, 97] on div at bounding box center [501, 106] width 348 height 18
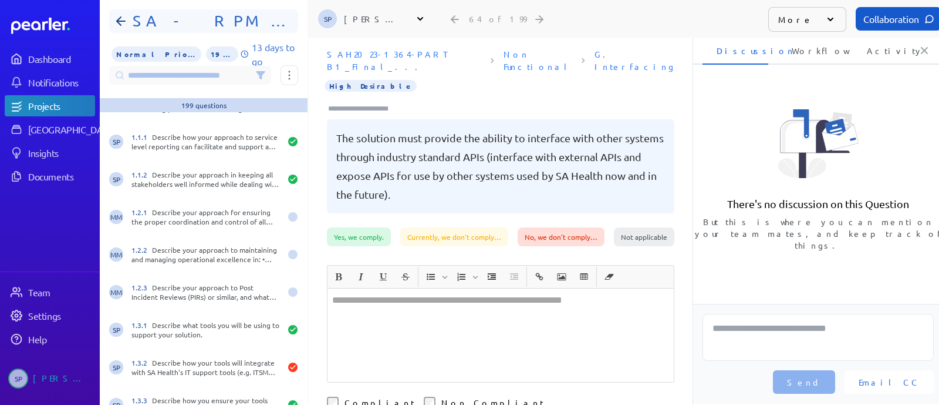
click at [198, 15] on h1 "SA - RPM - Part B1" at bounding box center [208, 21] width 161 height 19
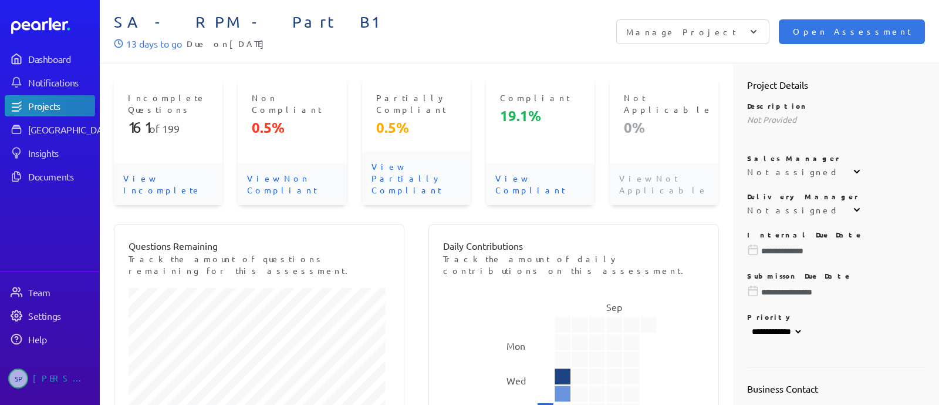
select select "******"
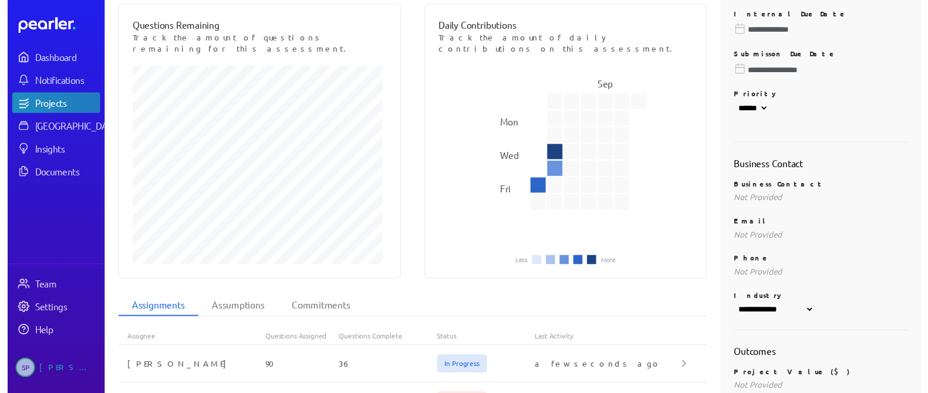
scroll to position [367, 0]
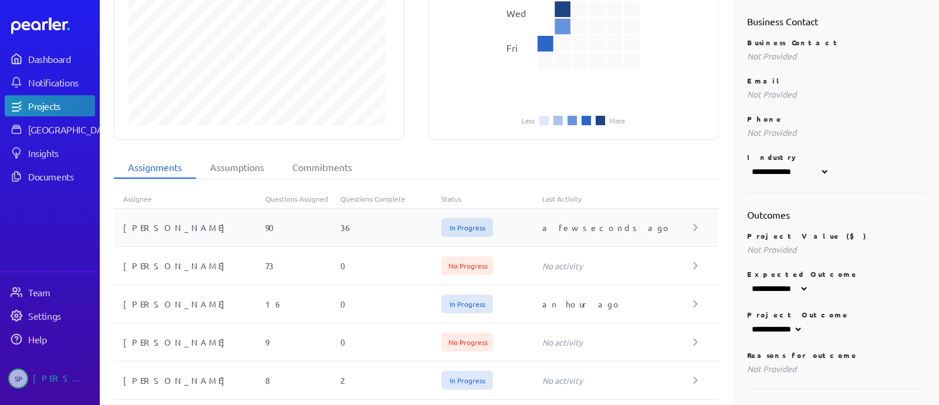
click at [398, 221] on div "36" at bounding box center [391, 227] width 101 height 12
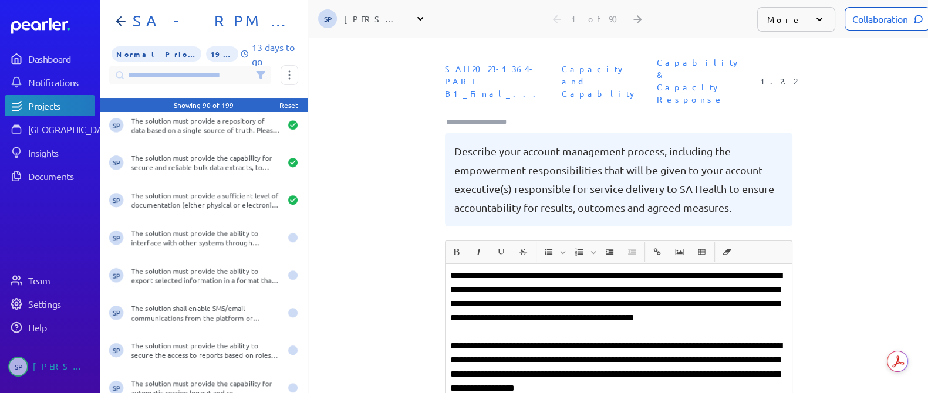
scroll to position [1394, 0]
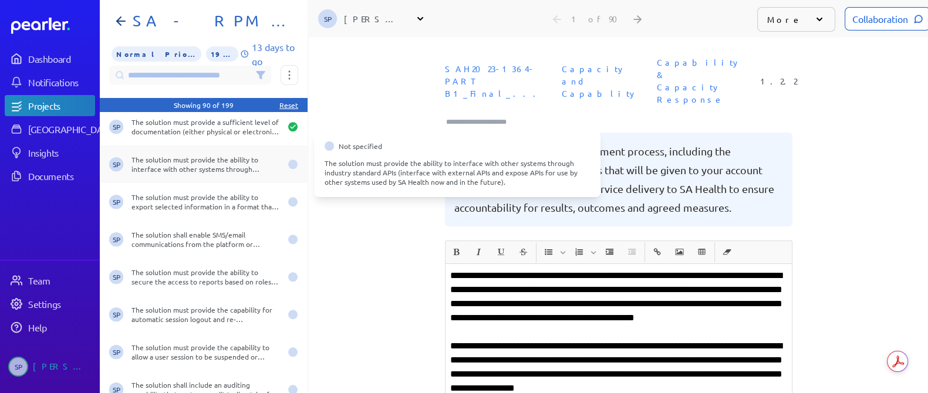
click at [213, 164] on div "The solution must provide the ability to interface with other systems through i…" at bounding box center [206, 164] width 149 height 19
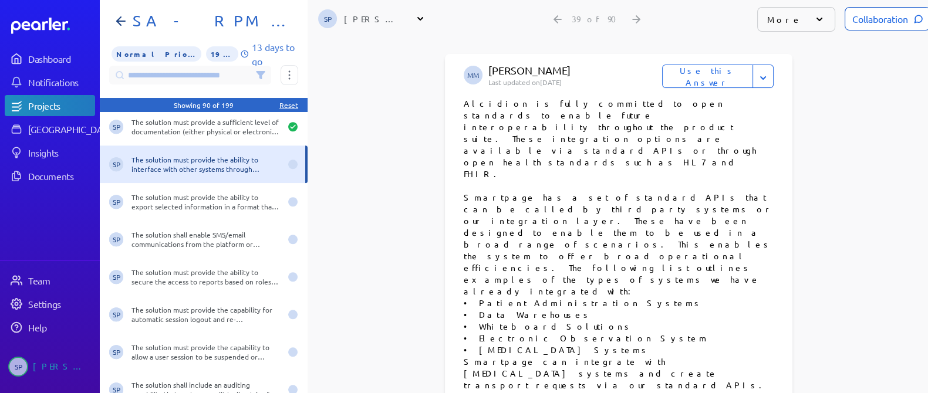
scroll to position [587, 0]
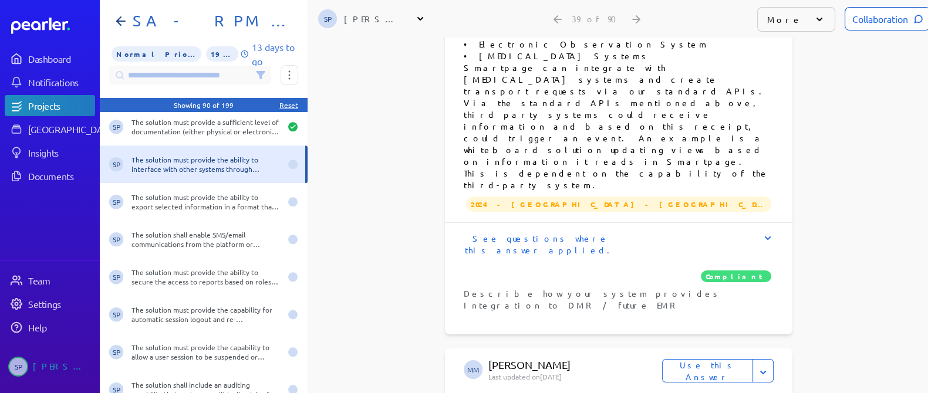
scroll to position [881, 0]
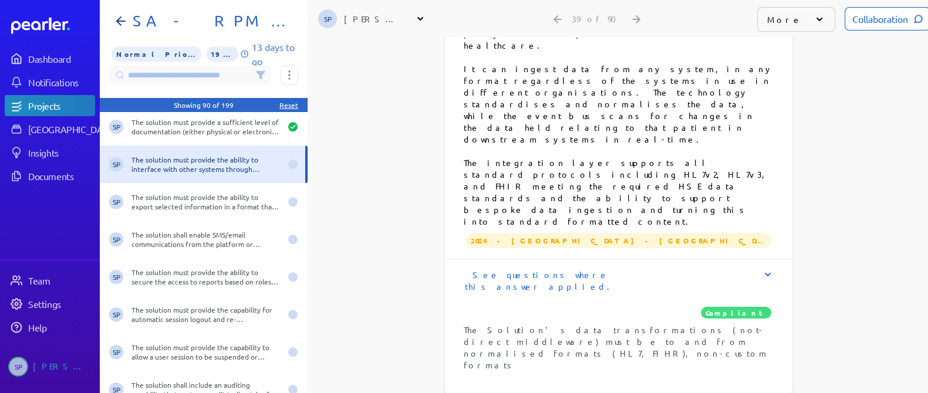
scroll to position [1321, 0]
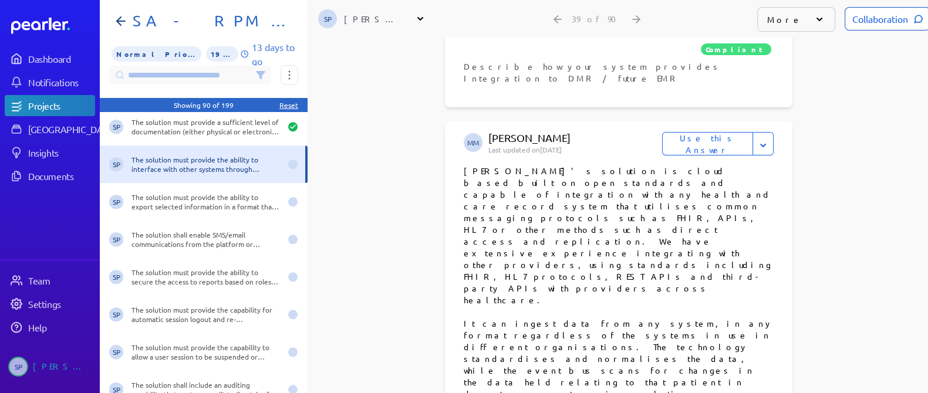
scroll to position [1100, 0]
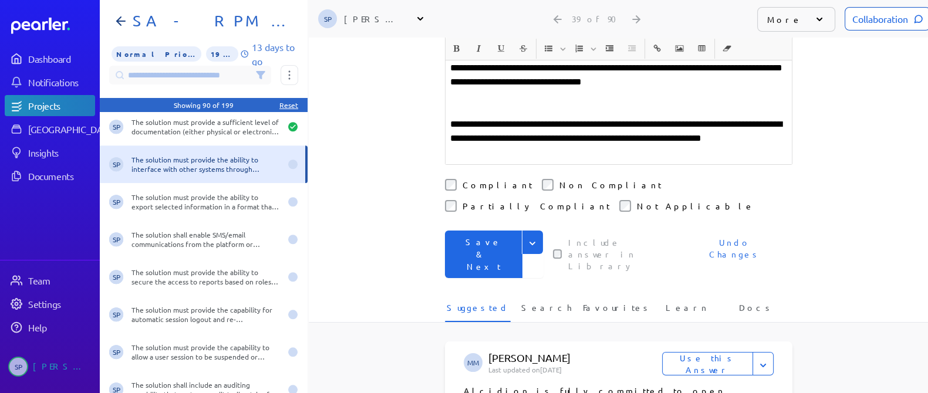
scroll to position [408, 0]
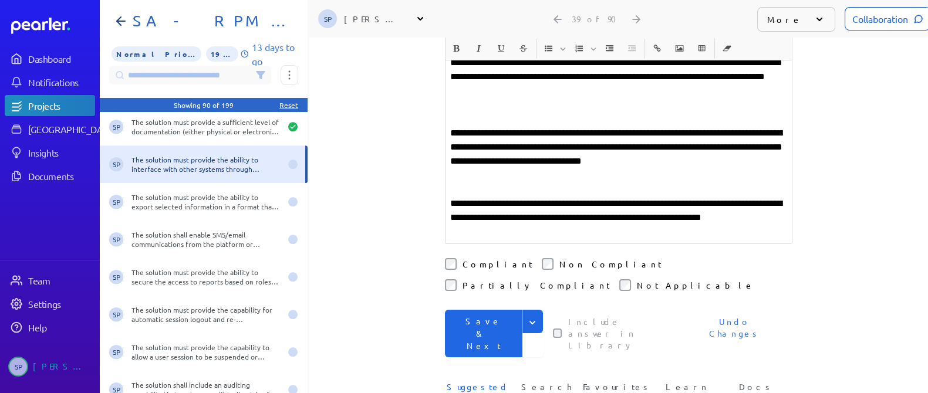
click at [489, 310] on button "Save & Next" at bounding box center [484, 334] width 78 height 48
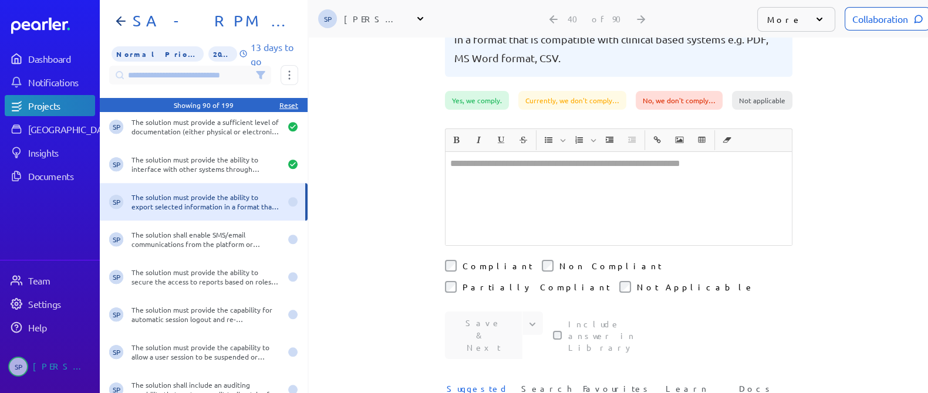
scroll to position [60, 0]
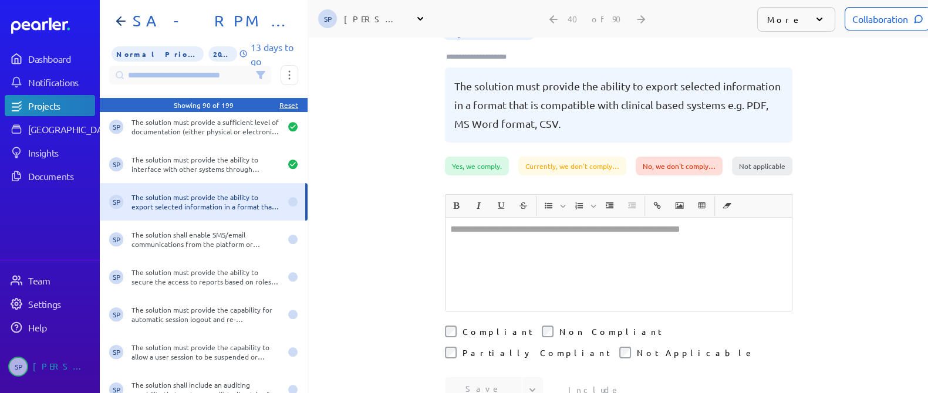
click at [580, 231] on div at bounding box center [619, 264] width 346 height 93
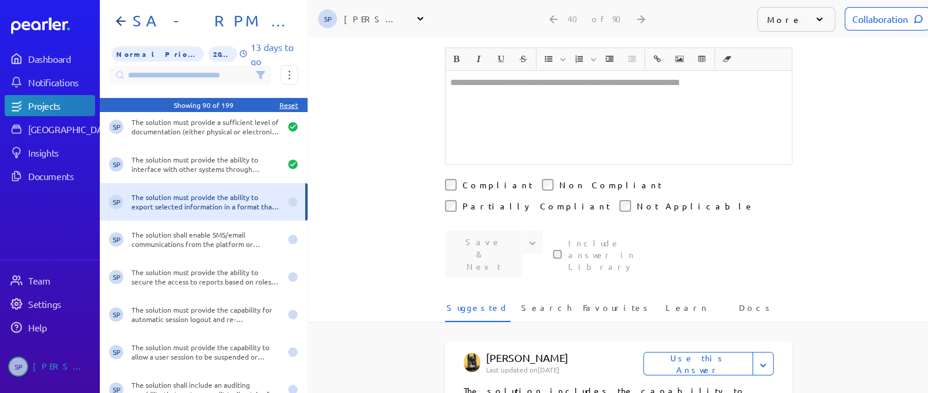
scroll to position [280, 0]
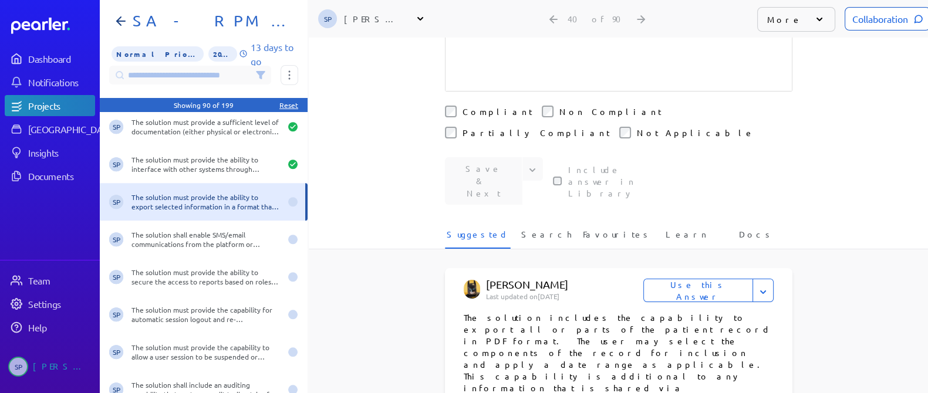
click at [703, 279] on button "Use this Answer" at bounding box center [699, 290] width 110 height 23
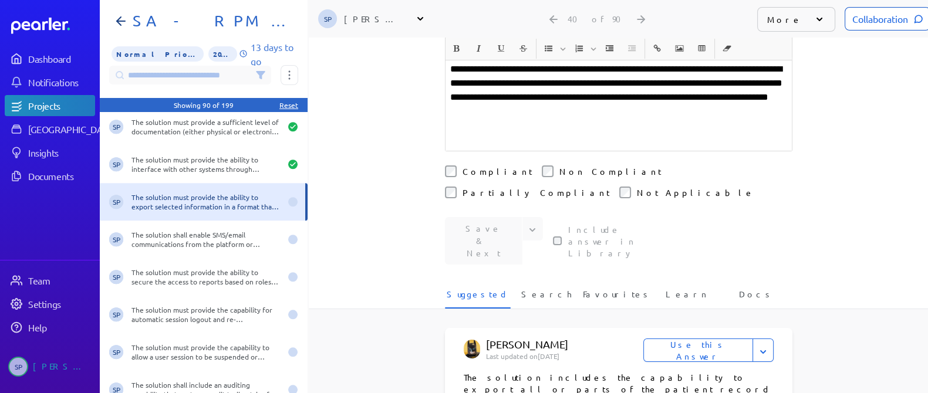
scroll to position [169, 0]
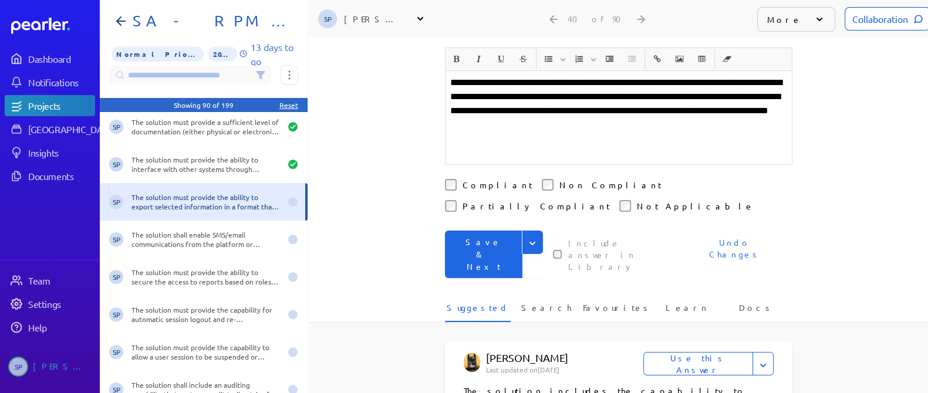
click at [500, 231] on button "Save & Next" at bounding box center [484, 255] width 78 height 48
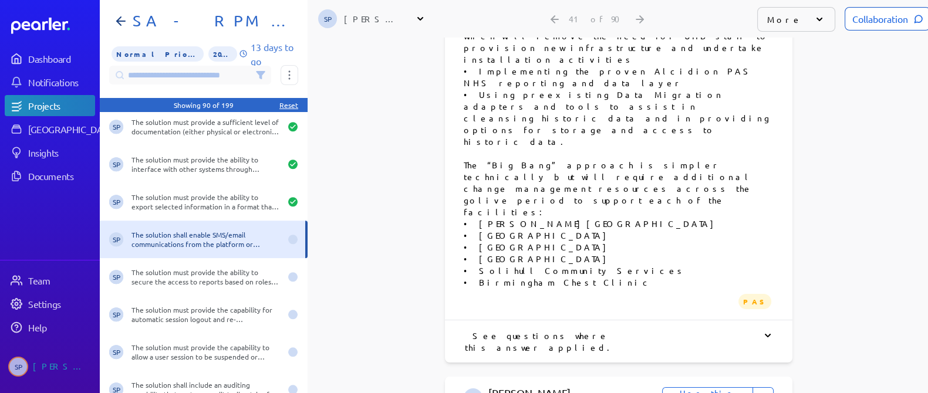
scroll to position [3972, 0]
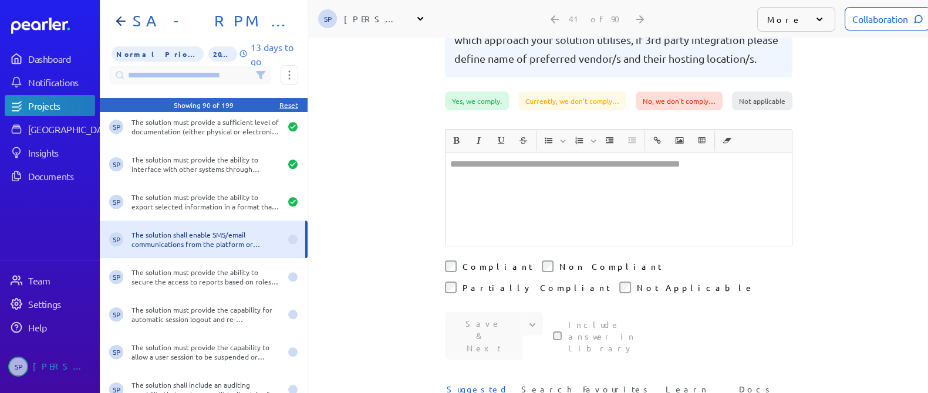
scroll to position [146, 0]
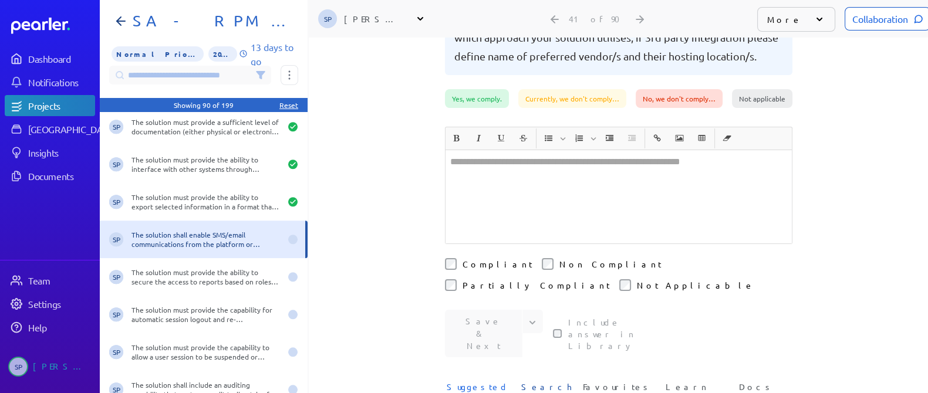
click at [533, 381] on span "Search" at bounding box center [546, 390] width 50 height 19
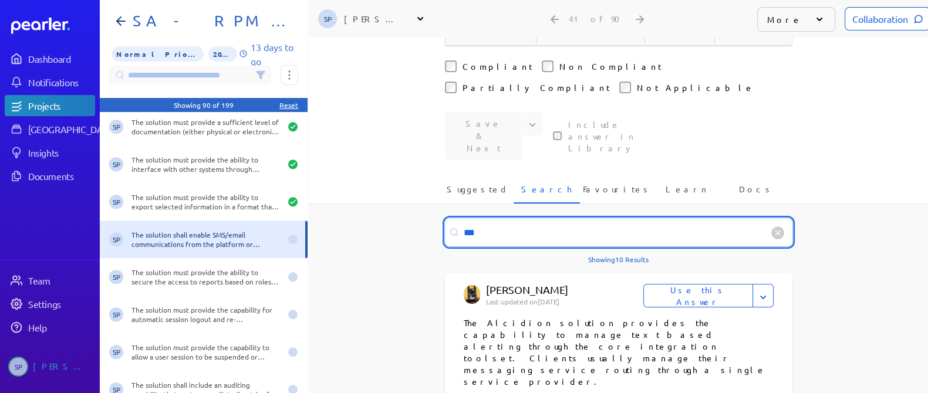
scroll to position [367, 0]
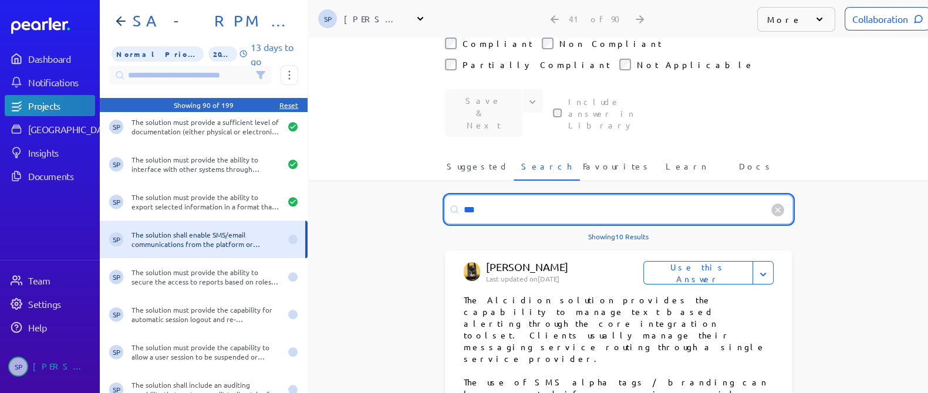
type input "***"
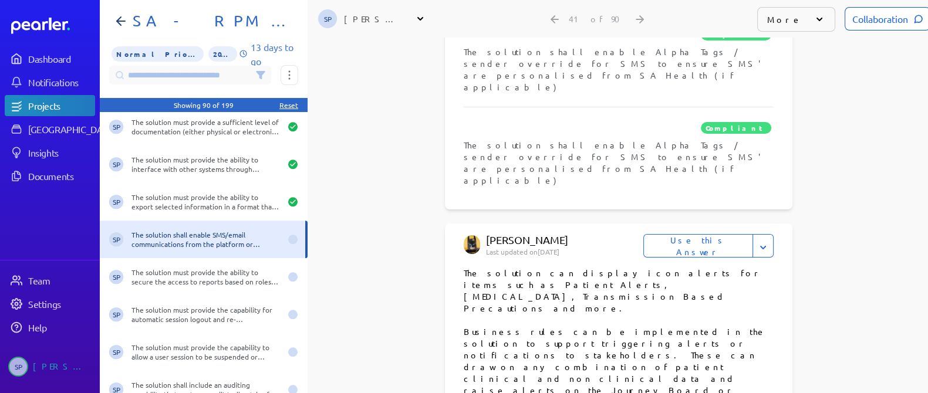
scroll to position [881, 0]
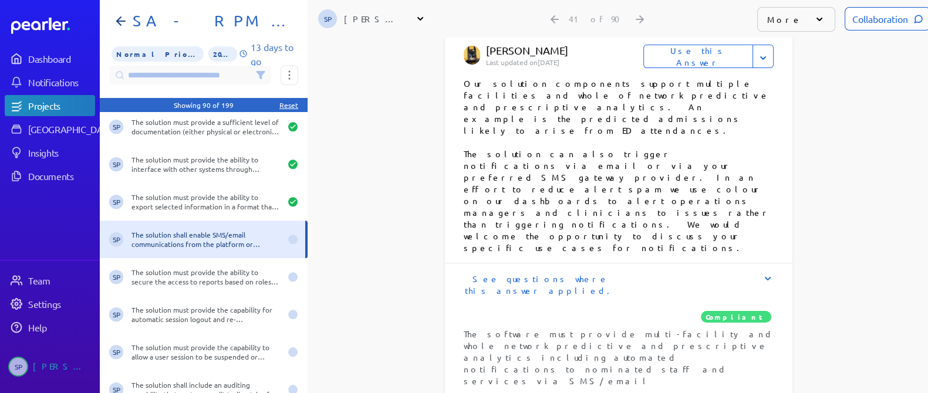
scroll to position [1321, 0]
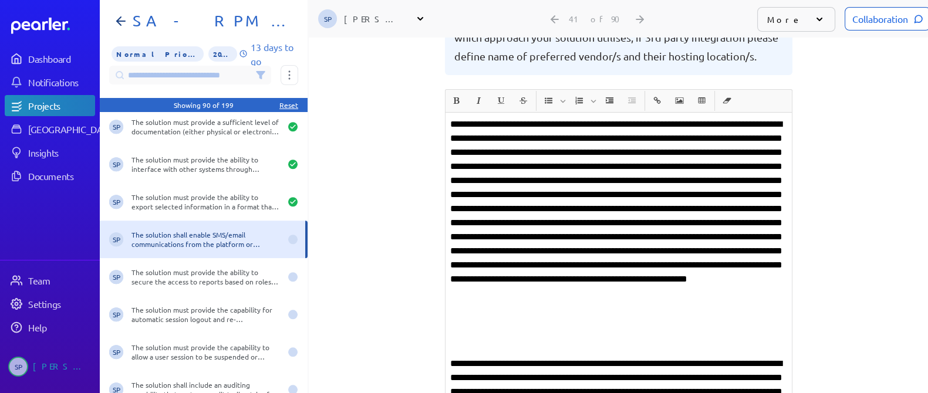
scroll to position [220, 0]
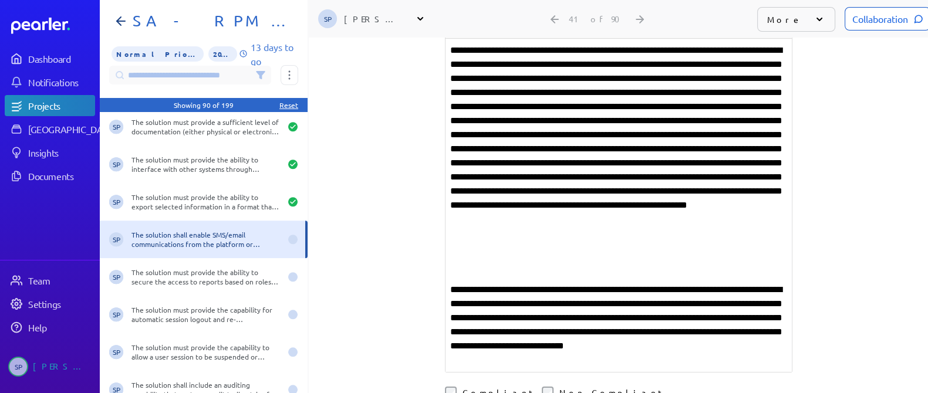
click at [476, 251] on div "**********" at bounding box center [619, 206] width 346 height 334
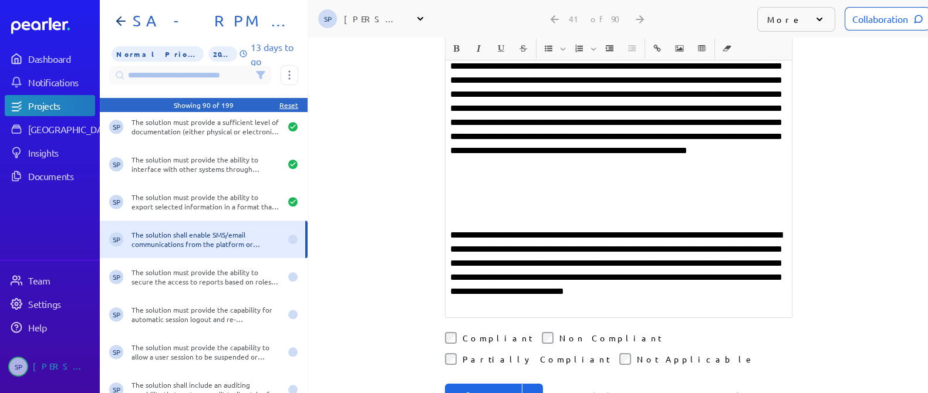
scroll to position [293, 0]
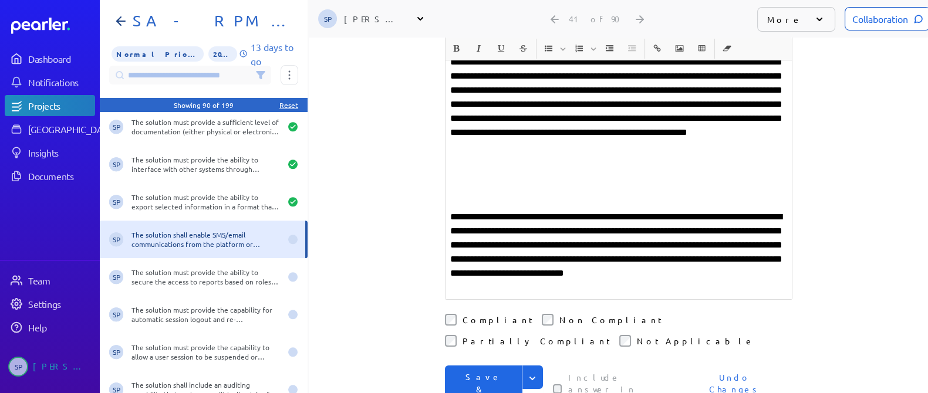
click at [473, 366] on button "Save & Next" at bounding box center [484, 390] width 78 height 48
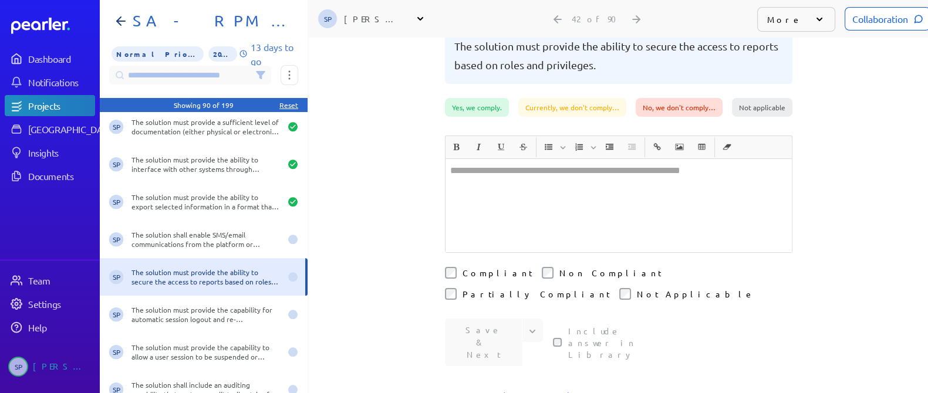
scroll to position [73, 0]
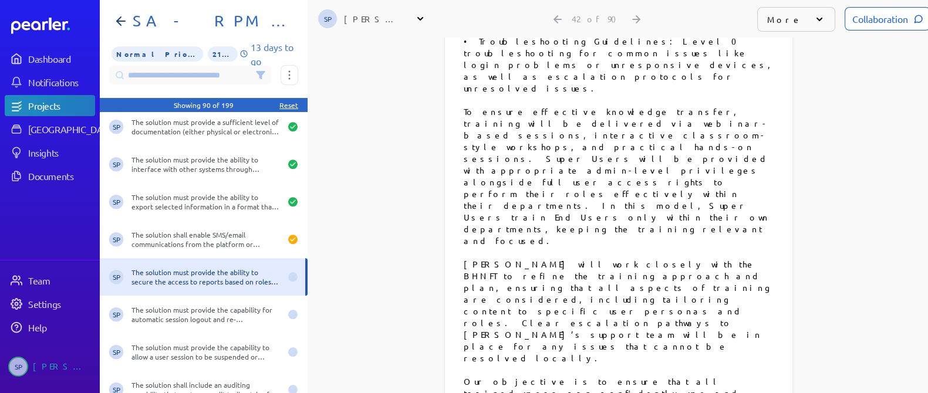
scroll to position [1688, 0]
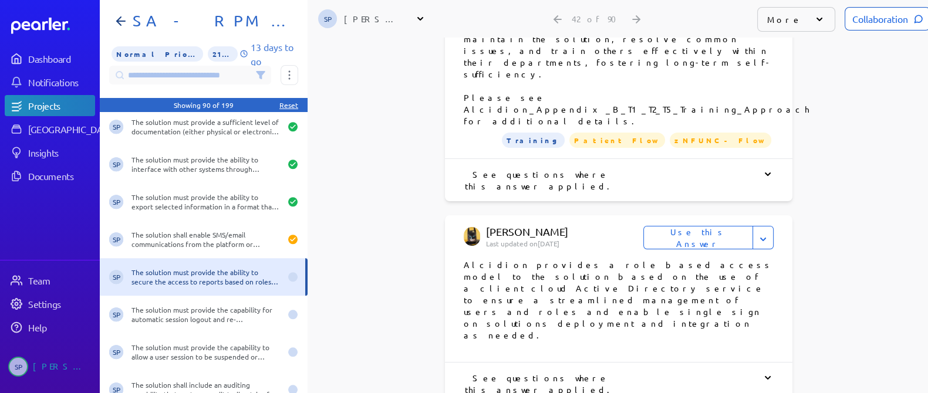
scroll to position [2054, 0]
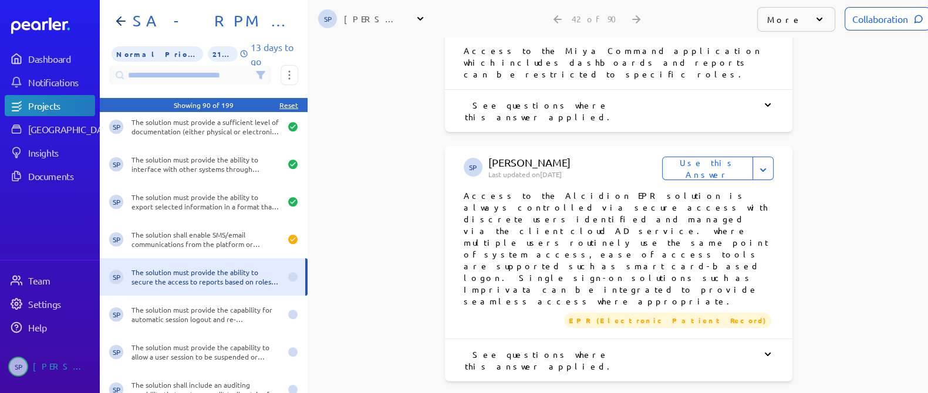
scroll to position [329, 0]
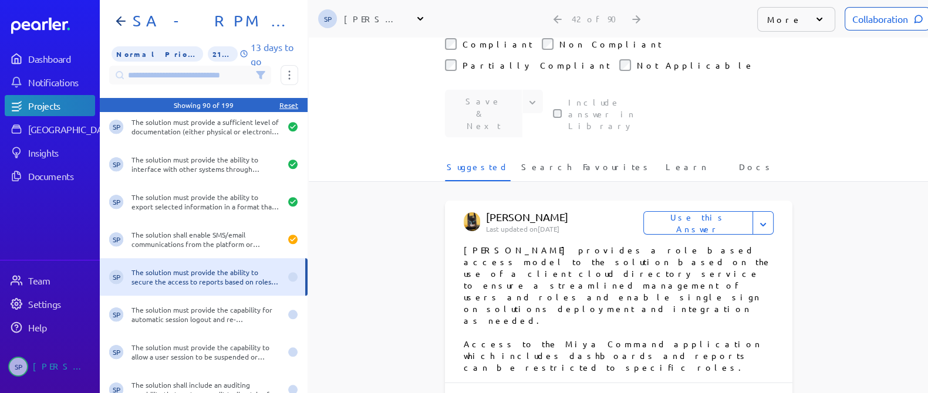
click at [720, 211] on button "Use this Answer" at bounding box center [699, 222] width 110 height 23
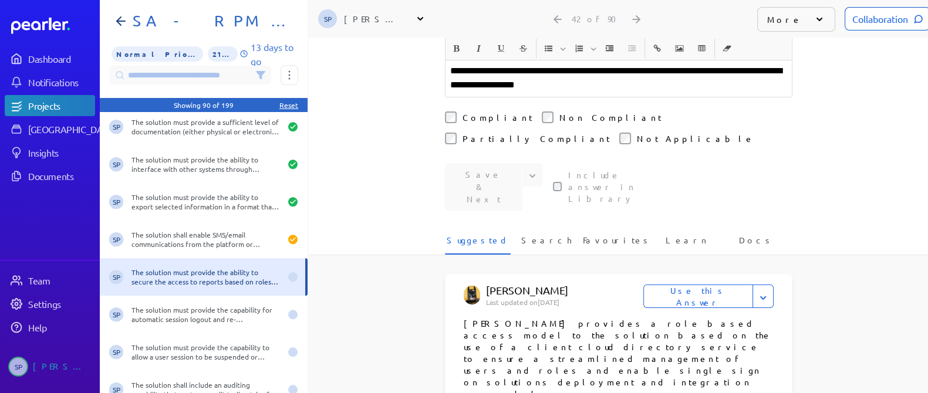
scroll to position [86, 0]
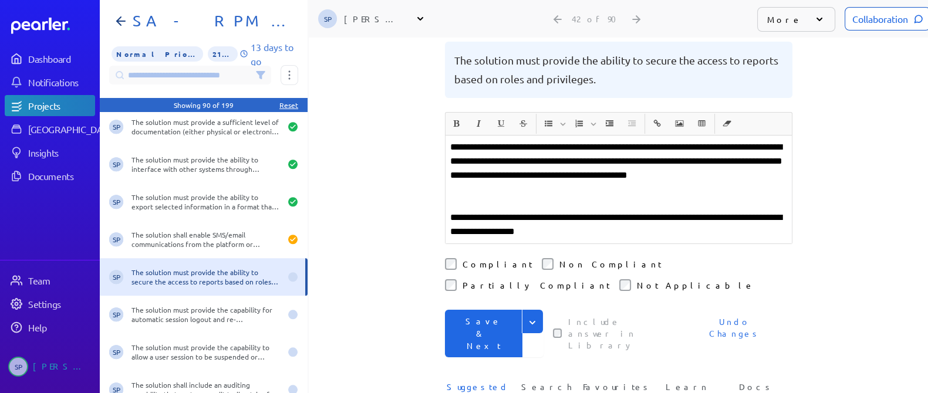
click at [472, 310] on button "Save & Next" at bounding box center [484, 334] width 78 height 48
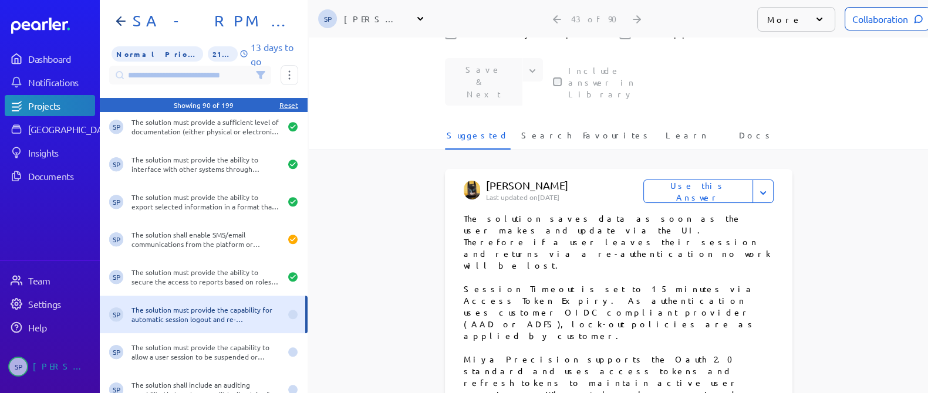
scroll to position [453, 0]
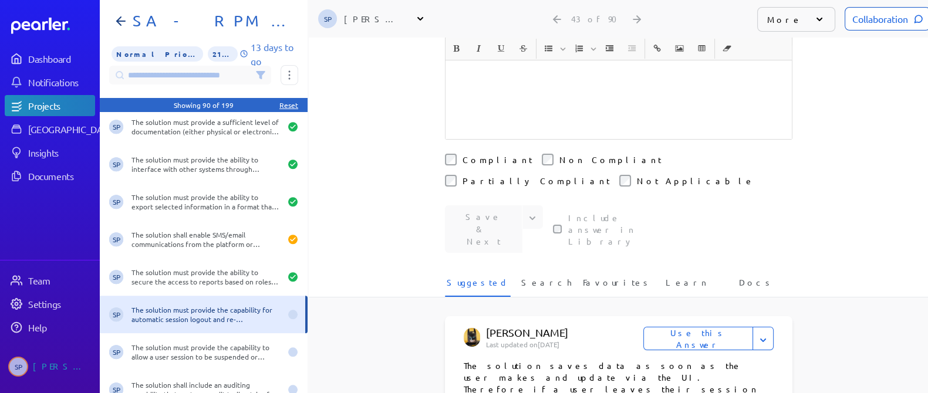
scroll to position [306, 0]
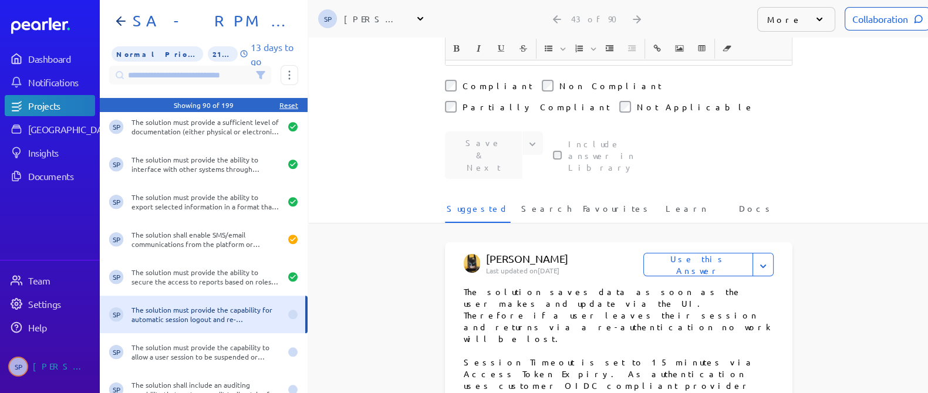
click at [712, 253] on button "Use this Answer" at bounding box center [699, 264] width 110 height 23
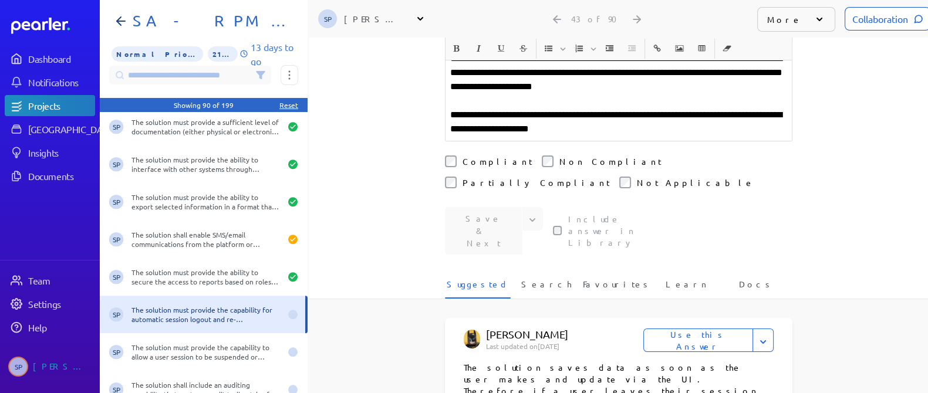
scroll to position [268, 0]
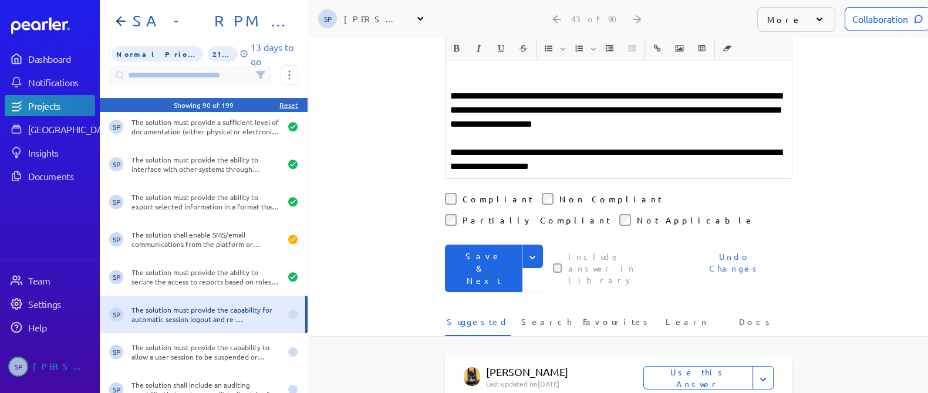
click at [473, 245] on button "Save & Next" at bounding box center [484, 269] width 78 height 48
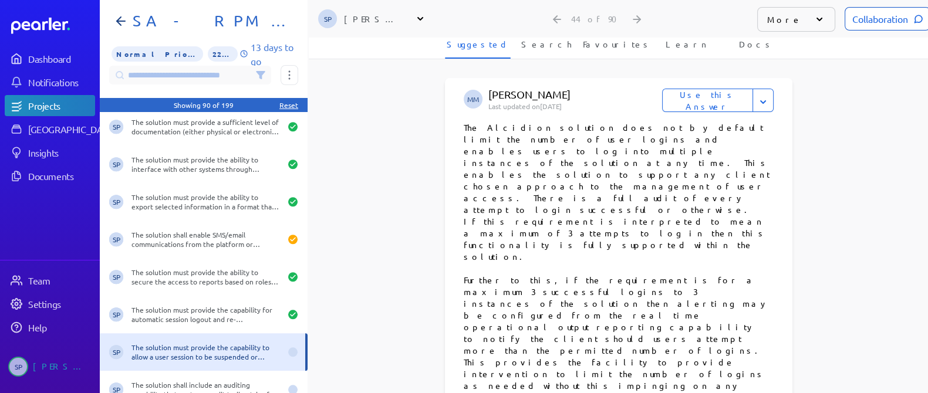
scroll to position [540, 0]
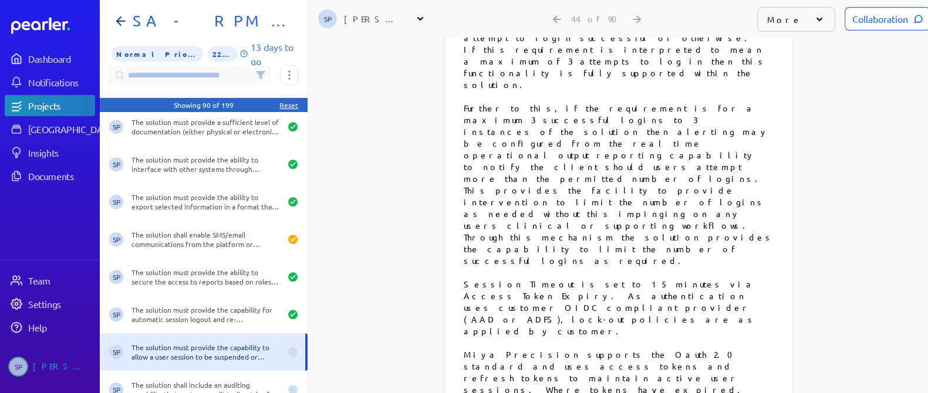
scroll to position [834, 0]
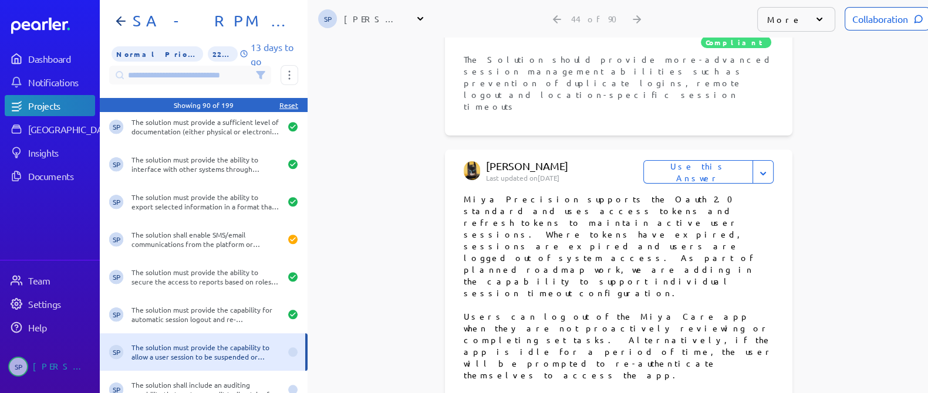
scroll to position [1201, 0]
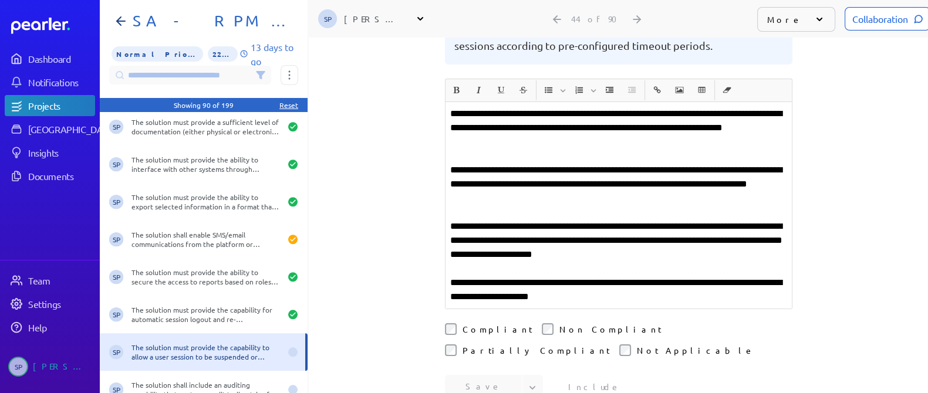
scroll to position [102, 0]
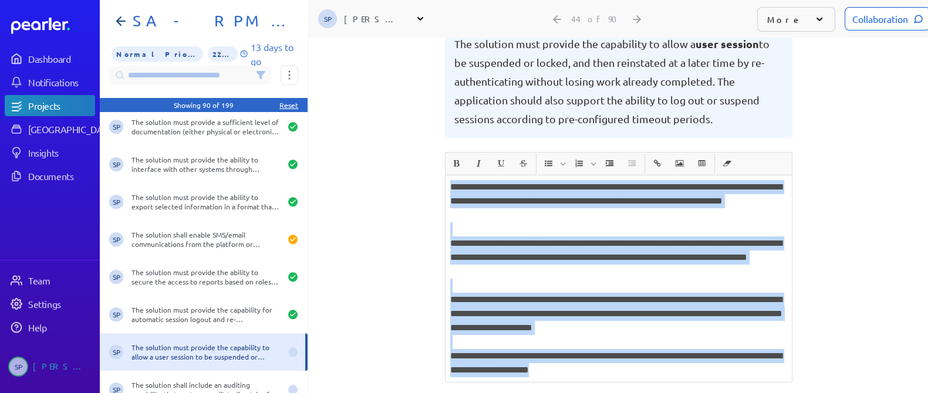
drag, startPoint x: 624, startPoint y: 344, endPoint x: 446, endPoint y: 161, distance: 254.5
click at [446, 176] on div "**********" at bounding box center [619, 279] width 346 height 207
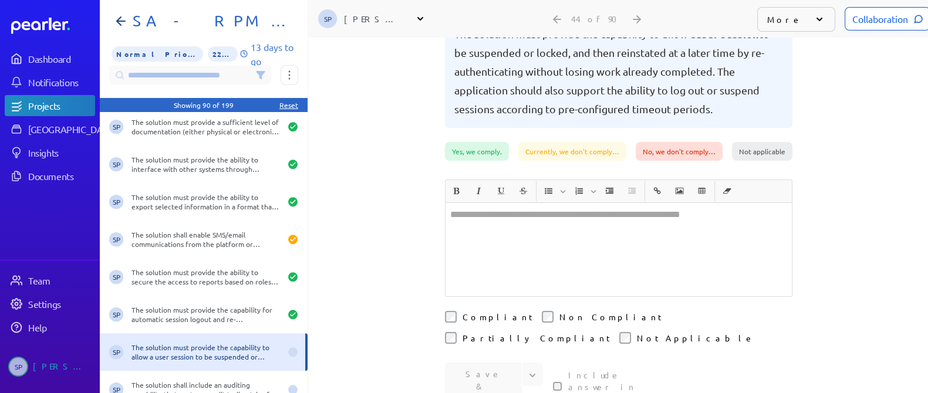
scroll to position [220, 0]
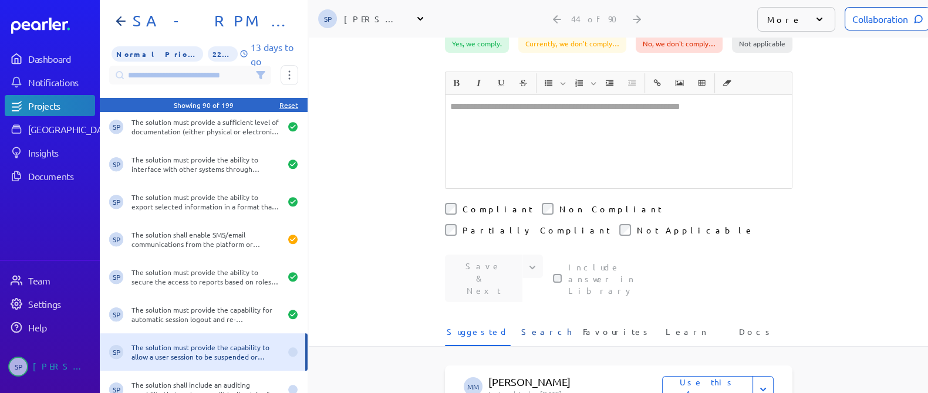
click at [540, 326] on span "Search" at bounding box center [546, 335] width 50 height 19
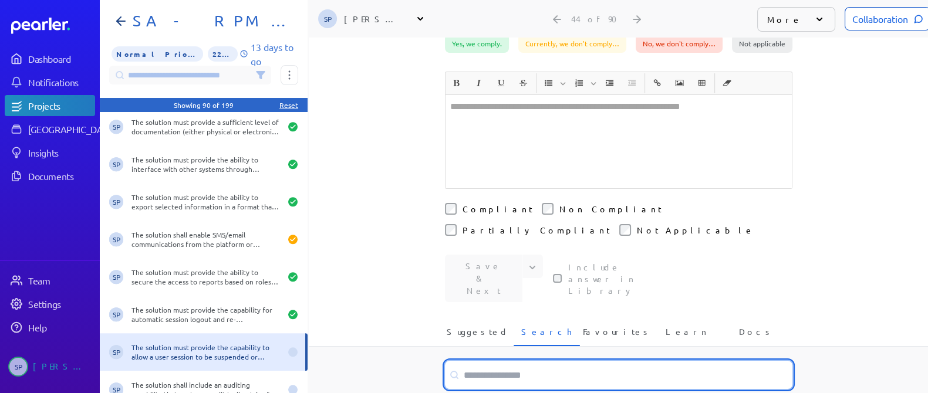
click at [474, 361] on input at bounding box center [619, 375] width 348 height 28
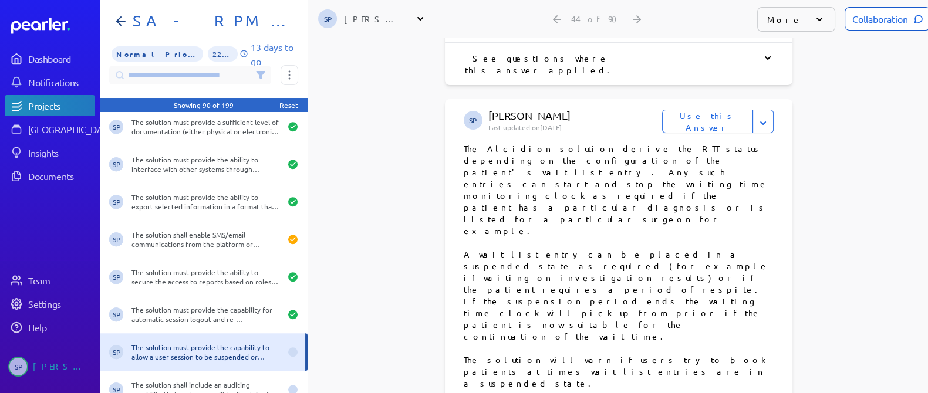
scroll to position [1468, 0]
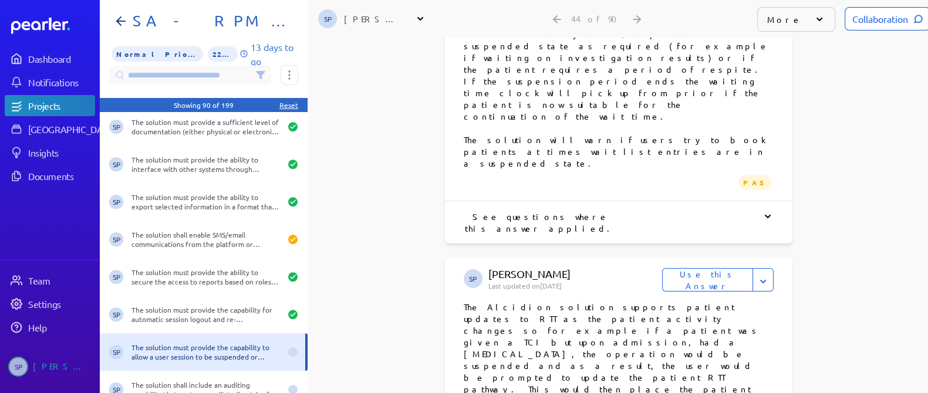
type input "*********"
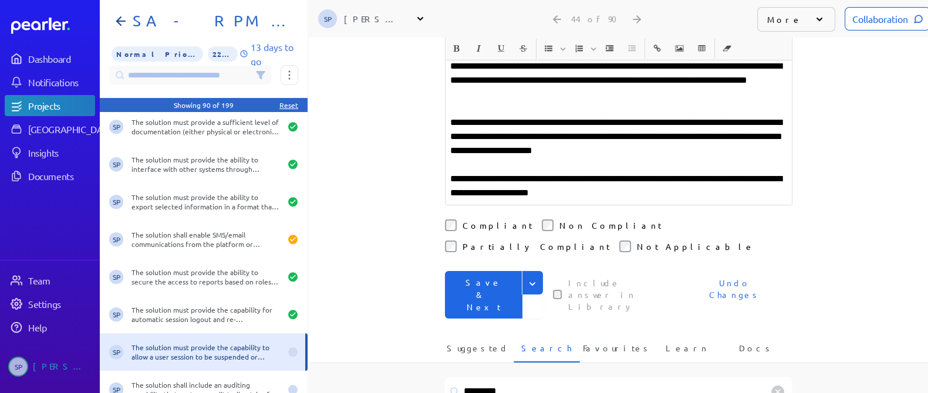
scroll to position [222, 0]
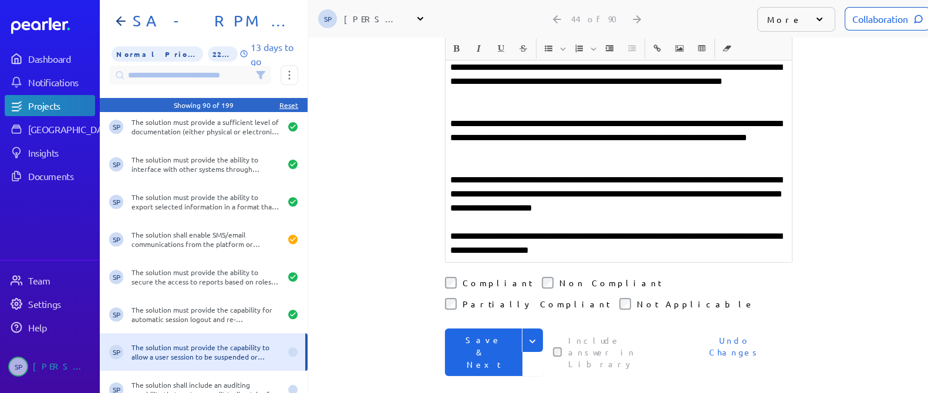
click at [464, 329] on button "Save & Next" at bounding box center [484, 353] width 78 height 48
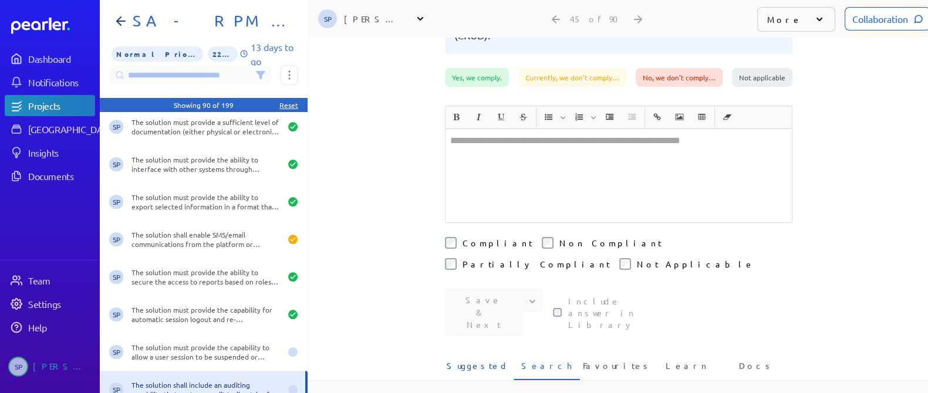
click at [465, 360] on span "Suggested" at bounding box center [478, 369] width 62 height 19
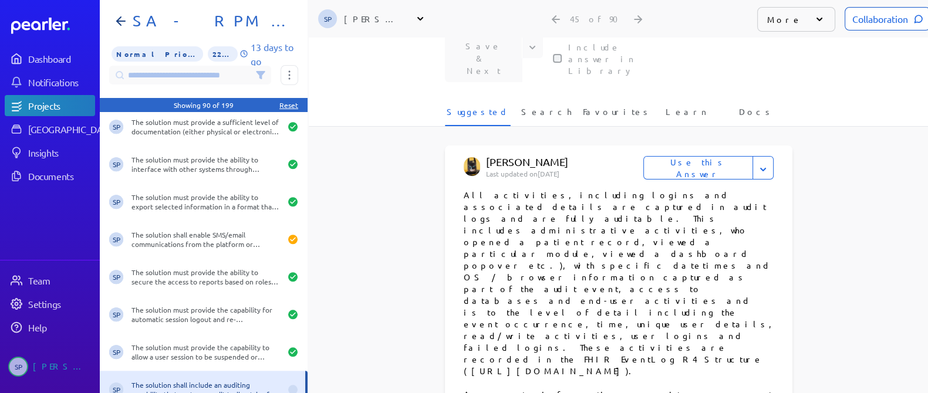
scroll to position [513, 0]
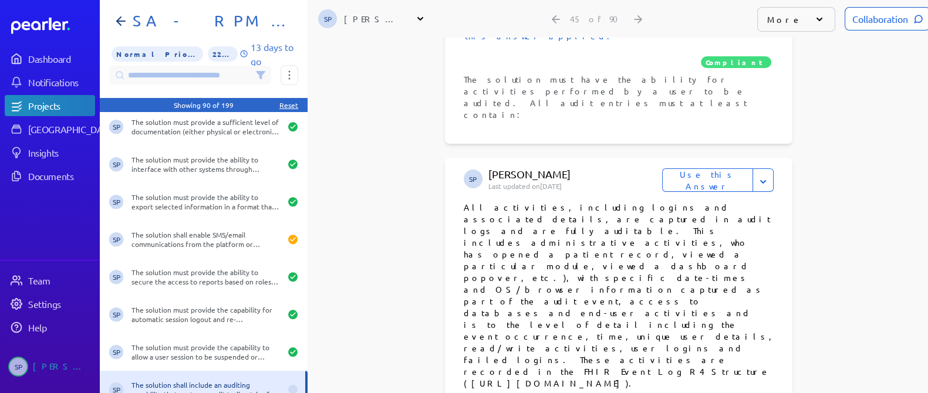
scroll to position [1174, 0]
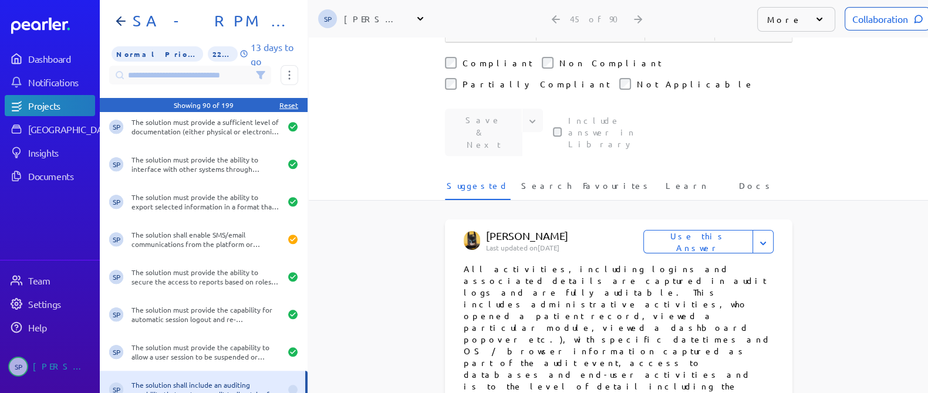
scroll to position [701, 0]
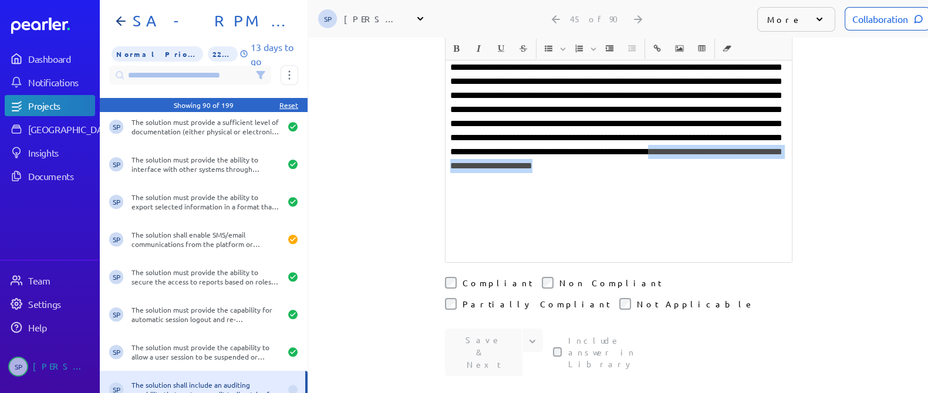
drag, startPoint x: 710, startPoint y: 228, endPoint x: 726, endPoint y: 211, distance: 22.4
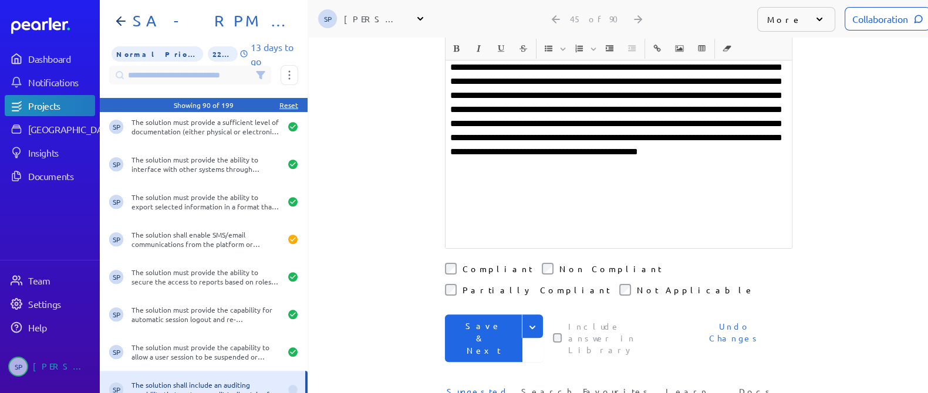
click at [479, 315] on button "Save & Next" at bounding box center [484, 339] width 78 height 48
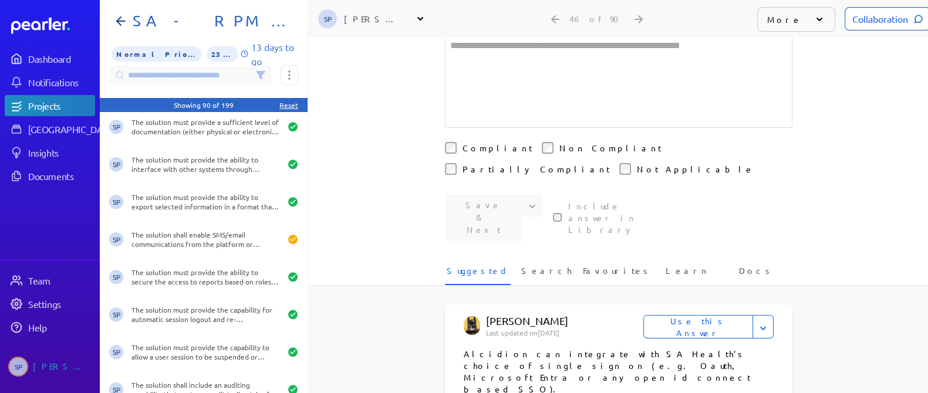
scroll to position [264, 0]
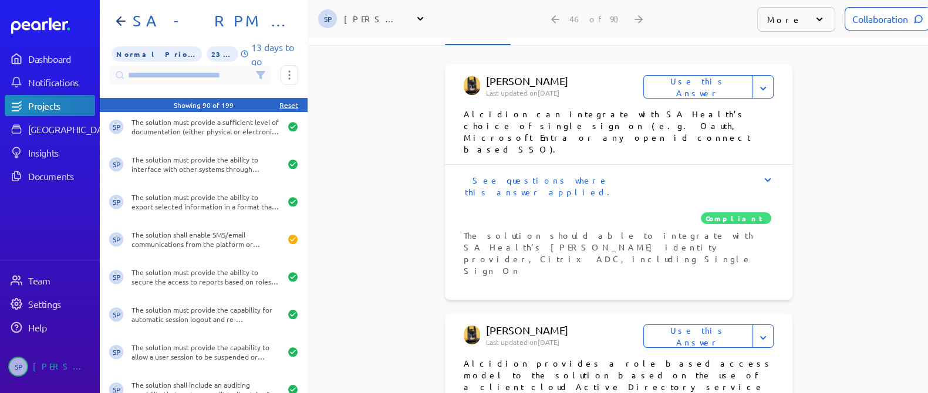
scroll to position [557, 0]
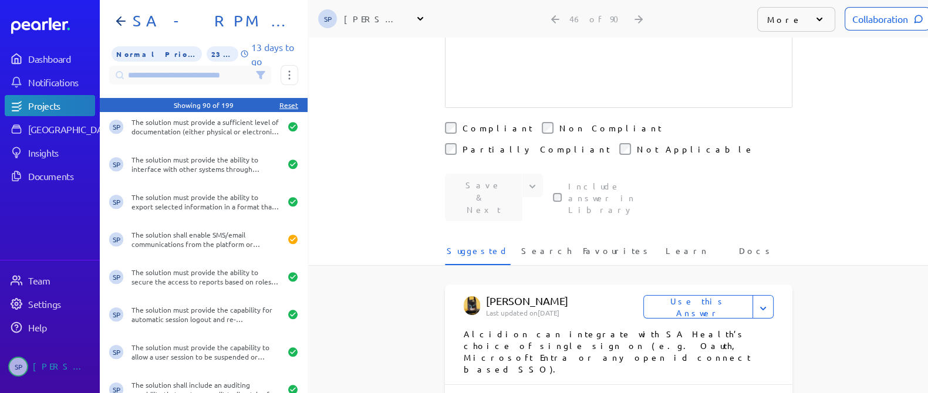
click at [722, 295] on button "Use this Answer" at bounding box center [699, 306] width 110 height 23
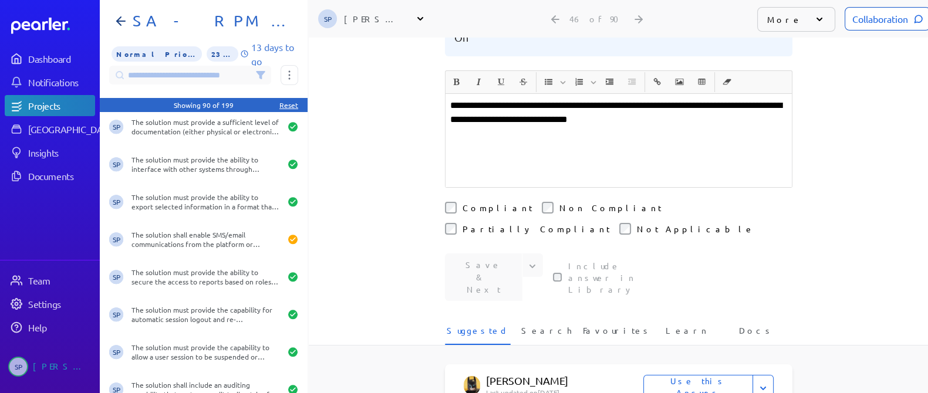
scroll to position [6, 0]
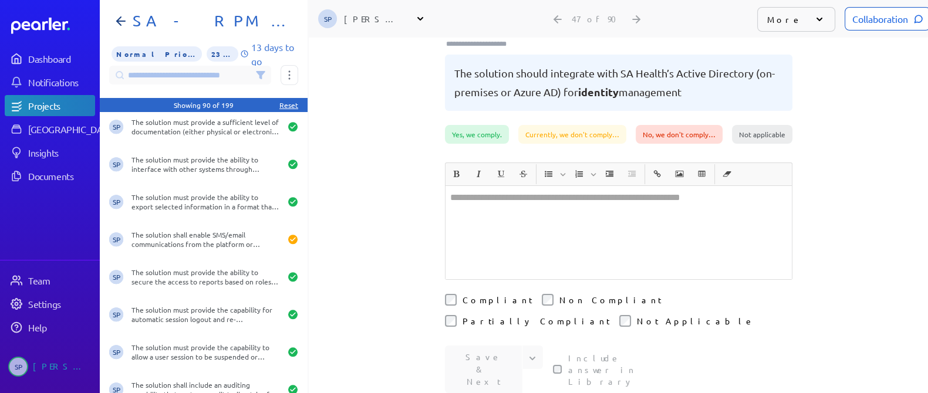
scroll to position [220, 0]
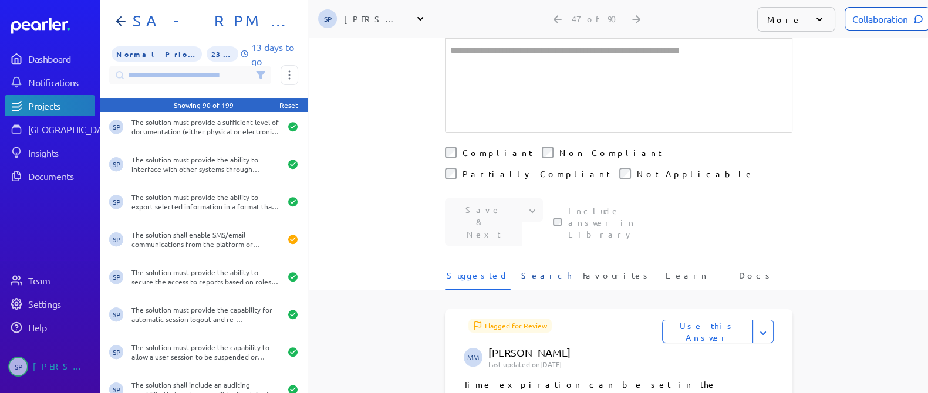
click at [537, 270] on span "Search" at bounding box center [546, 279] width 50 height 19
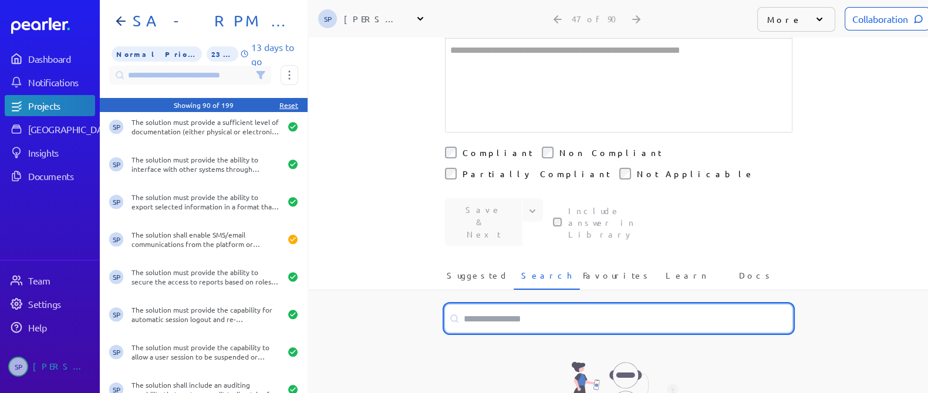
click at [490, 305] on input at bounding box center [619, 319] width 348 height 28
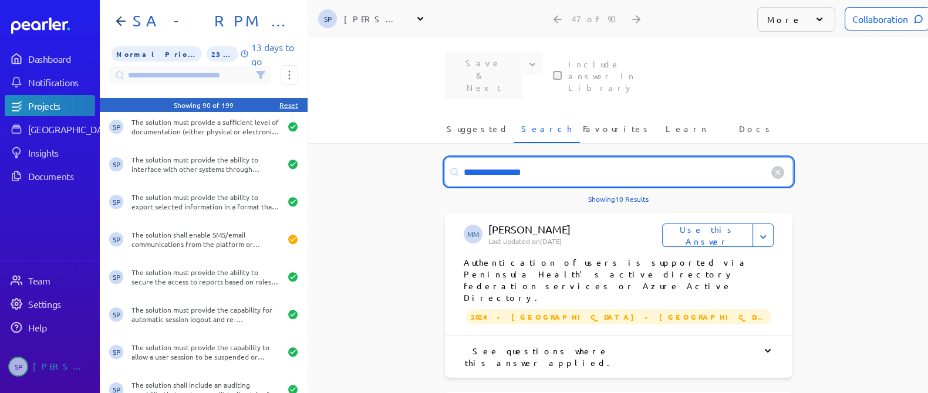
scroll to position [440, 0]
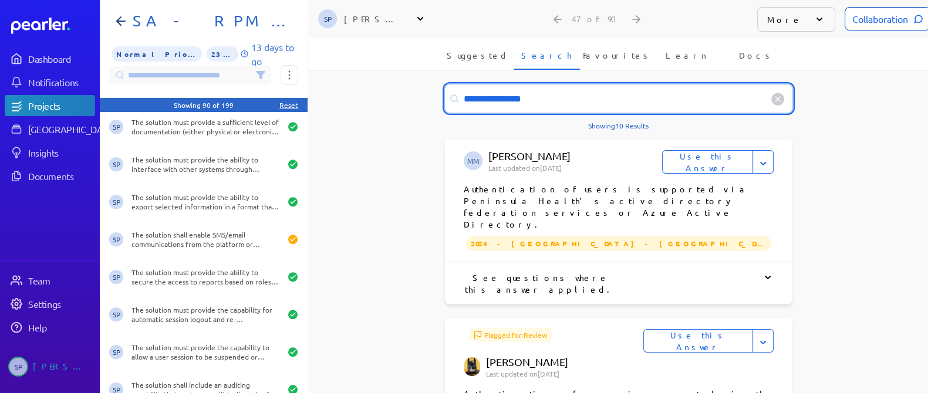
type input "**********"
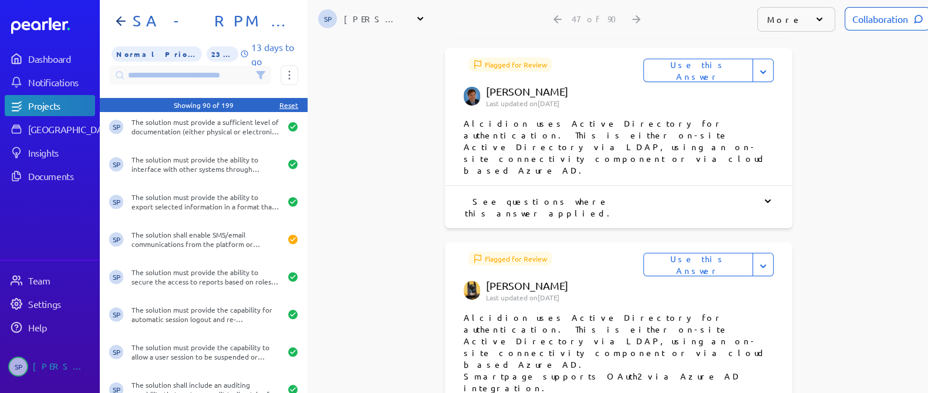
scroll to position [1100, 0]
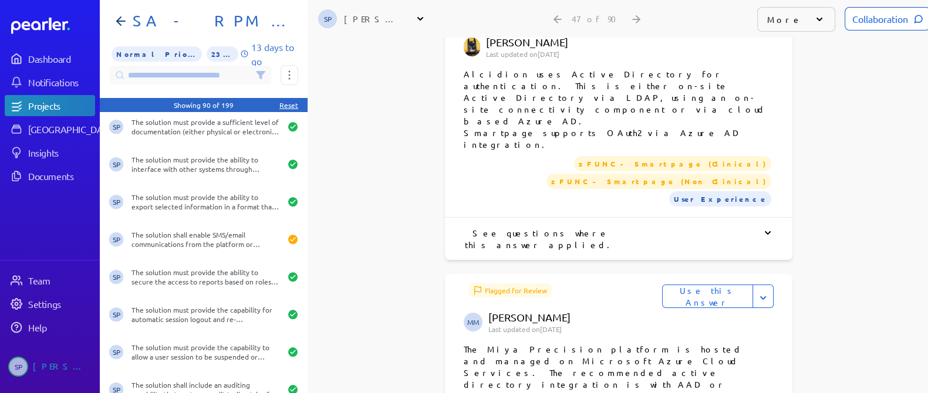
scroll to position [1394, 0]
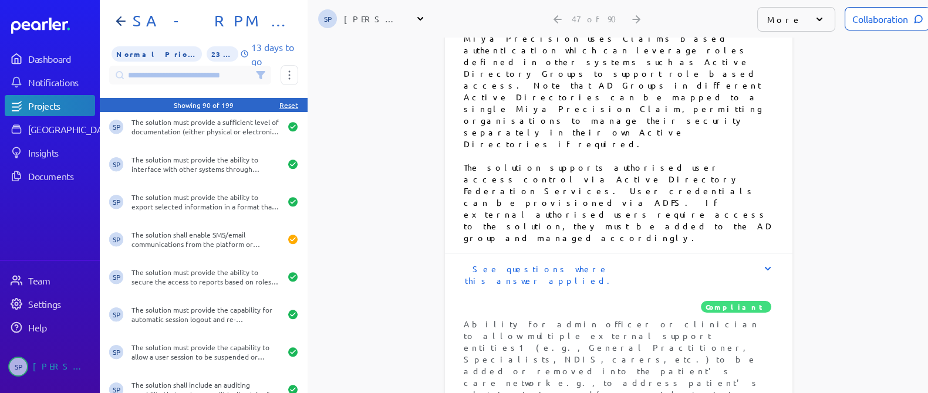
scroll to position [1981, 0]
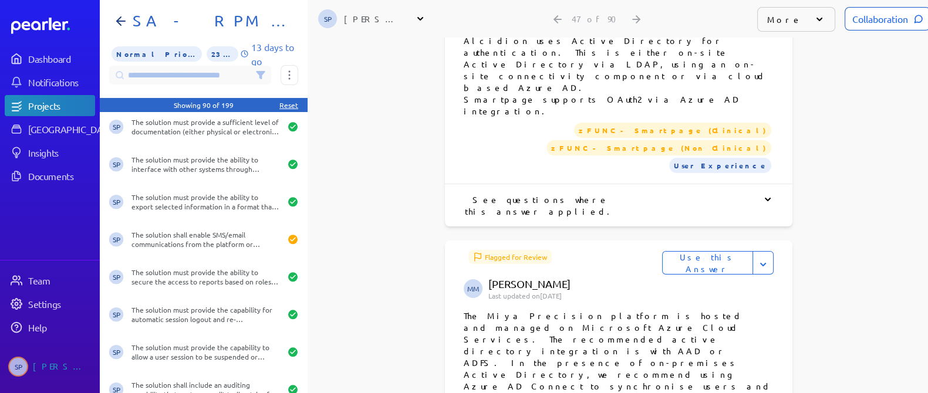
scroll to position [1134, 0]
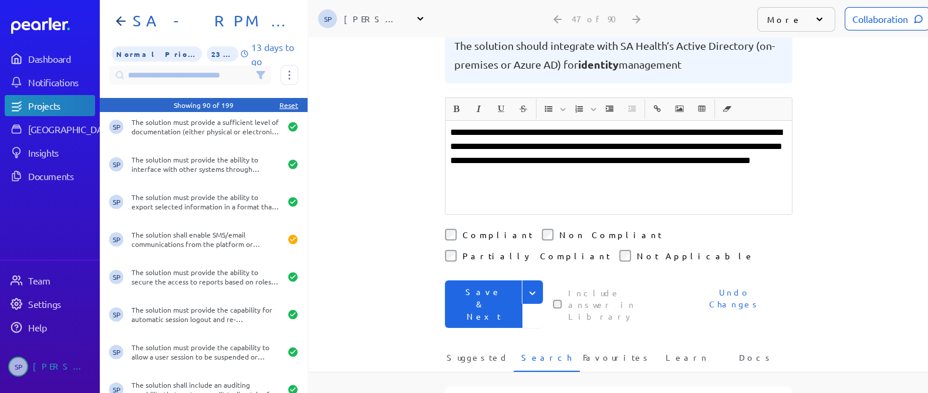
scroll to position [70, 0]
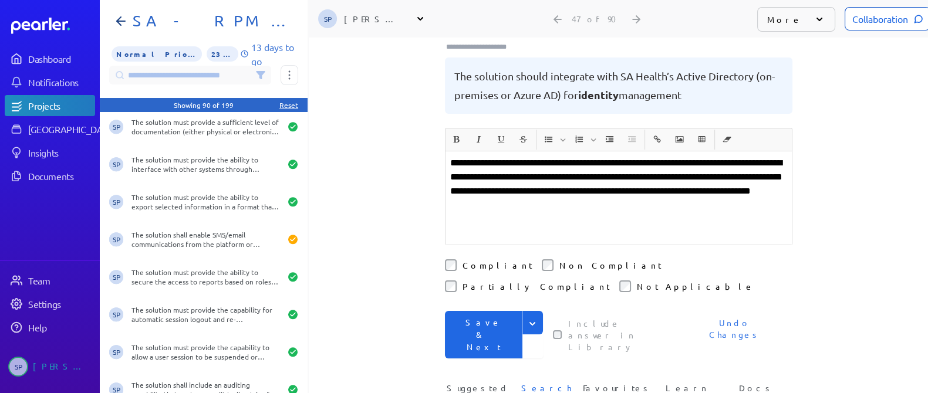
click at [487, 311] on button "Save & Next" at bounding box center [484, 335] width 78 height 48
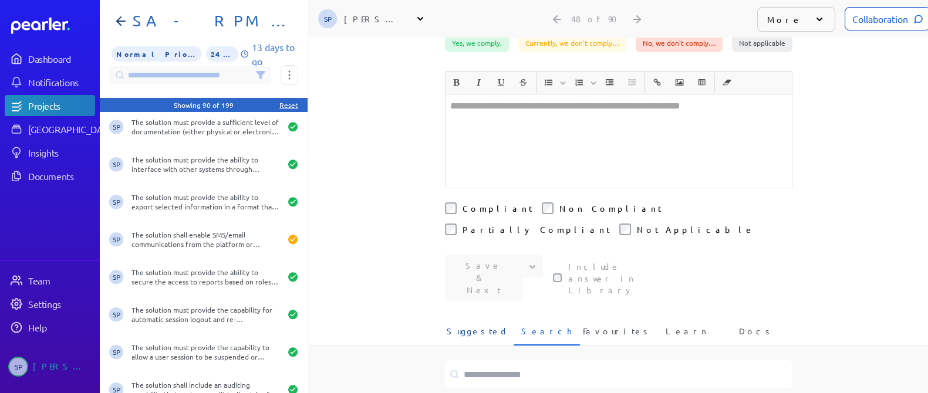
click at [489, 325] on span "Suggested" at bounding box center [478, 334] width 62 height 19
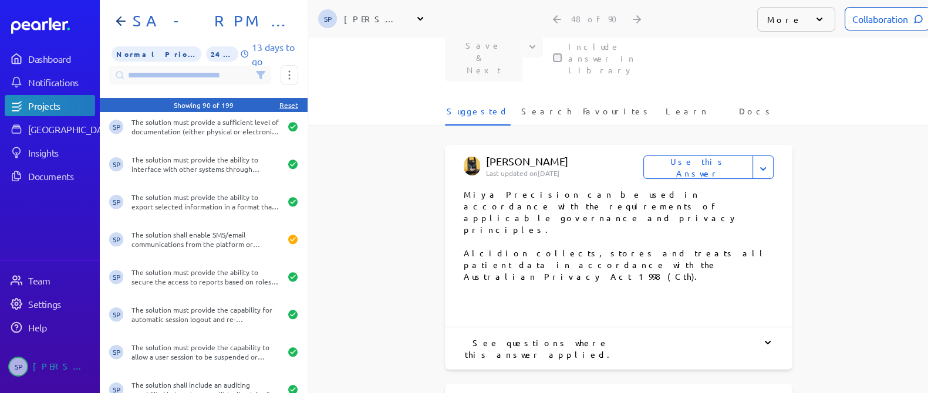
scroll to position [457, 0]
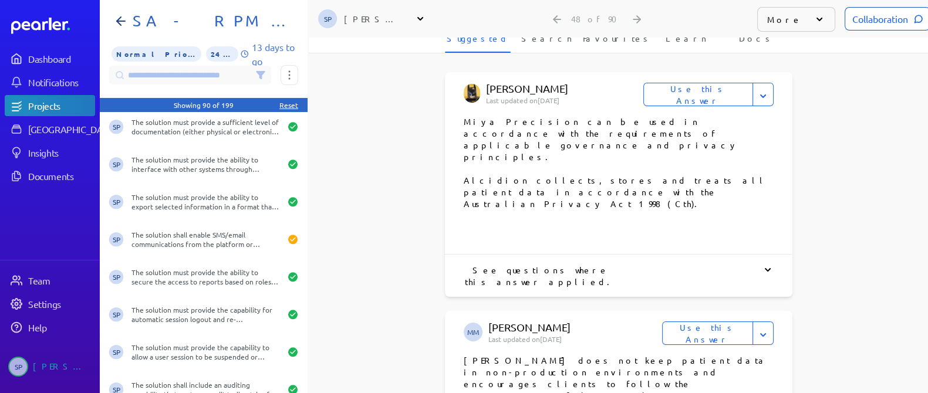
click at [716, 322] on button "Use this Answer" at bounding box center [707, 333] width 91 height 23
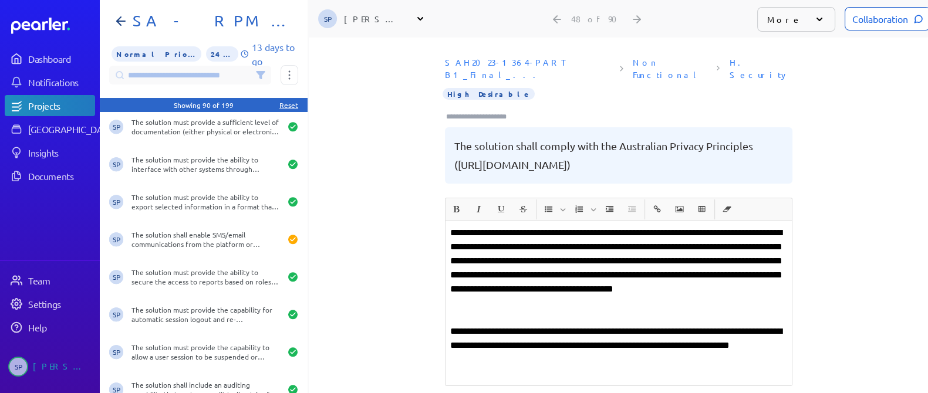
scroll to position [73, 0]
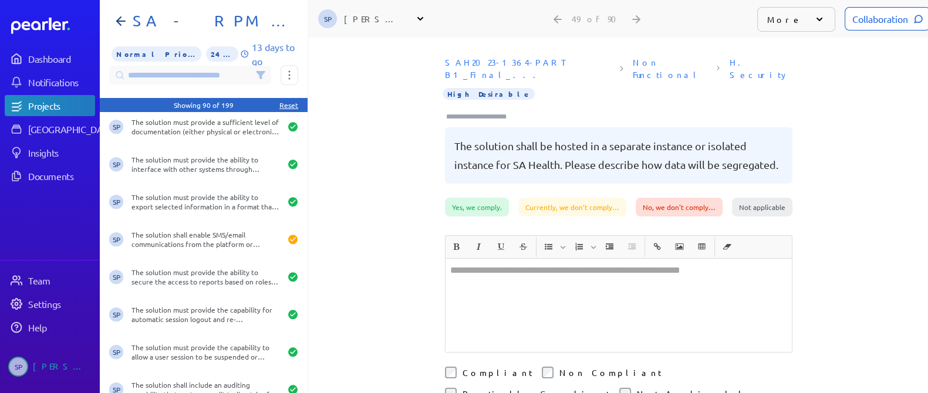
click at [515, 284] on div at bounding box center [619, 305] width 346 height 93
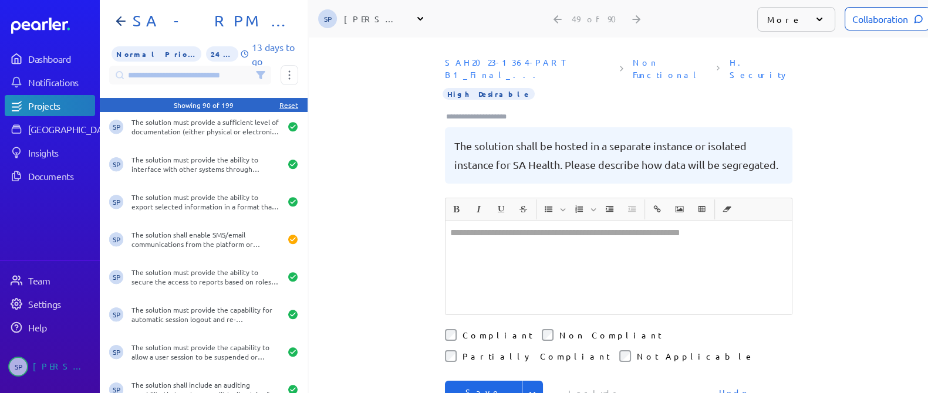
scroll to position [146, 0]
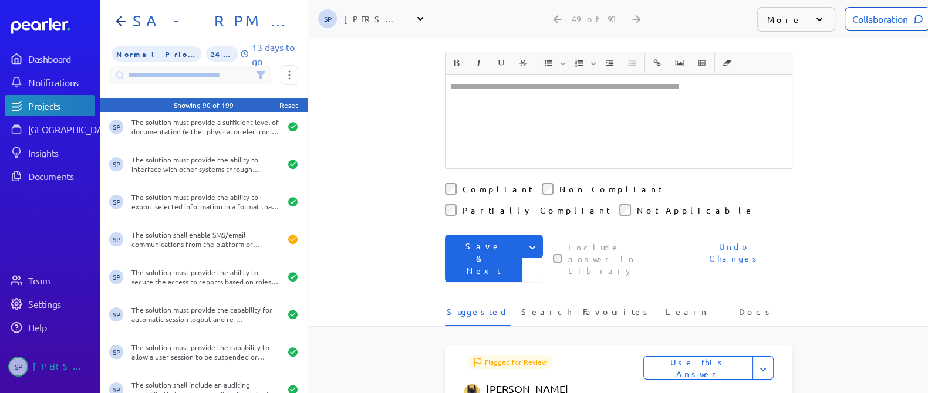
click at [500, 235] on button "Save & Next" at bounding box center [484, 259] width 78 height 48
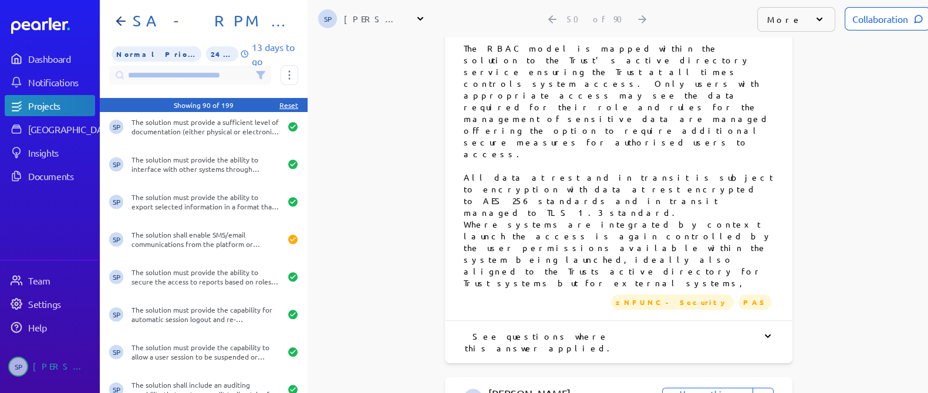
scroll to position [661, 0]
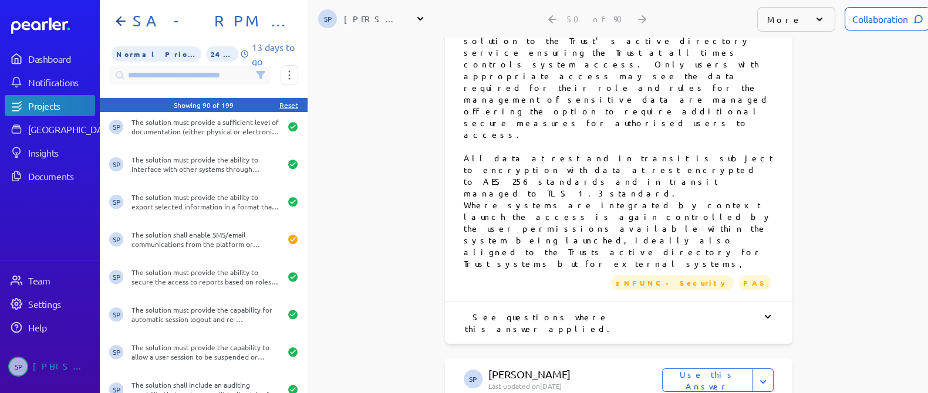
click at [717, 369] on button "Use this Answer" at bounding box center [707, 380] width 91 height 23
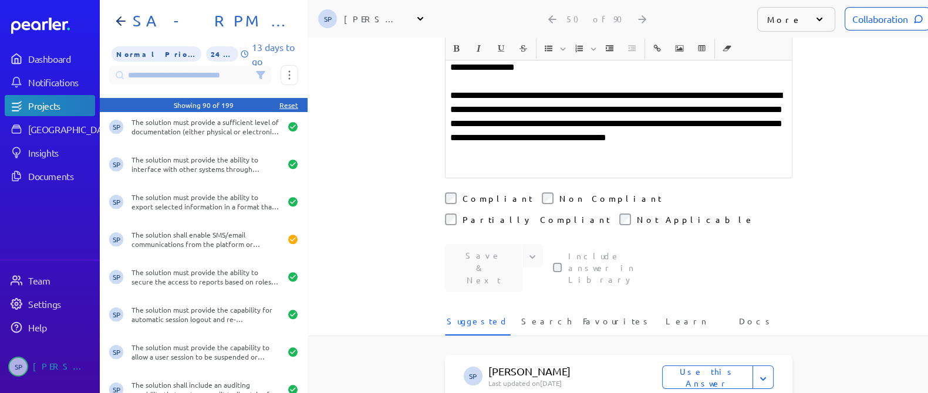
scroll to position [177, 0]
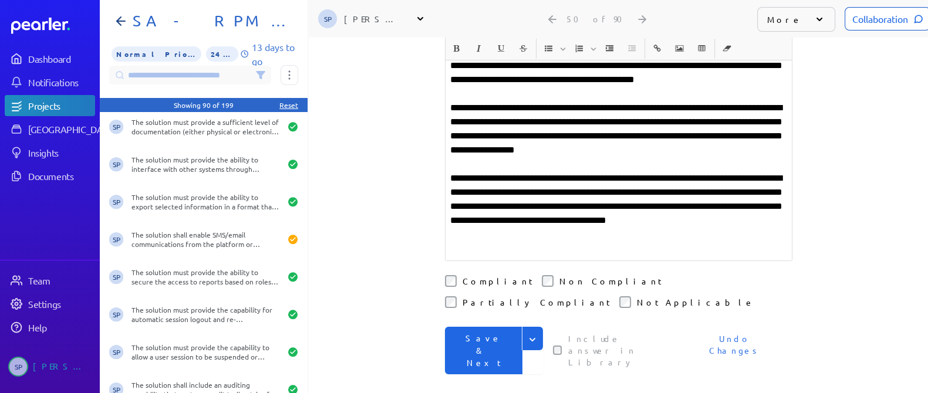
click at [473, 327] on button "Save & Next" at bounding box center [484, 351] width 78 height 48
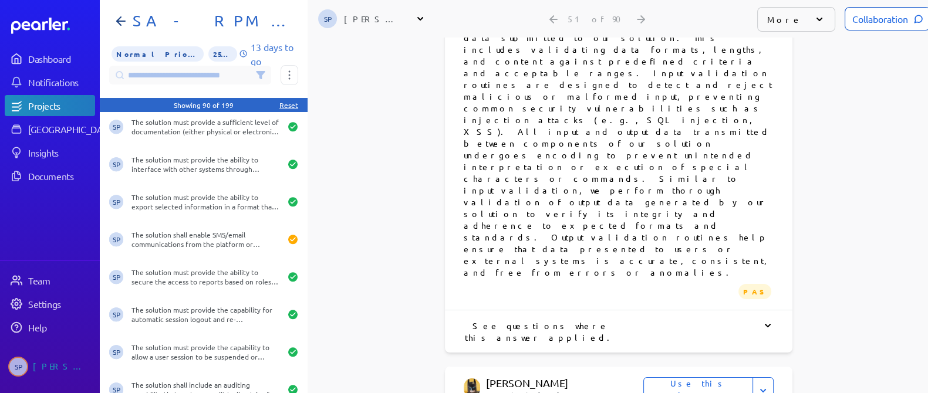
scroll to position [1334, 0]
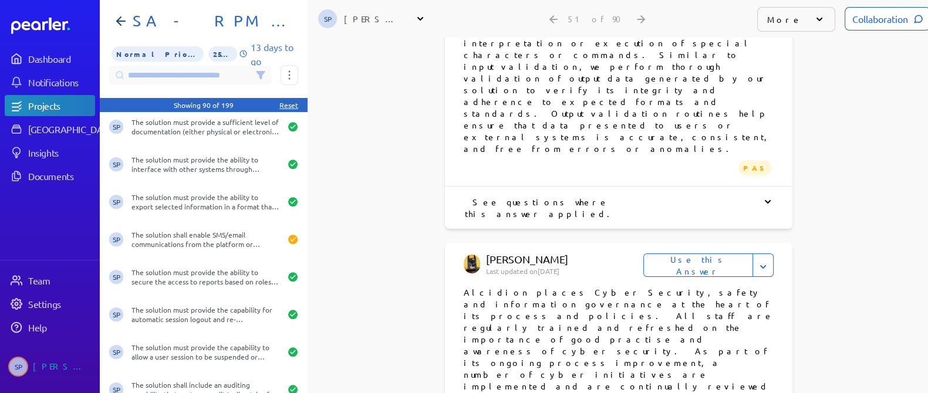
scroll to position [1407, 0]
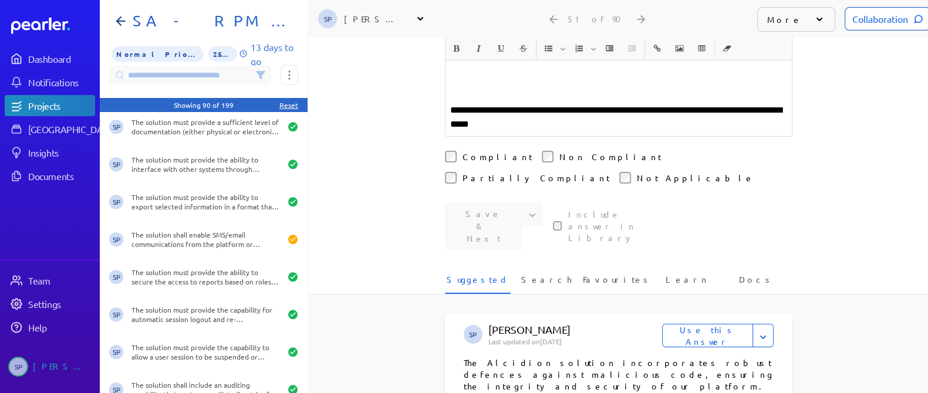
scroll to position [587, 0]
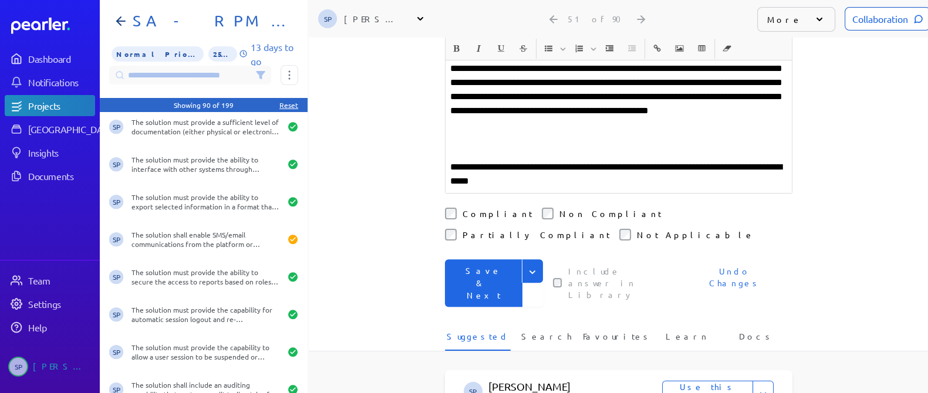
click at [489, 260] on button "Save & Next" at bounding box center [484, 284] width 78 height 48
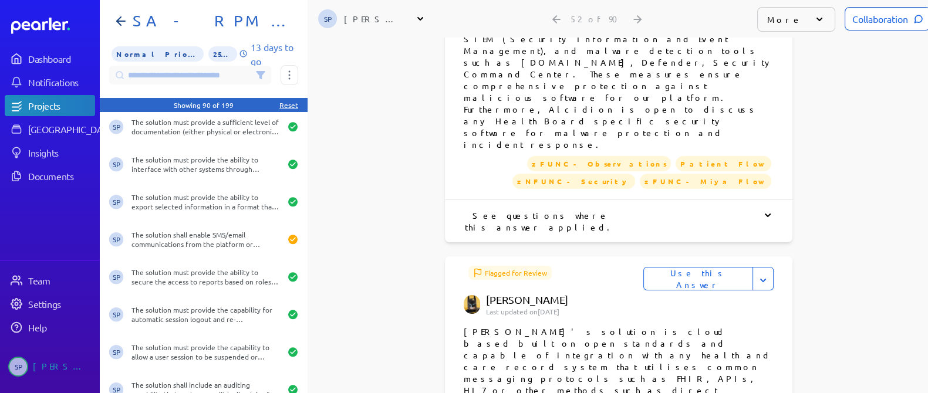
scroll to position [797, 0]
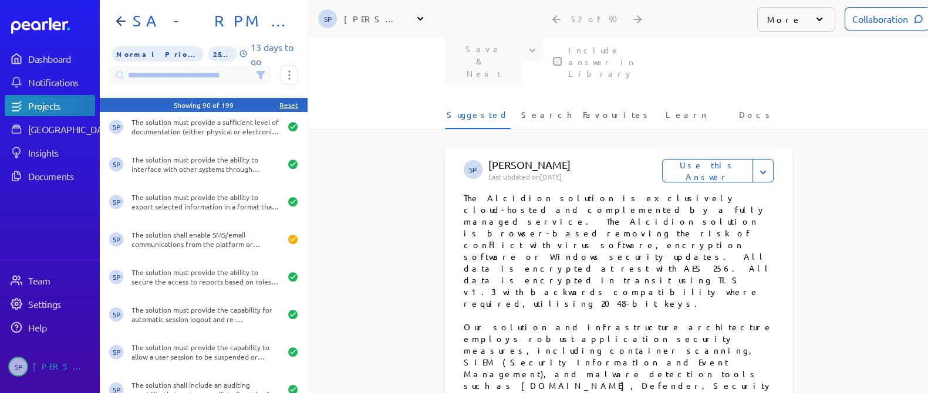
scroll to position [367, 0]
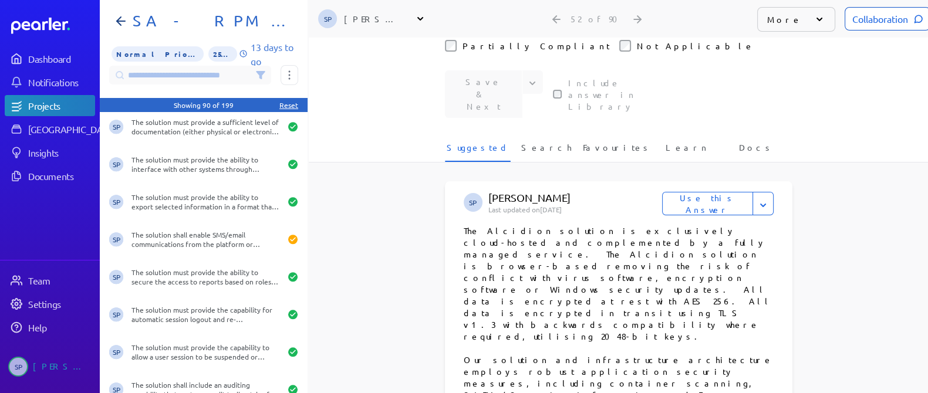
click at [705, 192] on button "Use this Answer" at bounding box center [707, 203] width 91 height 23
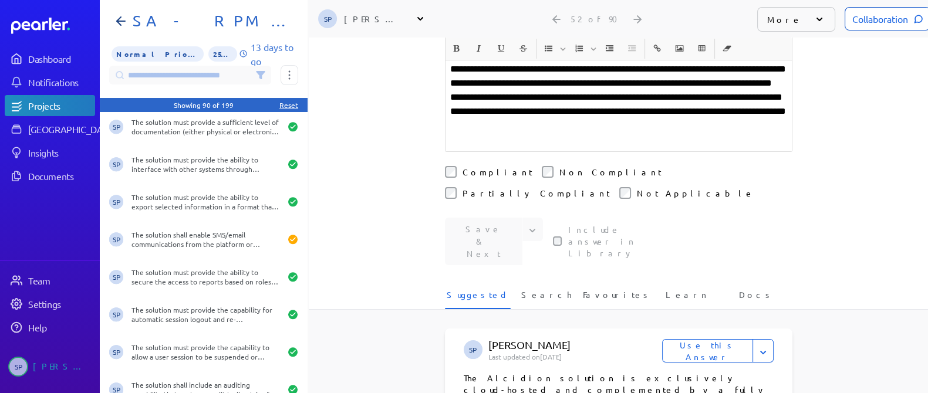
scroll to position [134, 0]
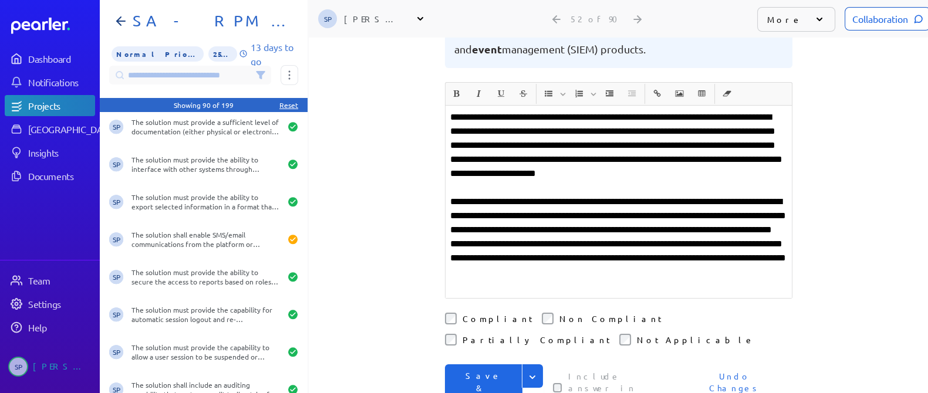
click at [478, 365] on button "Save & Next" at bounding box center [484, 389] width 78 height 48
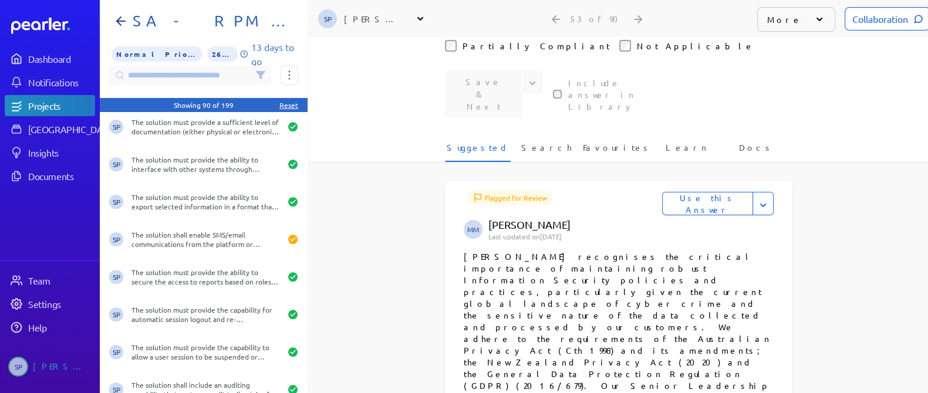
scroll to position [440, 0]
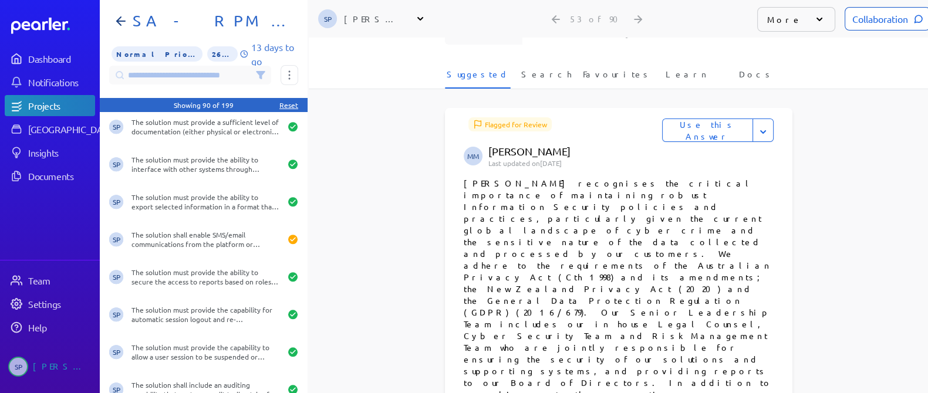
click at [716, 119] on button "Use this Answer" at bounding box center [707, 130] width 91 height 23
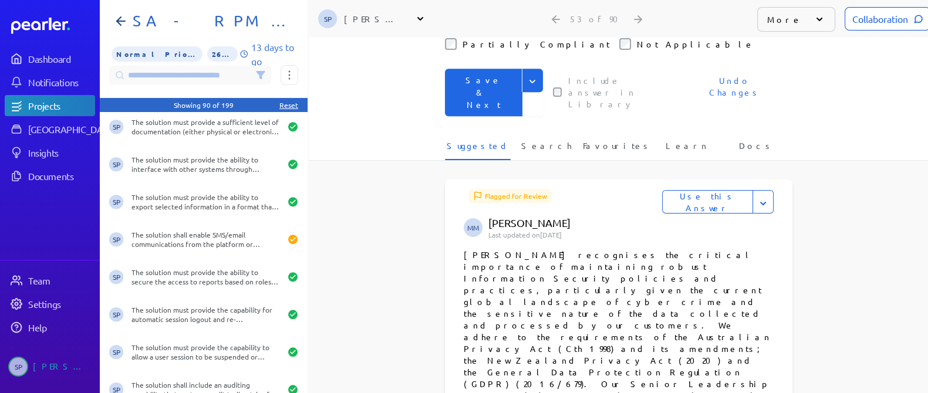
scroll to position [735, 0]
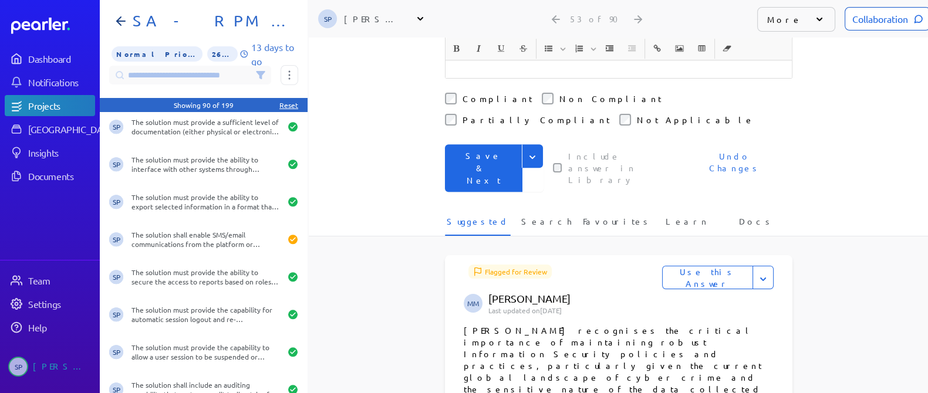
click at [484, 162] on button "Save & Next" at bounding box center [484, 168] width 78 height 48
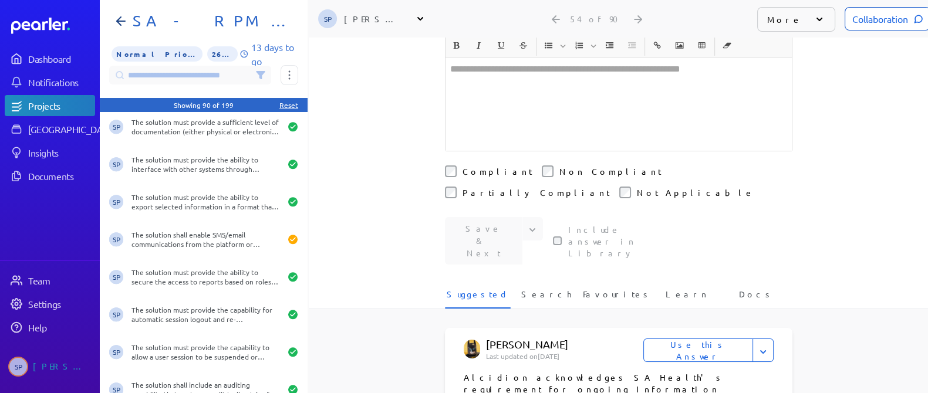
scroll to position [367, 0]
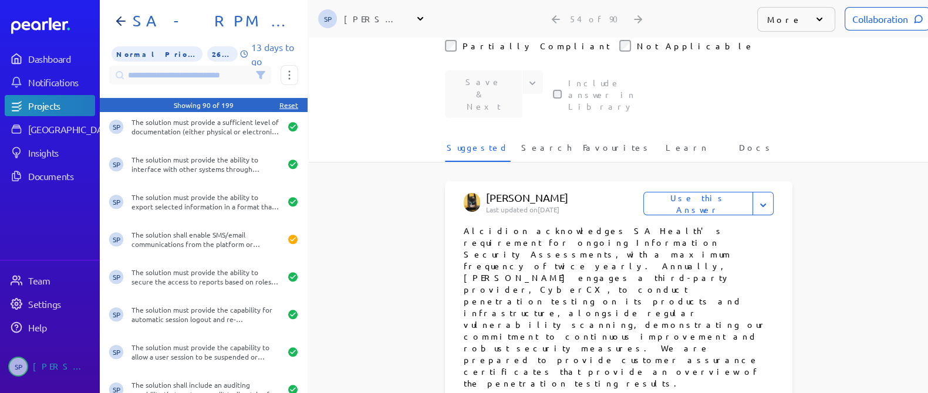
click at [725, 192] on button "Use this Answer" at bounding box center [699, 203] width 110 height 23
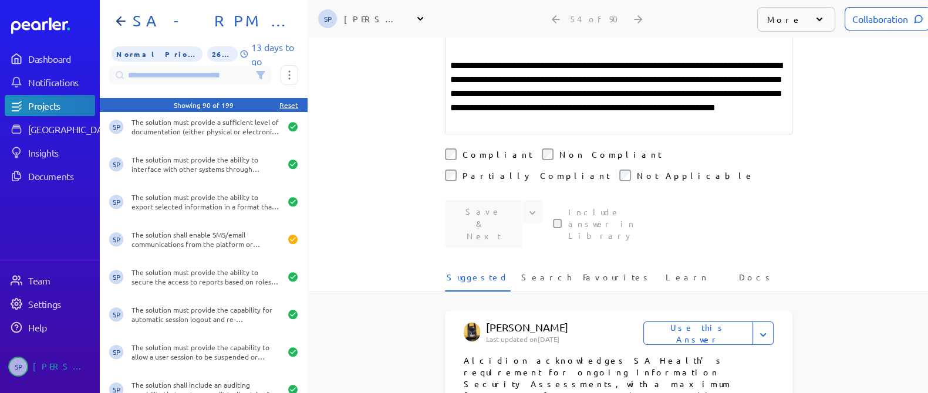
scroll to position [208, 0]
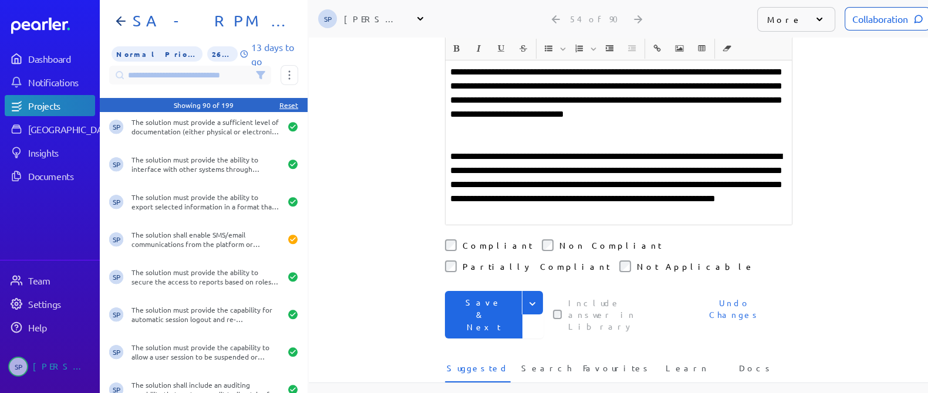
click at [471, 291] on button "Save & Next" at bounding box center [484, 315] width 78 height 48
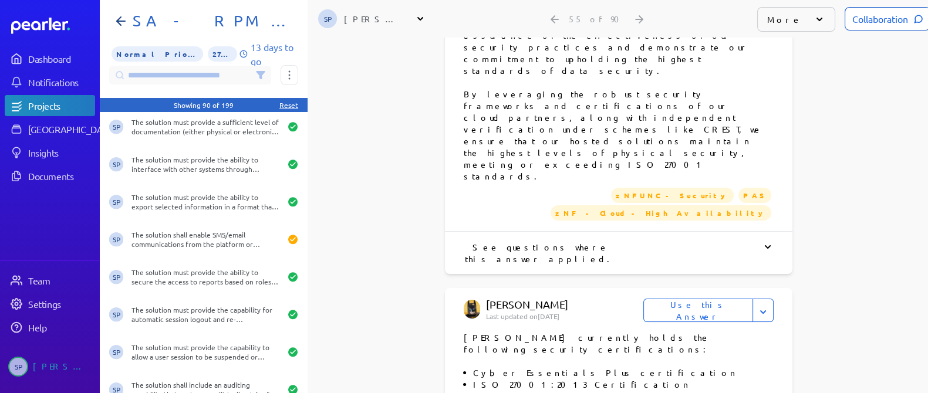
scroll to position [816, 0]
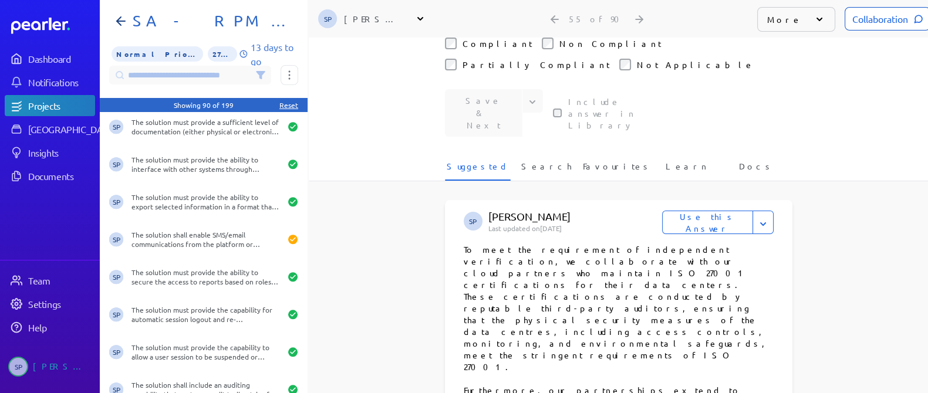
scroll to position [587, 0]
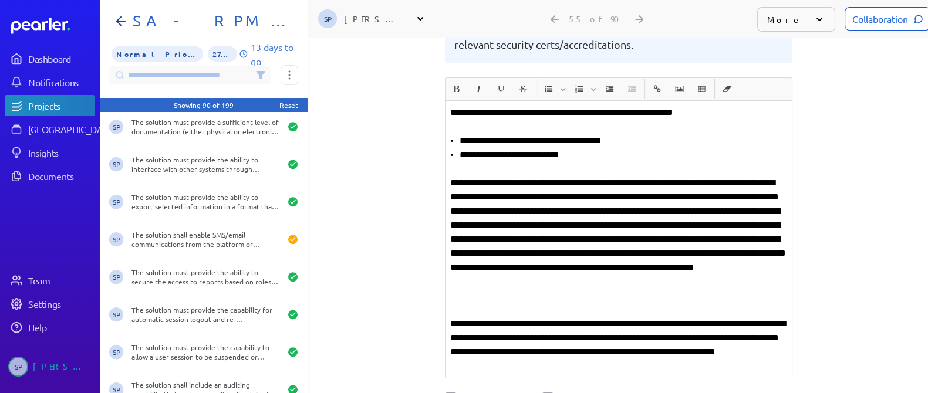
scroll to position [72, 0]
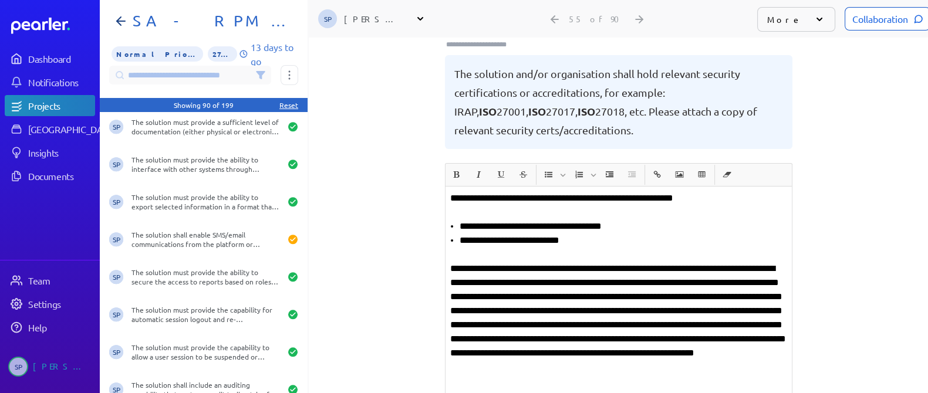
click at [869, 10] on div "Collaboration" at bounding box center [888, 18] width 86 height 23
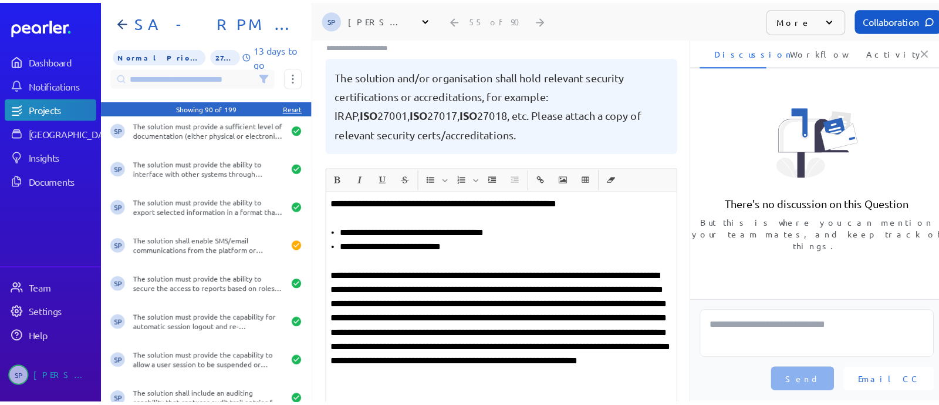
scroll to position [0, 0]
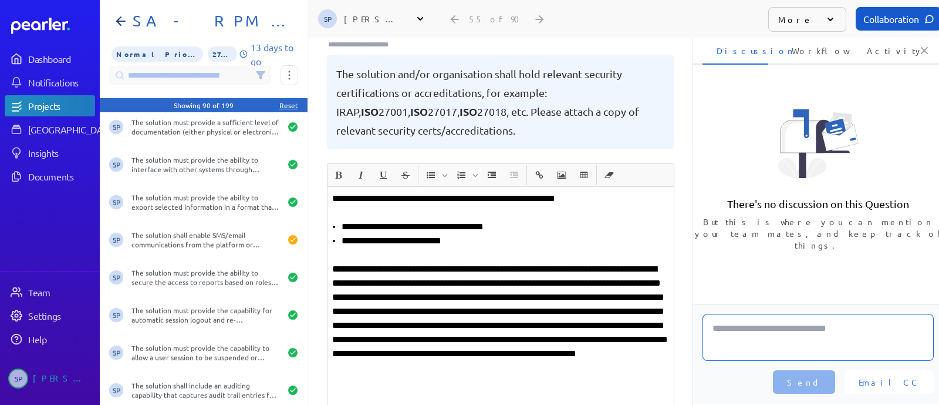
click at [789, 322] on textarea at bounding box center [818, 337] width 231 height 47
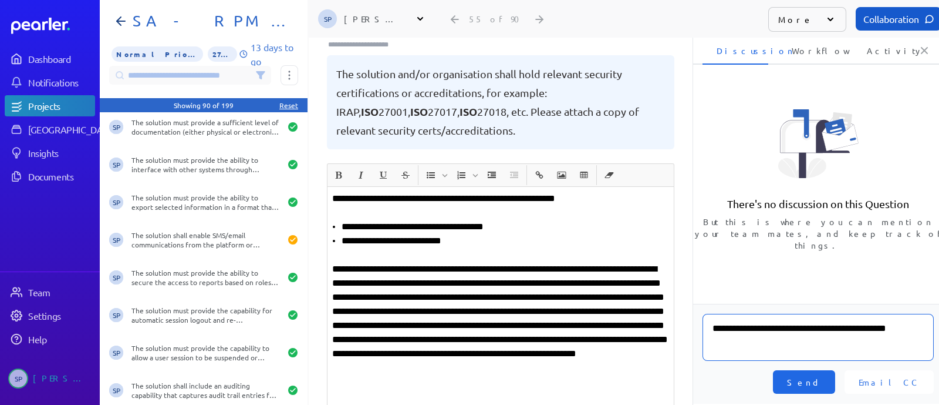
type textarea "**********"
click at [830, 376] on button "Send" at bounding box center [804, 381] width 62 height 23
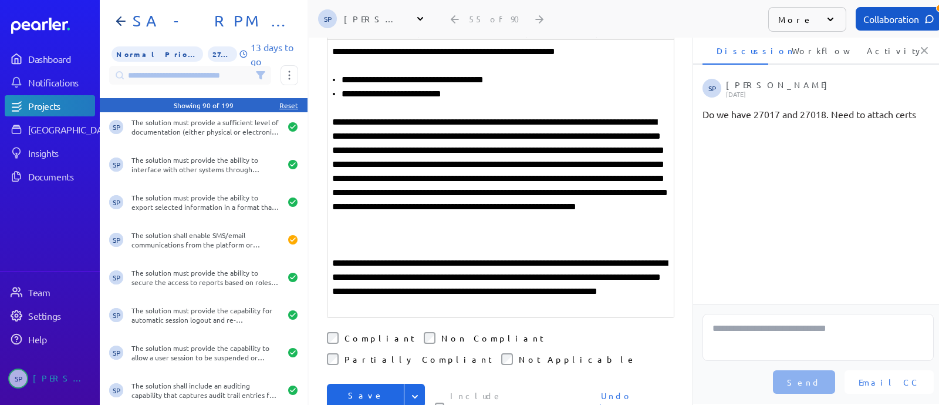
scroll to position [292, 0]
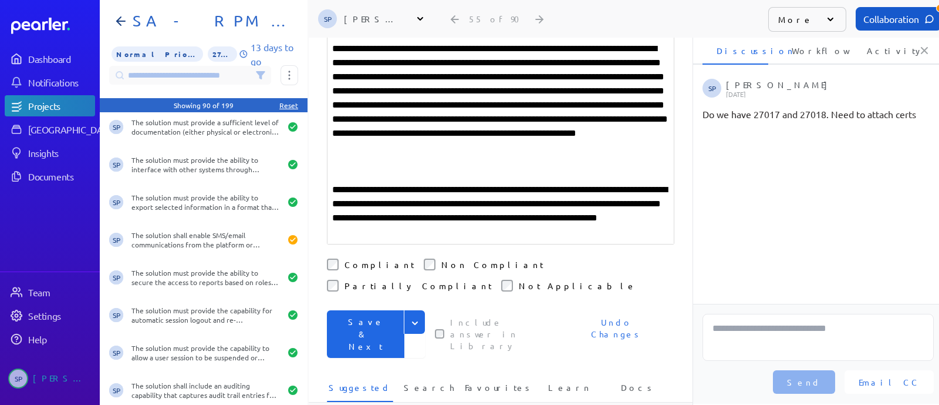
click at [372, 310] on button "Save & Next" at bounding box center [366, 334] width 78 height 48
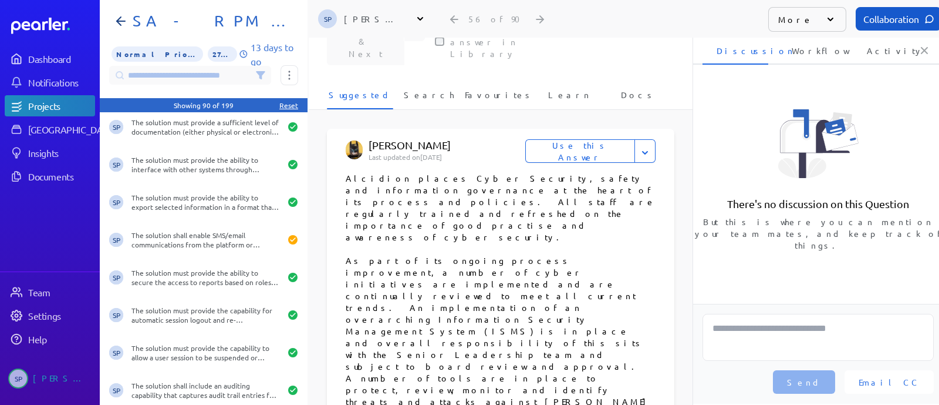
scroll to position [440, 0]
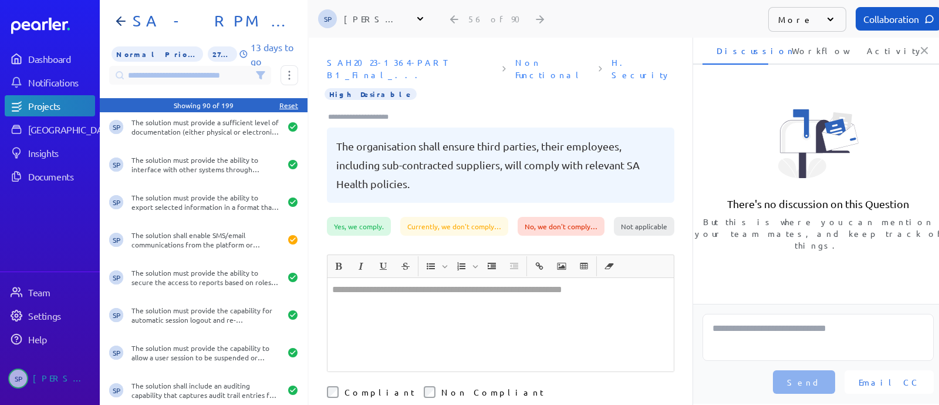
scroll to position [146, 0]
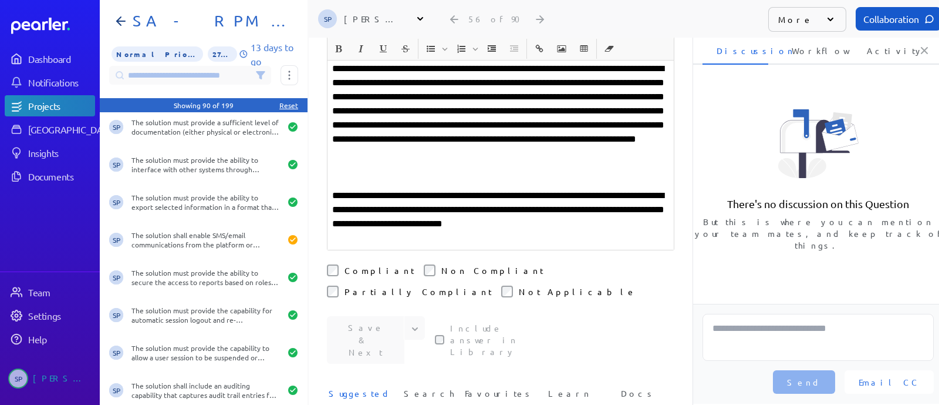
scroll to position [220, 0]
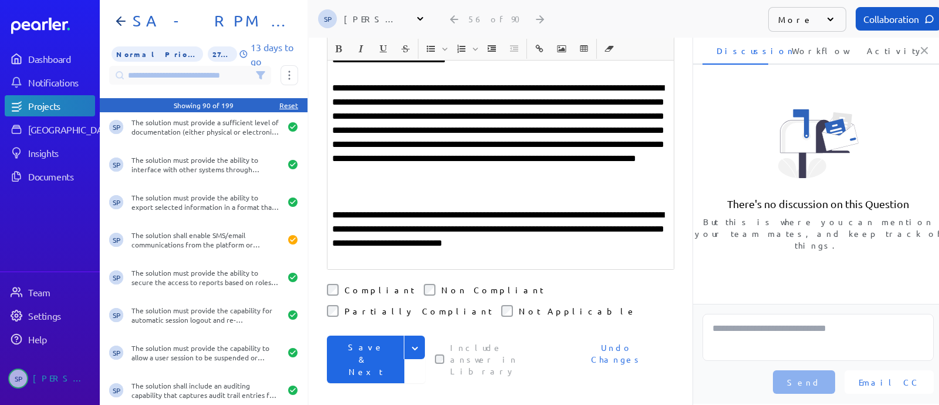
click at [383, 335] on button "Save & Next" at bounding box center [366, 359] width 78 height 48
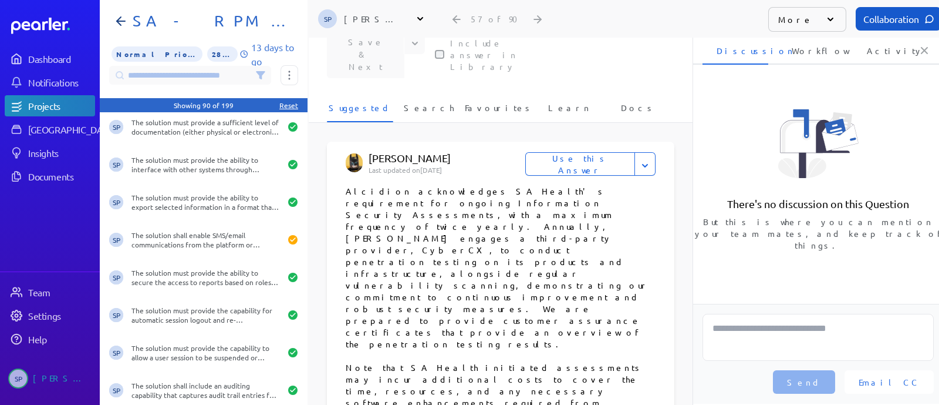
scroll to position [449, 0]
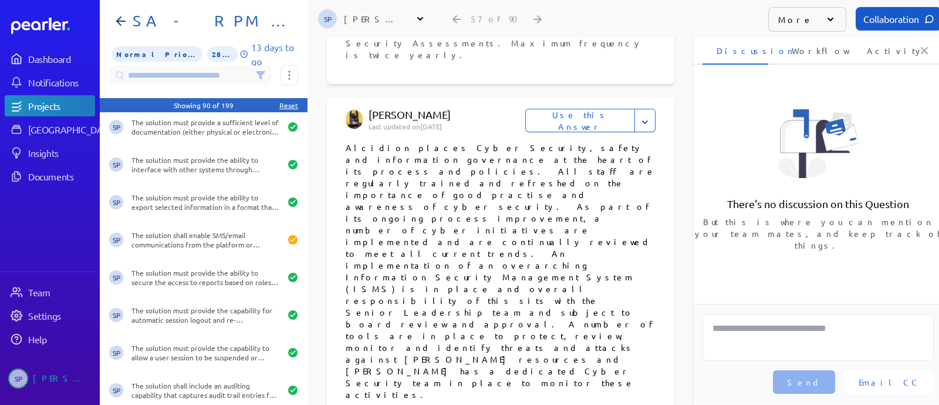
scroll to position [1036, 0]
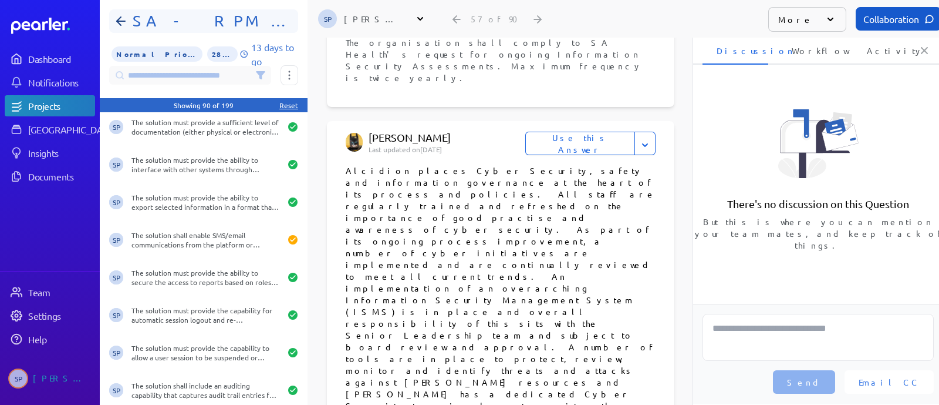
click at [198, 14] on h1 "SA - RPM - Part B1" at bounding box center [208, 21] width 161 height 19
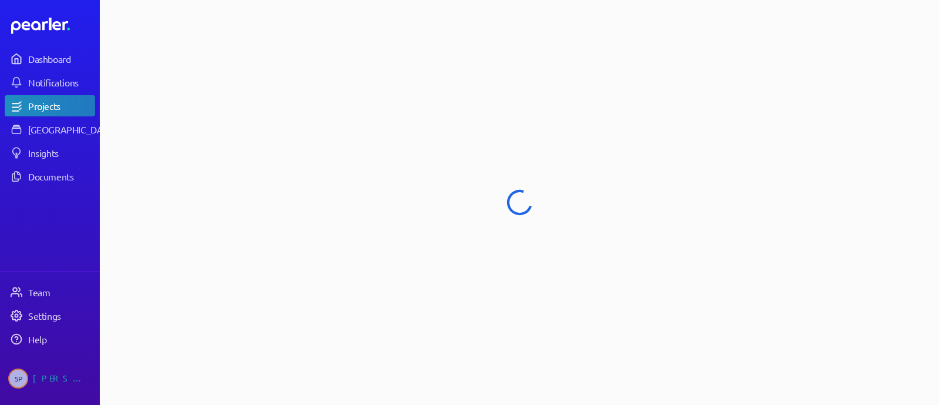
select select "******"
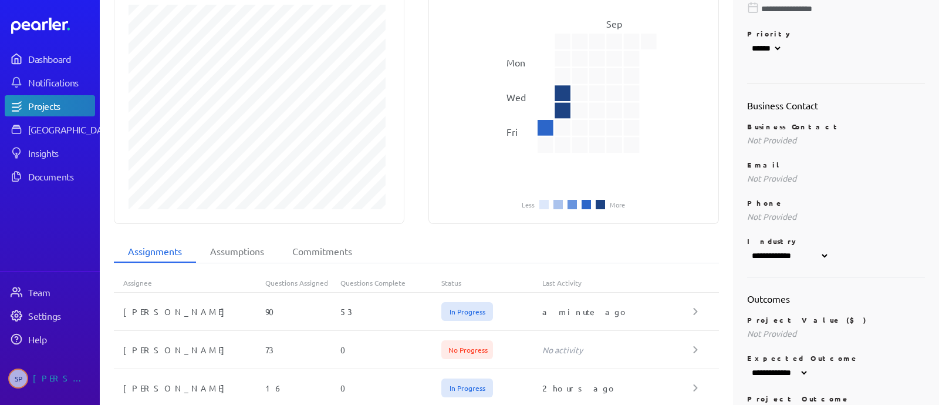
scroll to position [293, 0]
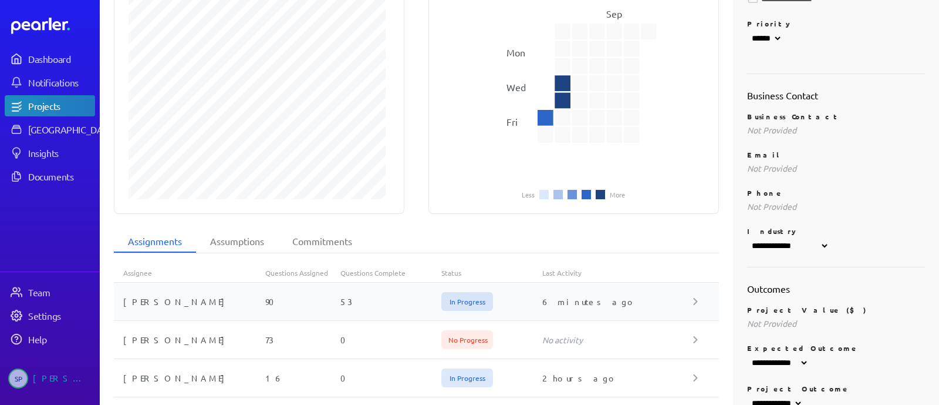
click at [525, 292] on div "In Progress" at bounding box center [492, 301] width 101 height 19
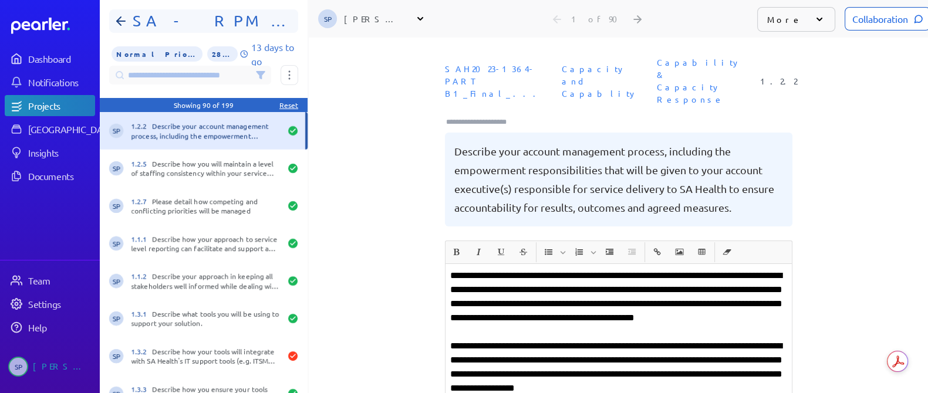
click at [185, 13] on h1 "SA - RPM - Part B1" at bounding box center [208, 21] width 161 height 19
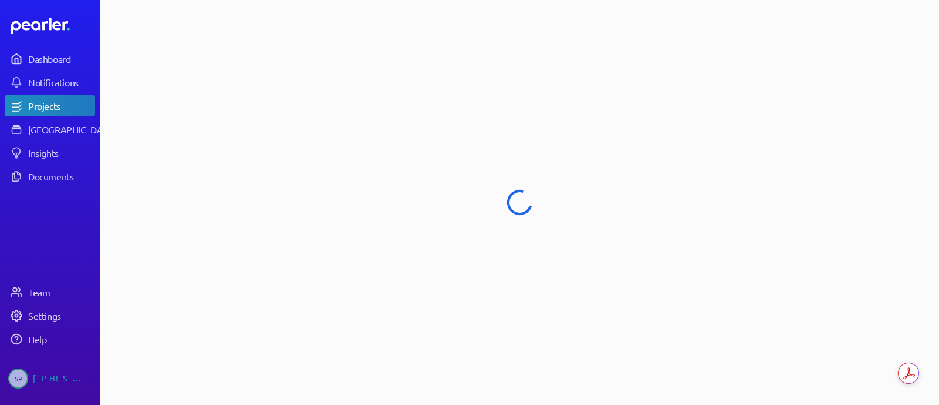
select select "******"
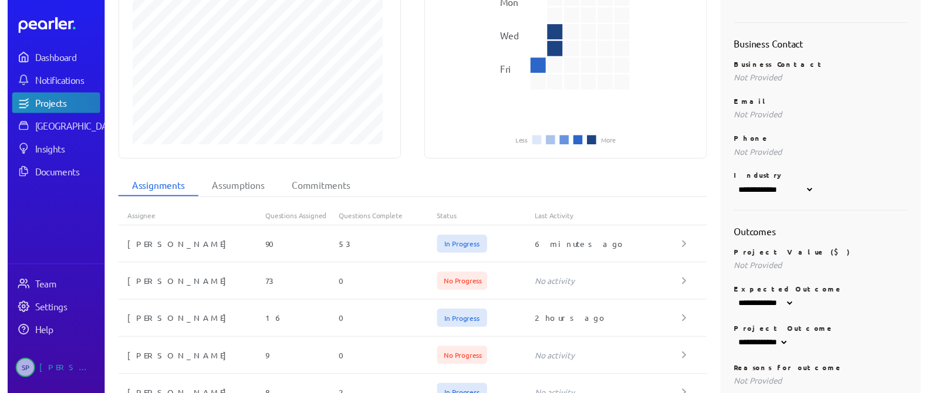
scroll to position [367, 0]
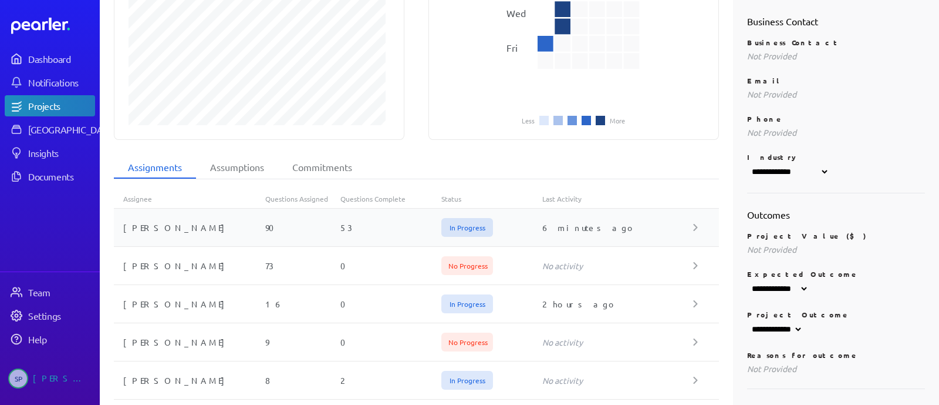
click at [456, 218] on span "In Progress" at bounding box center [468, 227] width 52 height 19
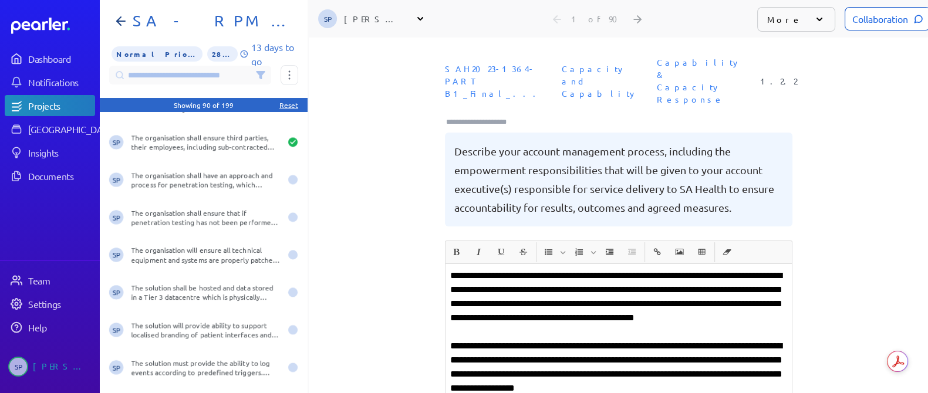
scroll to position [2054, 0]
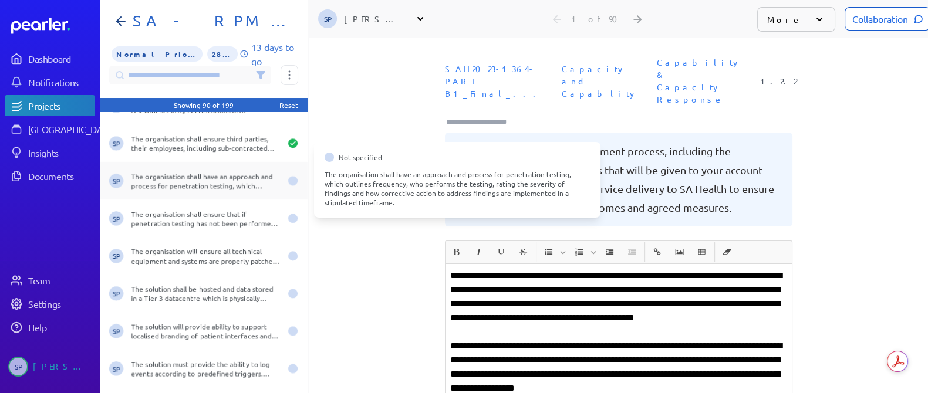
click at [241, 179] on div "The organisation shall have an approach and process for penetration testing, wh…" at bounding box center [206, 180] width 149 height 19
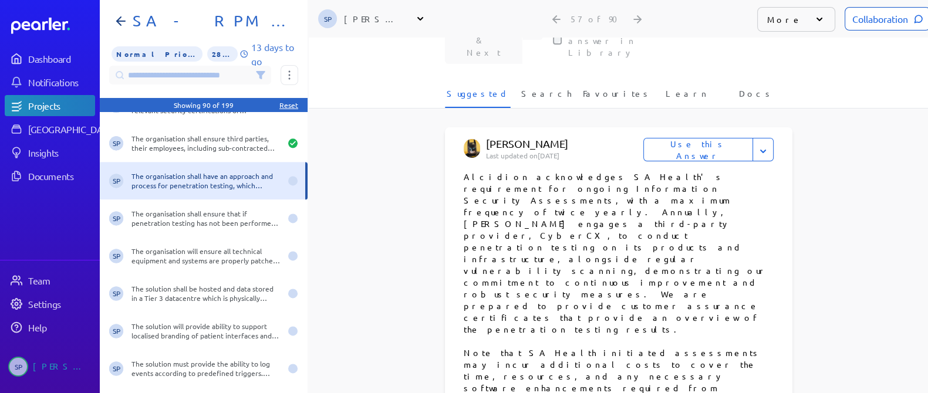
scroll to position [440, 0]
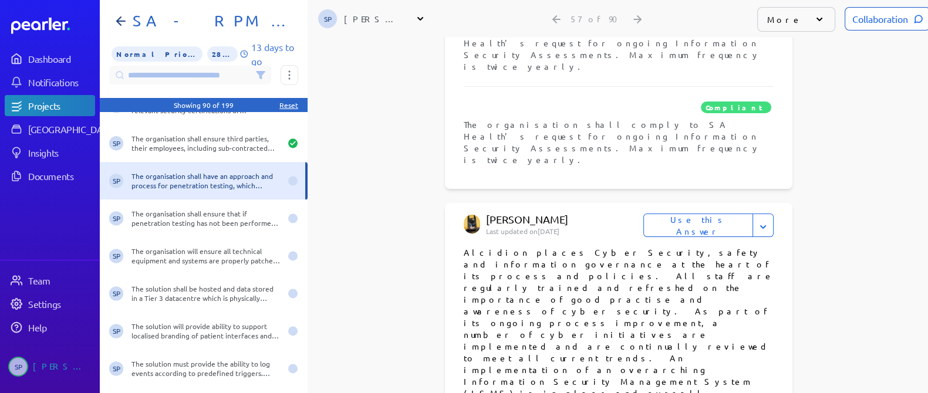
scroll to position [1027, 0]
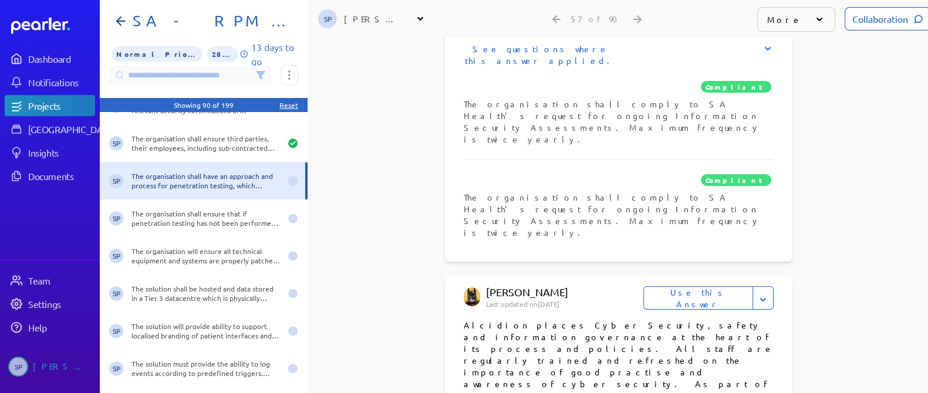
scroll to position [807, 0]
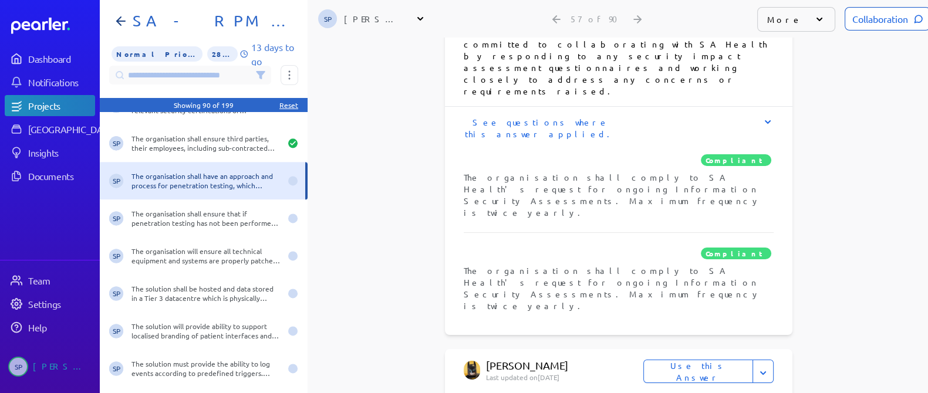
click at [703, 360] on button "Use this Answer" at bounding box center [699, 371] width 110 height 23
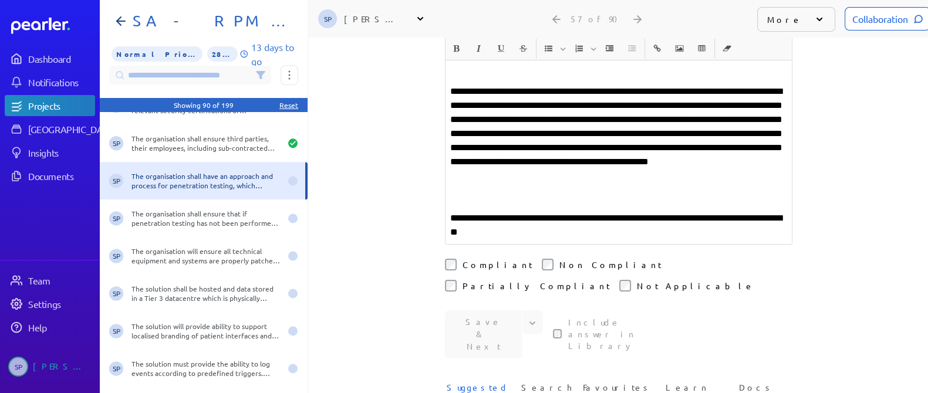
scroll to position [574, 0]
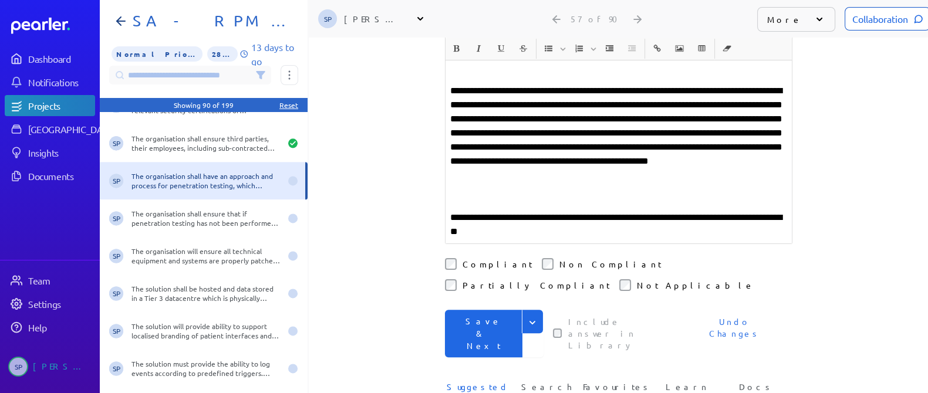
click at [475, 310] on button "Save & Next" at bounding box center [484, 334] width 78 height 48
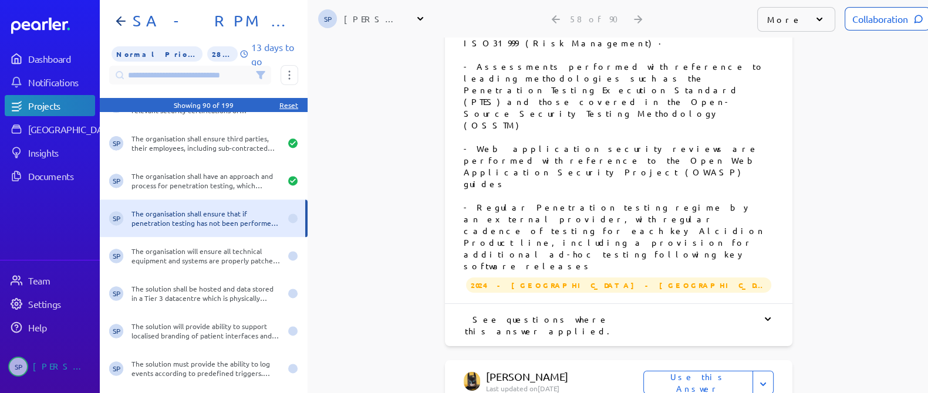
scroll to position [734, 0]
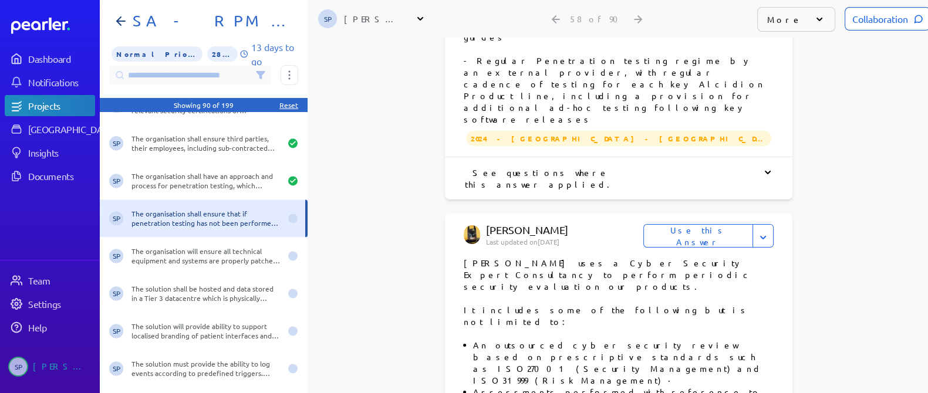
scroll to position [661, 0]
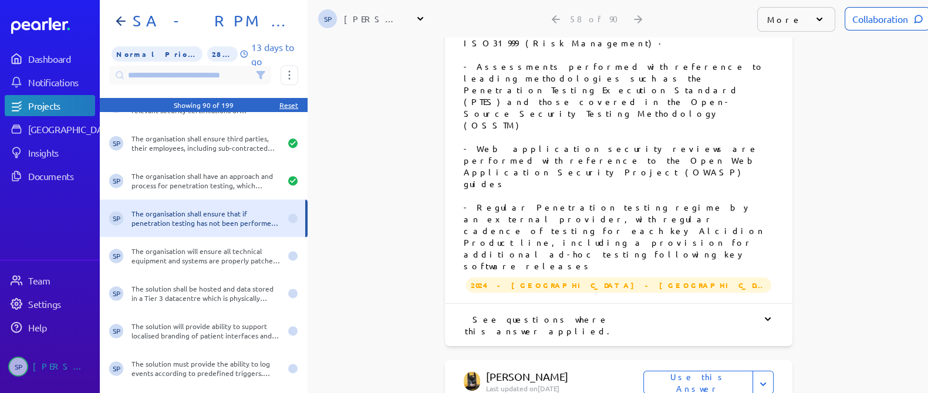
click at [534, 314] on div "See questions where this answer applied." at bounding box center [619, 325] width 310 height 23
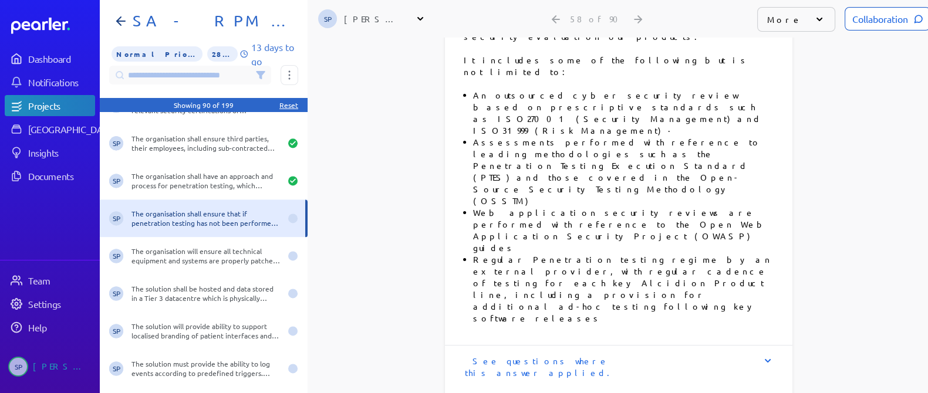
scroll to position [1248, 0]
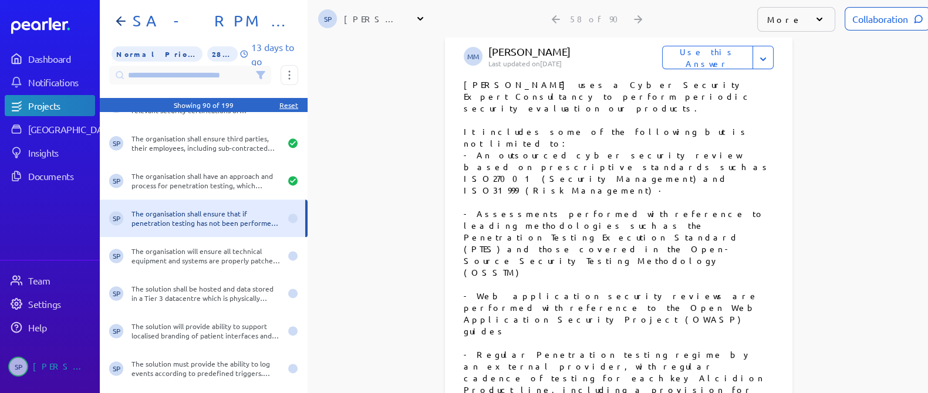
scroll to position [440, 0]
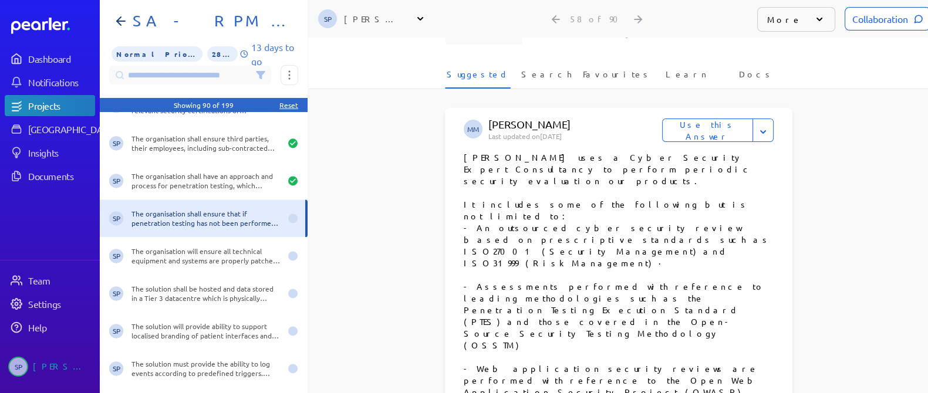
click at [702, 119] on button "Use this Answer" at bounding box center [707, 130] width 91 height 23
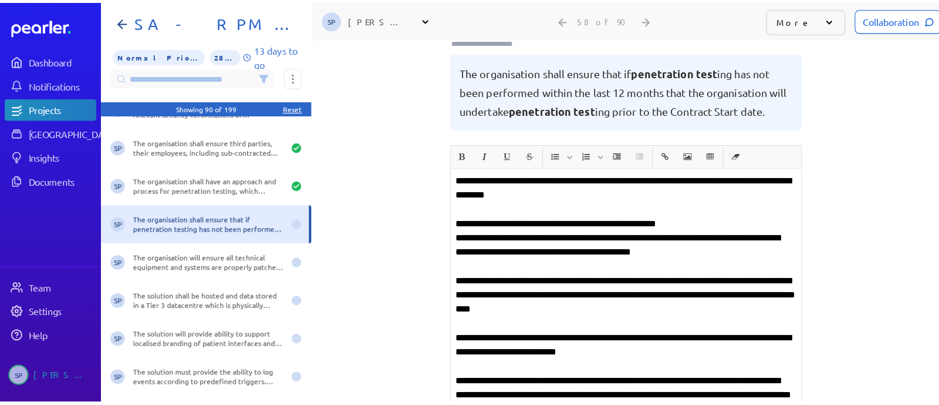
scroll to position [146, 0]
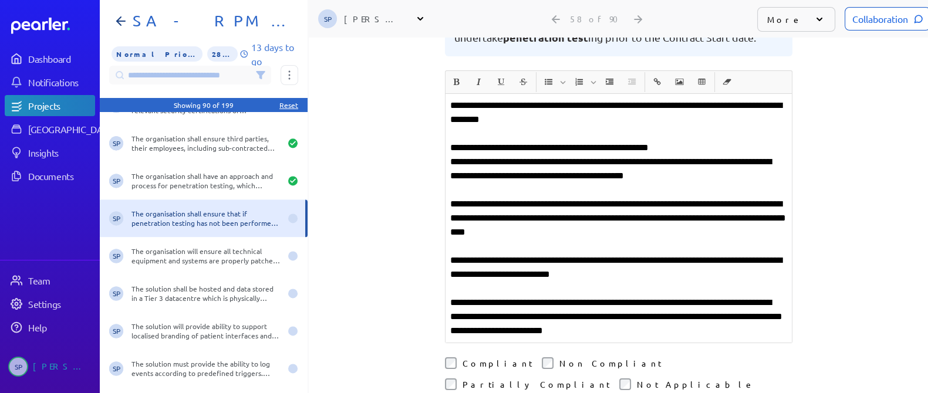
click at [860, 15] on div "Collaboration" at bounding box center [888, 18] width 86 height 23
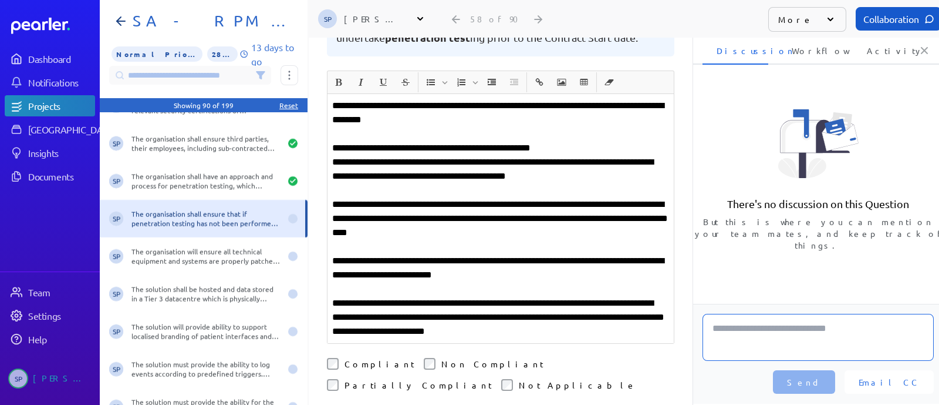
click at [799, 330] on textarea at bounding box center [818, 337] width 231 height 47
type textarea "**********"
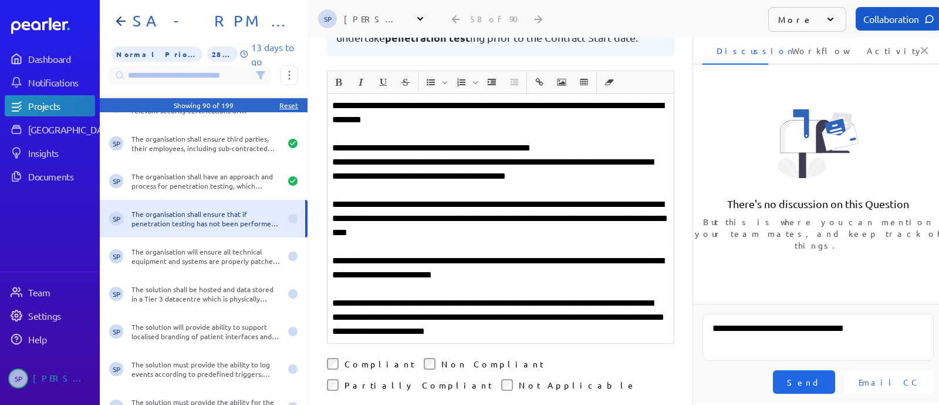
click at [836, 376] on button "Send" at bounding box center [804, 381] width 62 height 23
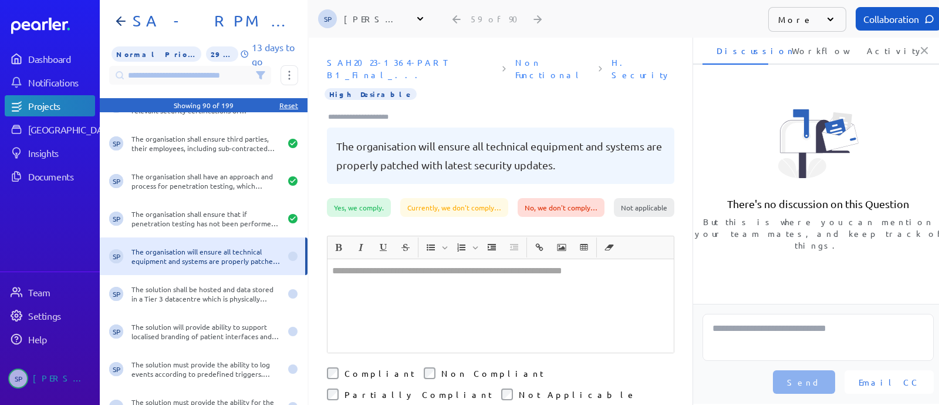
click at [923, 46] on icon at bounding box center [925, 51] width 12 height 12
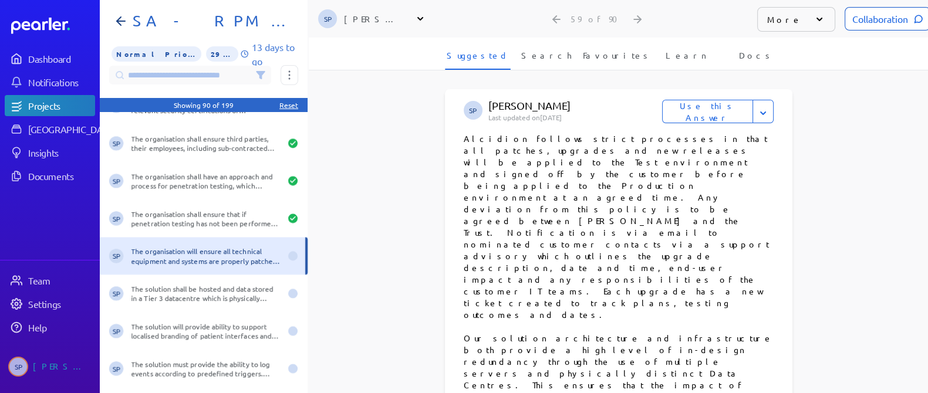
scroll to position [293, 0]
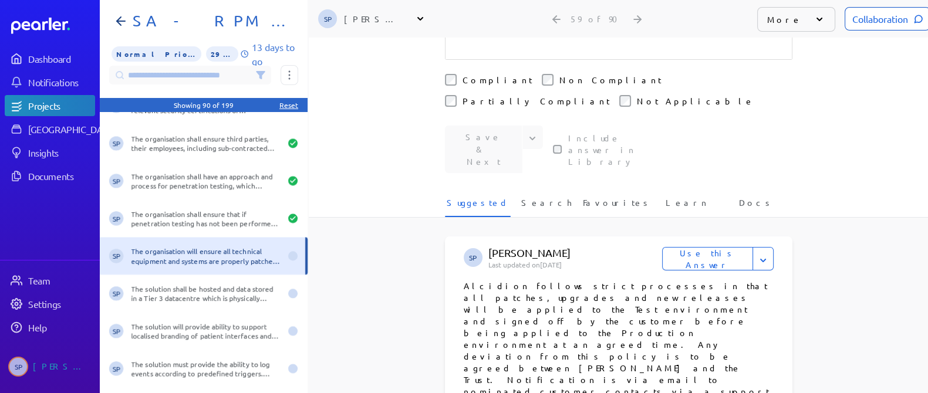
click at [705, 247] on button "Use this Answer" at bounding box center [707, 258] width 91 height 23
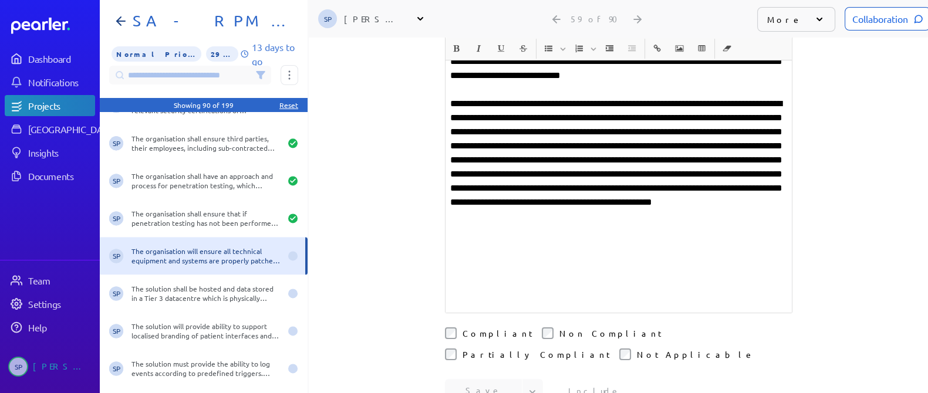
scroll to position [513, 0]
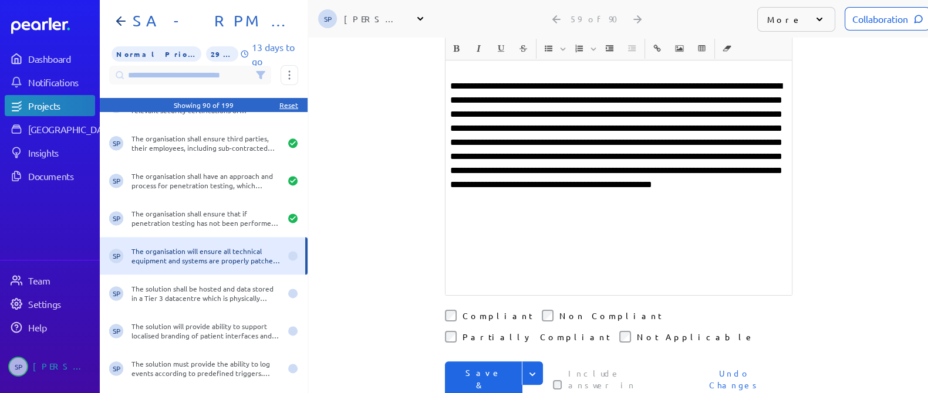
click at [479, 362] on button "Save & Next" at bounding box center [484, 386] width 78 height 48
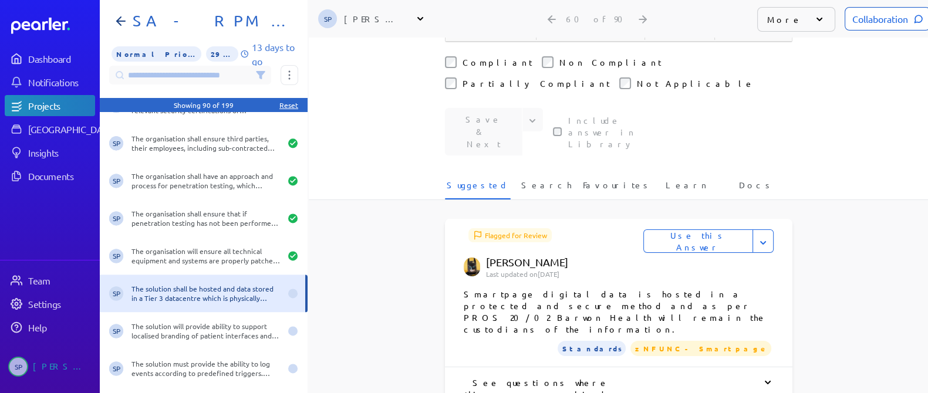
scroll to position [440, 0]
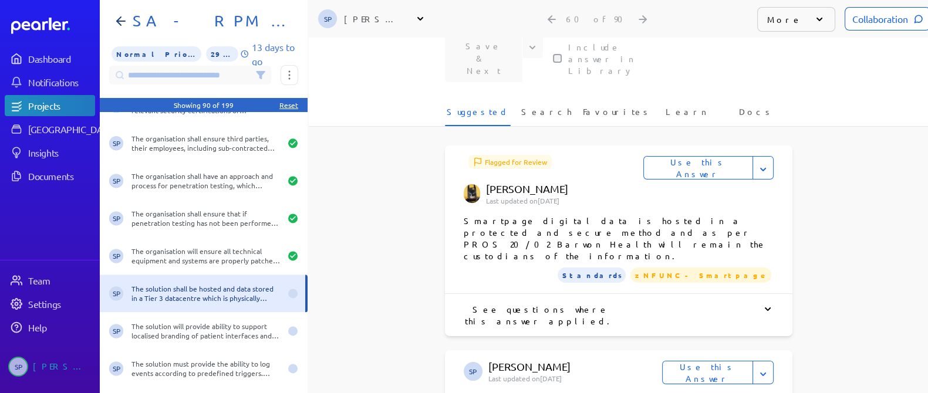
click at [625, 304] on div at bounding box center [696, 315] width 156 height 23
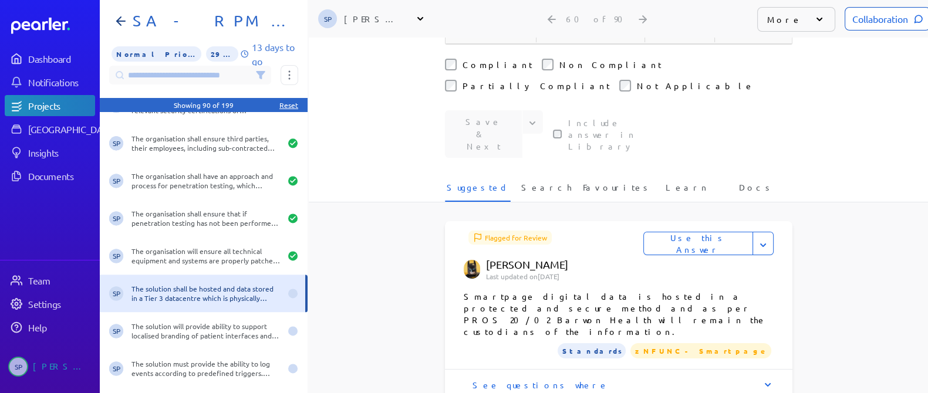
scroll to position [367, 0]
click at [543, 179] on span "Search" at bounding box center [546, 188] width 50 height 19
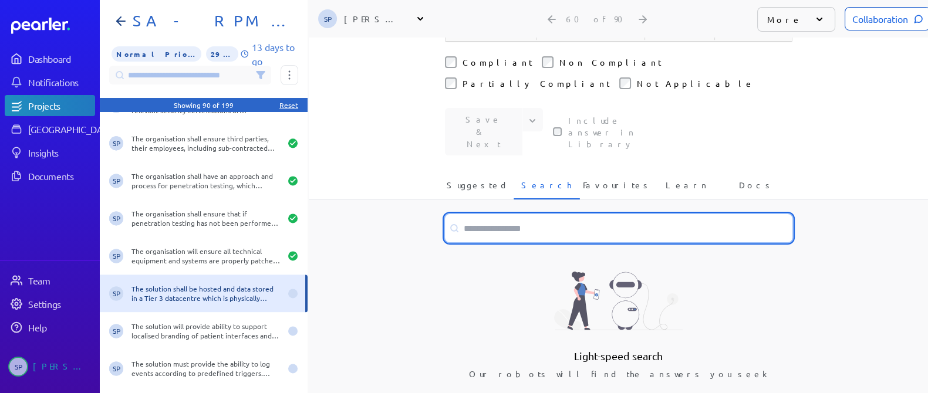
click at [525, 214] on input at bounding box center [619, 228] width 348 height 28
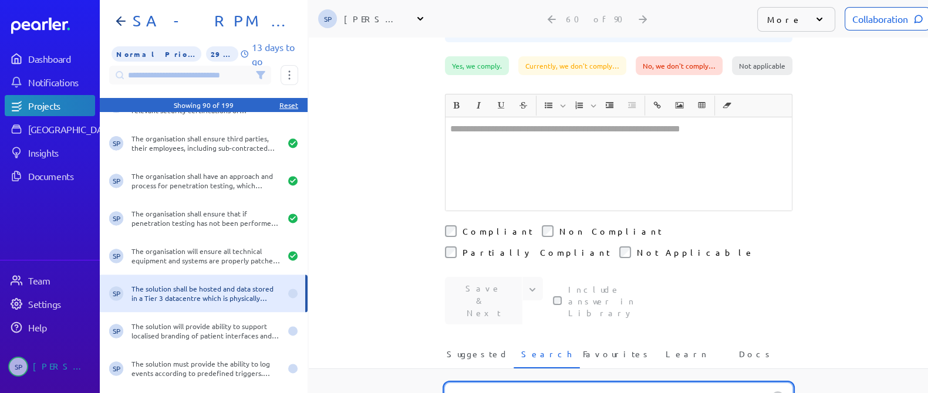
scroll to position [0, 0]
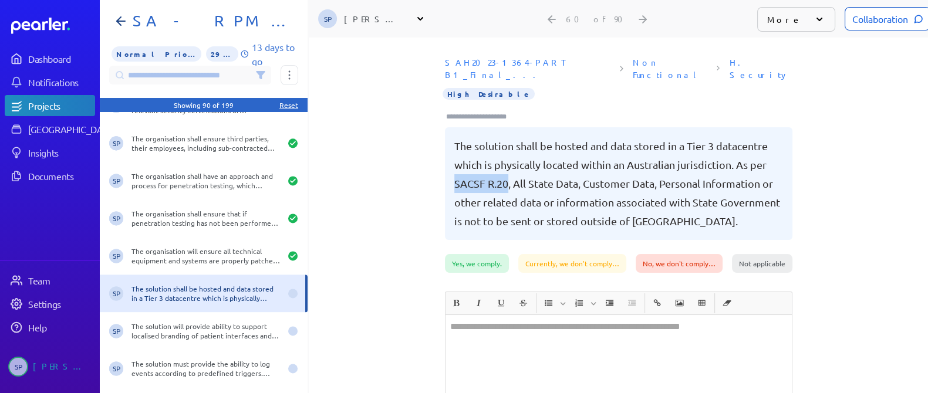
drag, startPoint x: 502, startPoint y: 169, endPoint x: 444, endPoint y: 173, distance: 57.7
click at [445, 173] on div "The solution shall be hosted and data stored in a Tier 3 datacentre which is ph…" at bounding box center [619, 183] width 348 height 113
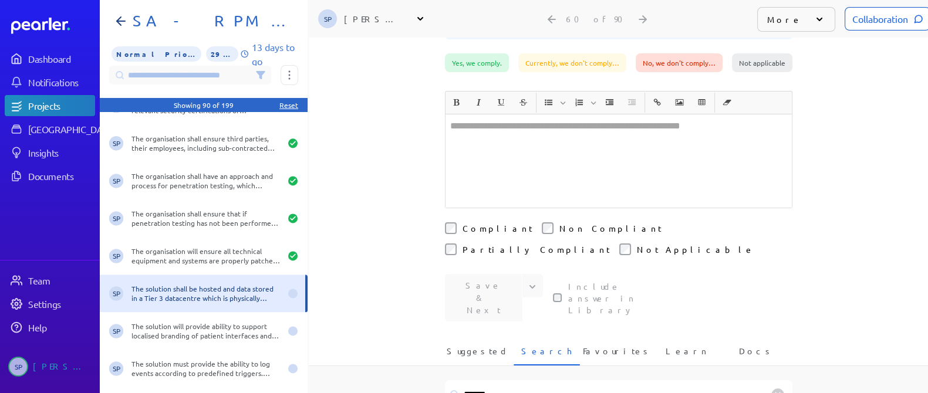
scroll to position [293, 0]
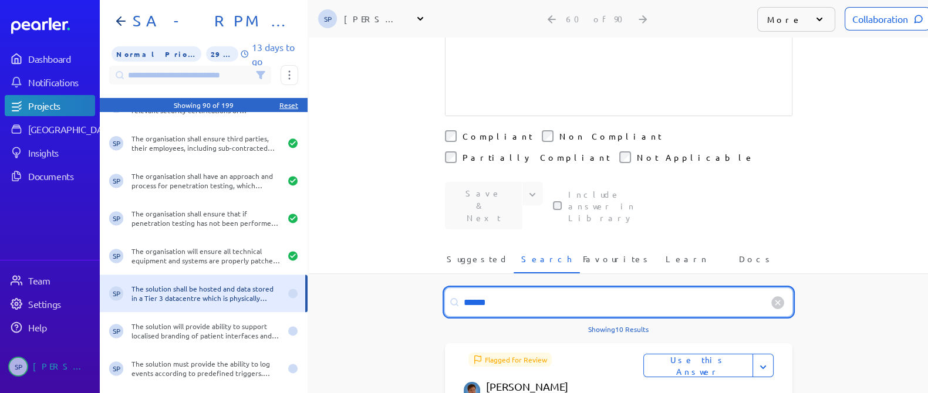
drag, startPoint x: 508, startPoint y: 238, endPoint x: 432, endPoint y: 237, distance: 76.4
type input "*"
paste input "**********"
type input "**********"
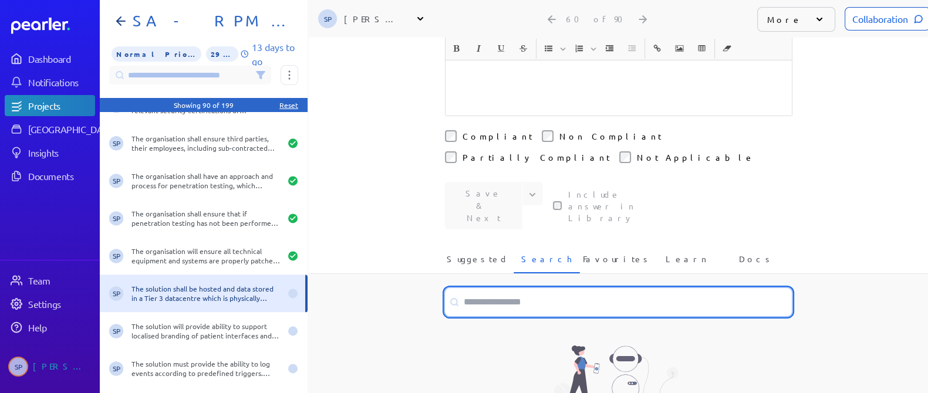
scroll to position [0, 0]
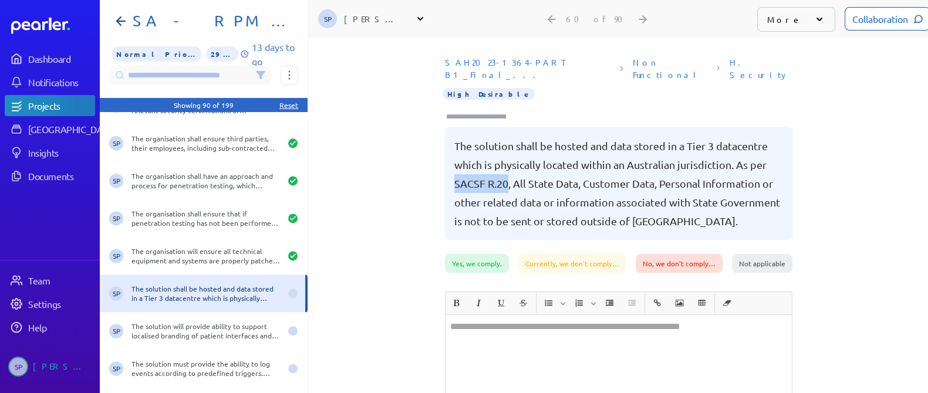
drag, startPoint x: 503, startPoint y: 171, endPoint x: 444, endPoint y: 177, distance: 58.5
click at [445, 177] on div "The solution shall be hosted and data stored in a Tier 3 datacentre which is ph…" at bounding box center [619, 183] width 348 height 113
copy pre "SACSF R.20"
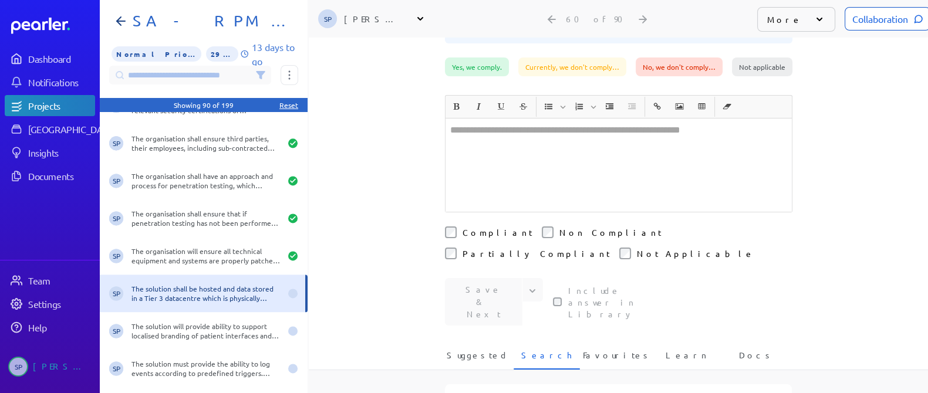
scroll to position [220, 0]
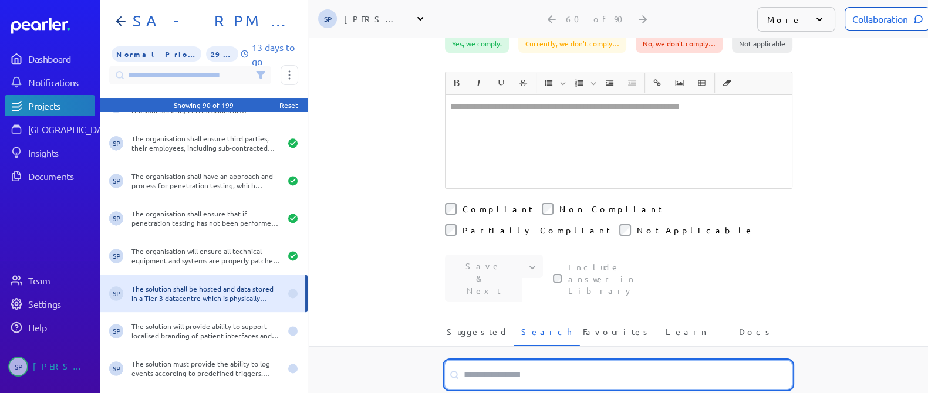
click at [504, 361] on input at bounding box center [619, 375] width 348 height 28
paste input "**********"
drag, startPoint x: 526, startPoint y: 327, endPoint x: 449, endPoint y: 321, distance: 77.1
click at [447, 361] on input "**********" at bounding box center [619, 375] width 348 height 28
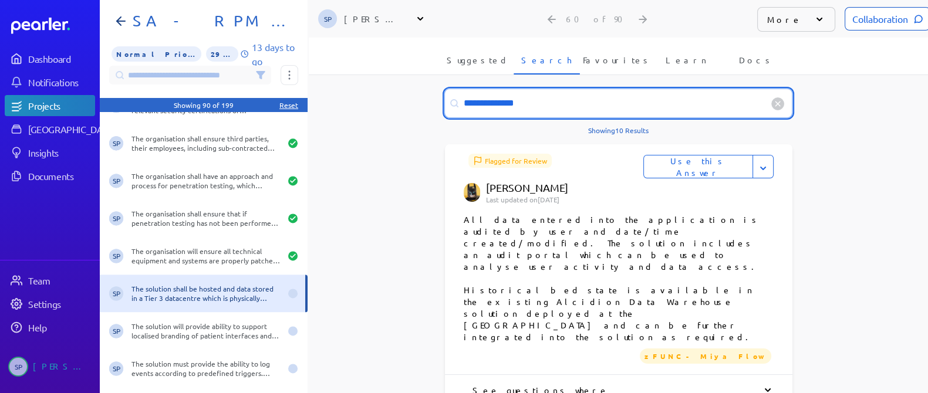
scroll to position [420, 0]
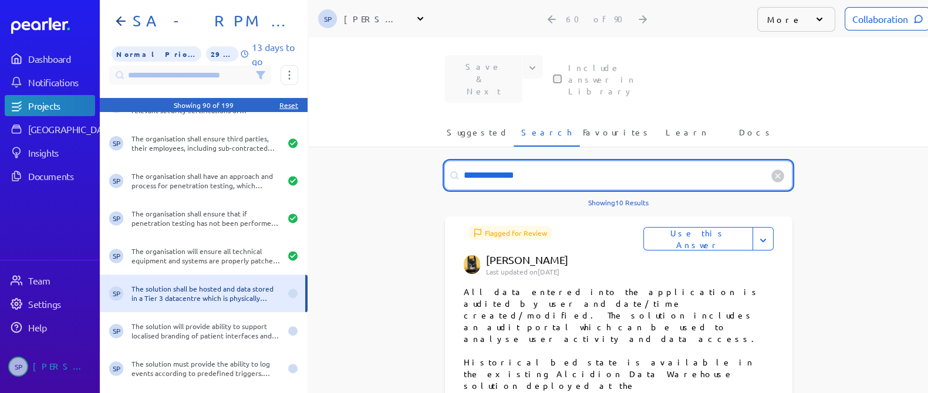
drag, startPoint x: 530, startPoint y: 124, endPoint x: 456, endPoint y: 118, distance: 74.3
click at [456, 161] on input "**********" at bounding box center [619, 175] width 348 height 28
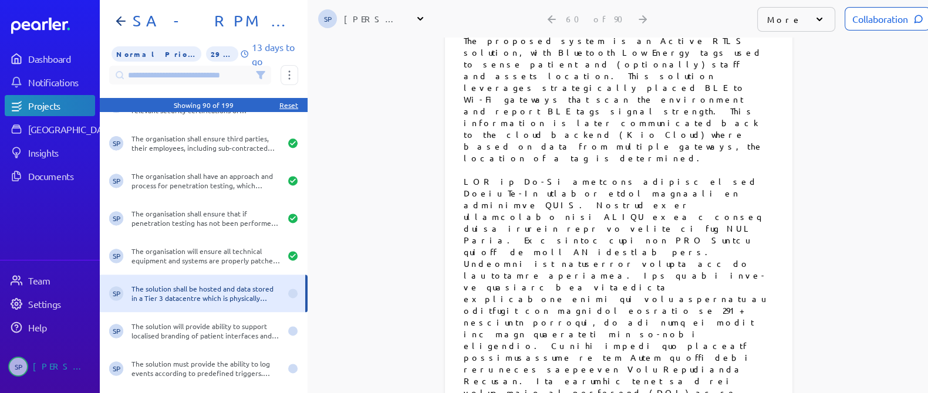
scroll to position [2401, 0]
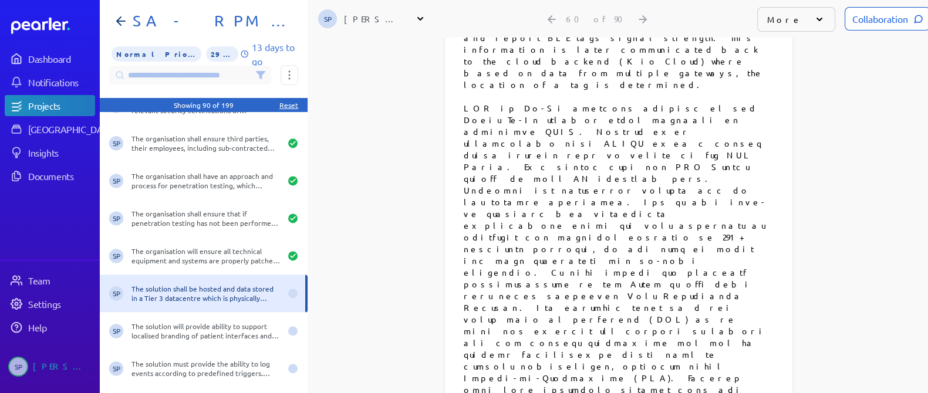
type input "**********"
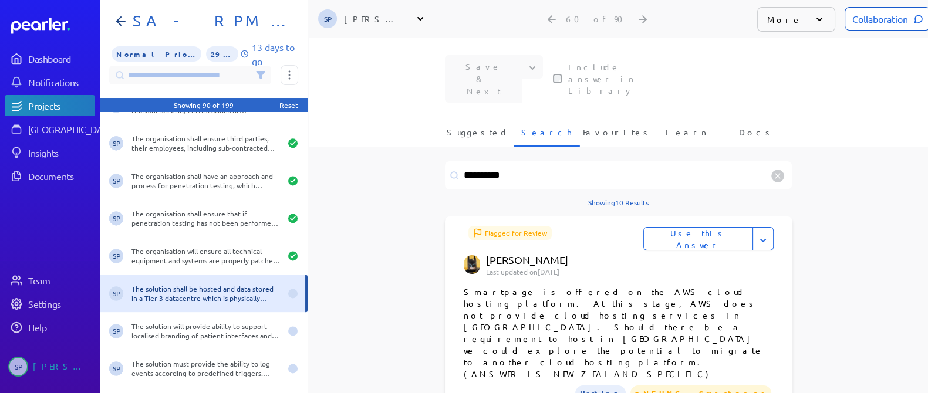
scroll to position [117, 0]
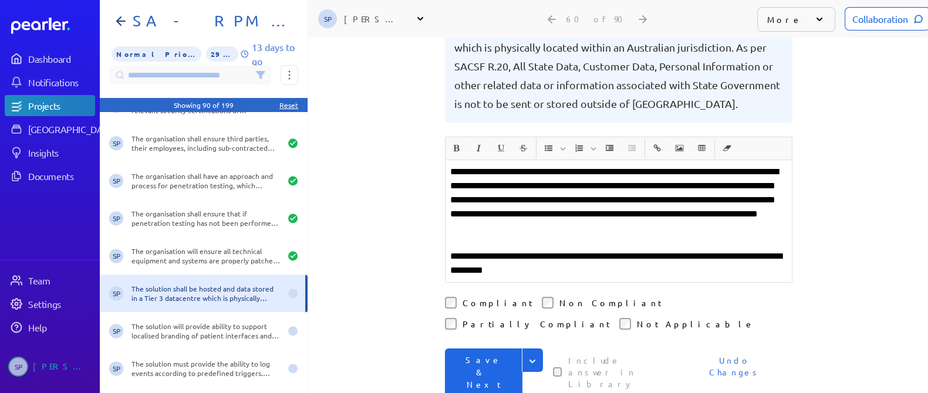
click at [480, 349] on button "Save & Next" at bounding box center [484, 373] width 78 height 48
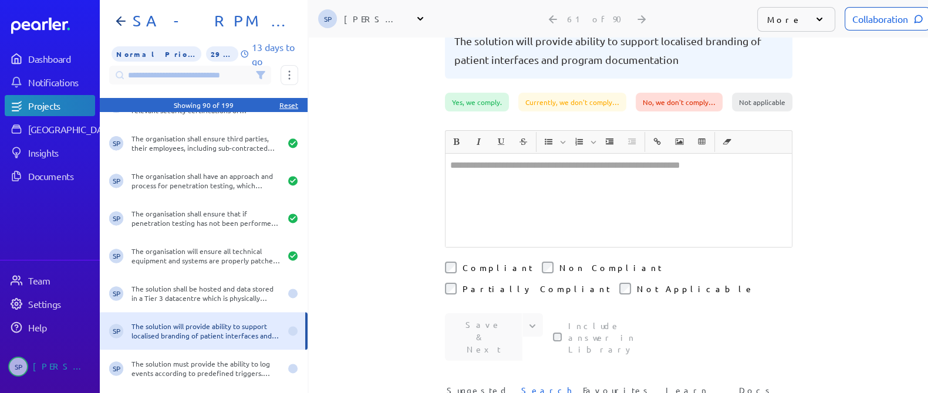
scroll to position [44, 0]
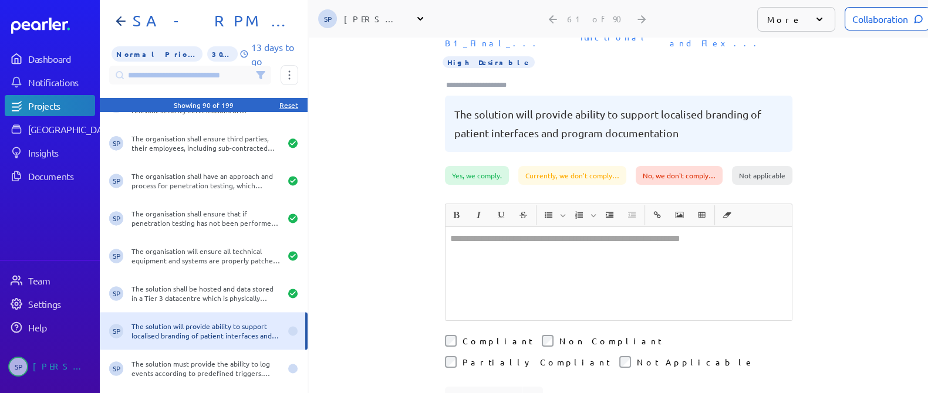
click at [583, 238] on div at bounding box center [619, 273] width 346 height 93
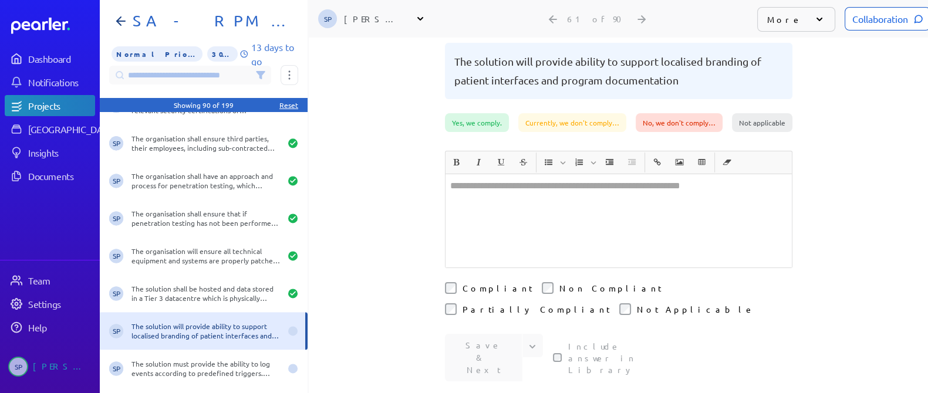
scroll to position [220, 0]
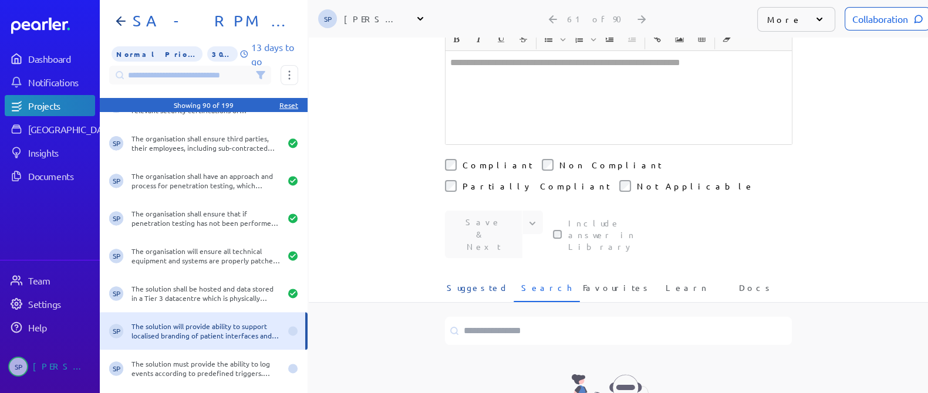
click at [490, 282] on span "Suggested" at bounding box center [478, 291] width 62 height 19
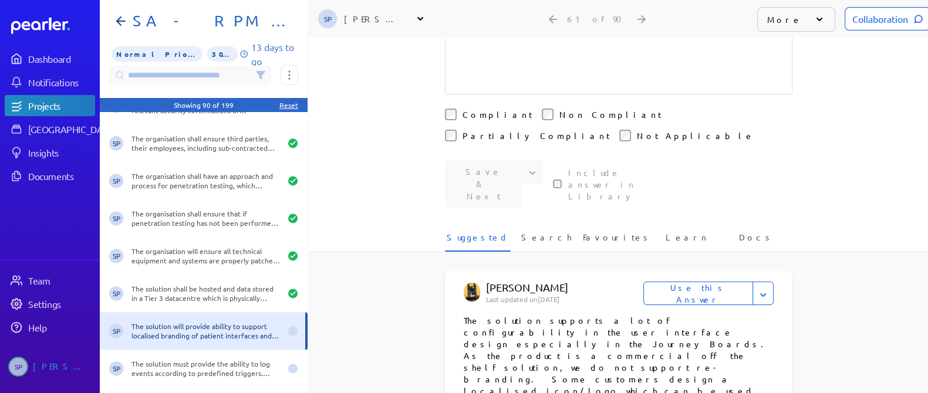
scroll to position [293, 0]
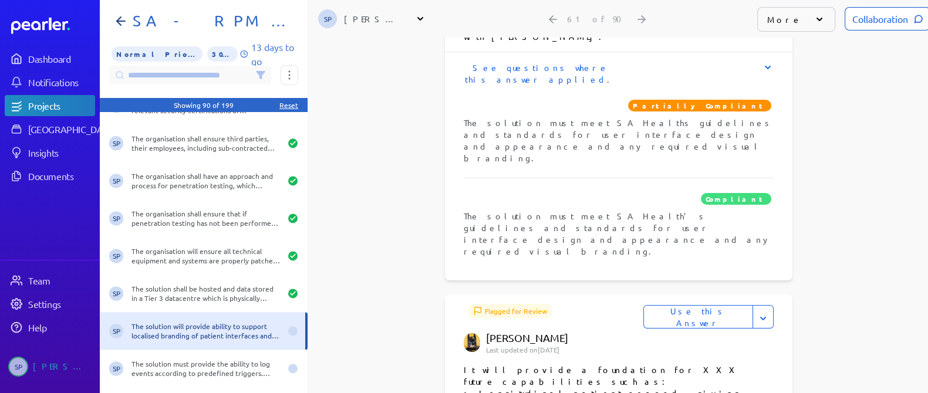
scroll to position [807, 0]
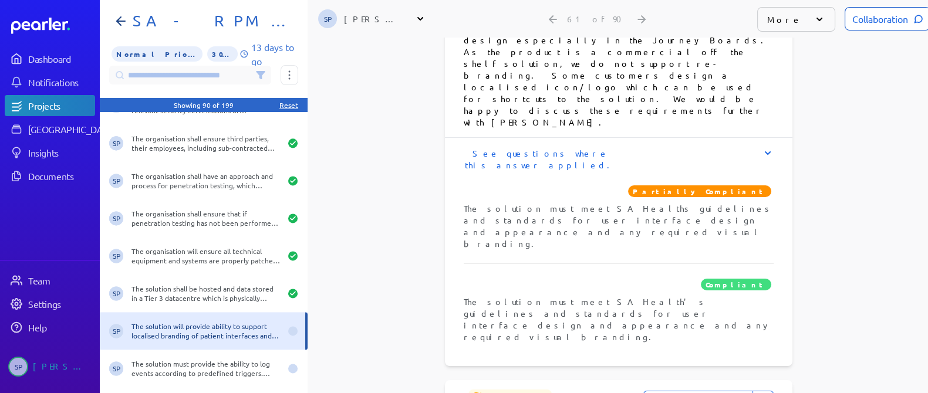
scroll to position [367, 0]
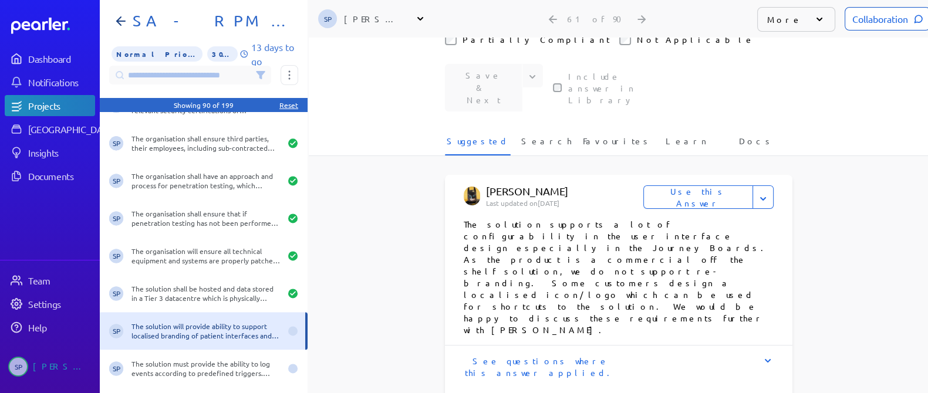
click at [708, 186] on button "Use this Answer" at bounding box center [699, 197] width 110 height 23
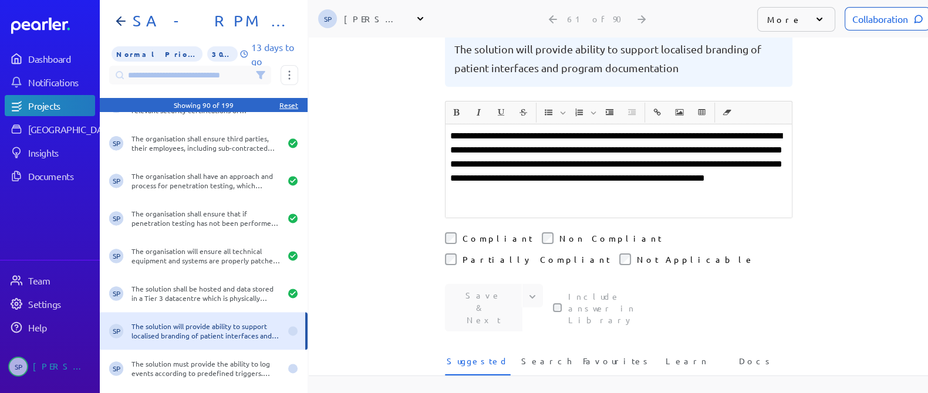
scroll to position [36, 0]
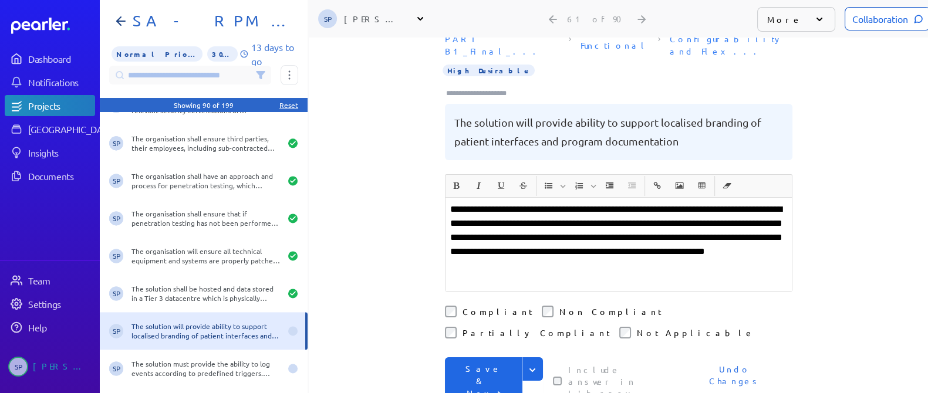
click at [479, 358] on button "Save & Next" at bounding box center [484, 382] width 78 height 48
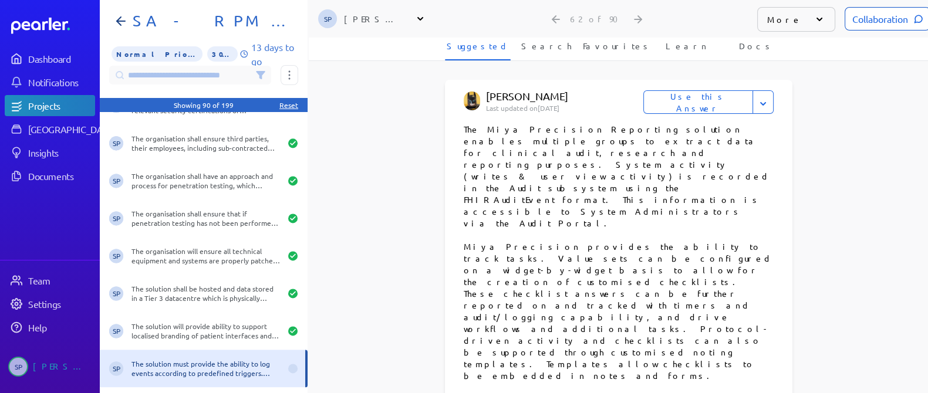
scroll to position [550, 0]
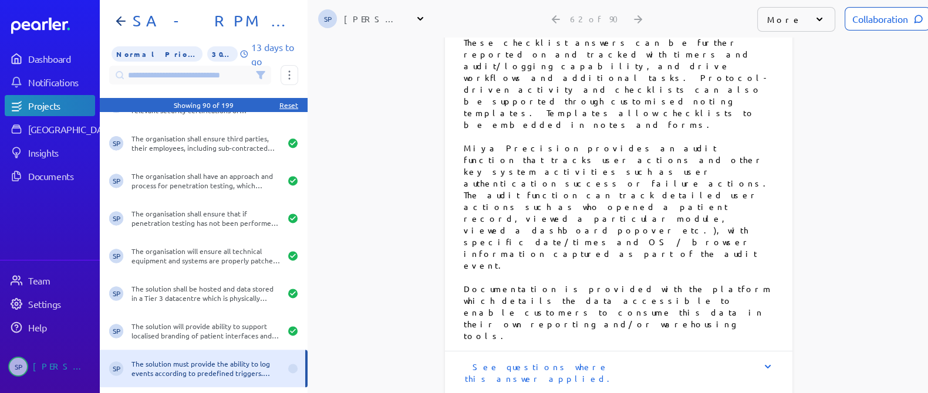
scroll to position [843, 0]
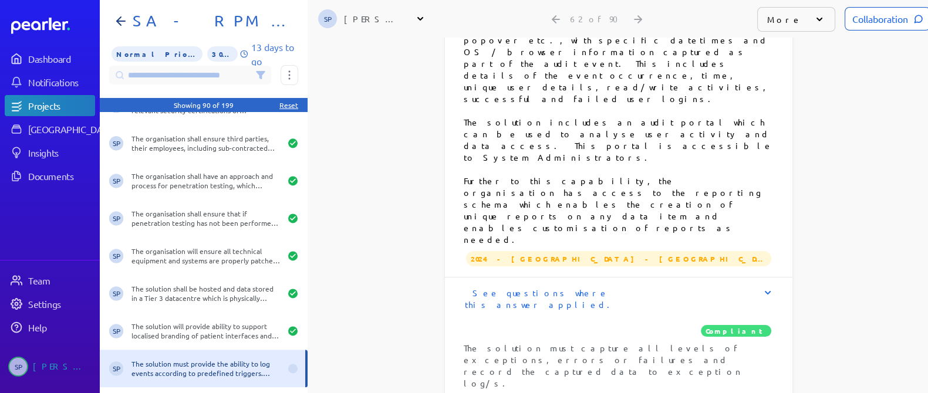
scroll to position [1357, 0]
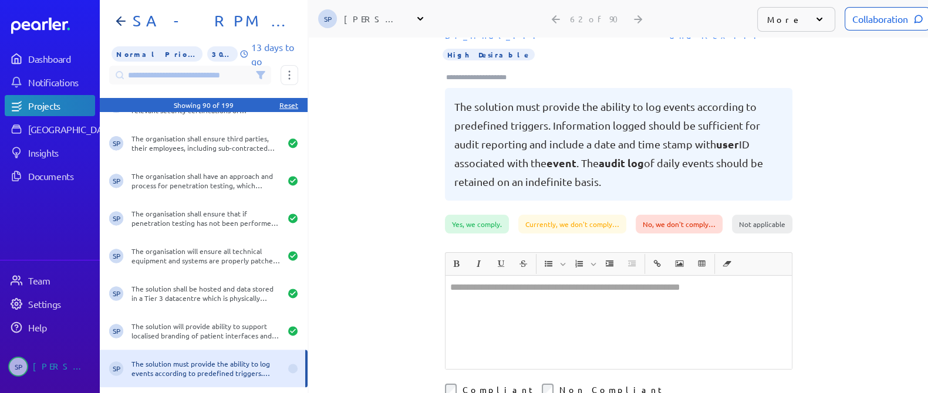
scroll to position [0, 0]
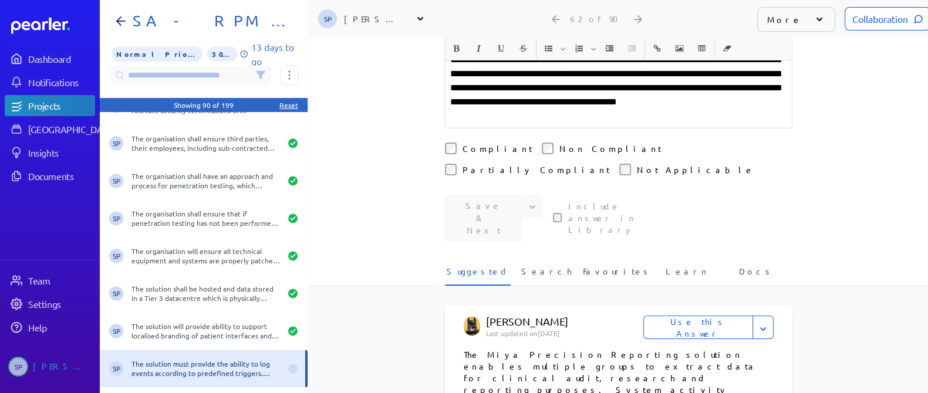
scroll to position [250, 0]
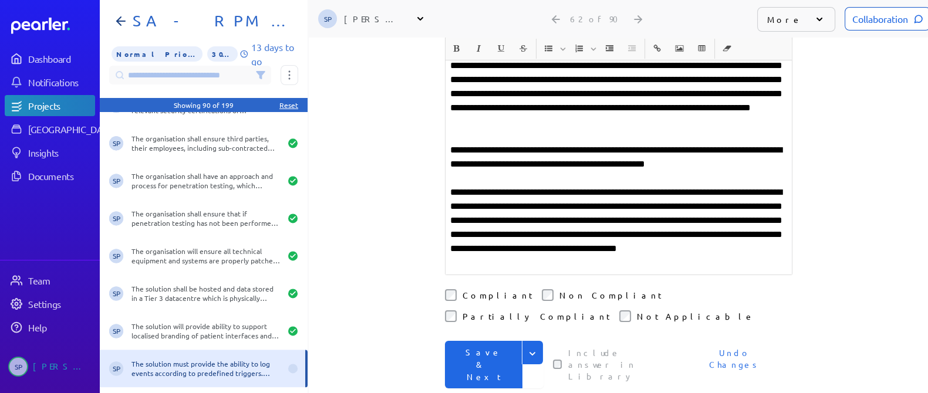
click at [463, 341] on button "Save & Next" at bounding box center [484, 365] width 78 height 48
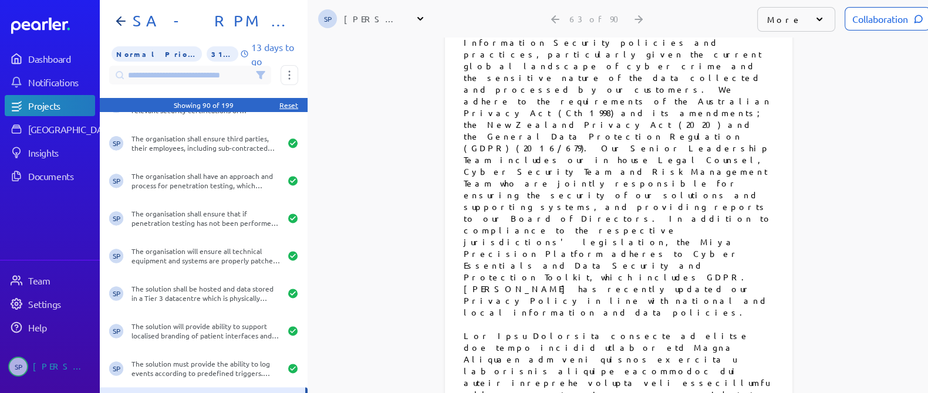
scroll to position [841, 0]
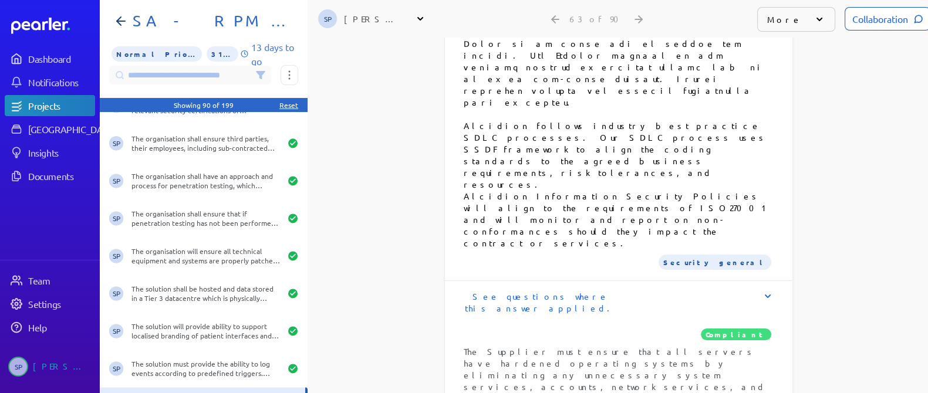
scroll to position [1355, 0]
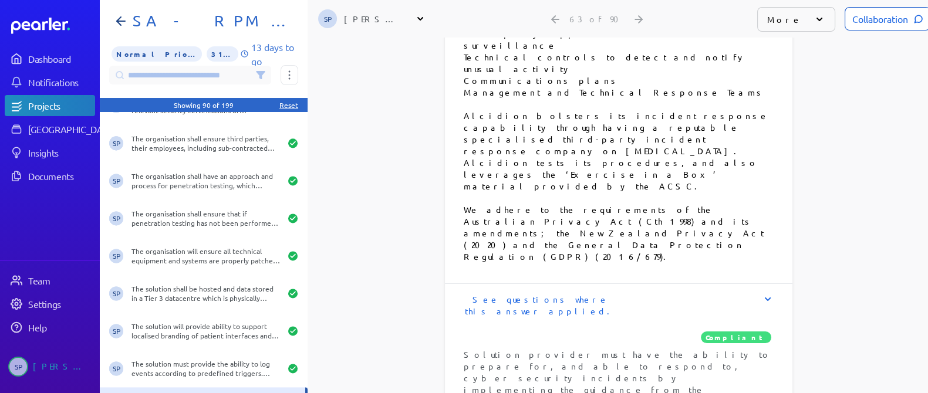
scroll to position [2235, 0]
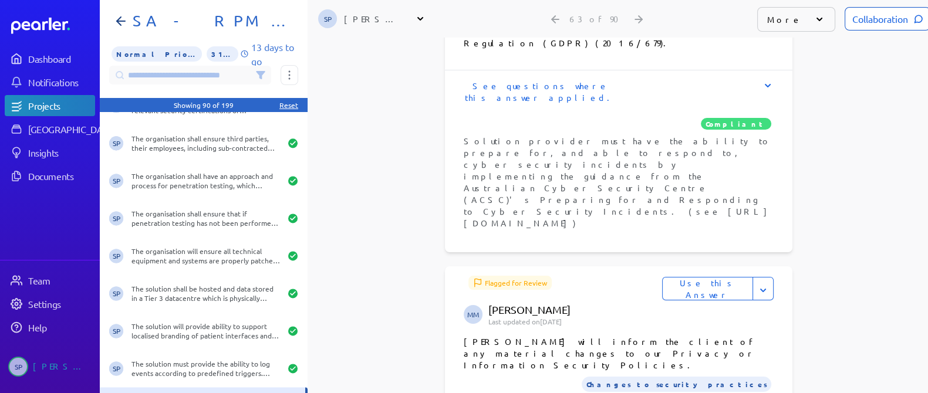
scroll to position [2382, 0]
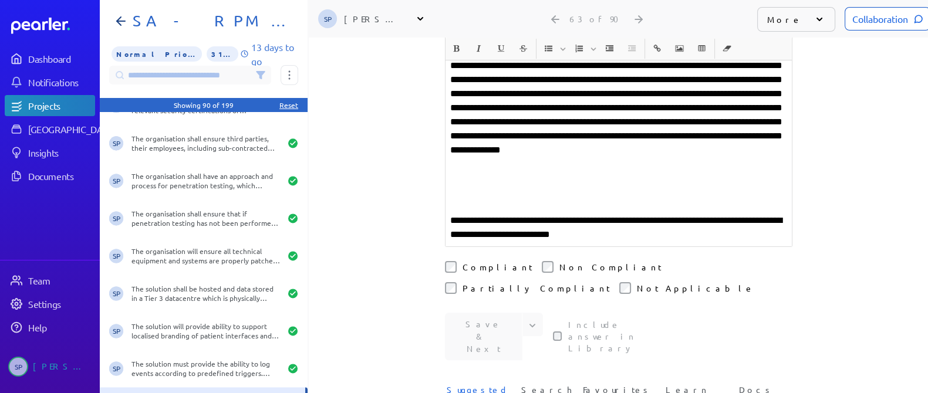
scroll to position [583, 0]
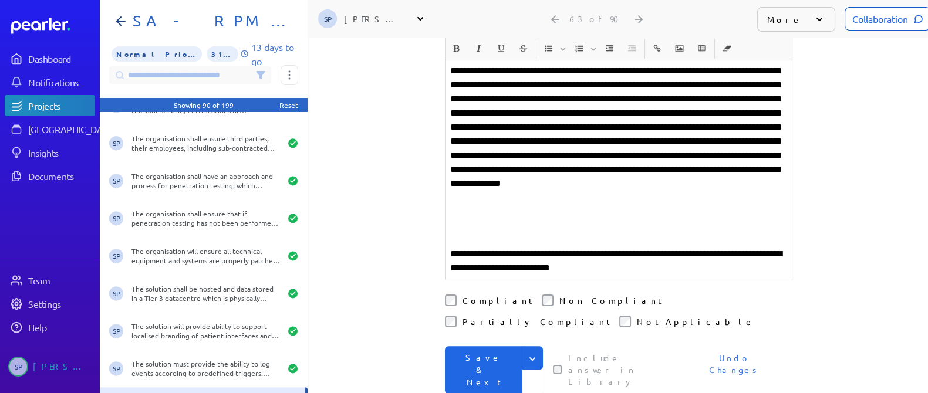
click at [494, 346] on button "Save & Next" at bounding box center [484, 370] width 78 height 48
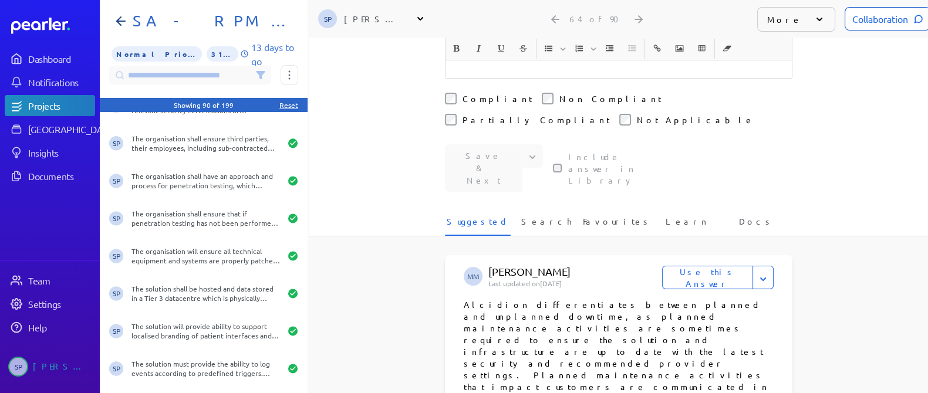
scroll to position [367, 0]
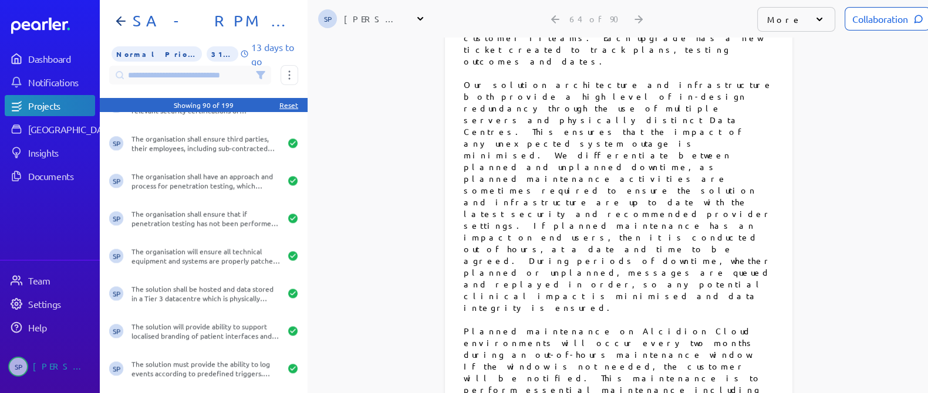
scroll to position [1248, 0]
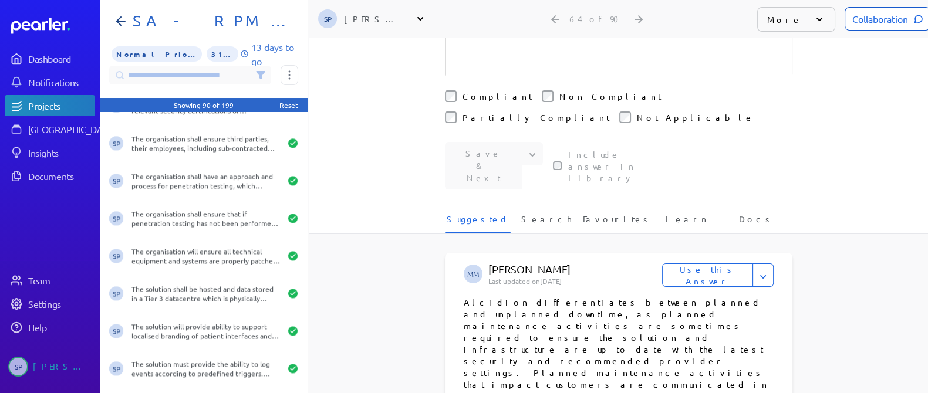
scroll to position [293, 0]
click at [705, 266] on button "Use this Answer" at bounding box center [707, 277] width 91 height 23
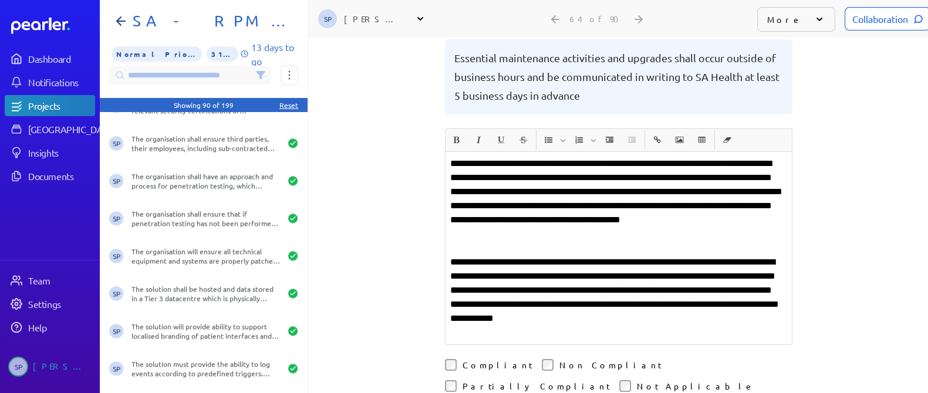
scroll to position [109, 0]
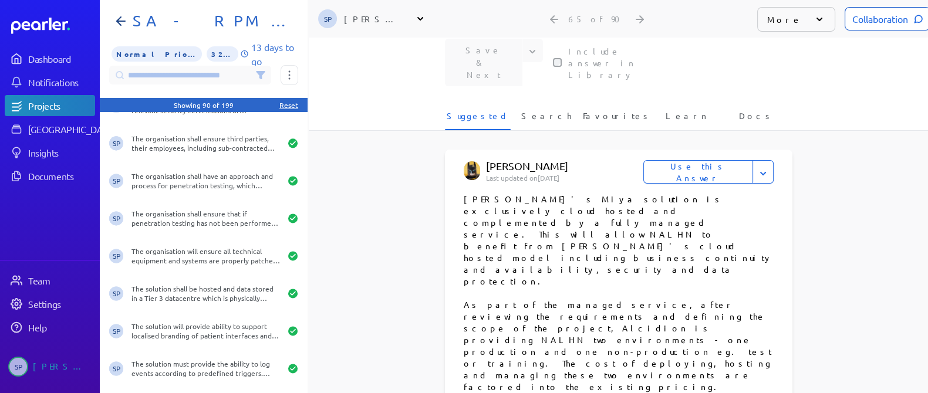
scroll to position [440, 0]
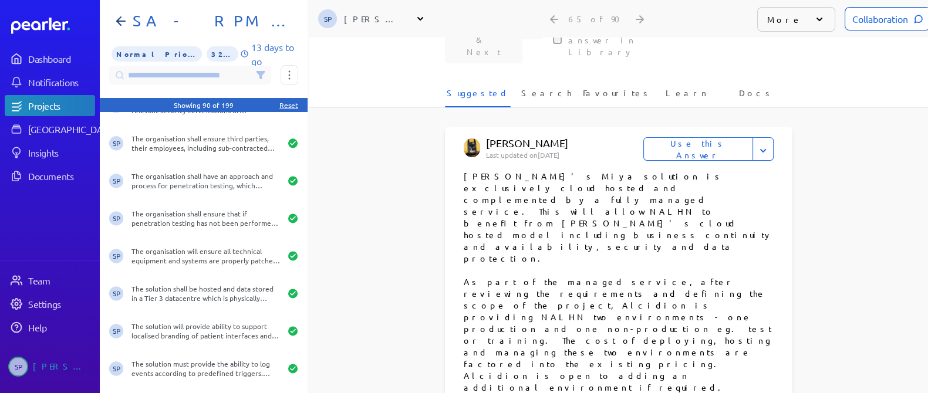
click at [712, 137] on button "Use this Answer" at bounding box center [699, 148] width 110 height 23
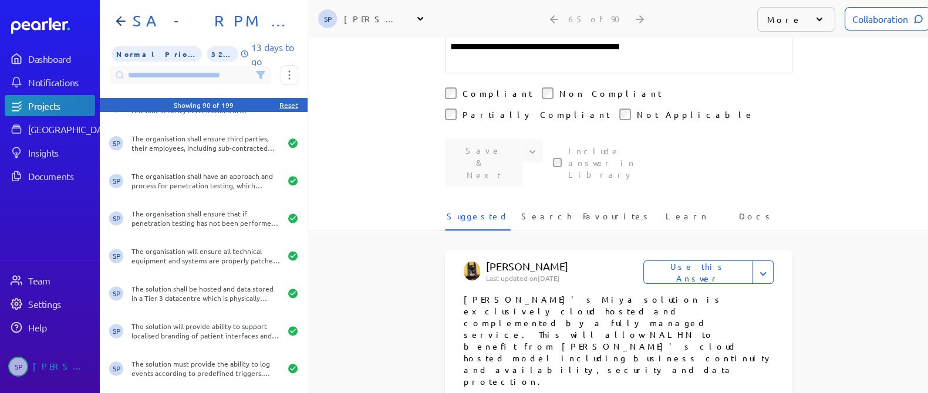
scroll to position [396, 0]
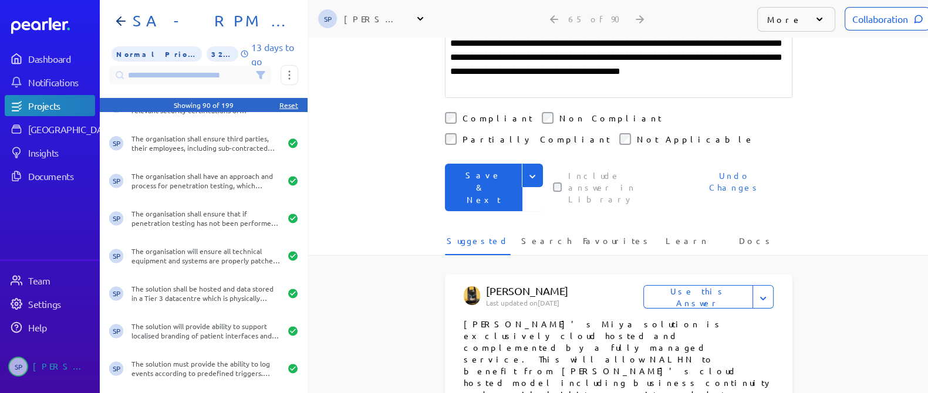
click at [495, 164] on button "Save & Next" at bounding box center [484, 188] width 78 height 48
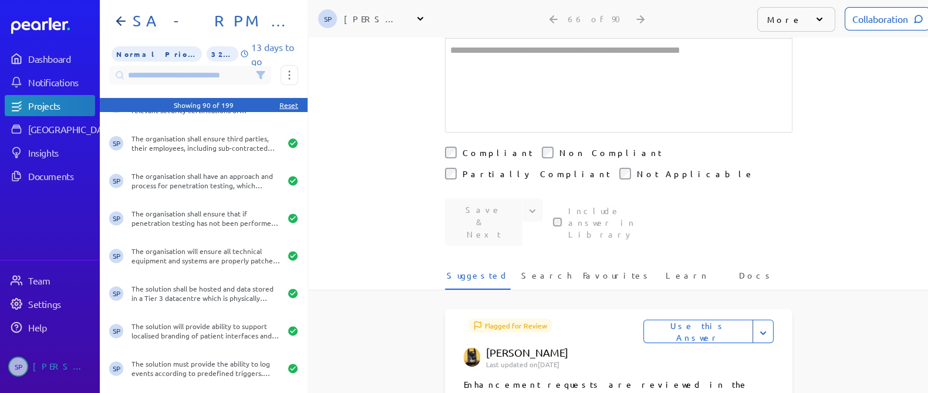
scroll to position [293, 0]
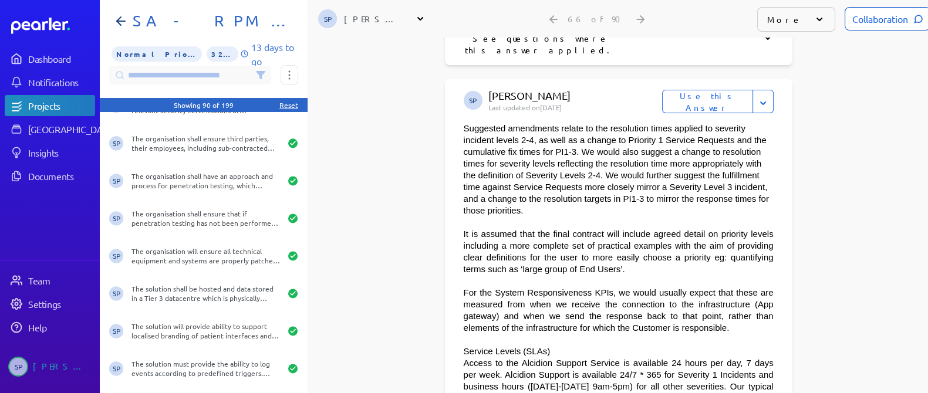
scroll to position [4917, 0]
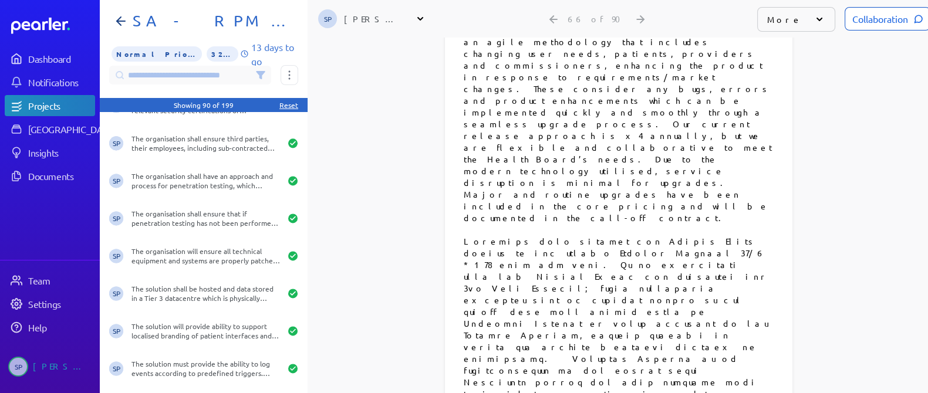
scroll to position [5872, 0]
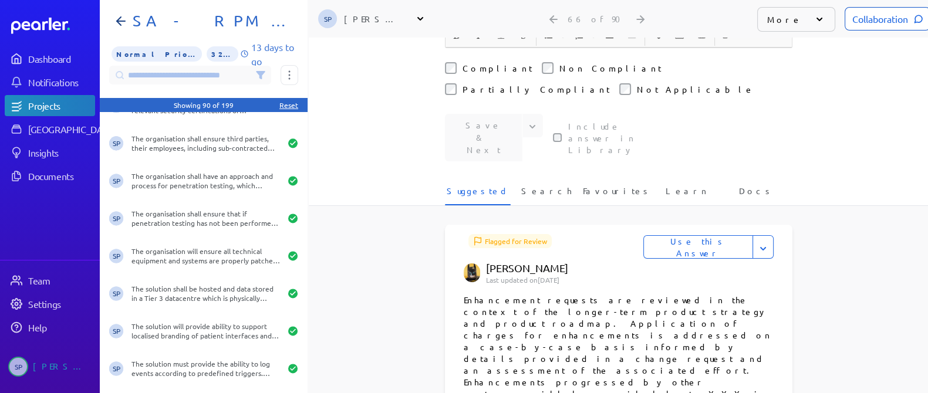
scroll to position [293, 0]
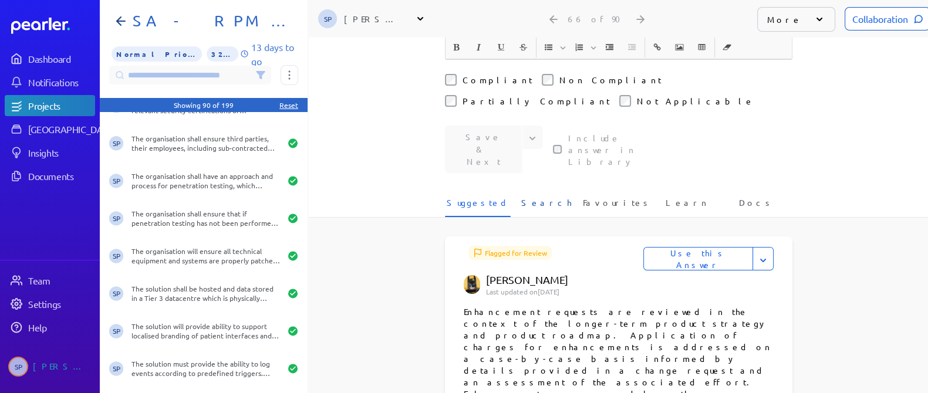
click at [541, 197] on span "Search" at bounding box center [546, 206] width 50 height 19
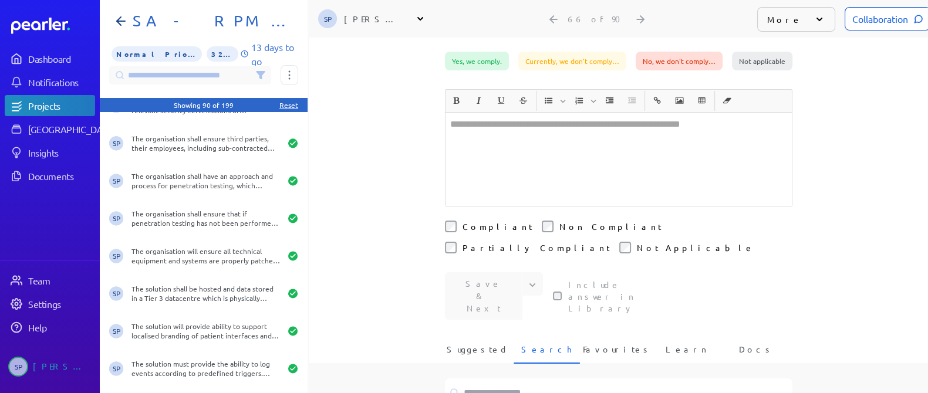
scroll to position [220, 0]
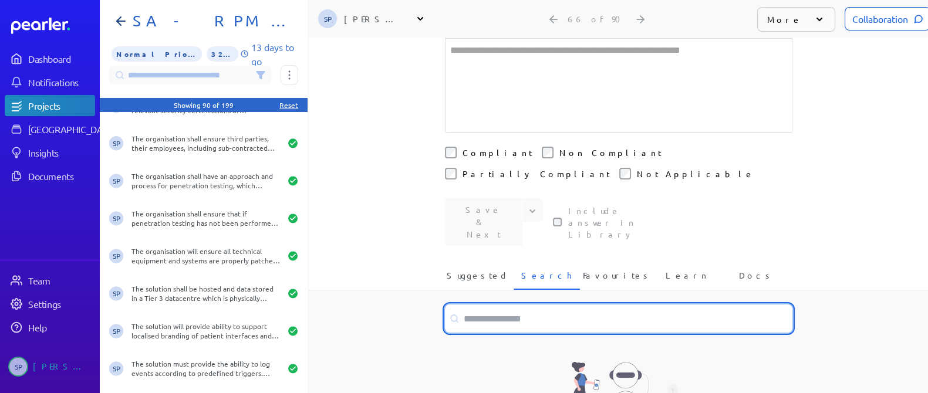
click at [479, 305] on input at bounding box center [619, 319] width 348 height 28
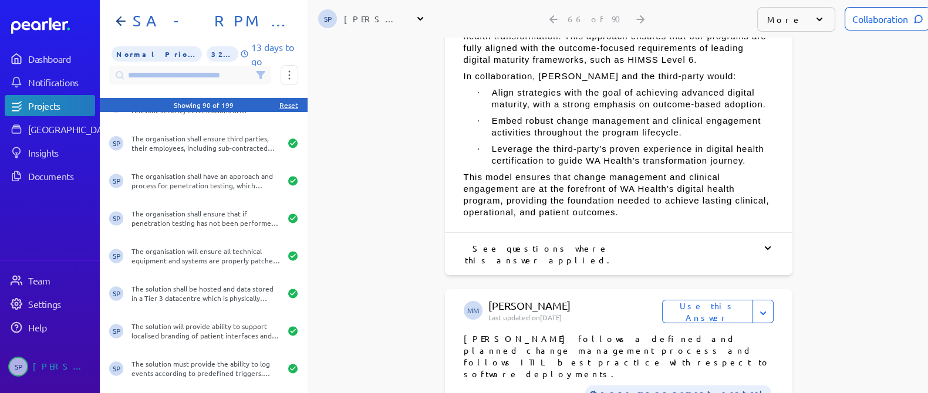
scroll to position [1981, 0]
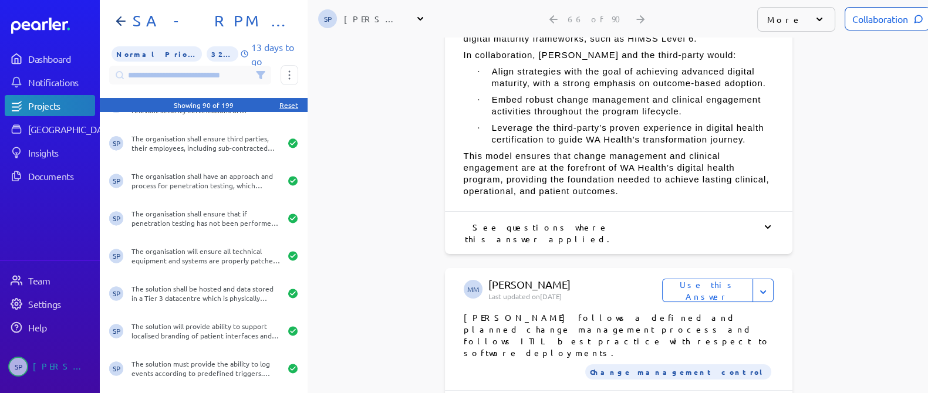
type input "**********"
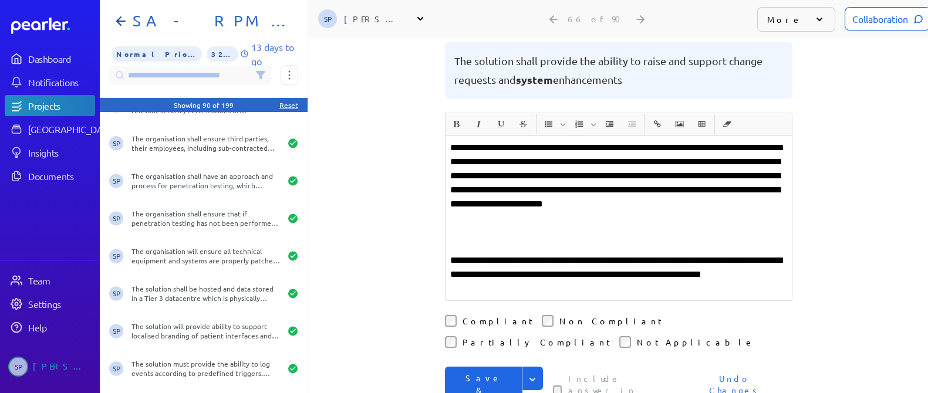
scroll to position [106, 0]
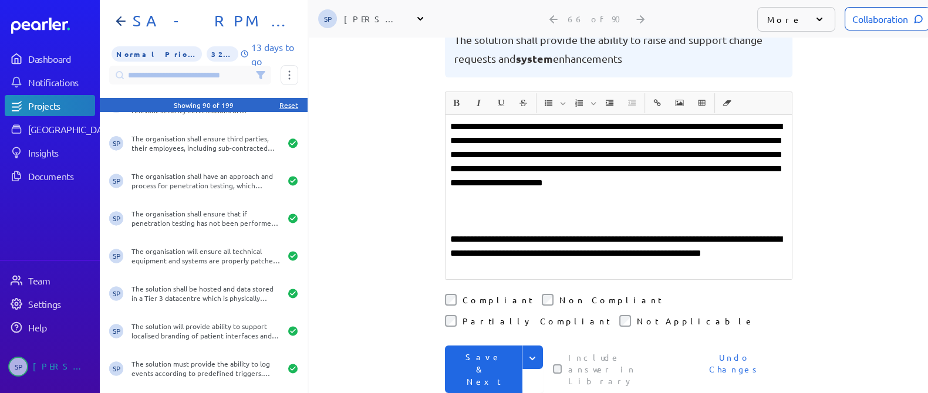
click at [467, 346] on button "Save & Next" at bounding box center [484, 370] width 78 height 48
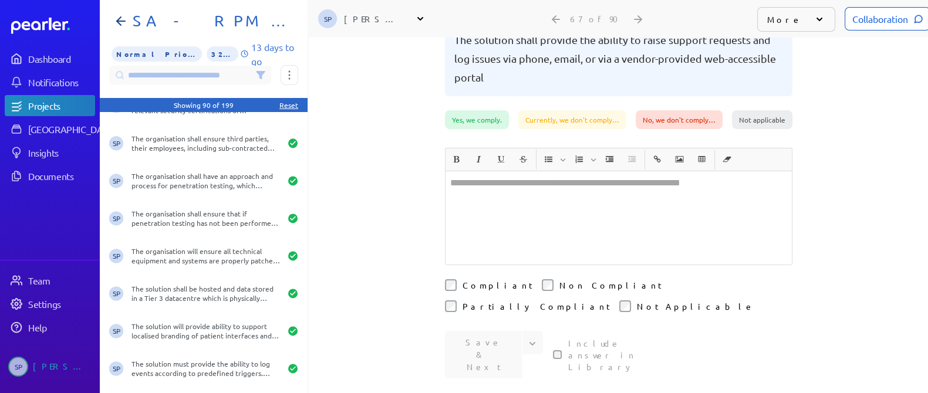
scroll to position [33, 0]
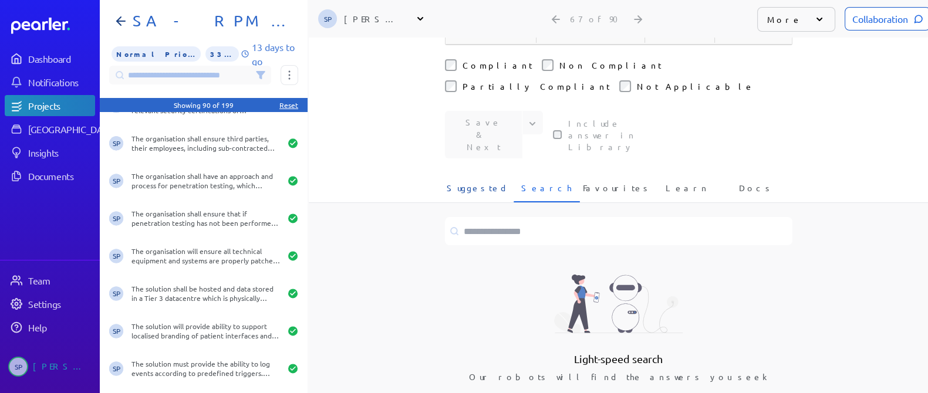
click at [487, 182] on span "Suggested" at bounding box center [478, 191] width 62 height 19
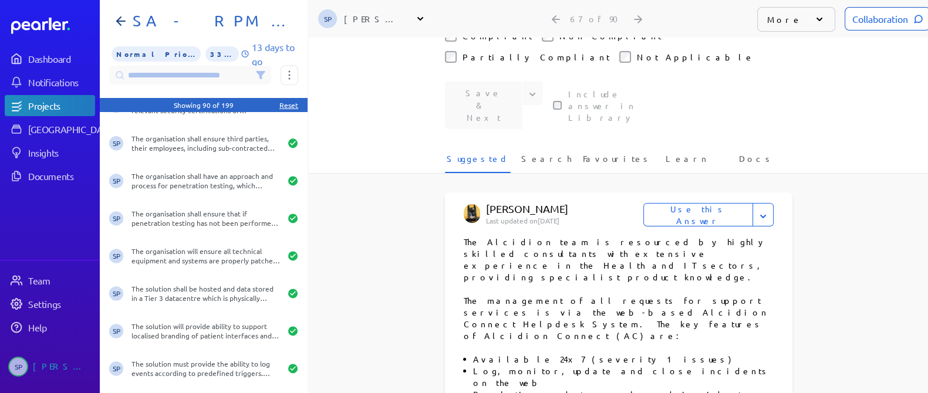
scroll to position [429, 0]
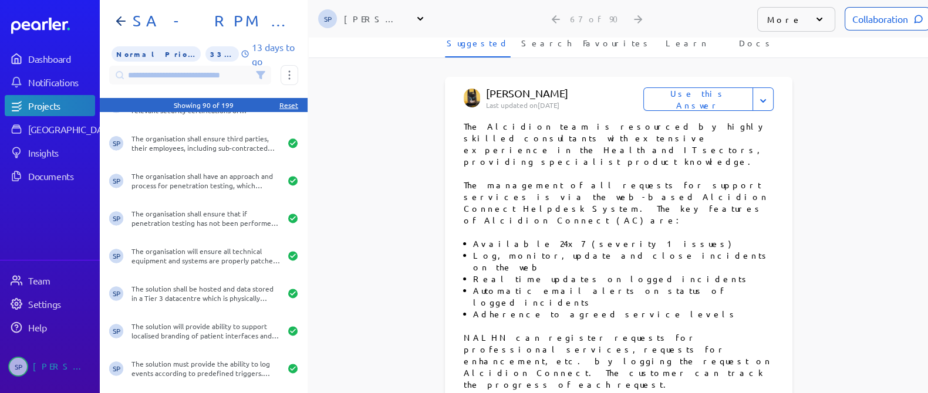
scroll to position [503, 0]
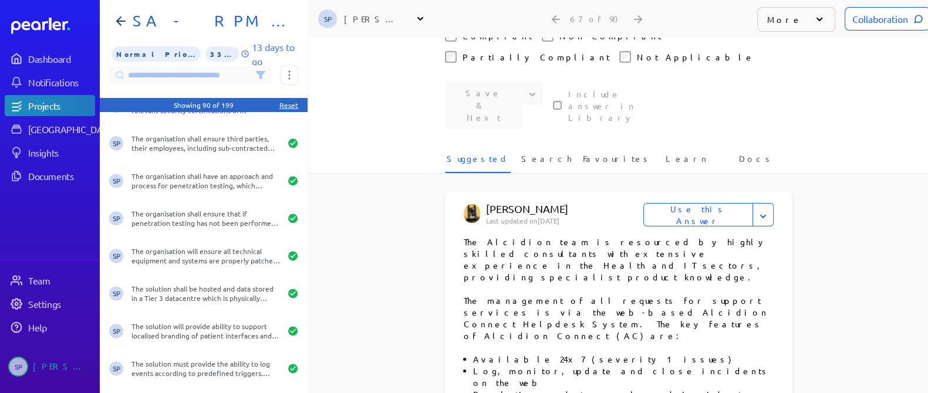
click at [719, 203] on button "Use this Answer" at bounding box center [699, 214] width 110 height 23
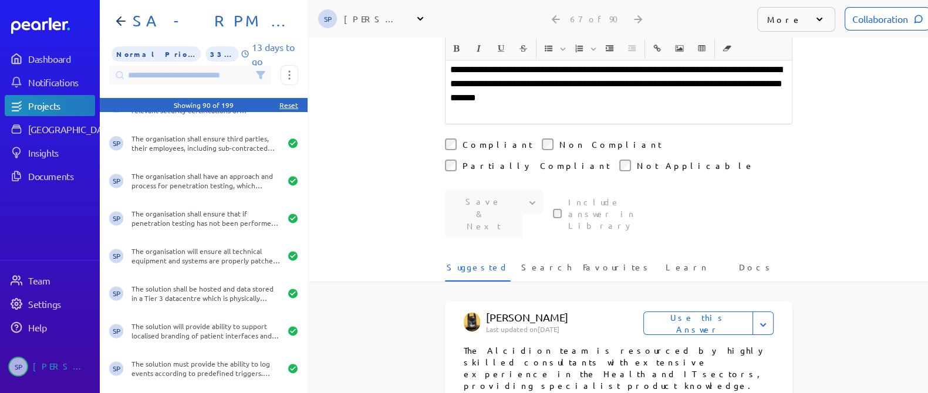
scroll to position [397, 0]
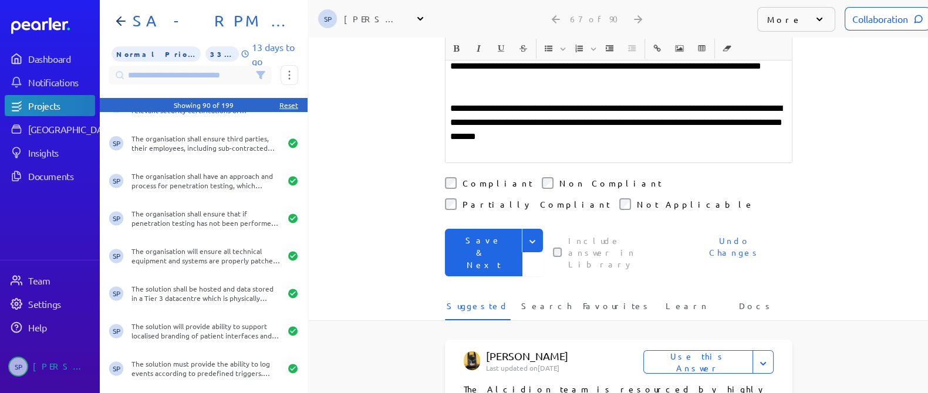
click at [489, 229] on button "Save & Next" at bounding box center [484, 253] width 78 height 48
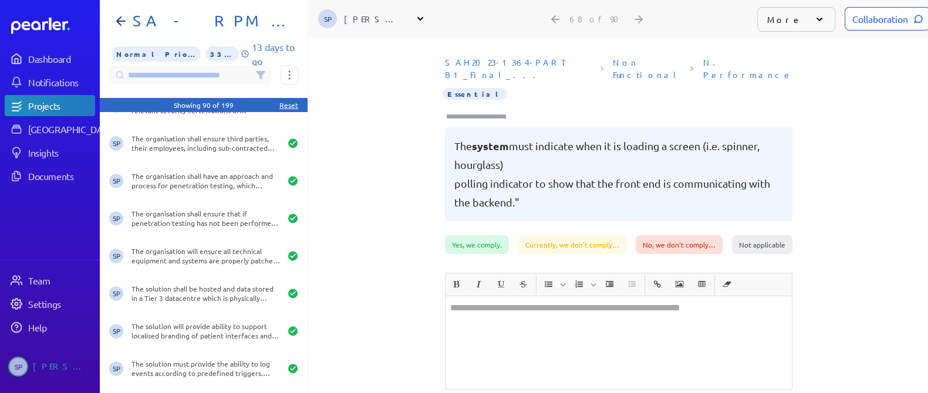
scroll to position [73, 0]
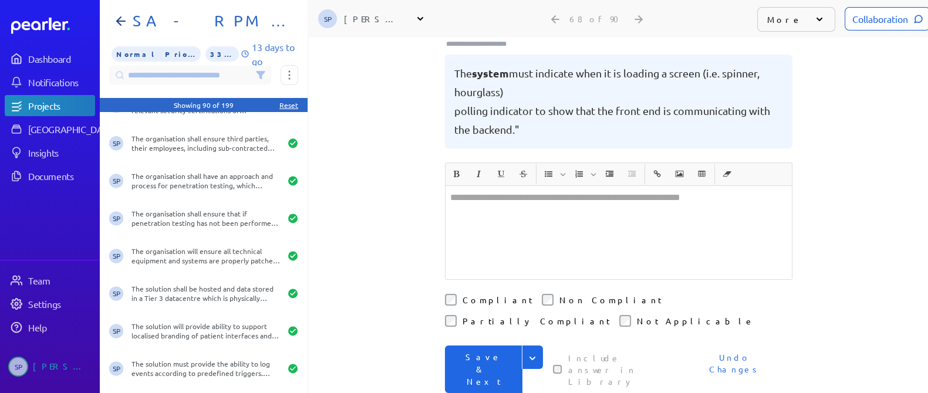
click at [500, 346] on button "Save & Next" at bounding box center [484, 370] width 78 height 48
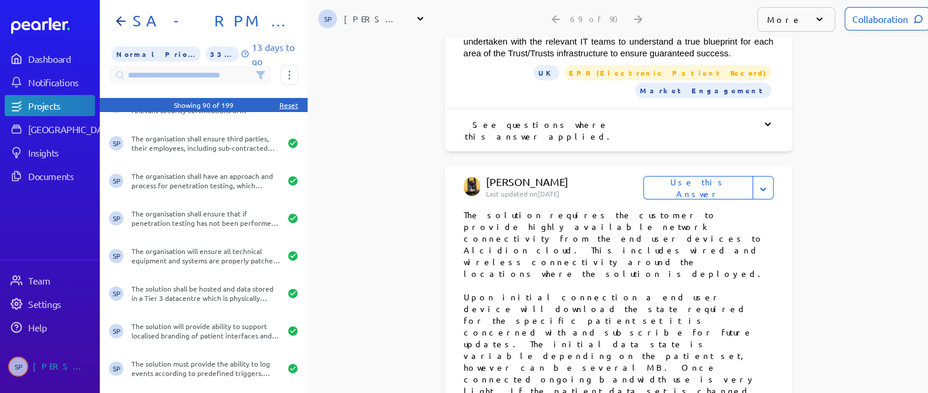
scroll to position [734, 0]
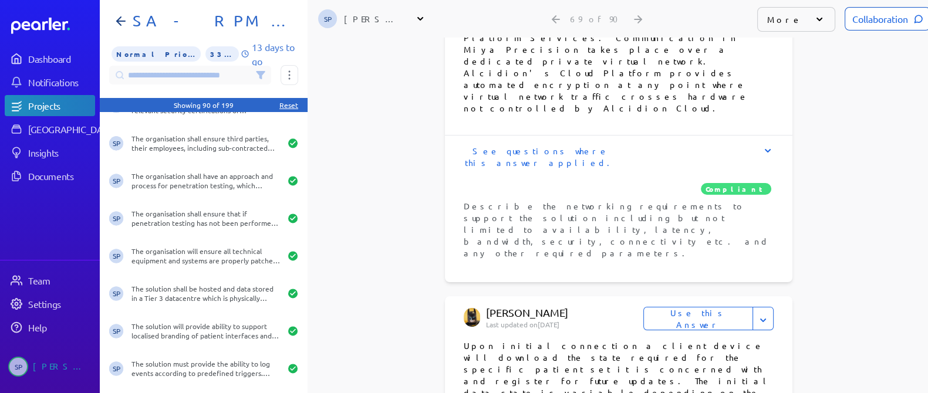
scroll to position [1174, 0]
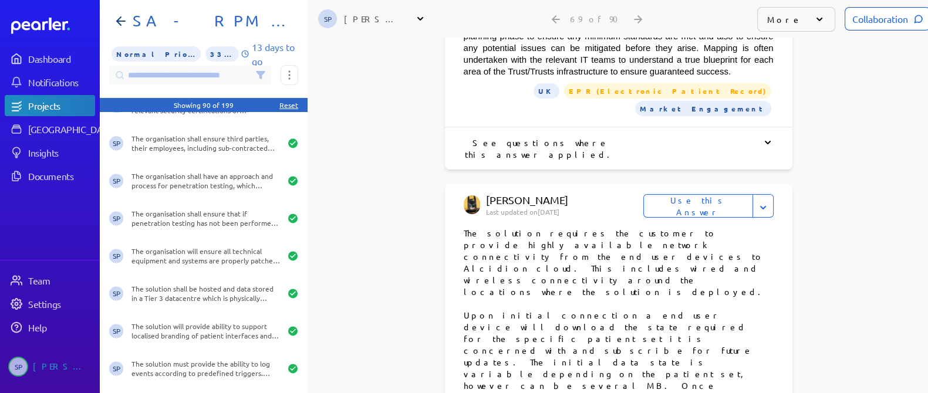
scroll to position [661, 0]
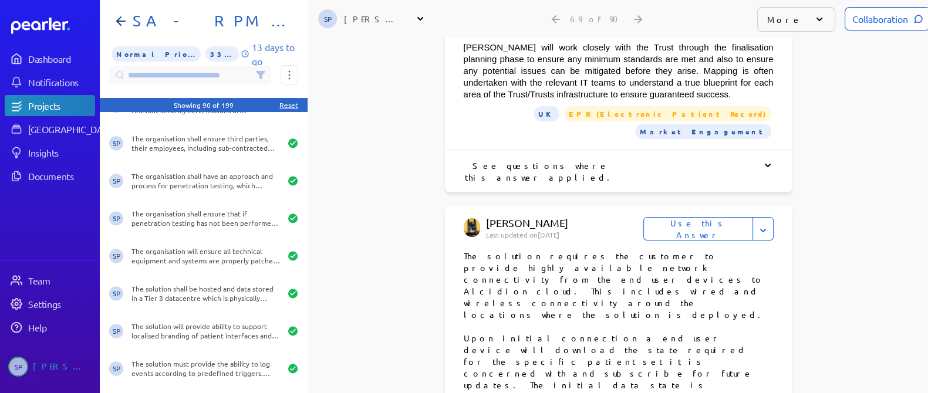
click at [705, 217] on button "Use this Answer" at bounding box center [699, 228] width 110 height 23
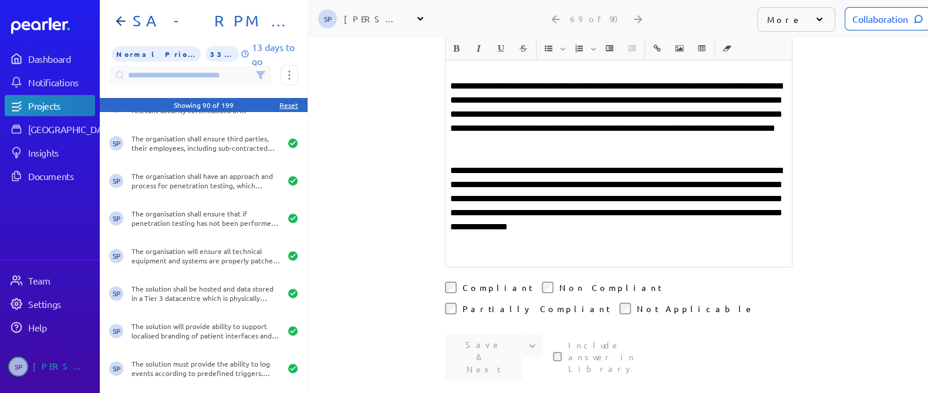
scroll to position [191, 0]
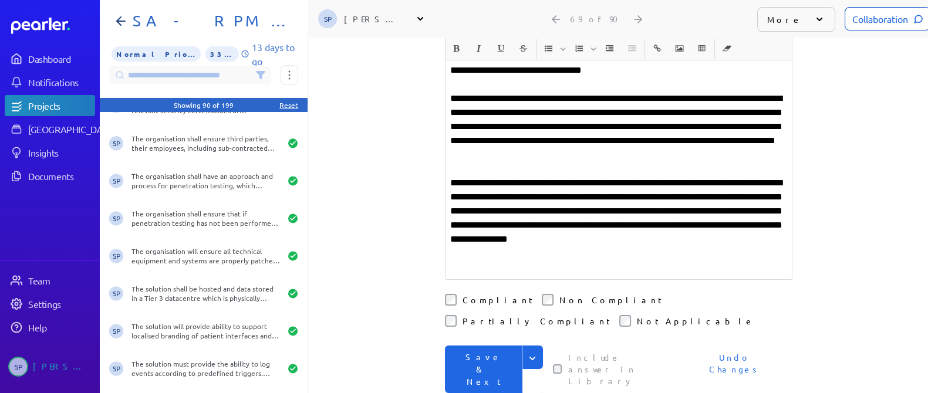
click at [480, 346] on button "Save & Next" at bounding box center [484, 370] width 78 height 48
click at [480, 346] on div "Save & Next Save Save & Copy Include answer in Library Undo Changes" at bounding box center [619, 370] width 348 height 48
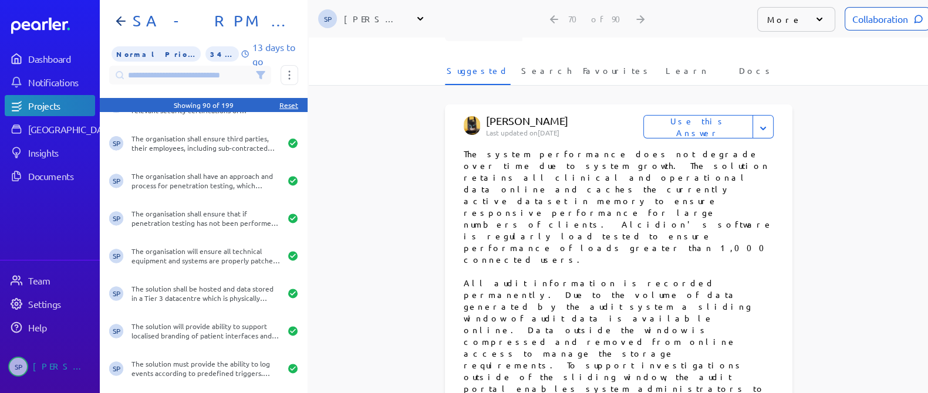
scroll to position [513, 0]
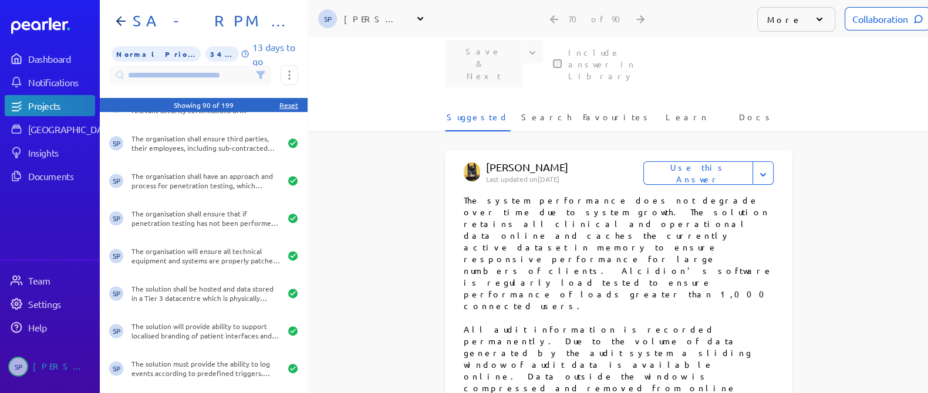
scroll to position [440, 0]
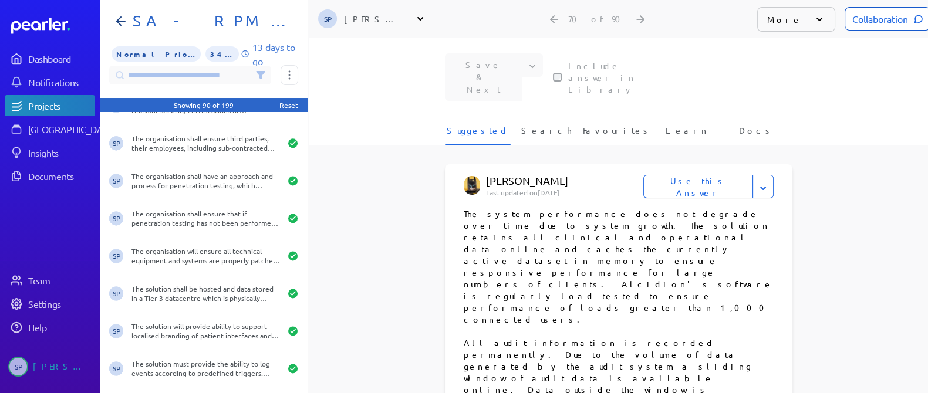
click at [707, 175] on button "Use this Answer" at bounding box center [699, 186] width 110 height 23
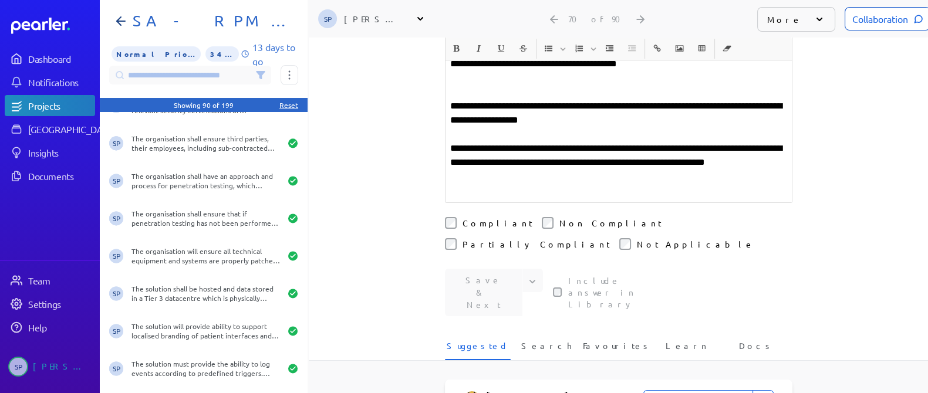
scroll to position [380, 0]
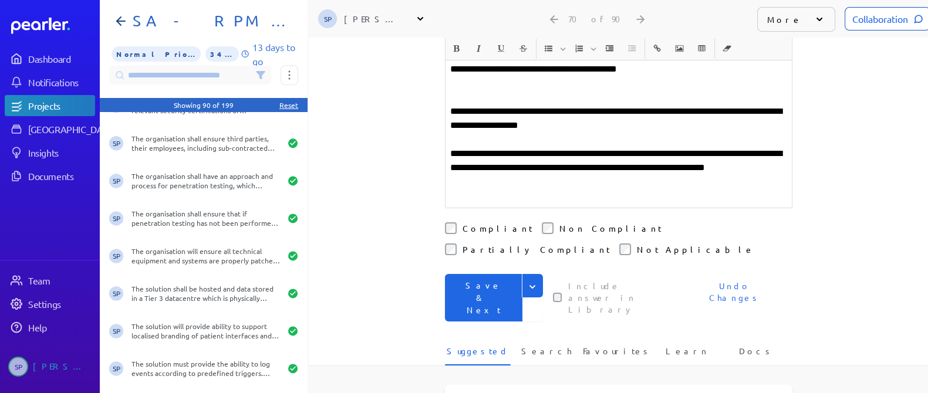
click at [486, 274] on button "Save & Next" at bounding box center [484, 298] width 78 height 48
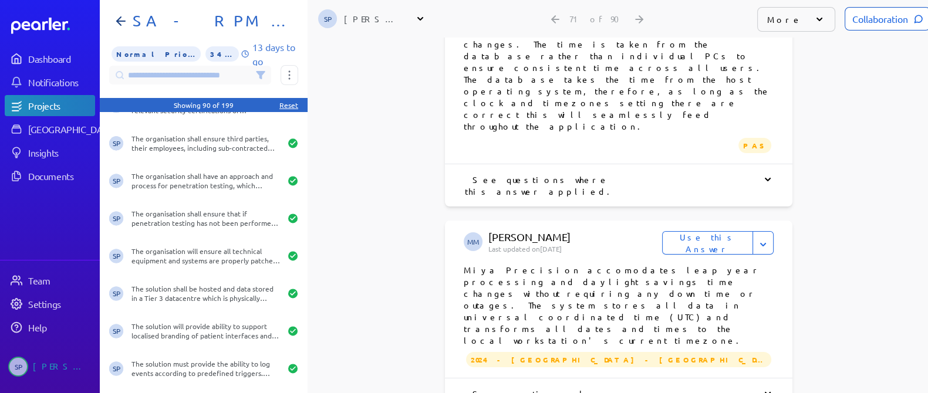
scroll to position [587, 0]
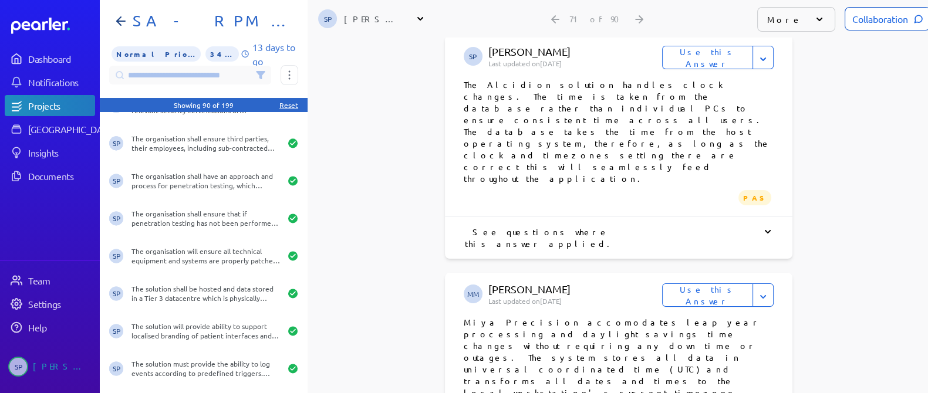
click at [713, 284] on button "Use this Answer" at bounding box center [707, 295] width 91 height 23
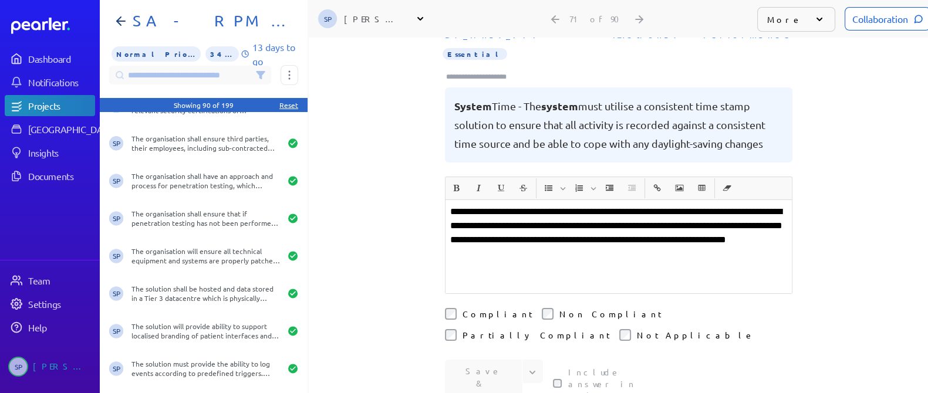
scroll to position [35, 0]
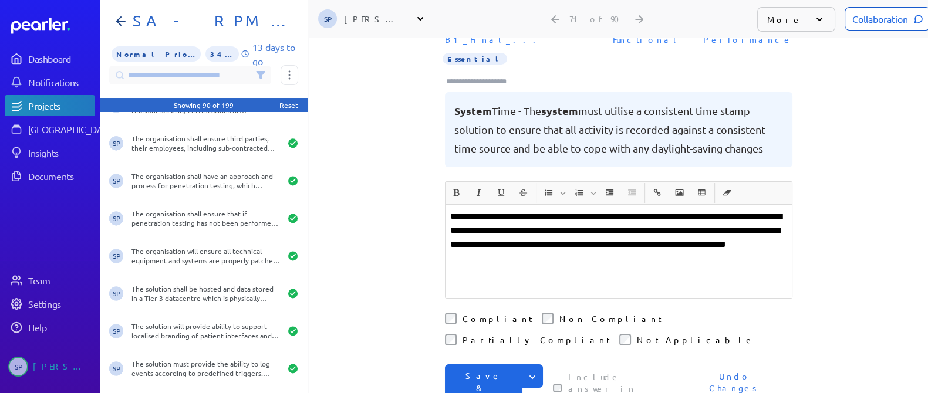
click at [462, 365] on button "Save & Next" at bounding box center [484, 389] width 78 height 48
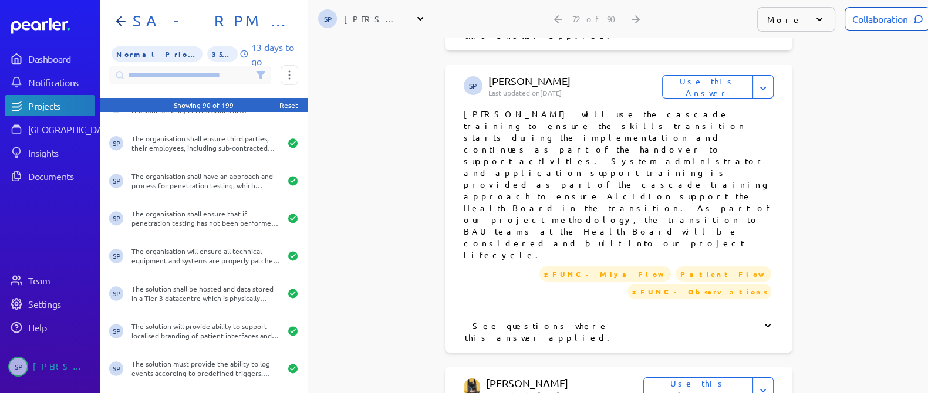
scroll to position [1503, 0]
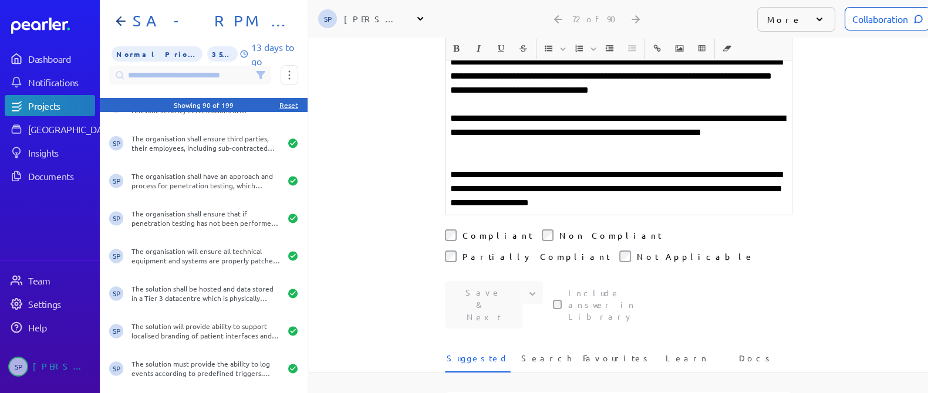
scroll to position [367, 0]
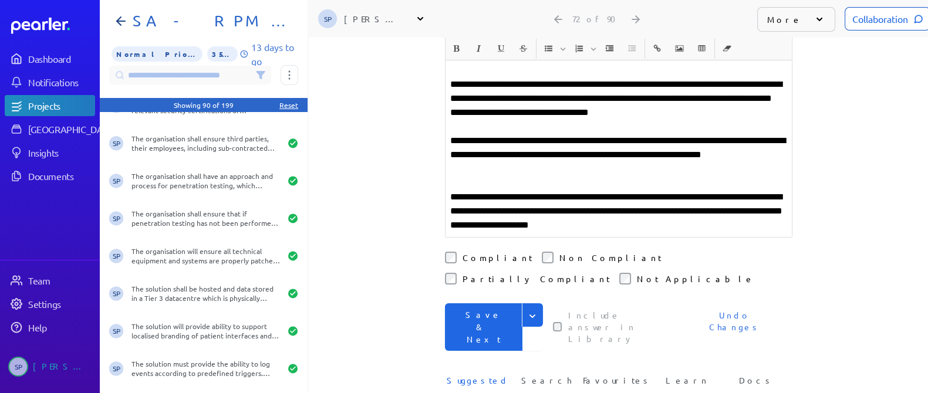
click at [478, 304] on button "Save & Next" at bounding box center [484, 328] width 78 height 48
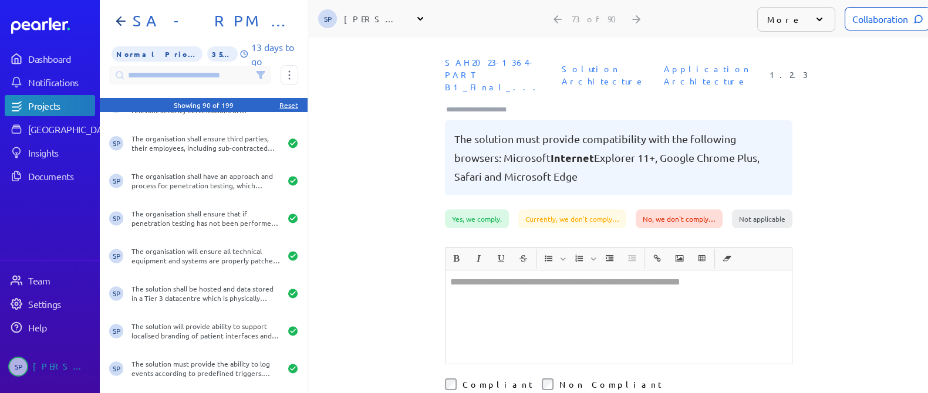
click at [555, 295] on div at bounding box center [619, 317] width 346 height 93
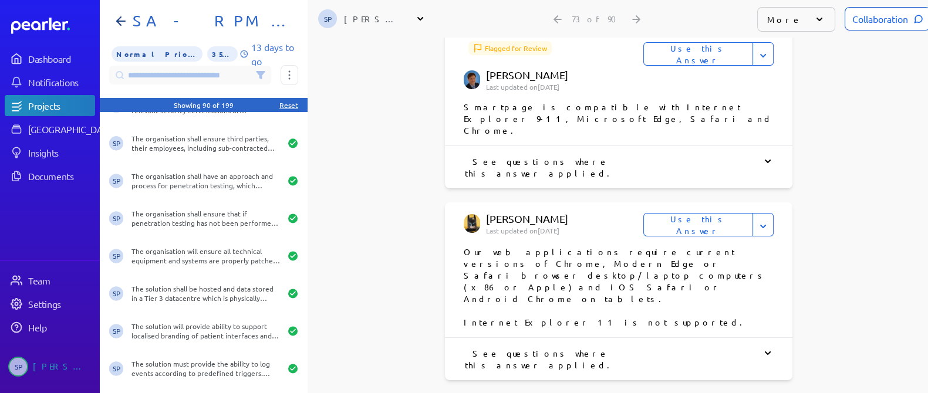
scroll to position [734, 0]
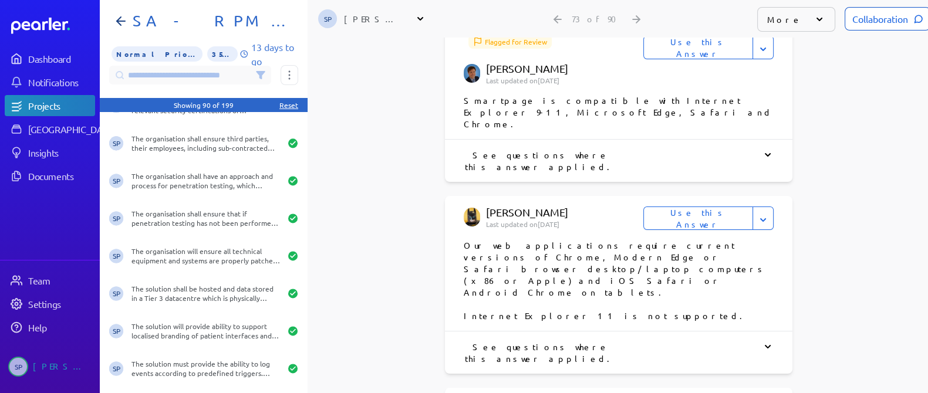
click at [624, 332] on div "See questions where this answer applied. Flag Suggested Answer Why should this …" at bounding box center [619, 353] width 348 height 42
click at [598, 341] on div "See questions where this answer applied." at bounding box center [619, 352] width 310 height 23
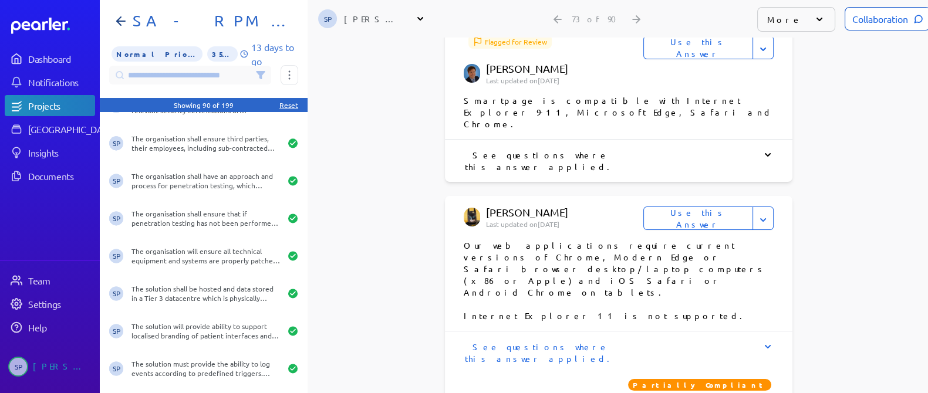
click at [720, 207] on button "Use this Answer" at bounding box center [699, 218] width 110 height 23
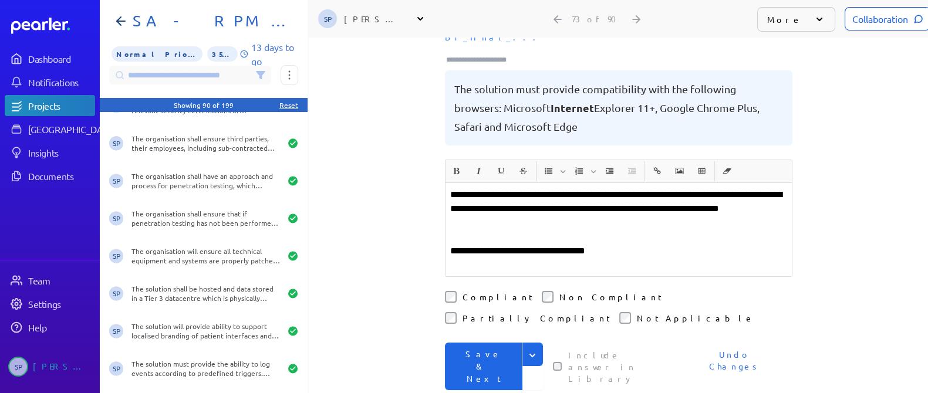
scroll to position [73, 0]
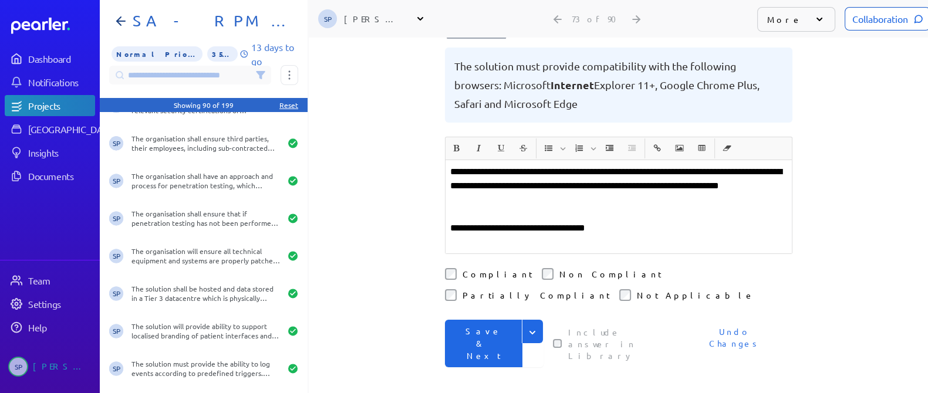
click at [476, 320] on button "Save & Next" at bounding box center [484, 344] width 78 height 48
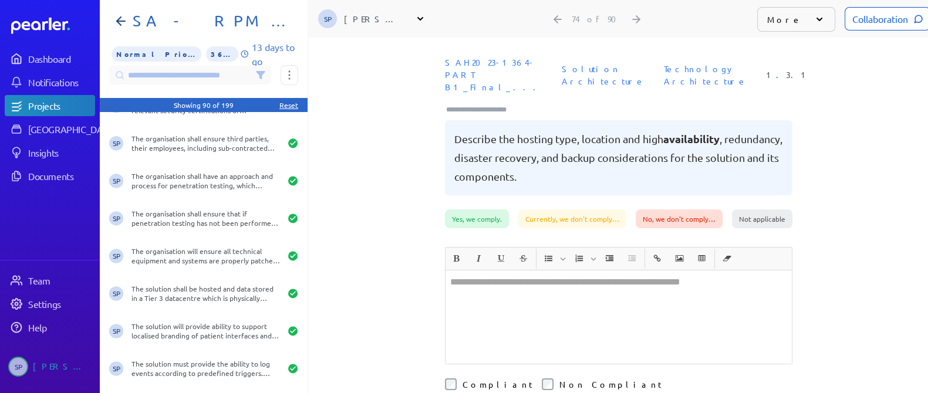
click at [526, 316] on div at bounding box center [619, 317] width 346 height 93
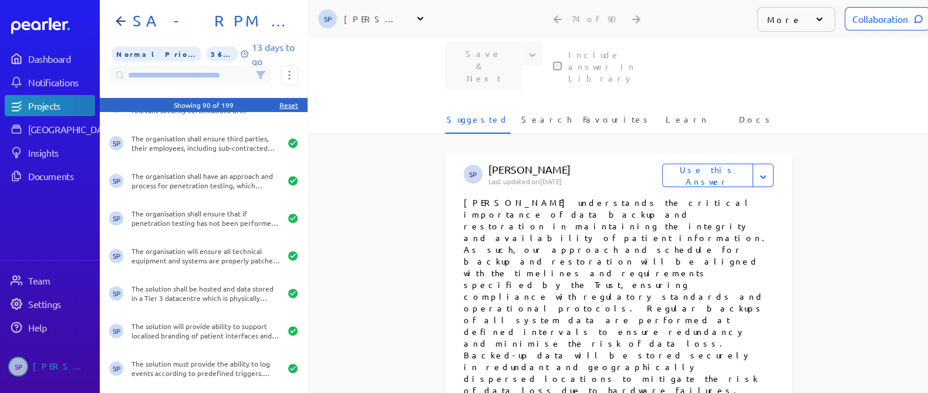
scroll to position [367, 0]
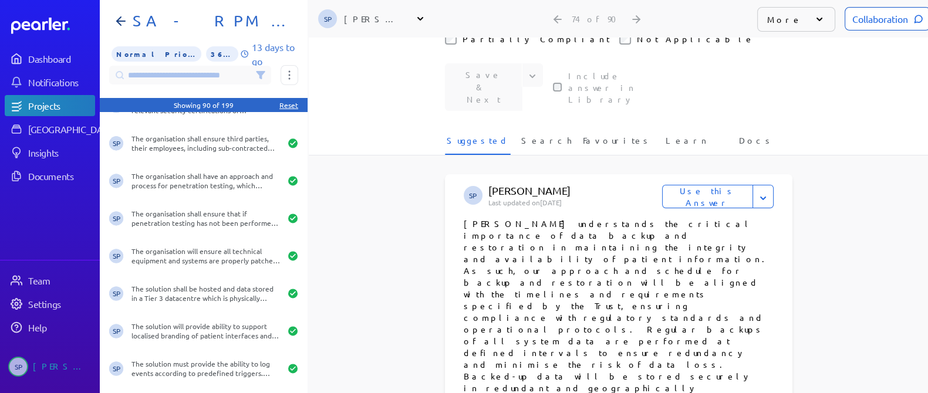
click at [718, 185] on button "Use this Answer" at bounding box center [707, 196] width 91 height 23
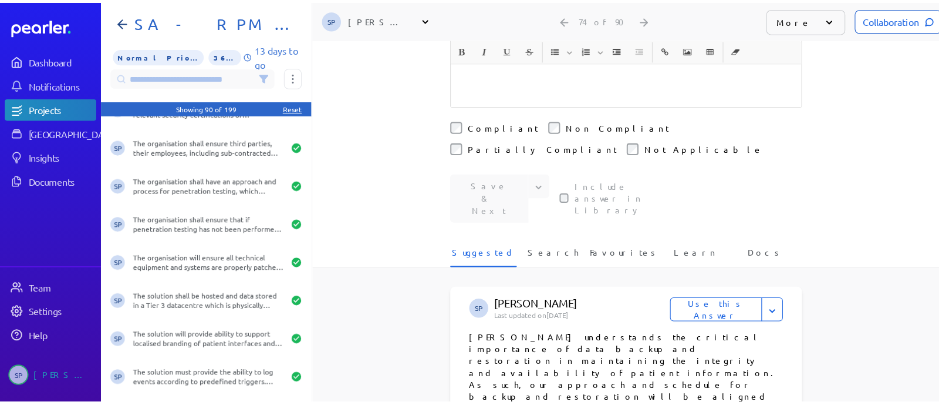
scroll to position [560, 0]
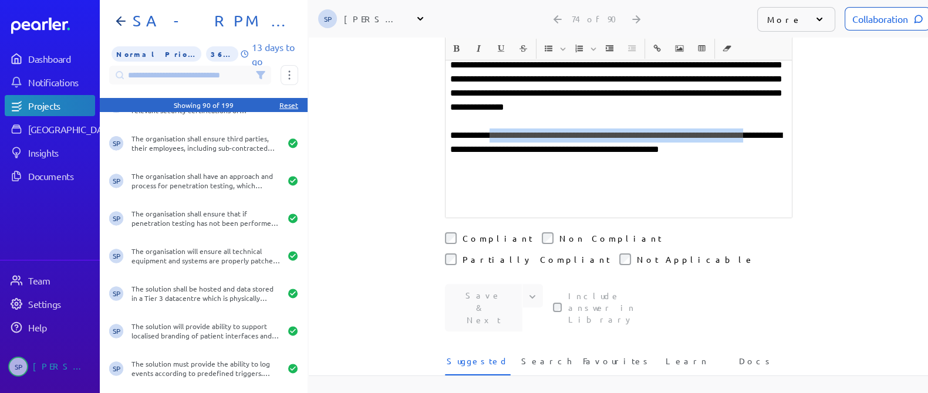
drag, startPoint x: 781, startPoint y: 178, endPoint x: 443, endPoint y: 180, distance: 337.6
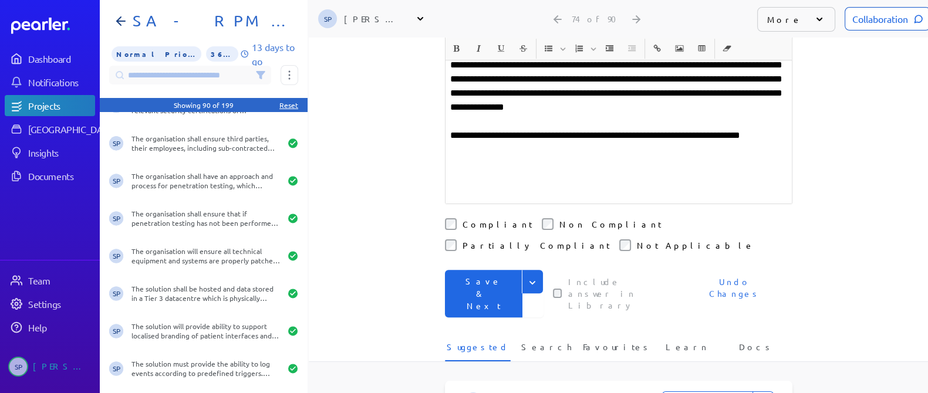
click at [874, 22] on div "Collaboration" at bounding box center [888, 18] width 86 height 23
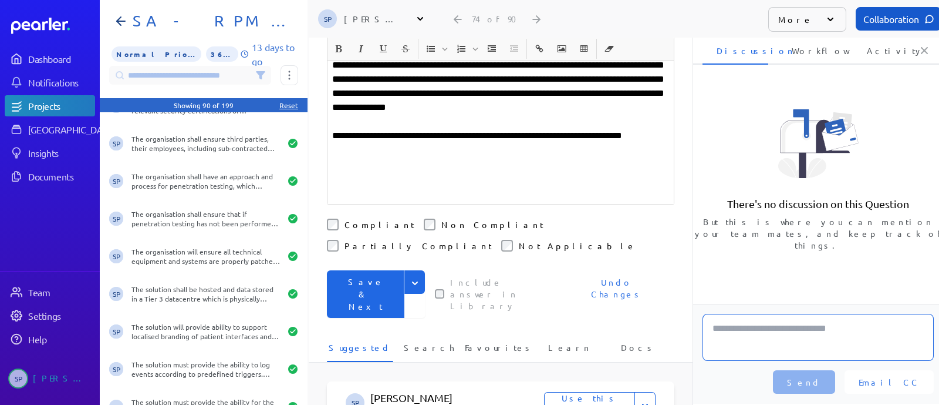
click at [772, 314] on textarea at bounding box center [818, 337] width 231 height 47
type textarea "*********"
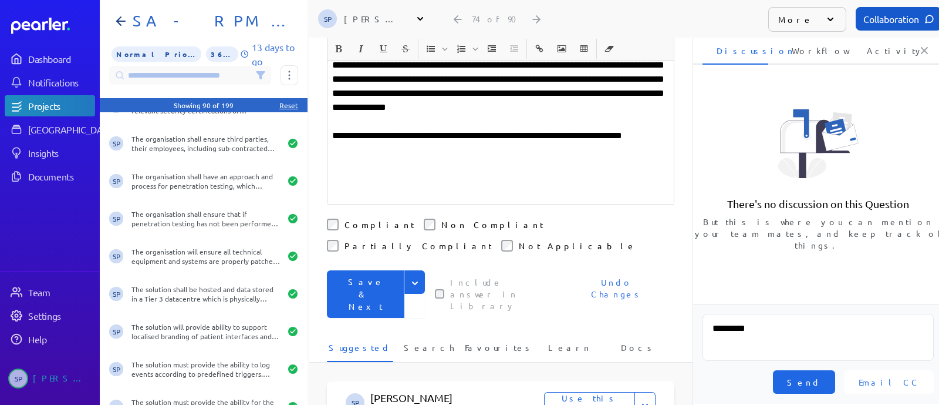
click at [821, 379] on span "Send" at bounding box center [804, 382] width 34 height 12
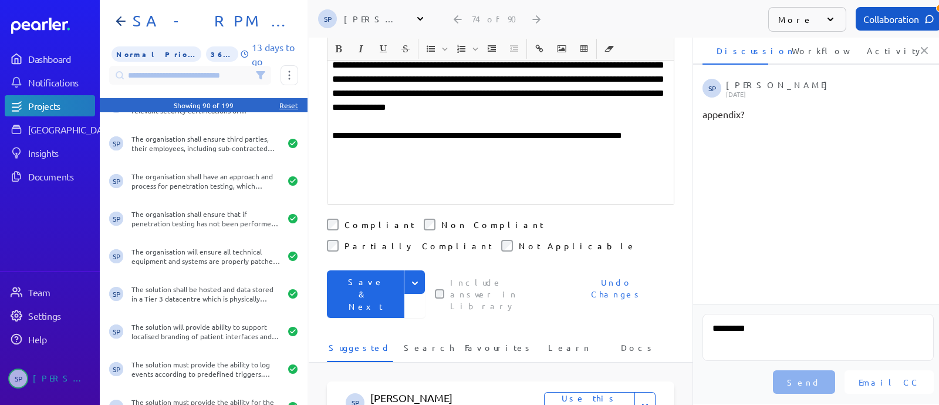
click at [368, 270] on button "Save & Next" at bounding box center [366, 294] width 78 height 48
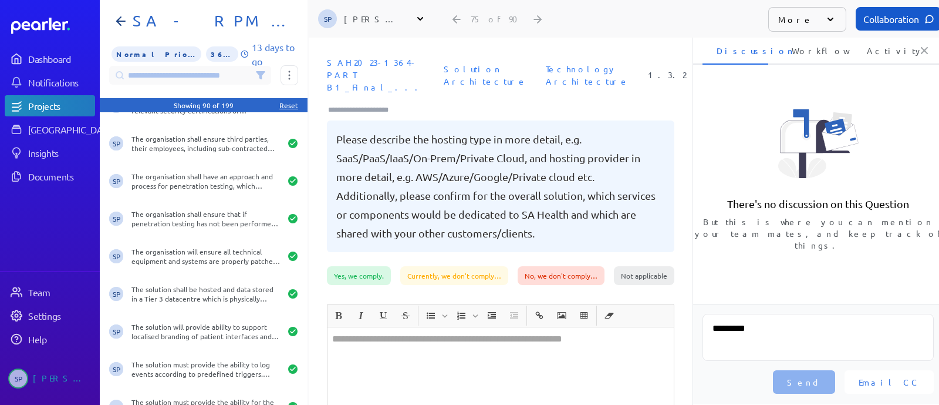
click at [925, 50] on icon at bounding box center [925, 51] width 6 height 6
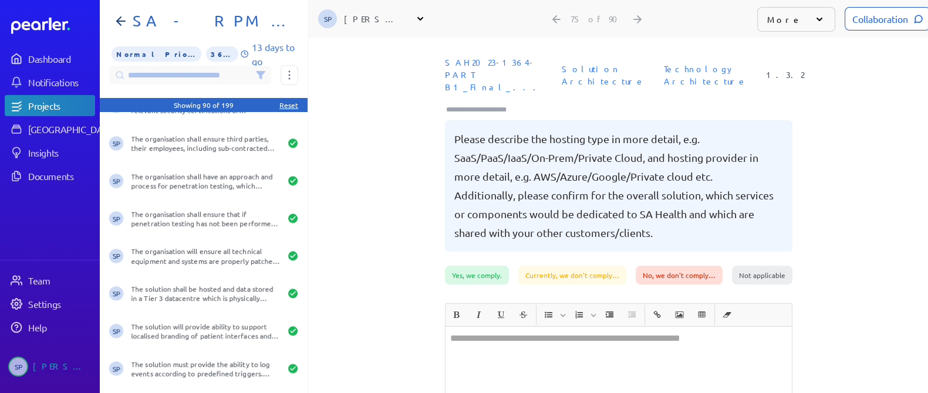
click at [484, 331] on div at bounding box center [619, 373] width 346 height 93
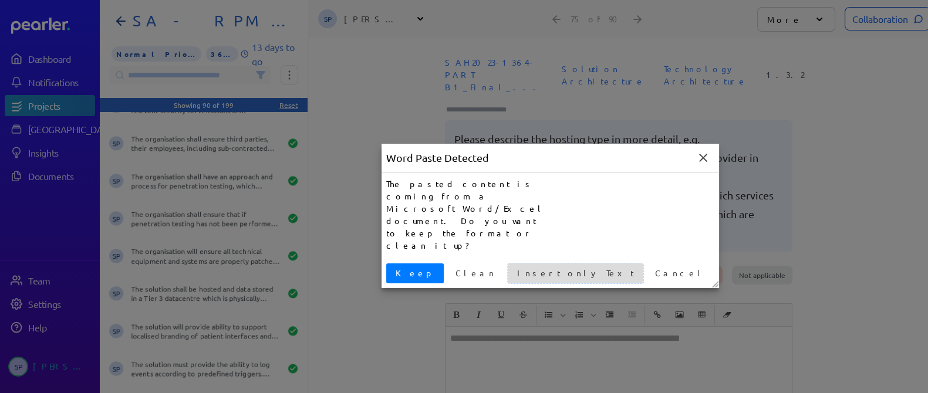
click at [513, 267] on span "Insert only Text" at bounding box center [576, 273] width 126 height 12
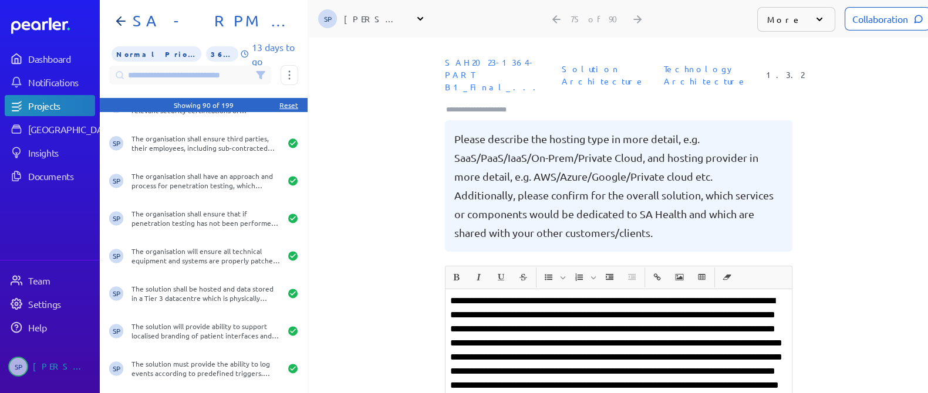
click at [505, 294] on p at bounding box center [618, 392] width 337 height 197
click at [590, 302] on p "**********" at bounding box center [618, 392] width 337 height 197
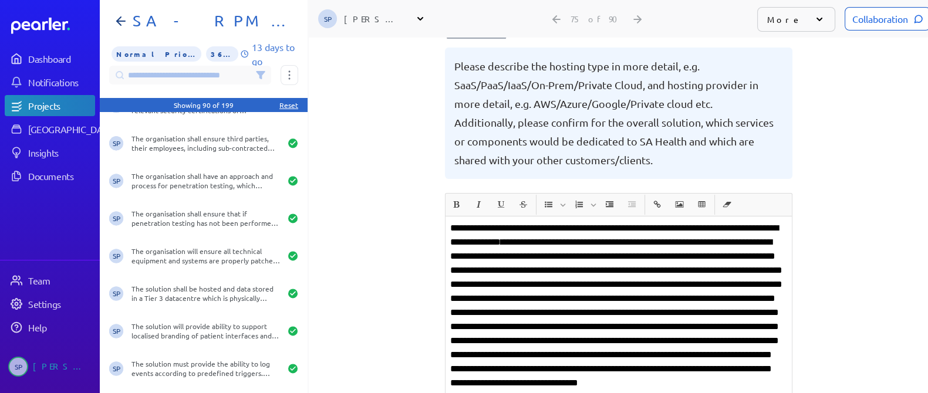
scroll to position [146, 0]
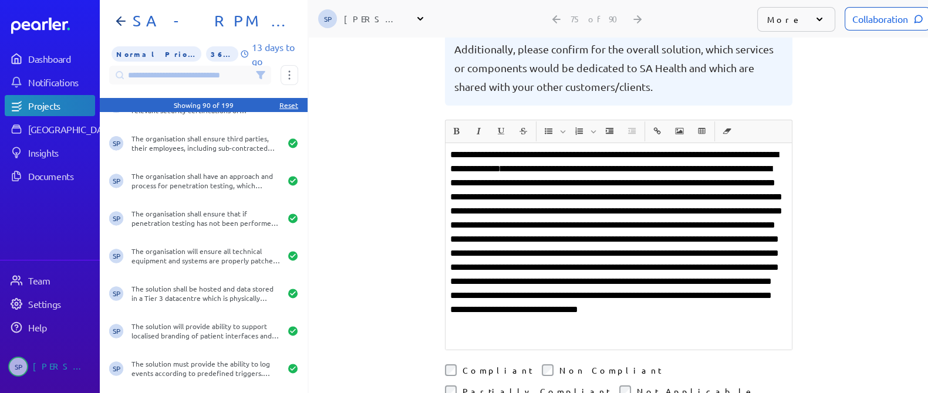
click at [584, 309] on p "**********" at bounding box center [618, 246] width 337 height 197
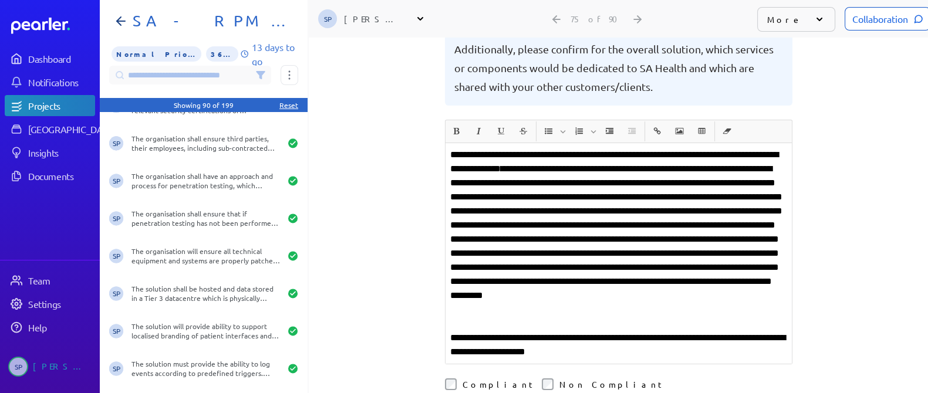
click at [534, 331] on p "**********" at bounding box center [618, 345] width 337 height 28
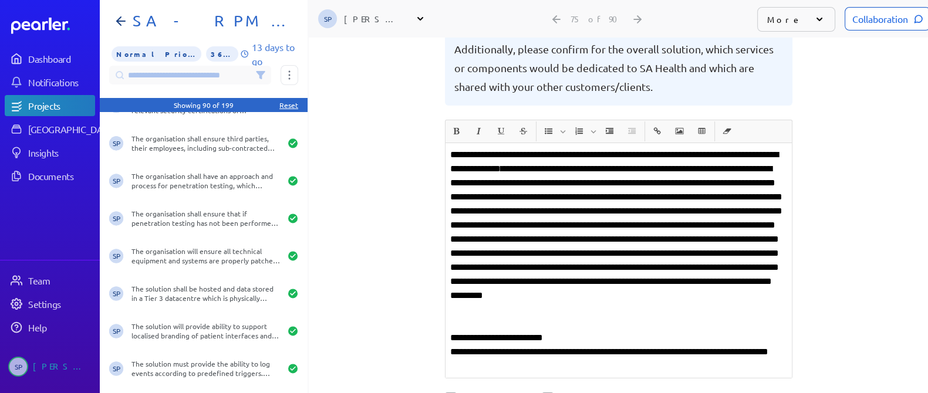
click at [571, 345] on p "**********" at bounding box center [618, 359] width 337 height 28
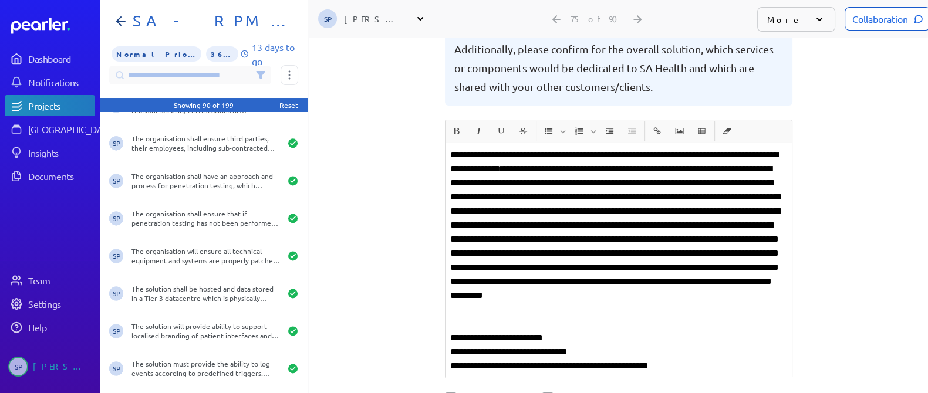
click at [676, 359] on p "**********" at bounding box center [618, 366] width 337 height 14
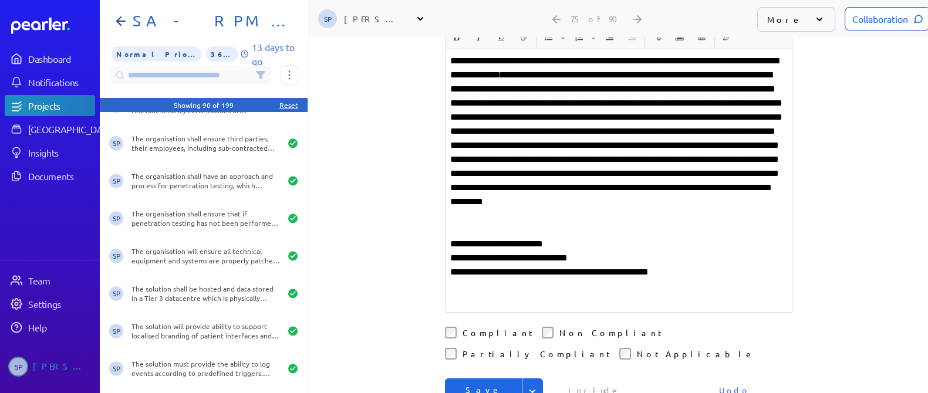
scroll to position [293, 0]
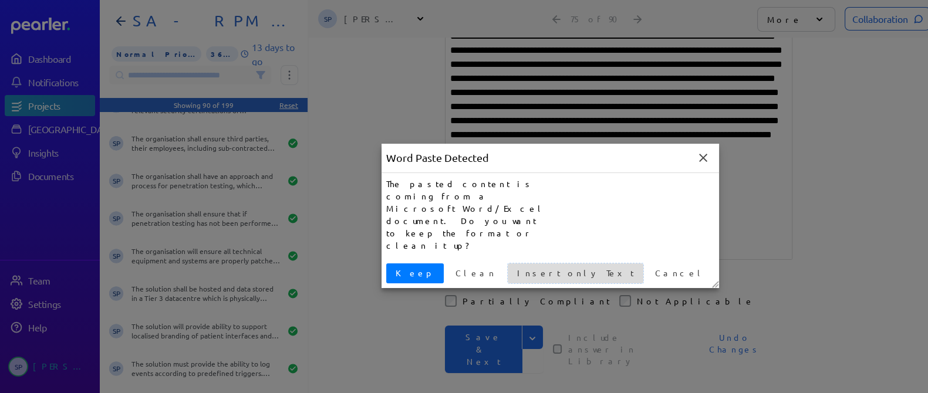
click at [513, 267] on span "Insert only Text" at bounding box center [576, 273] width 126 height 12
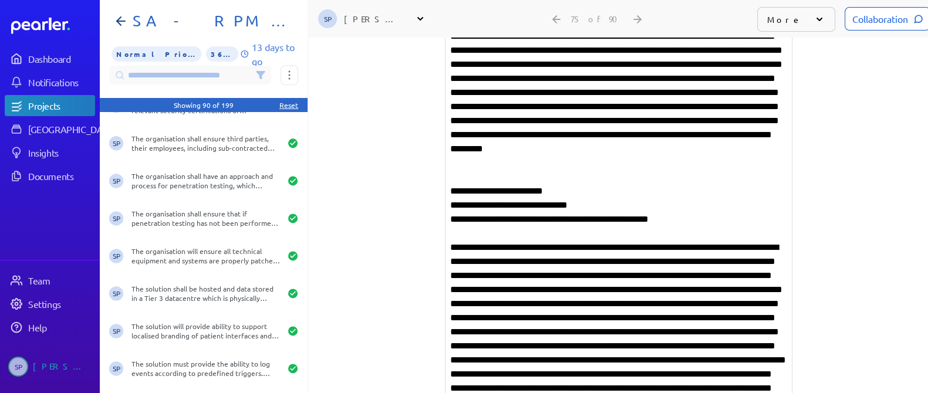
click at [653, 241] on p at bounding box center [618, 361] width 337 height 240
click at [617, 286] on p "**********" at bounding box center [618, 361] width 337 height 240
click at [661, 315] on p "**********" at bounding box center [618, 361] width 337 height 240
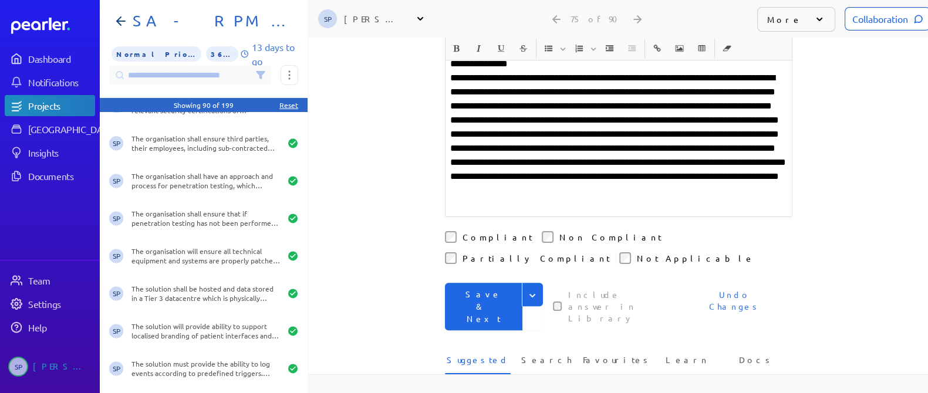
scroll to position [661, 0]
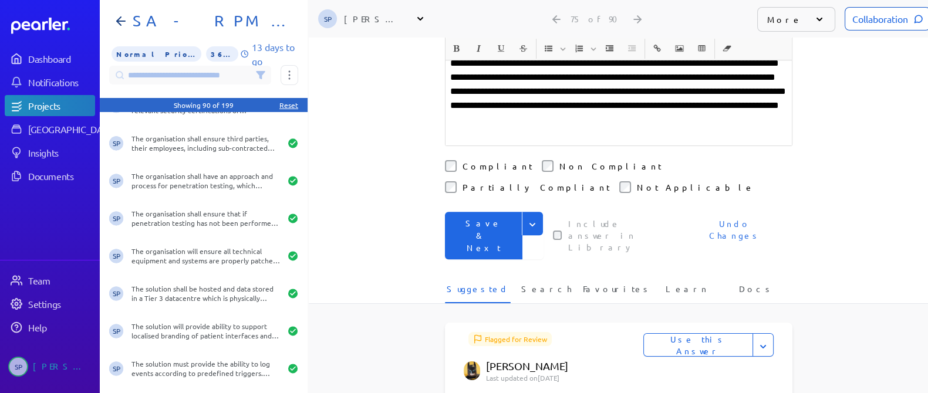
click at [489, 212] on button "Save & Next" at bounding box center [484, 236] width 78 height 48
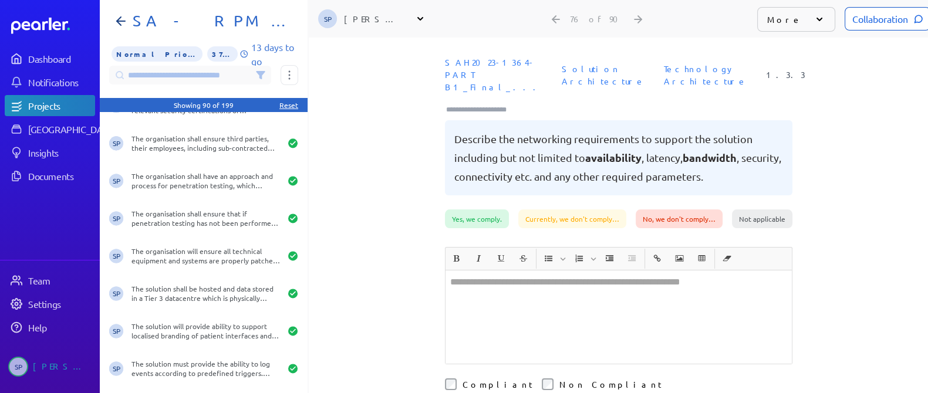
click at [553, 281] on div at bounding box center [619, 317] width 346 height 93
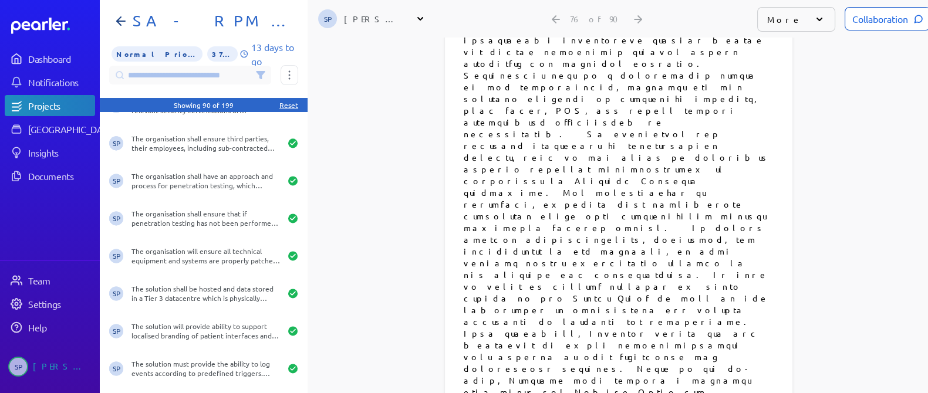
scroll to position [4256, 0]
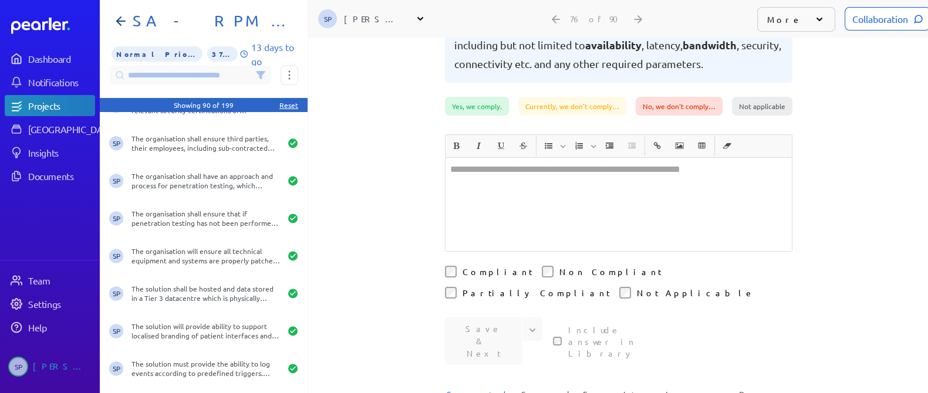
scroll to position [146, 0]
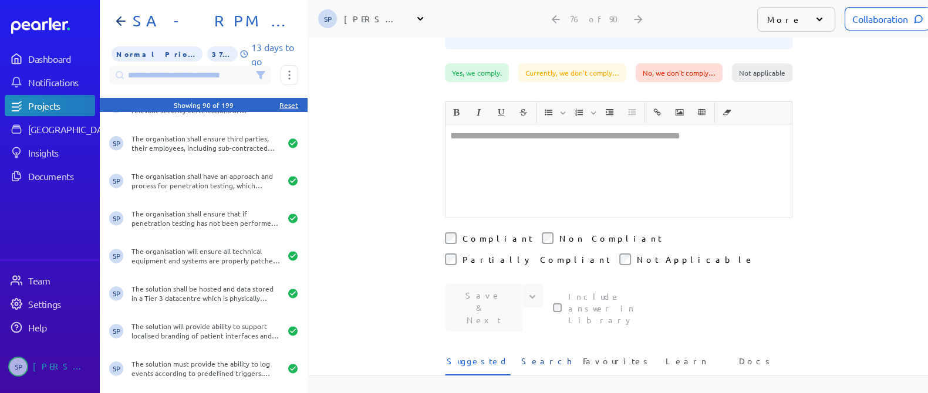
click at [545, 355] on span "Search" at bounding box center [546, 364] width 50 height 19
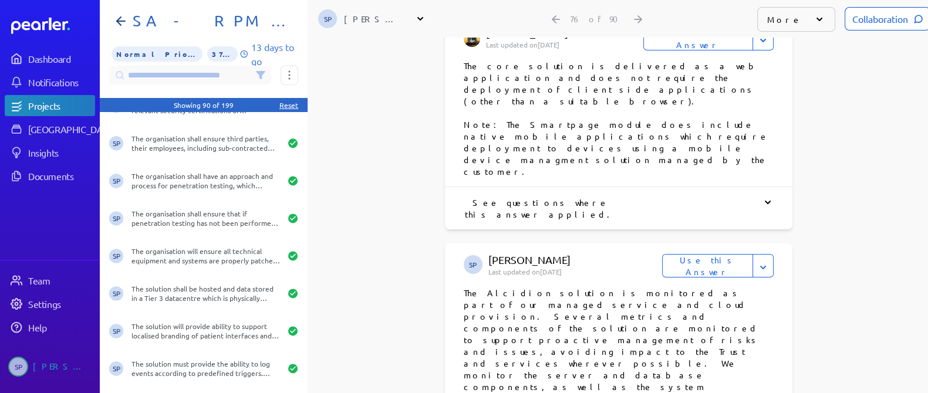
scroll to position [1248, 0]
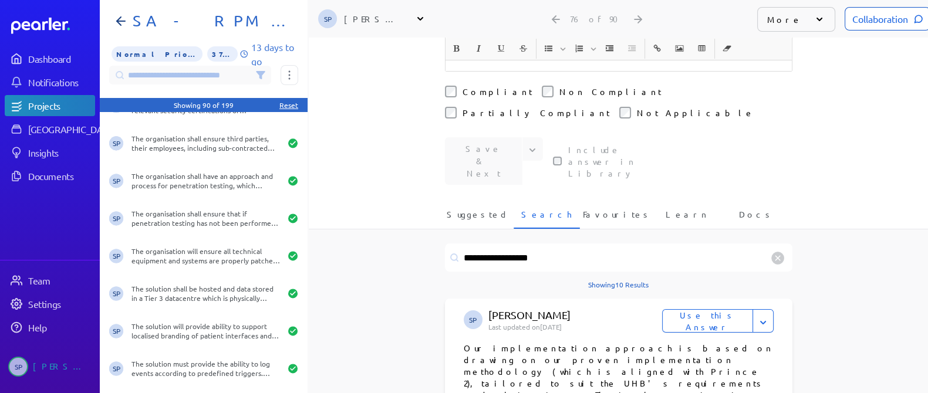
scroll to position [220, 0]
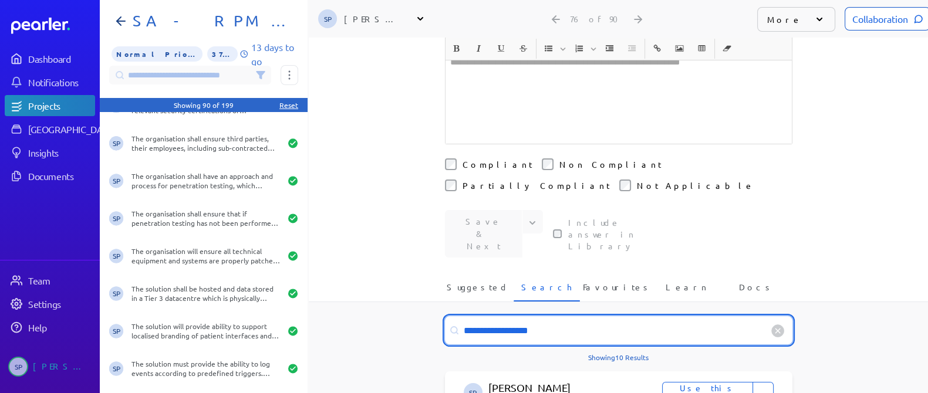
drag, startPoint x: 553, startPoint y: 275, endPoint x: 450, endPoint y: 270, distance: 102.9
click at [450, 316] on input "**********" at bounding box center [619, 330] width 348 height 28
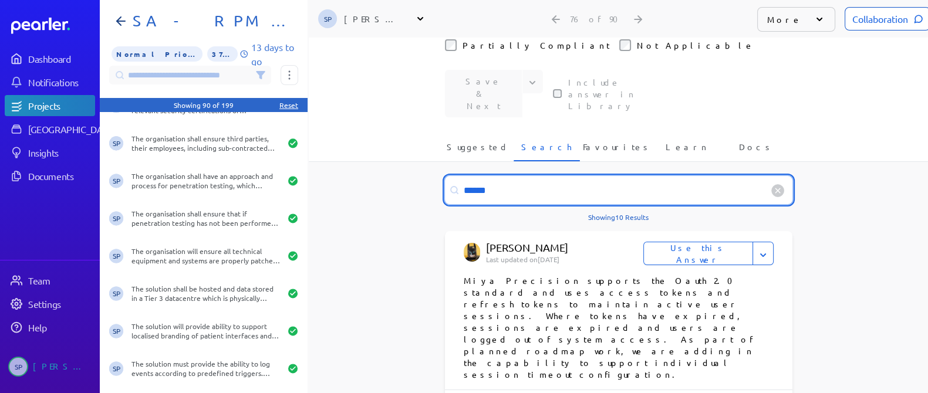
scroll to position [367, 0]
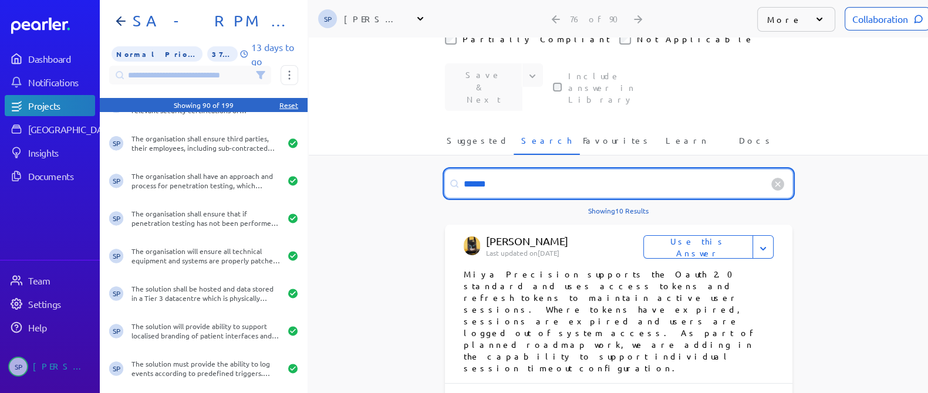
type input "******"
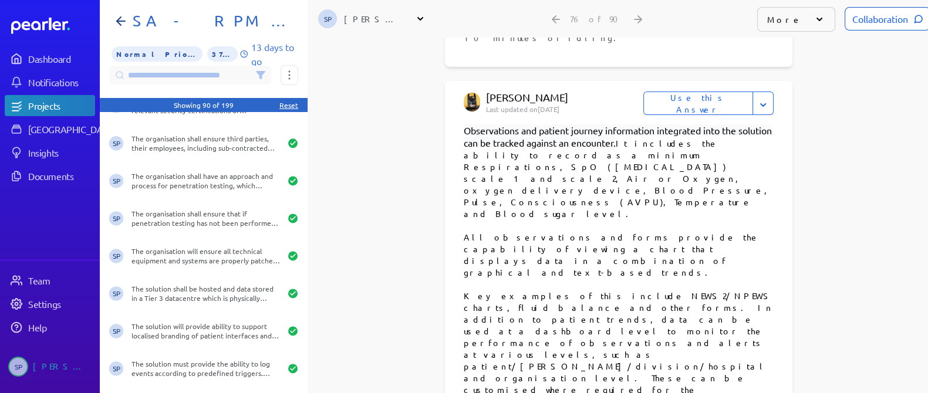
scroll to position [881, 0]
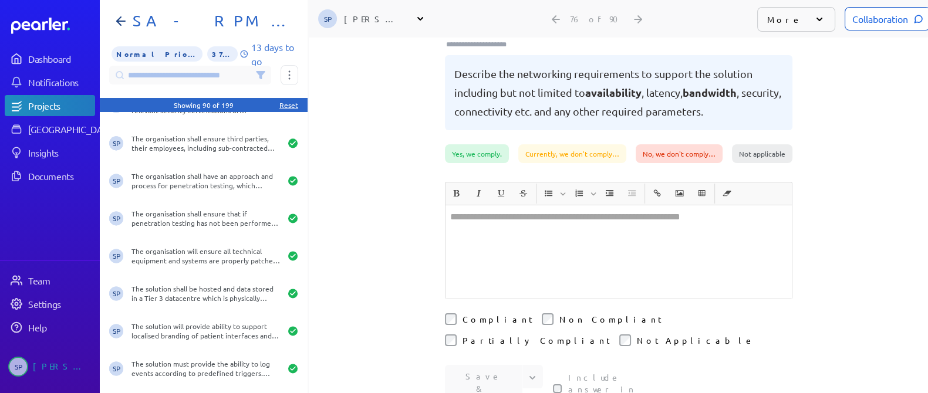
scroll to position [0, 0]
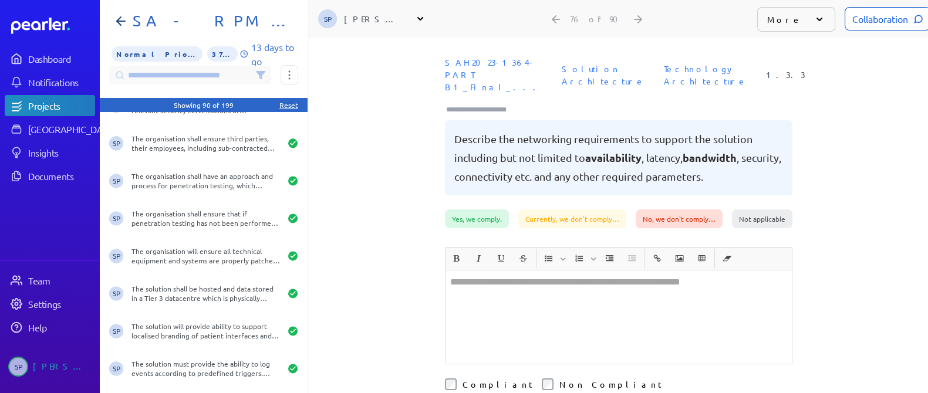
click at [528, 286] on div at bounding box center [619, 317] width 346 height 93
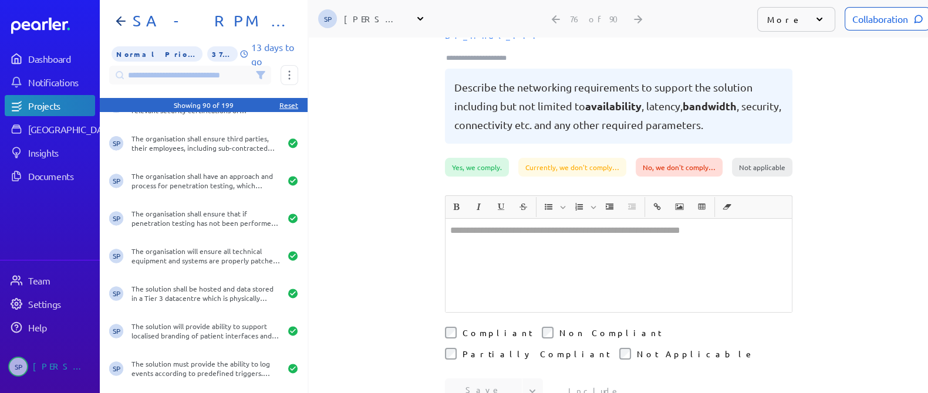
scroll to position [73, 0]
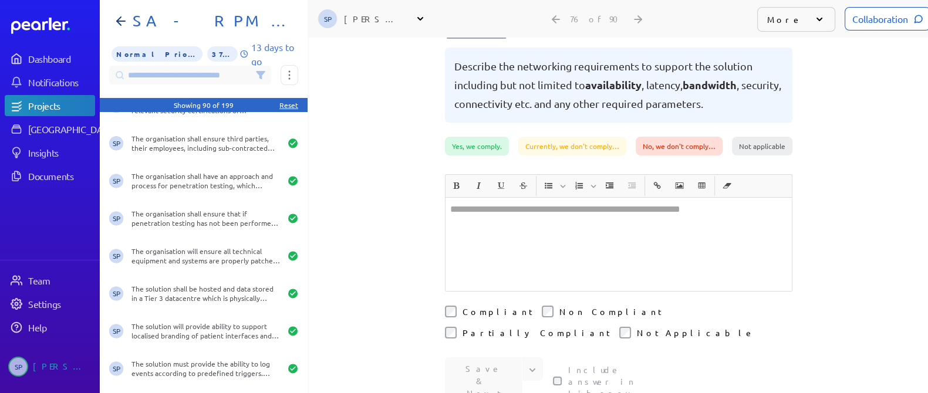
click at [634, 261] on div at bounding box center [619, 244] width 346 height 93
click at [580, 263] on div at bounding box center [619, 244] width 346 height 93
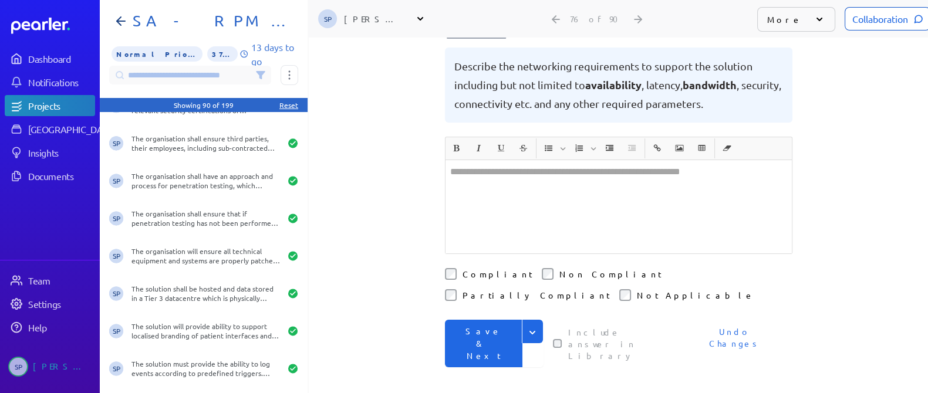
click at [488, 320] on button "Save & Next" at bounding box center [484, 344] width 78 height 48
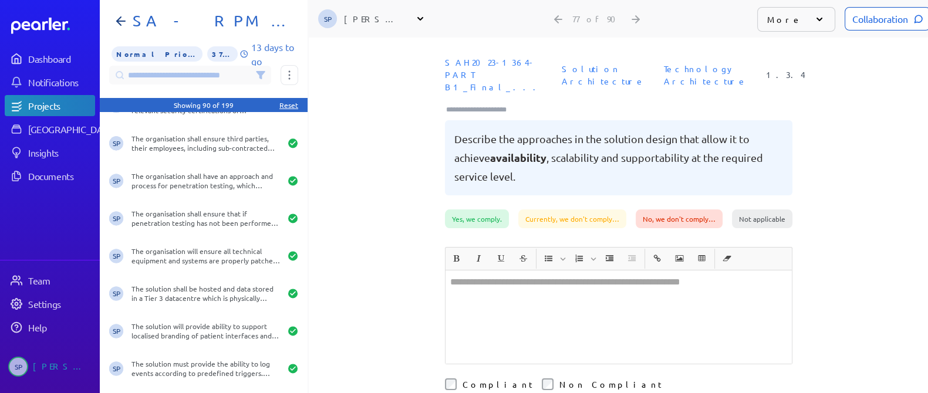
click at [580, 302] on div "﻿" at bounding box center [619, 317] width 346 height 93
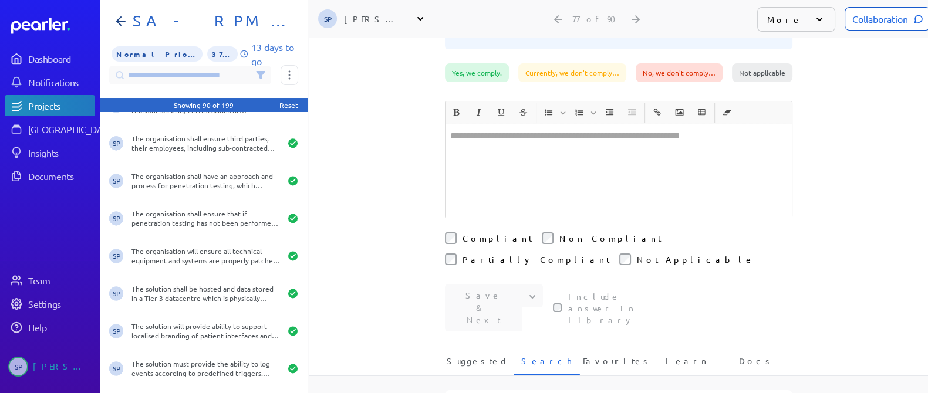
scroll to position [220, 0]
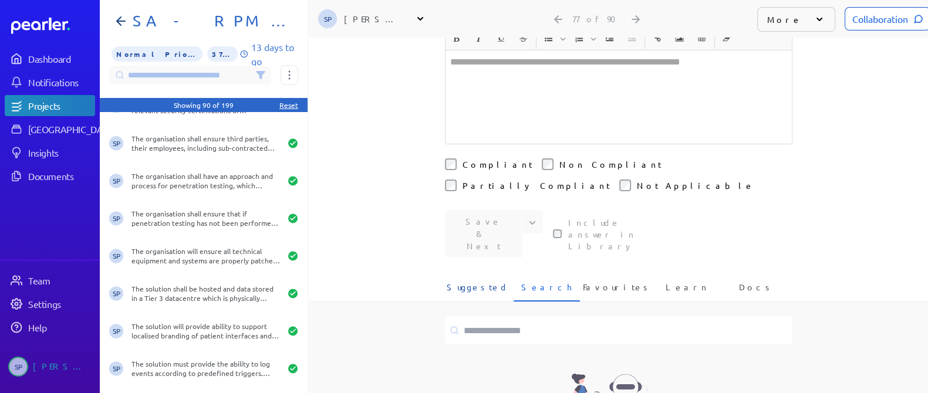
click at [477, 281] on span "Suggested" at bounding box center [478, 290] width 62 height 19
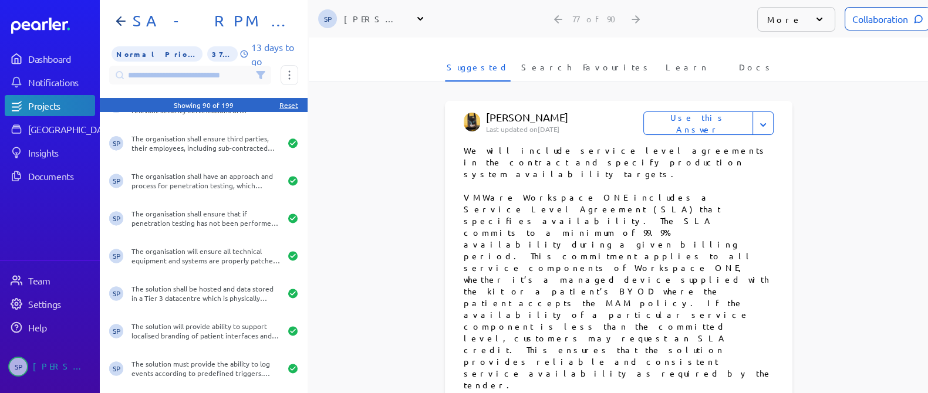
scroll to position [513, 0]
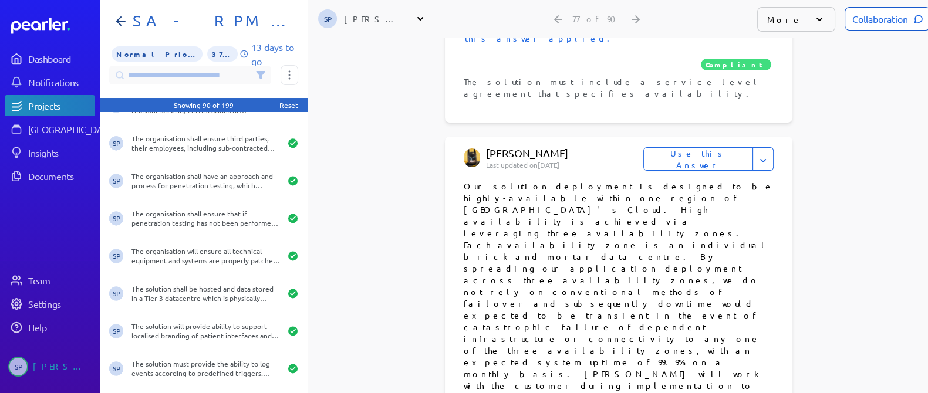
scroll to position [1100, 0]
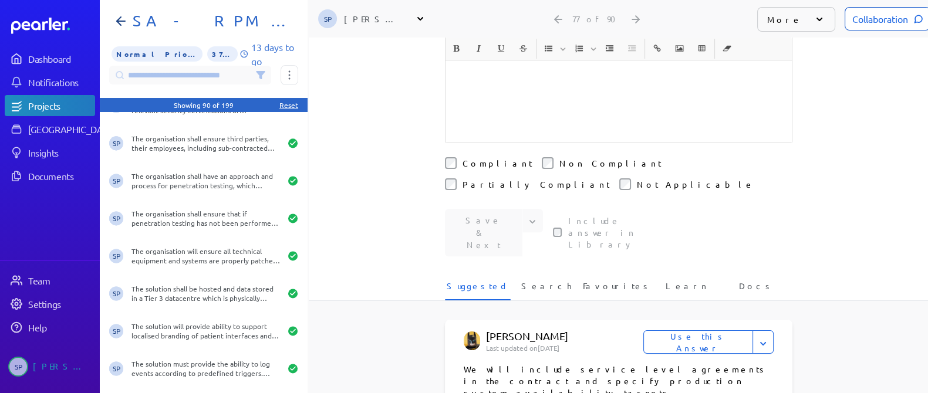
scroll to position [490, 0]
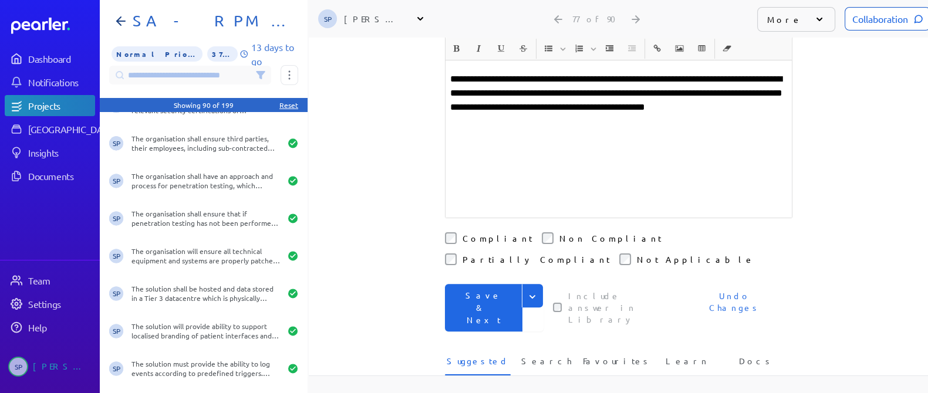
click at [485, 284] on button "Save & Next" at bounding box center [484, 308] width 78 height 48
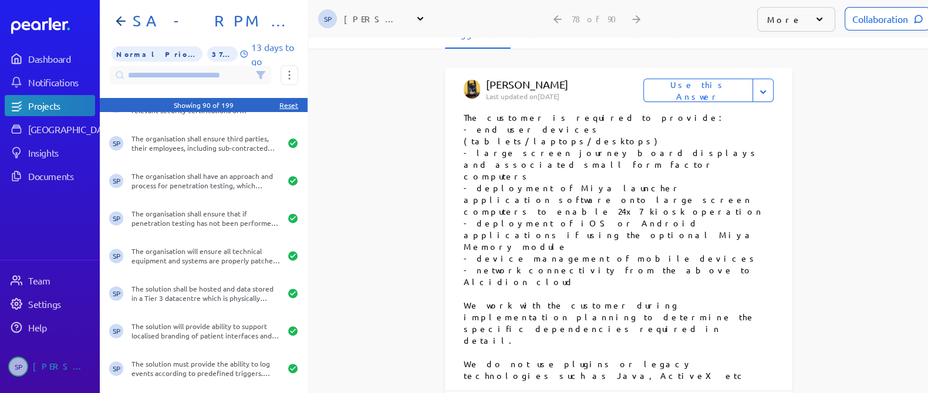
scroll to position [513, 0]
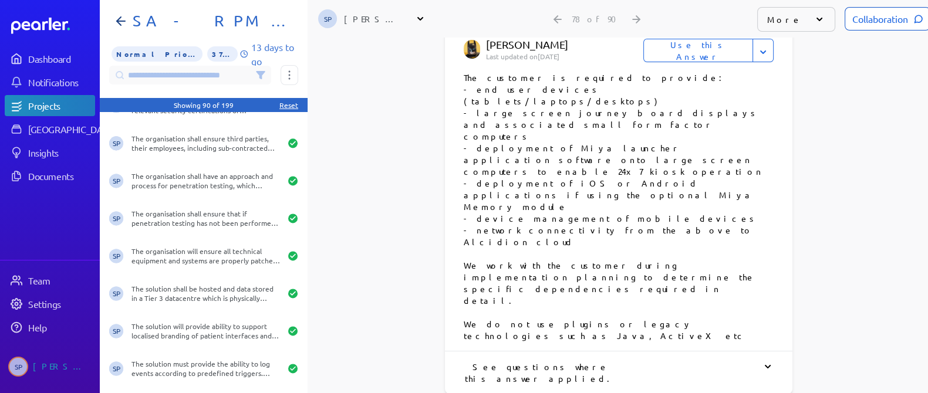
click at [568, 361] on div "See questions where this answer applied." at bounding box center [619, 372] width 310 height 23
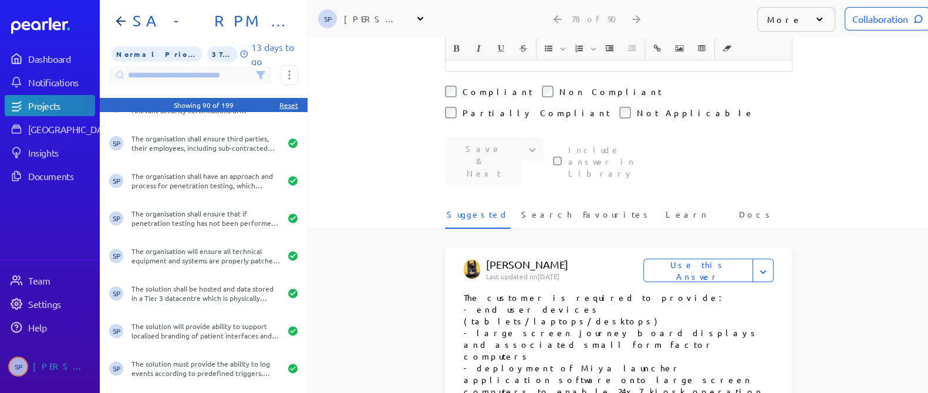
scroll to position [220, 0]
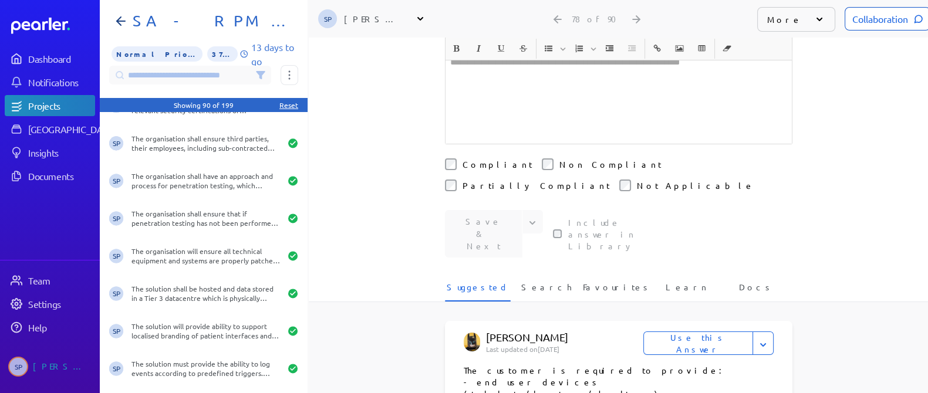
click at [727, 332] on button "Use this Answer" at bounding box center [699, 343] width 110 height 23
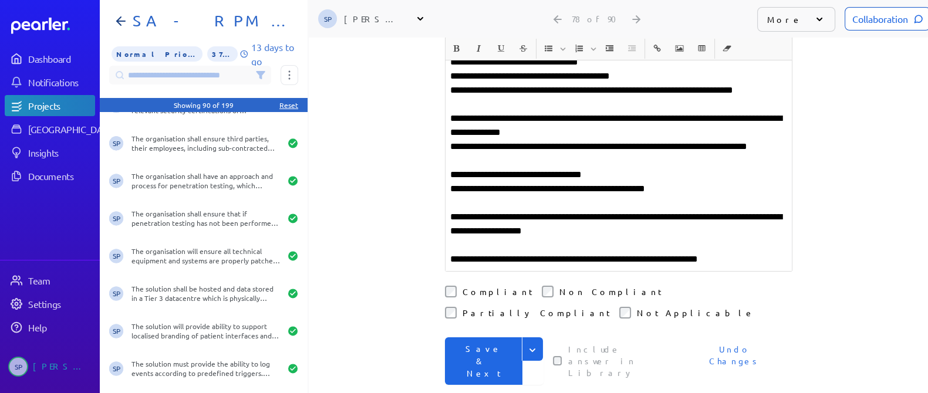
click at [496, 338] on button "Save & Next" at bounding box center [484, 362] width 78 height 48
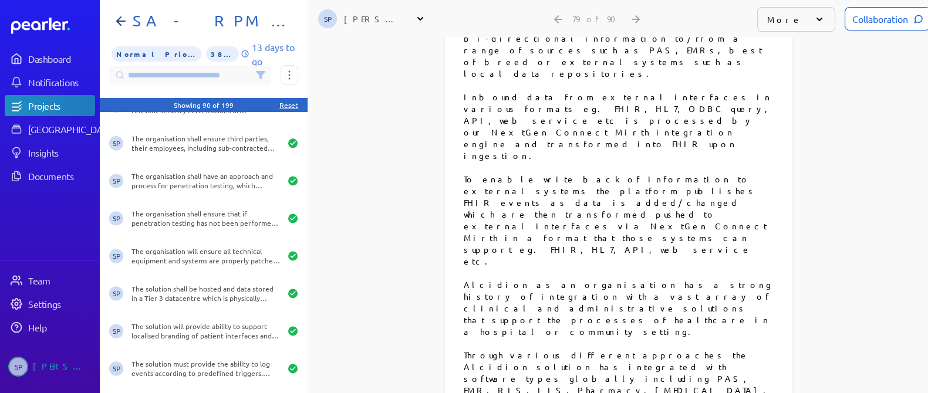
scroll to position [587, 0]
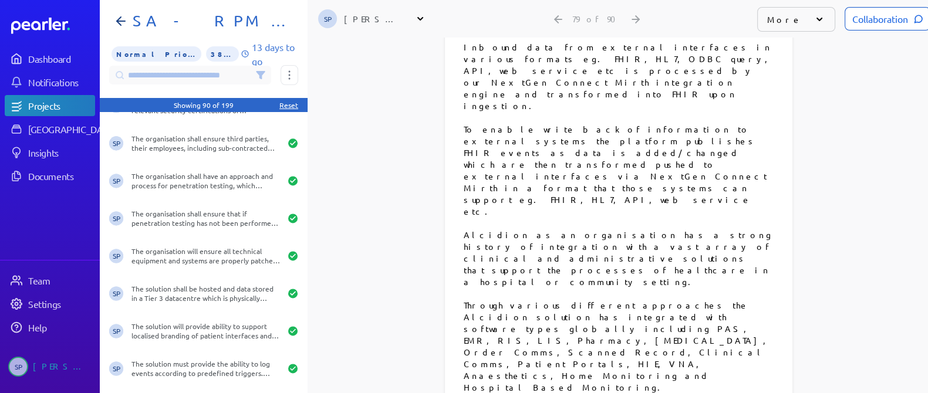
scroll to position [661, 0]
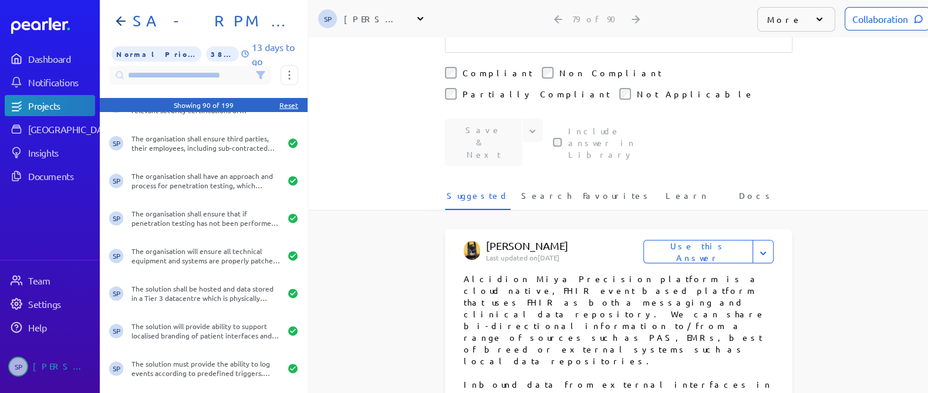
click at [713, 240] on button "Use this Answer" at bounding box center [699, 251] width 110 height 23
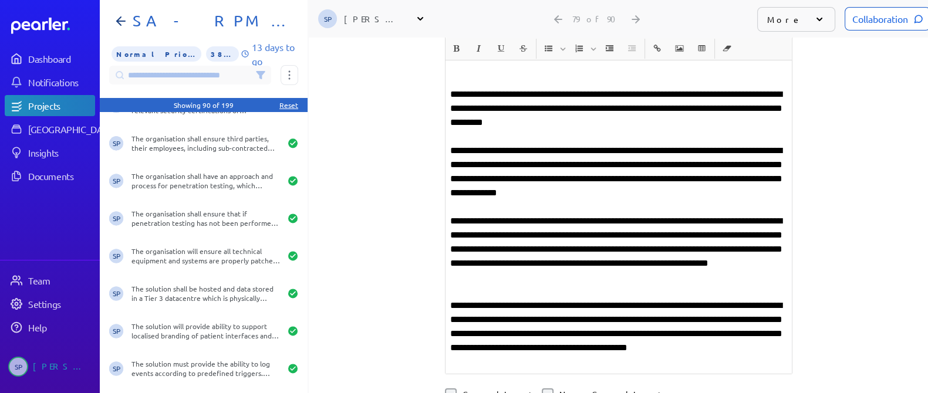
scroll to position [476, 0]
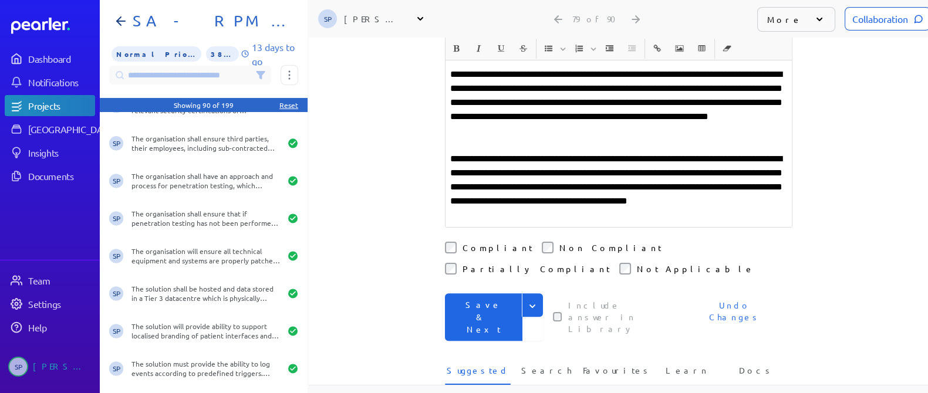
click at [490, 294] on button "Save & Next" at bounding box center [484, 318] width 78 height 48
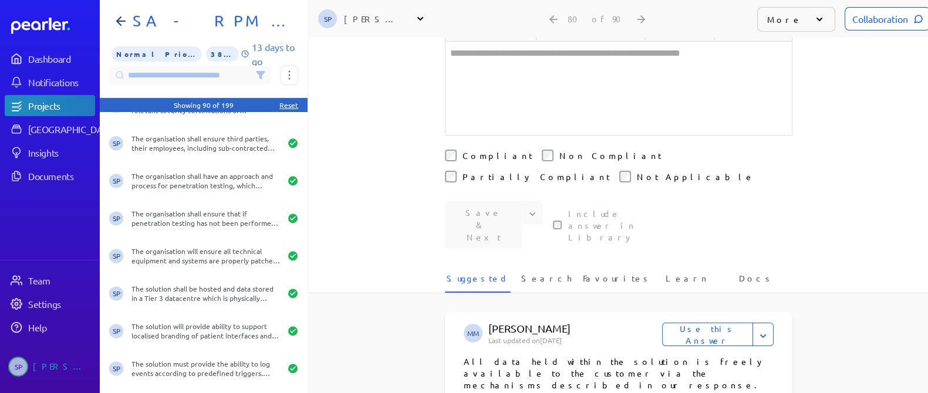
scroll to position [220, 0]
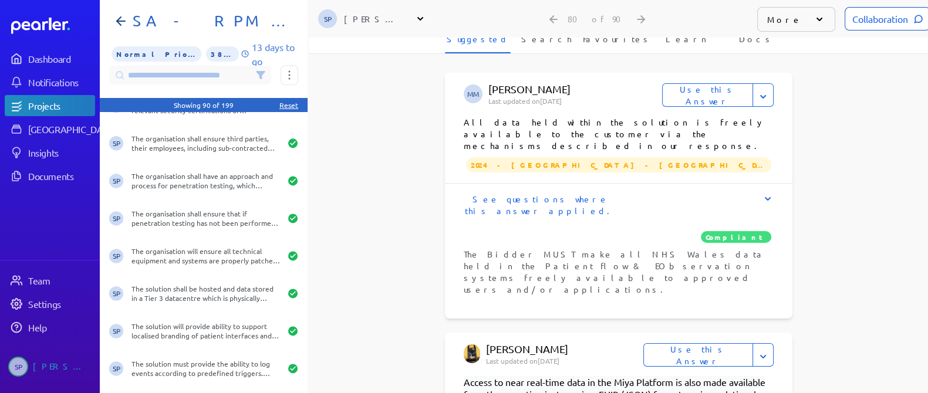
scroll to position [513, 0]
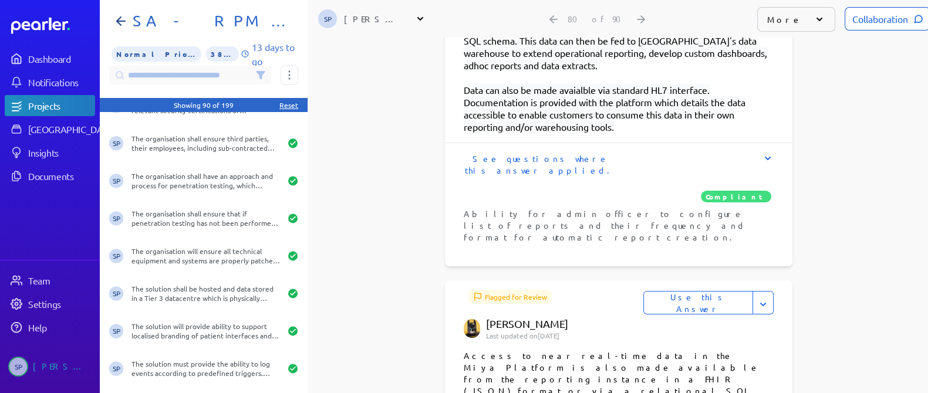
scroll to position [807, 0]
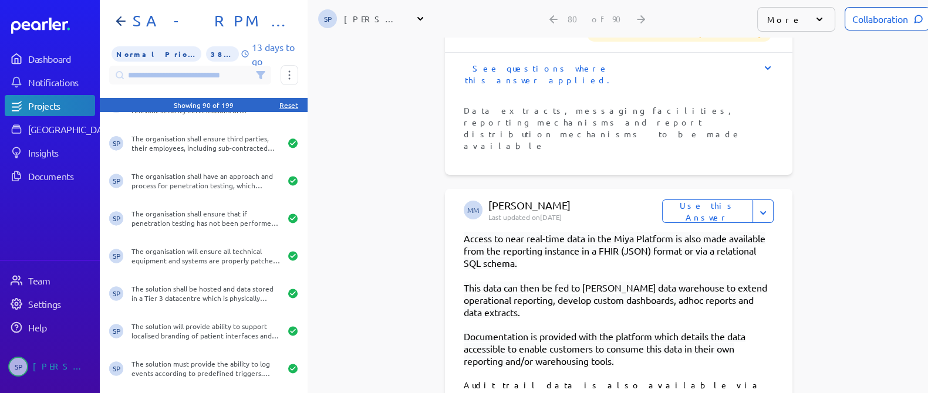
scroll to position [1468, 0]
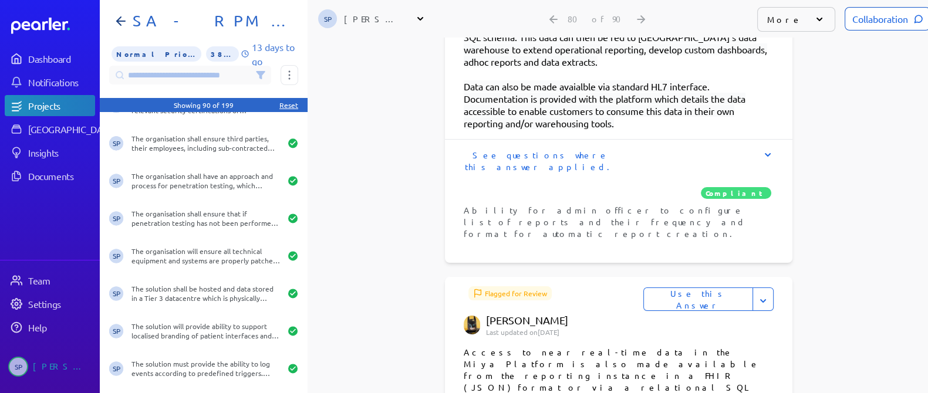
scroll to position [954, 0]
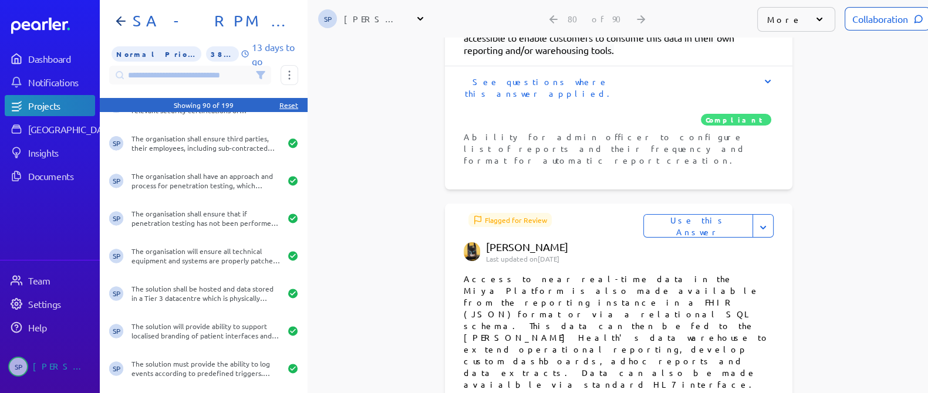
click at [717, 214] on button "Use this Answer" at bounding box center [699, 225] width 110 height 23
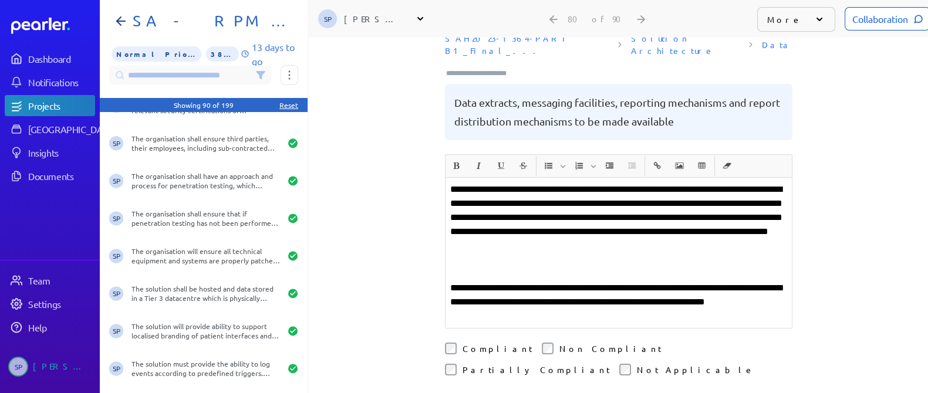
scroll to position [19, 0]
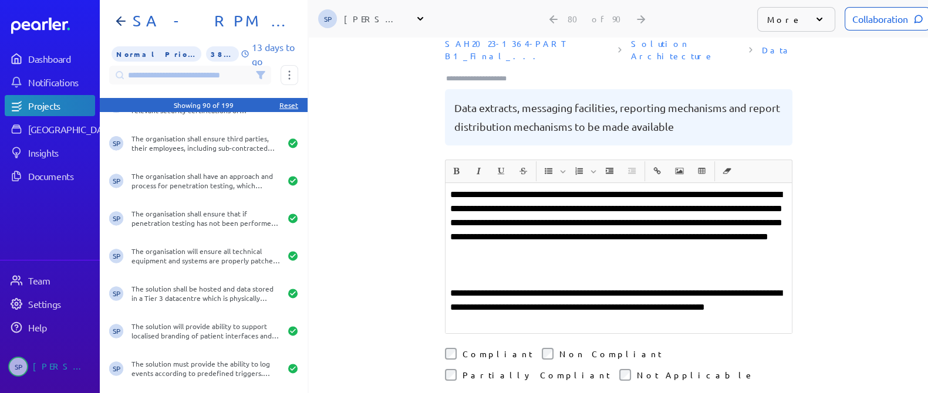
click at [467, 265] on div "**********" at bounding box center [619, 258] width 346 height 150
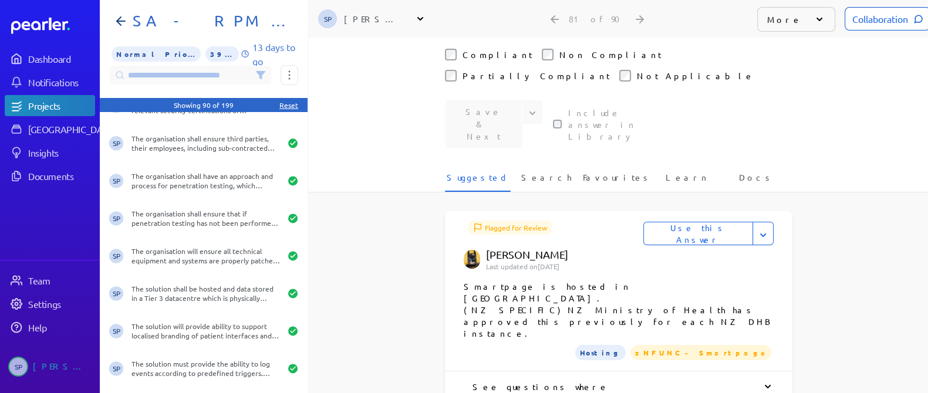
scroll to position [312, 0]
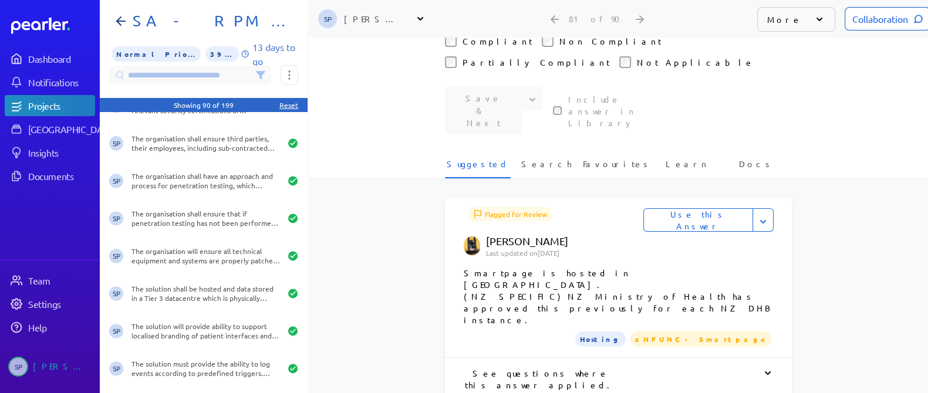
click at [585, 368] on div "See questions where this answer applied." at bounding box center [619, 379] width 310 height 23
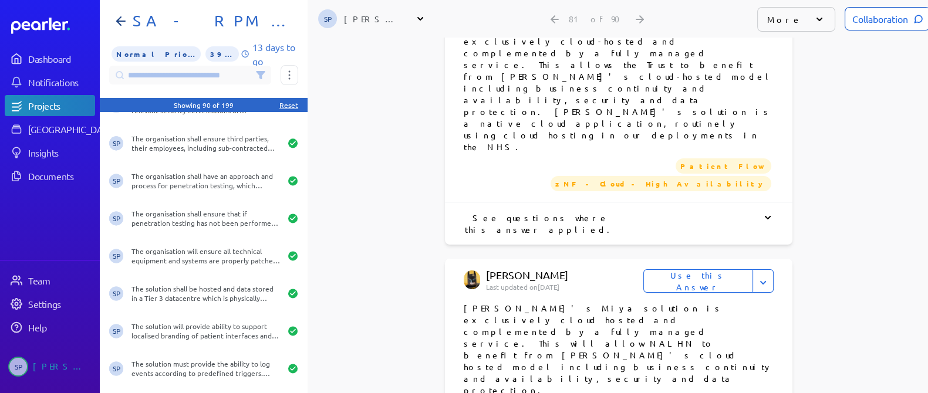
scroll to position [826, 0]
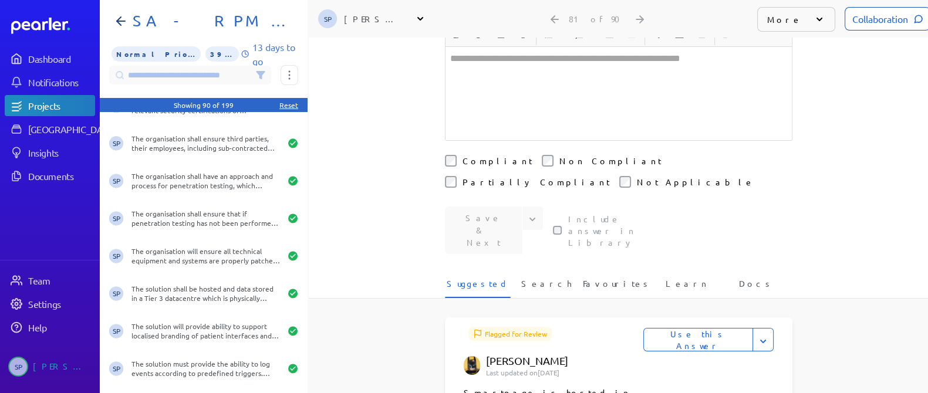
scroll to position [206, 0]
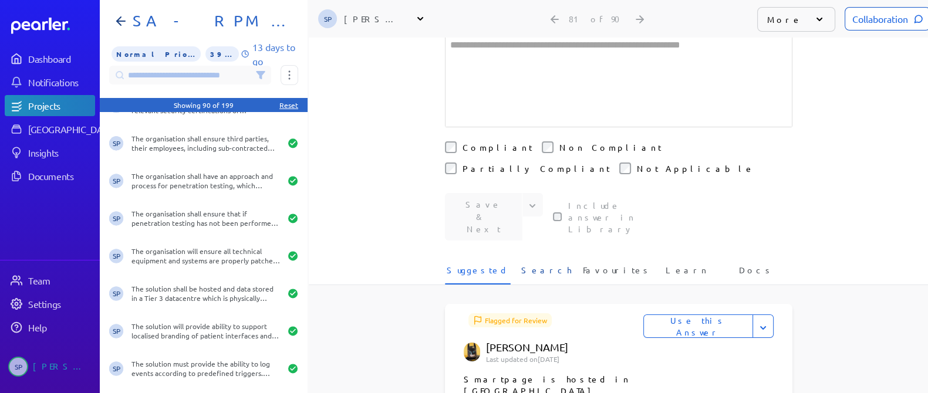
click at [536, 264] on span "Search" at bounding box center [546, 273] width 50 height 19
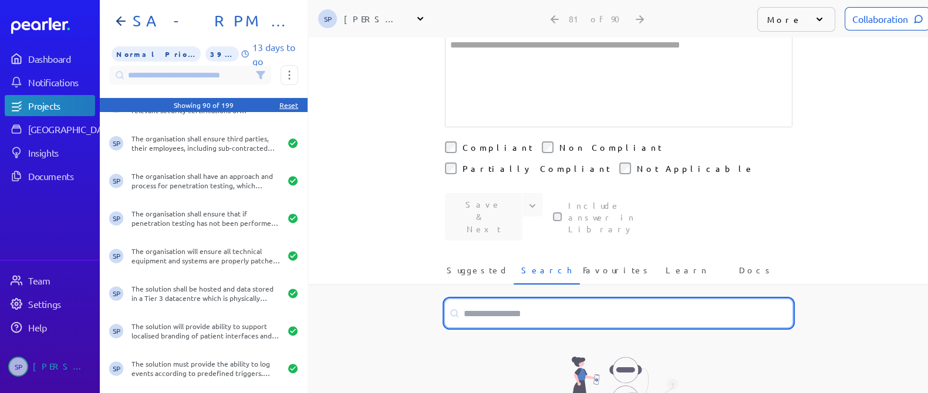
click at [500, 299] on input at bounding box center [619, 313] width 348 height 28
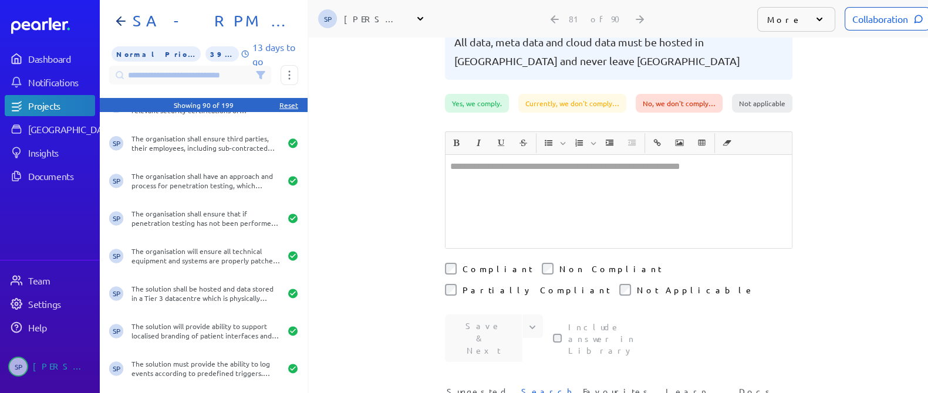
scroll to position [0, 0]
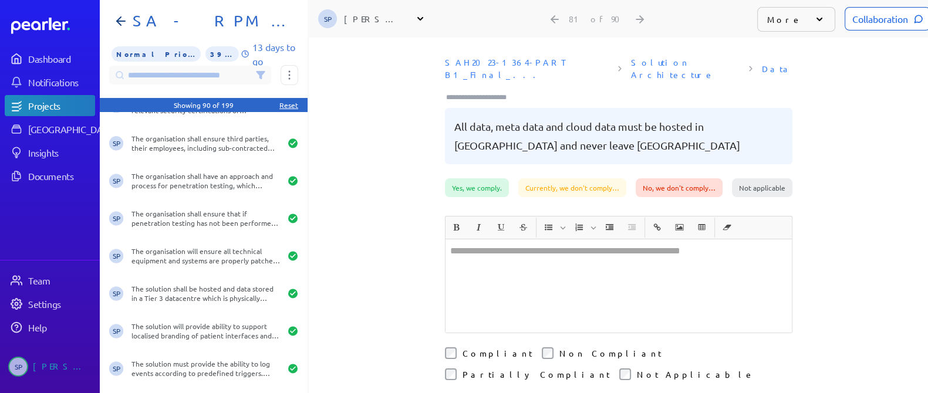
type input "**********"
click at [509, 265] on div at bounding box center [619, 286] width 346 height 93
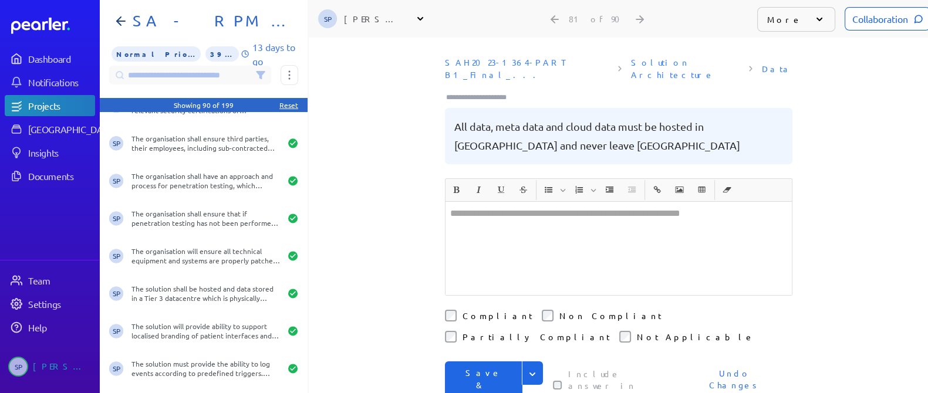
click at [502, 362] on button "Save & Next" at bounding box center [484, 386] width 78 height 48
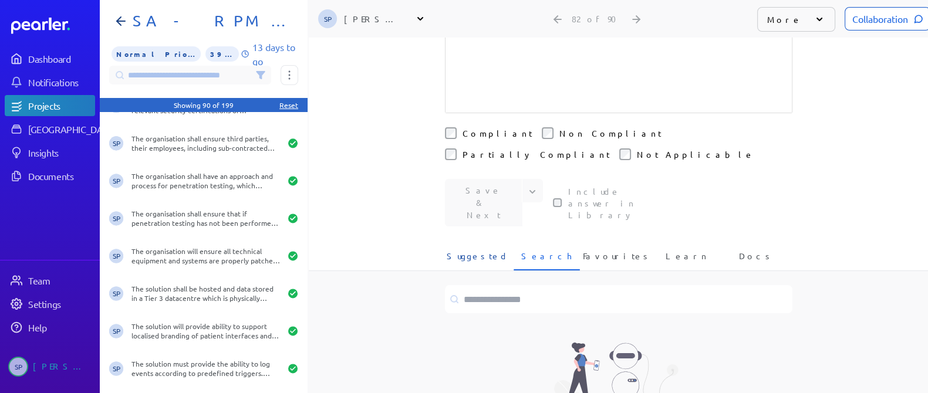
click at [493, 250] on li "Suggested" at bounding box center [478, 260] width 66 height 21
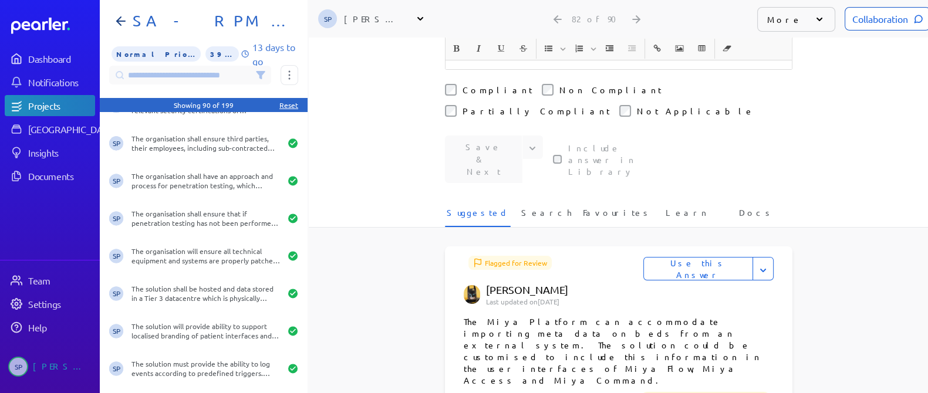
scroll to position [293, 0]
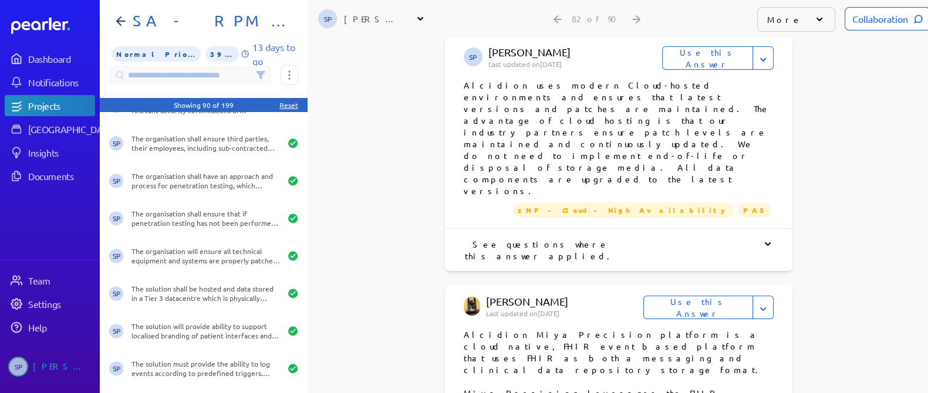
scroll to position [807, 0]
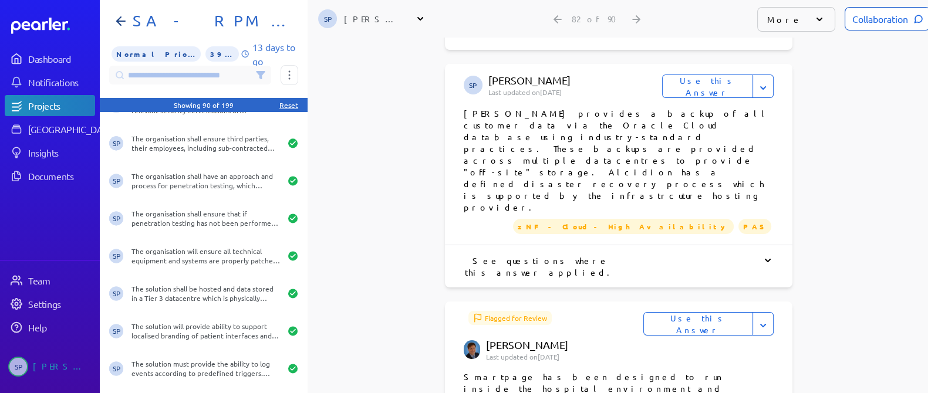
scroll to position [1615, 0]
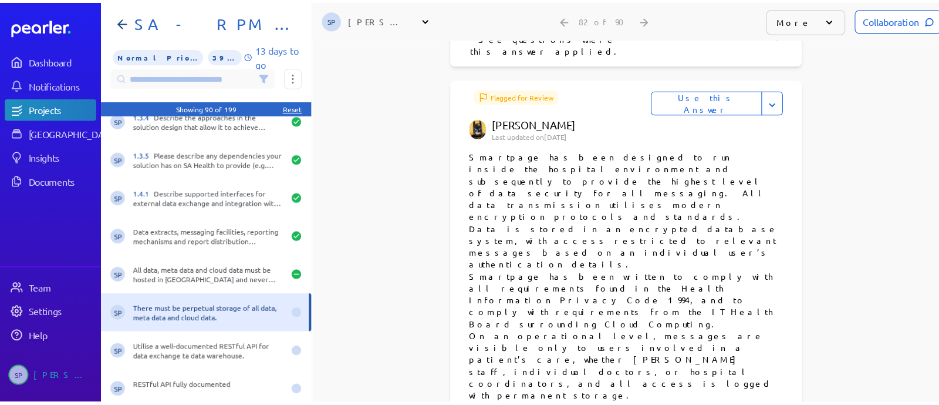
scroll to position [2869, 0]
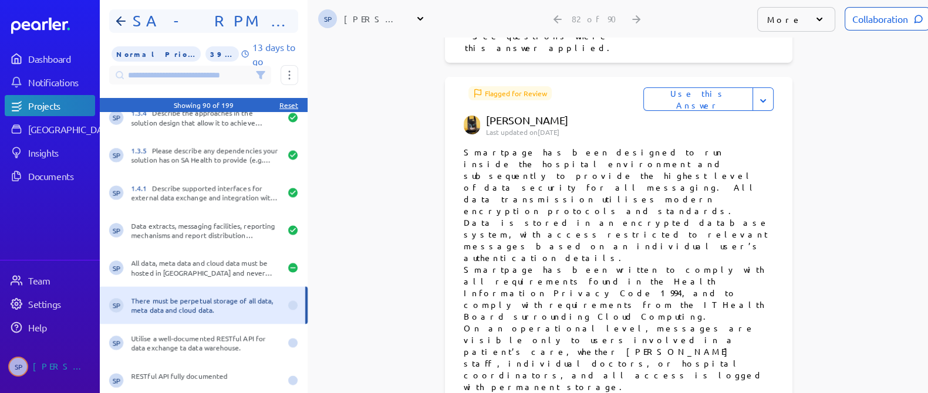
click at [222, 16] on h1 "SA - RPM - Part B1" at bounding box center [208, 21] width 161 height 19
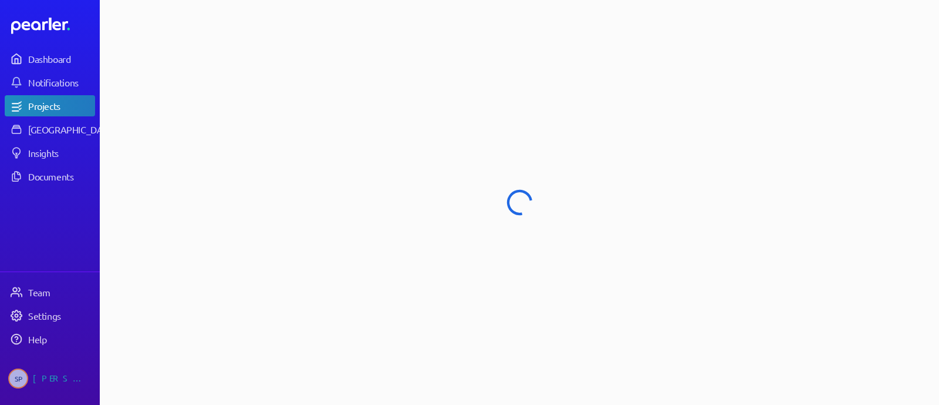
select select "******"
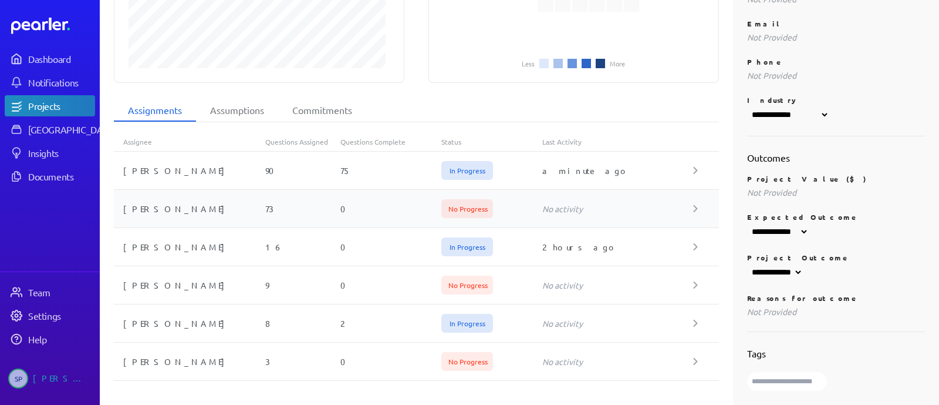
scroll to position [426, 0]
